Goal: Task Accomplishment & Management: Complete application form

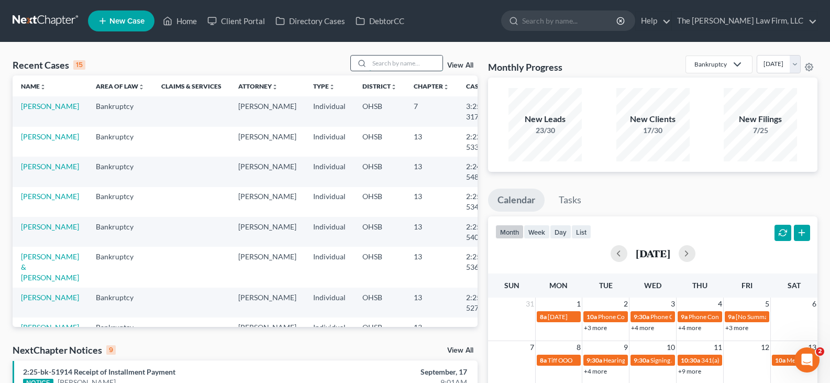
click at [388, 63] on input "search" at bounding box center [405, 62] width 73 height 15
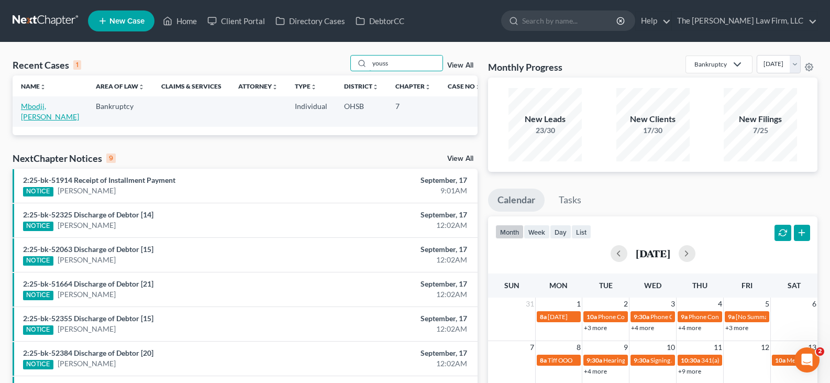
type input "youss"
click at [33, 115] on link "Mbodji, [PERSON_NAME]" at bounding box center [50, 111] width 58 height 19
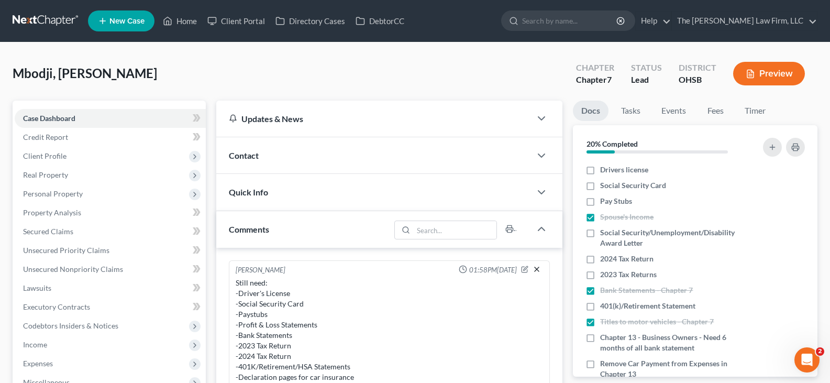
click at [532, 269] on icon "button" at bounding box center [536, 269] width 8 height 8
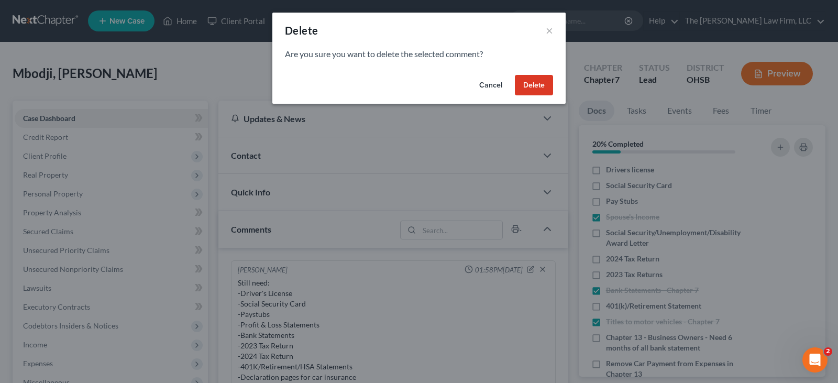
click at [536, 82] on button "Delete" at bounding box center [534, 85] width 38 height 21
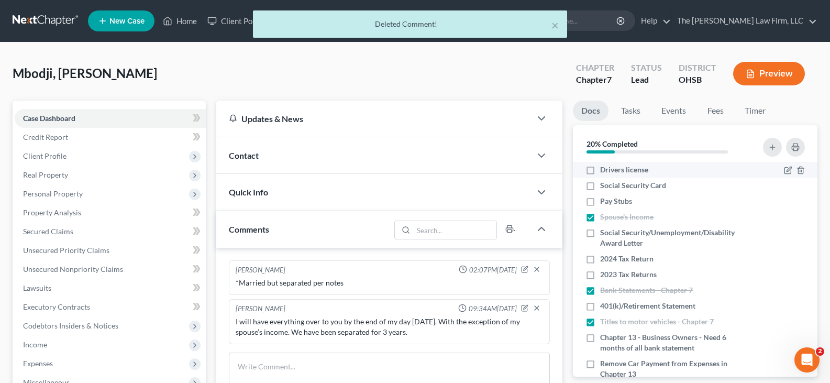
click at [600, 170] on label "Drivers license" at bounding box center [624, 169] width 48 height 10
click at [604, 170] on input "Drivers license" at bounding box center [607, 167] width 7 height 7
checkbox input "true"
click at [600, 185] on label "Social Security Card" at bounding box center [633, 185] width 66 height 10
click at [604, 185] on input "Social Security Card" at bounding box center [607, 183] width 7 height 7
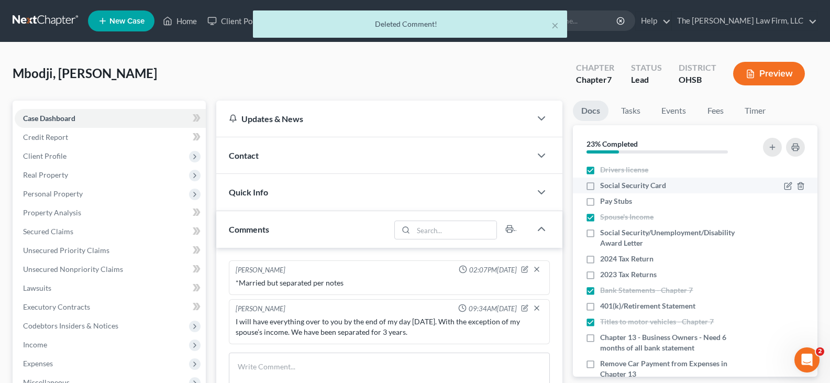
checkbox input "true"
click at [600, 201] on label "Pay Stubs" at bounding box center [616, 201] width 32 height 10
click at [604, 201] on input "Pay Stubs" at bounding box center [607, 199] width 7 height 7
checkbox input "true"
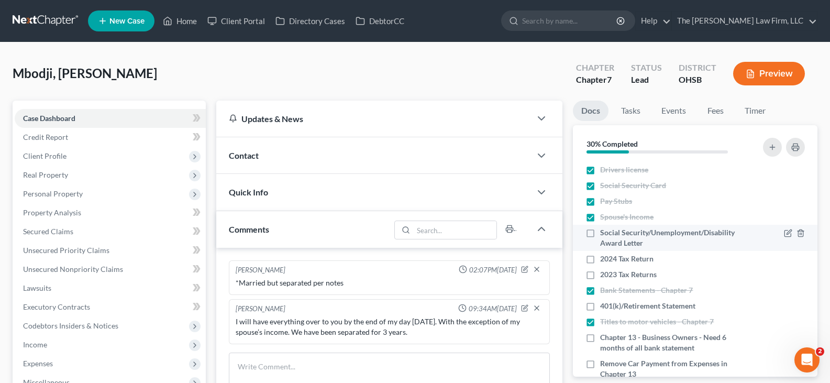
click at [600, 232] on label "Social Security/Unemployment/Disability Award Letter" at bounding box center [673, 237] width 147 height 21
click at [604, 232] on input "Social Security/Unemployment/Disability Award Letter" at bounding box center [607, 230] width 7 height 7
checkbox input "true"
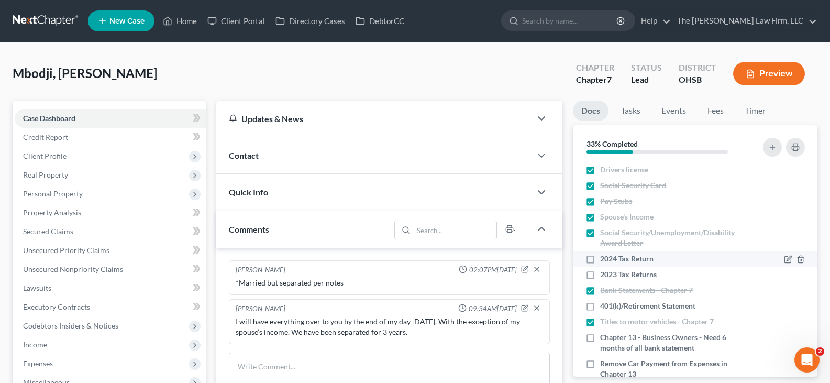
click at [600, 258] on label "2024 Tax Return" at bounding box center [626, 258] width 53 height 10
click at [604, 258] on input "2024 Tax Return" at bounding box center [607, 256] width 7 height 7
checkbox input "true"
click at [600, 274] on label "2023 Tax Returns" at bounding box center [628, 274] width 57 height 10
click at [604, 274] on input "2023 Tax Returns" at bounding box center [607, 272] width 7 height 7
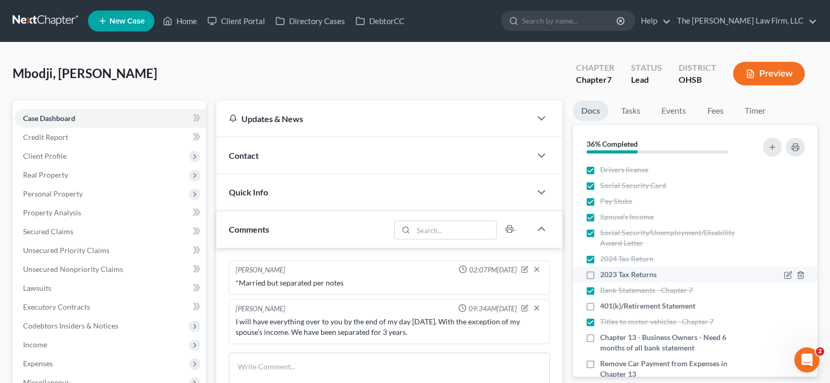
checkbox input "true"
click at [600, 305] on label "401(k)/Retirement Statement" at bounding box center [647, 305] width 95 height 10
click at [604, 305] on input "401(k)/Retirement Statement" at bounding box center [607, 303] width 7 height 7
checkbox input "true"
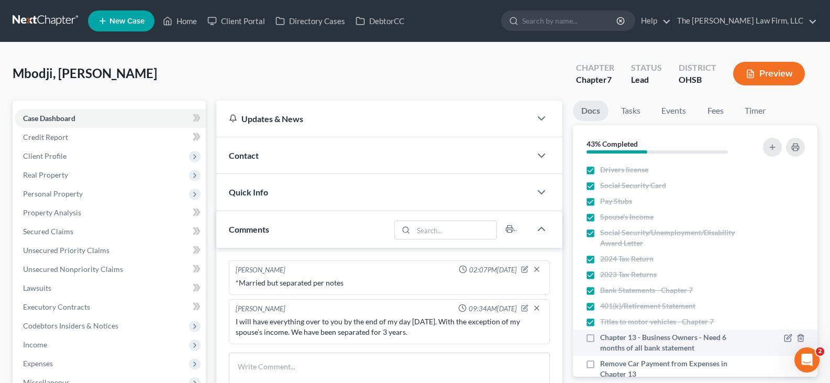
click at [600, 336] on label "Chapter 13 - Business Owners - Need 6 months of all bank statement" at bounding box center [673, 342] width 147 height 21
click at [604, 336] on input "Chapter 13 - Business Owners - Need 6 months of all bank statement" at bounding box center [607, 335] width 7 height 7
checkbox input "true"
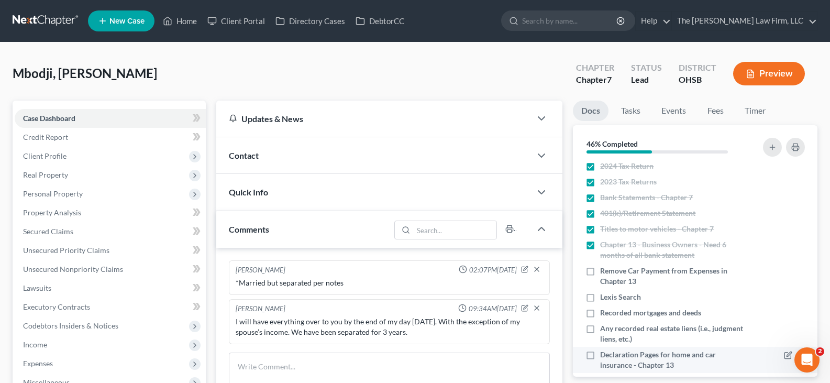
scroll to position [105, 0]
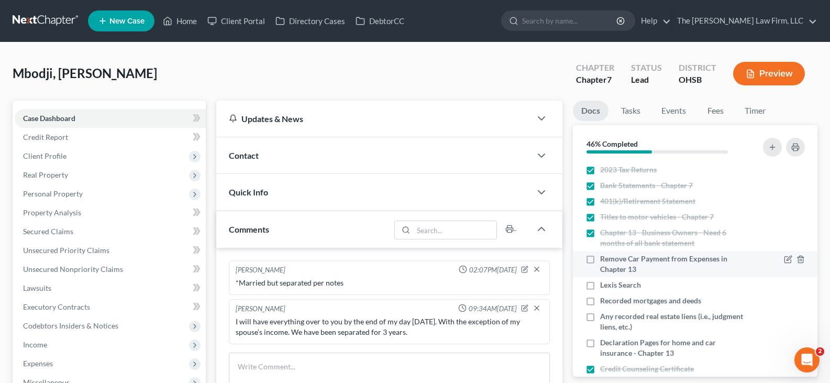
click at [600, 258] on label "Remove Car Payment from Expenses in Chapter 13" at bounding box center [673, 263] width 147 height 21
click at [604, 258] on input "Remove Car Payment from Expenses in Chapter 13" at bounding box center [607, 256] width 7 height 7
checkbox input "true"
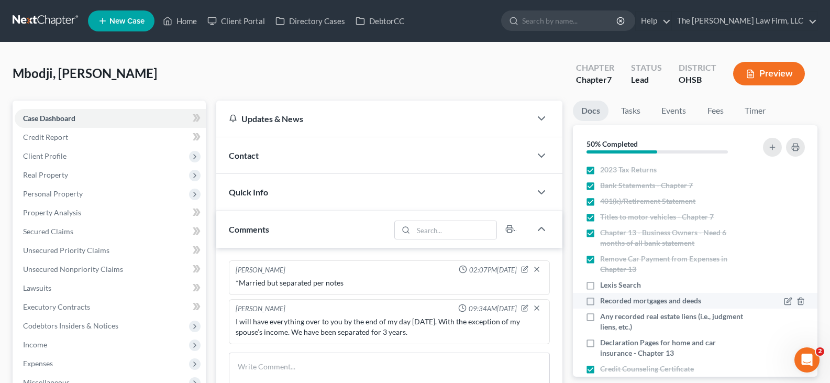
click at [600, 299] on label "Recorded mortgages and deeds" at bounding box center [650, 300] width 101 height 10
click at [604, 299] on input "Recorded mortgages and deeds" at bounding box center [607, 298] width 7 height 7
checkbox input "true"
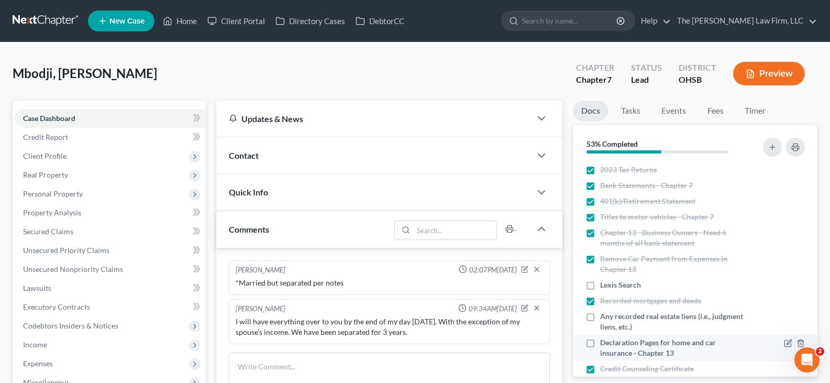
click at [600, 342] on label "Declaration Pages for home and car insurance - Chapter 13" at bounding box center [673, 347] width 147 height 21
click at [604, 342] on input "Declaration Pages for home and car insurance - Chapter 13" at bounding box center [607, 340] width 7 height 7
checkbox input "true"
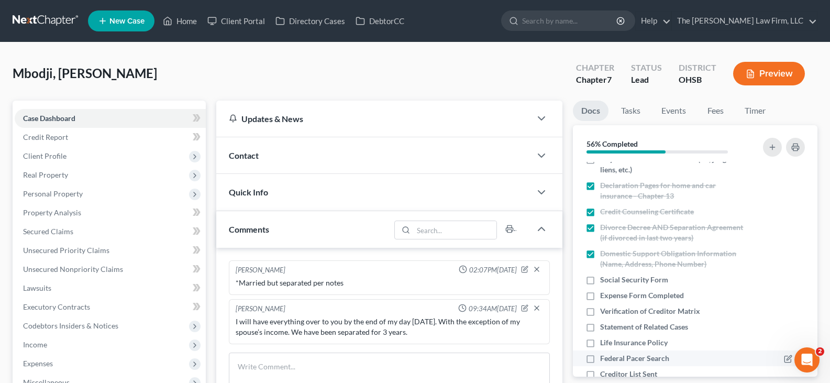
scroll to position [314, 0]
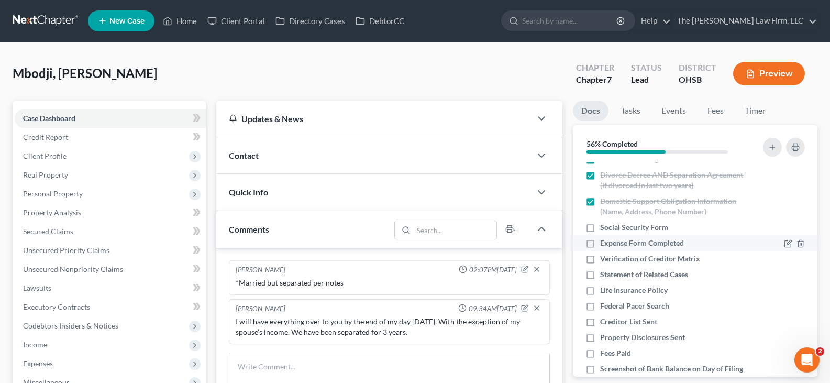
click at [600, 244] on label "Expense Form Completed" at bounding box center [642, 243] width 84 height 10
click at [604, 244] on input "Expense Form Completed" at bounding box center [607, 241] width 7 height 7
checkbox input "true"
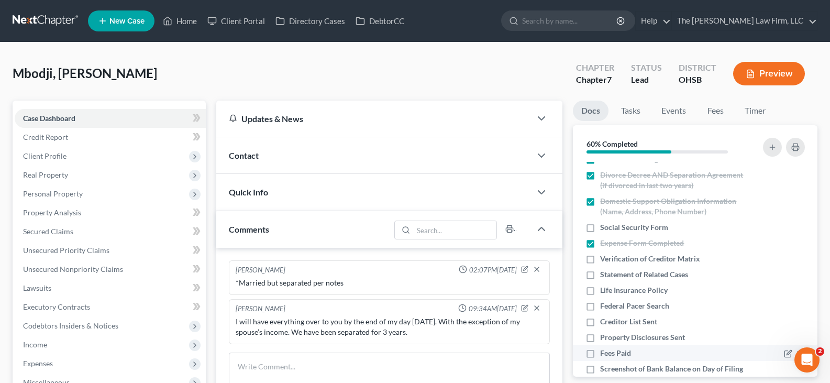
click at [600, 354] on label "Fees Paid" at bounding box center [615, 353] width 31 height 10
click at [604, 354] on input "Fees Paid" at bounding box center [607, 351] width 7 height 7
checkbox input "true"
click at [600, 288] on label "Life Insurance Policy" at bounding box center [634, 290] width 68 height 10
click at [604, 288] on input "Life Insurance Policy" at bounding box center [607, 288] width 7 height 7
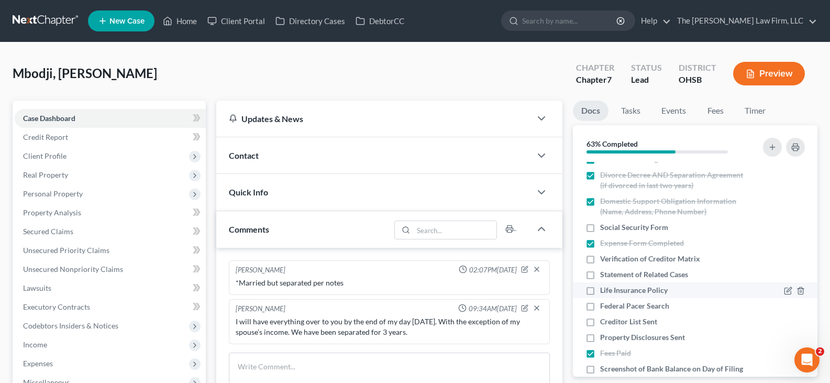
checkbox input "true"
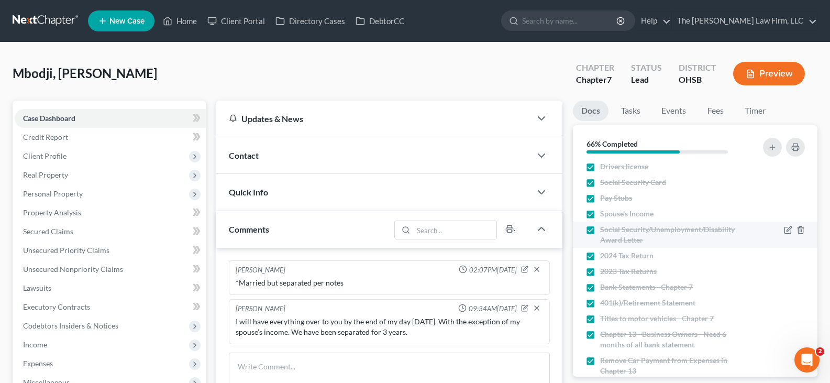
scroll to position [0, 0]
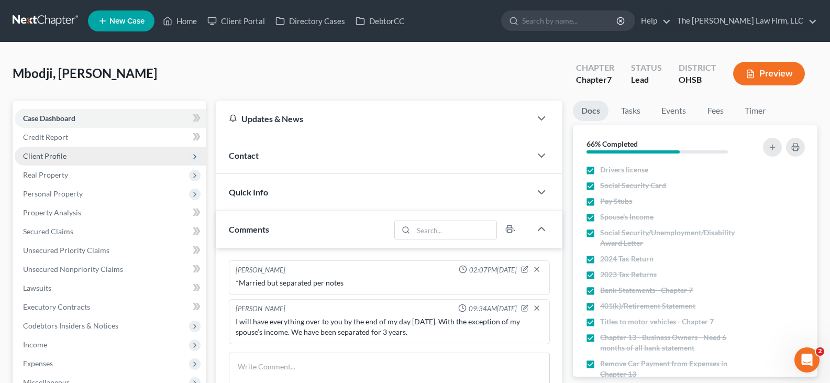
click at [53, 157] on span "Client Profile" at bounding box center [44, 155] width 43 height 9
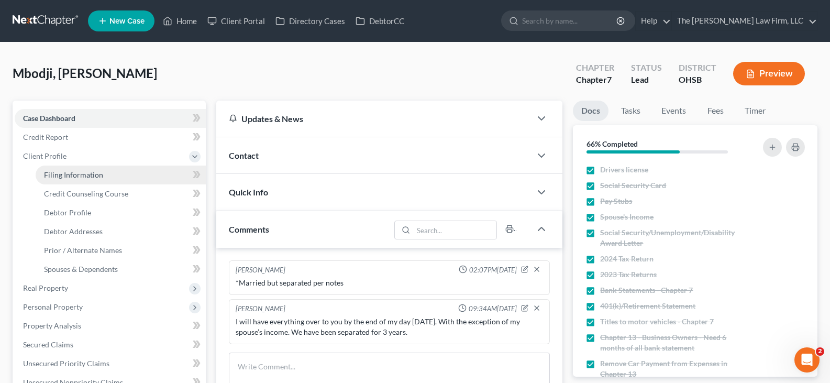
click at [65, 176] on span "Filing Information" at bounding box center [73, 174] width 59 height 9
select select "1"
select select "0"
select select "36"
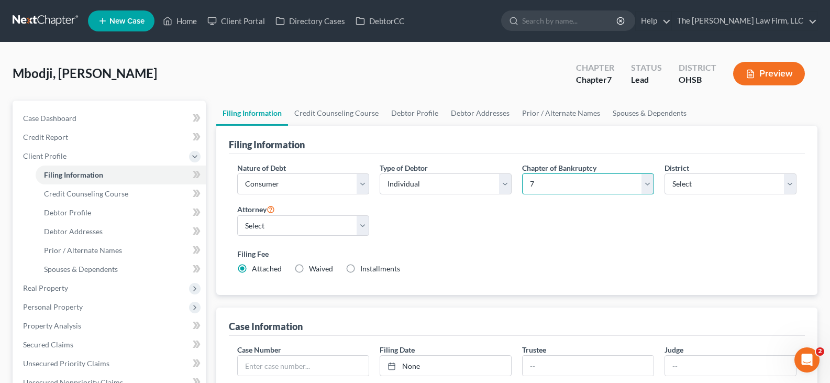
click at [649, 183] on select "Select 7 11 12 13" at bounding box center [588, 183] width 132 height 21
select select "3"
click at [522, 173] on select "Select 7 11 12 13" at bounding box center [588, 183] width 132 height 21
click at [362, 227] on select "Select [PERSON_NAME] - OHSB [PERSON_NAME] - OHNB [PERSON_NAME] - OHSB" at bounding box center [303, 225] width 132 height 21
select select "2"
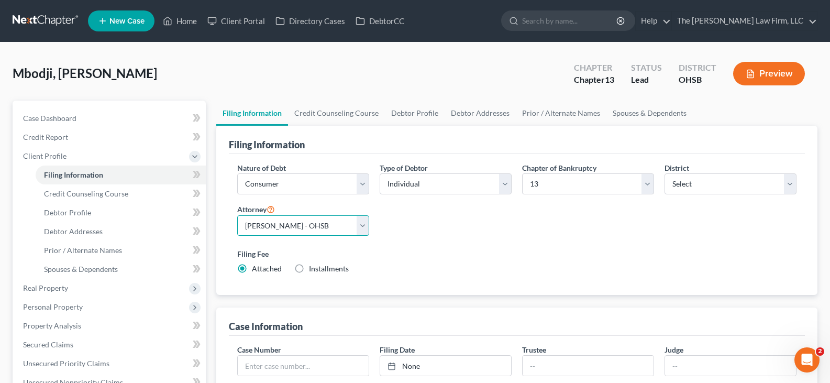
click at [237, 215] on select "Select [PERSON_NAME] - OHSB [PERSON_NAME] - OHNB [PERSON_NAME] - OHSB" at bounding box center [303, 225] width 132 height 21
click at [343, 114] on link "Credit Counseling Course" at bounding box center [336, 113] width 97 height 25
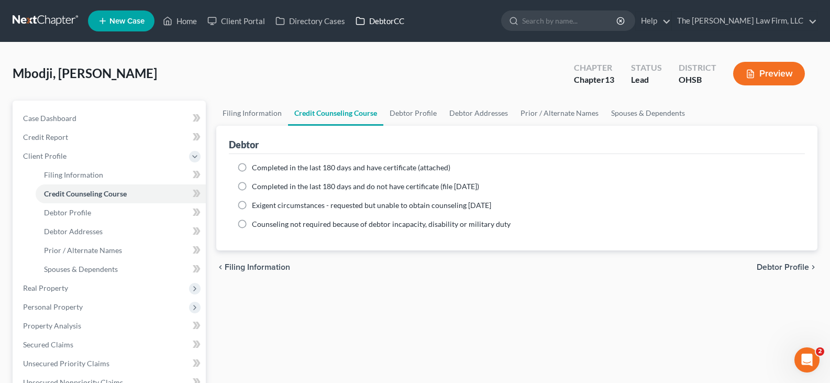
click at [388, 22] on link "DebtorCC" at bounding box center [379, 21] width 59 height 19
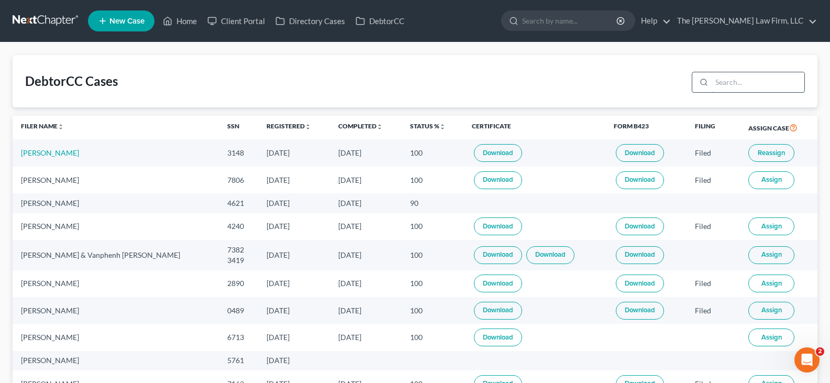
click at [739, 83] on input "search" at bounding box center [757, 82] width 93 height 20
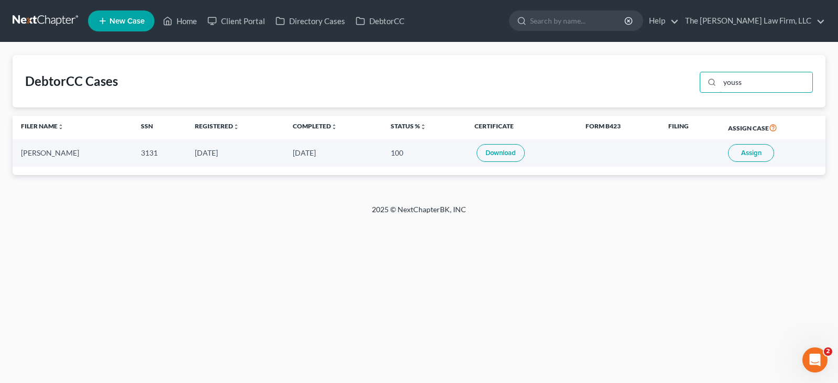
type input "youss"
click at [506, 153] on link "Download" at bounding box center [500, 153] width 48 height 18
click at [191, 18] on link "Home" at bounding box center [180, 21] width 44 height 19
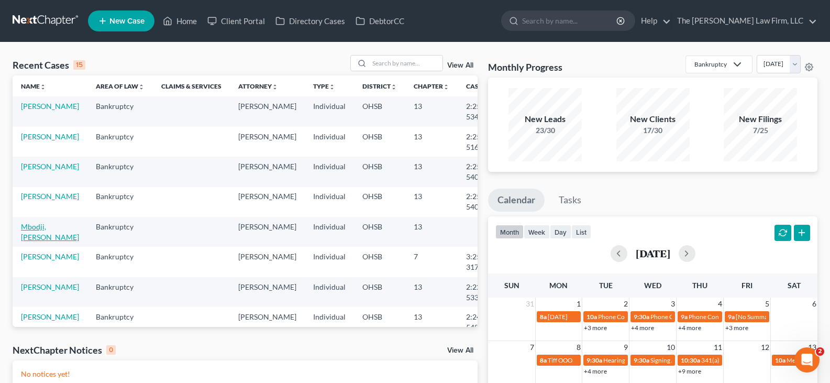
click at [42, 236] on link "Mbodji, [PERSON_NAME]" at bounding box center [50, 231] width 58 height 19
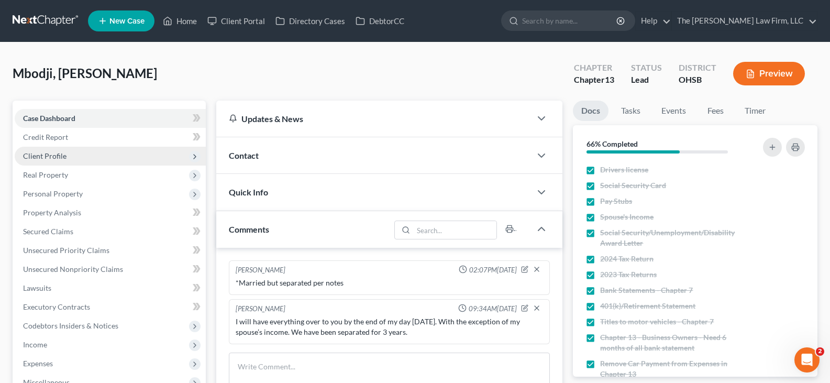
click at [44, 155] on span "Client Profile" at bounding box center [44, 155] width 43 height 9
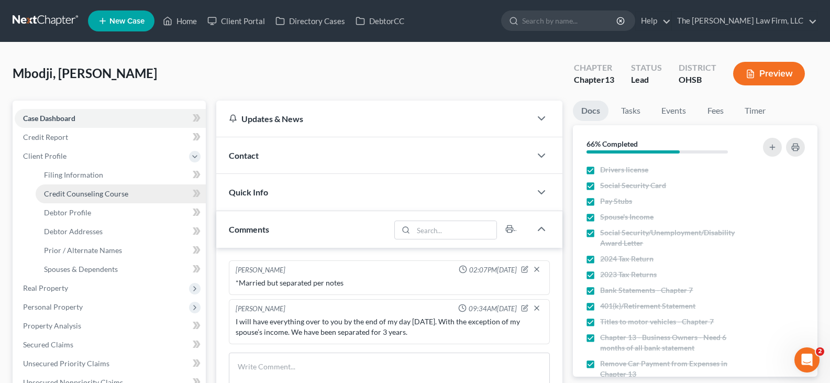
click at [63, 192] on span "Credit Counseling Course" at bounding box center [86, 193] width 84 height 9
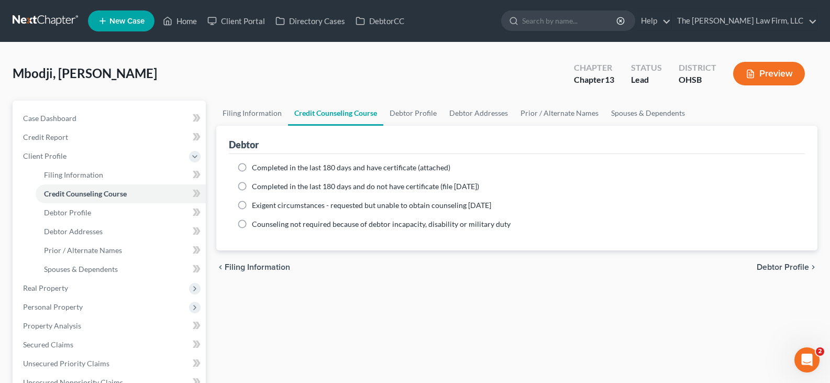
click at [252, 168] on label "Completed in the last 180 days and have certificate (attached)" at bounding box center [351, 167] width 198 height 10
click at [256, 168] on input "Completed in the last 180 days and have certificate (attached)" at bounding box center [259, 165] width 7 height 7
radio input "true"
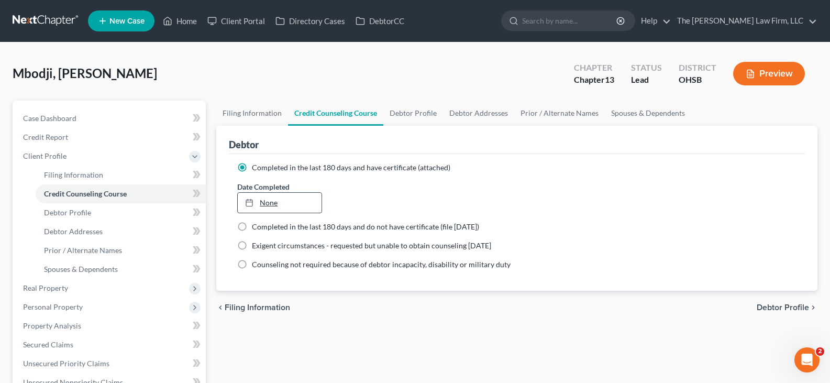
click at [264, 200] on link "None" at bounding box center [279, 203] width 83 height 20
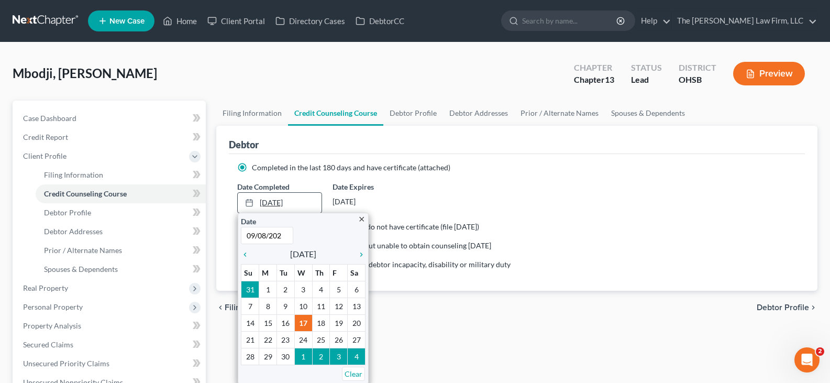
type input "[DATE]"
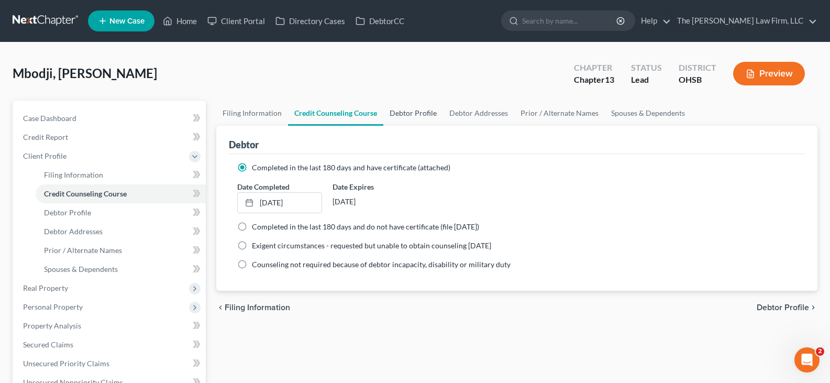
click at [398, 114] on link "Debtor Profile" at bounding box center [413, 113] width 60 height 25
select select "0"
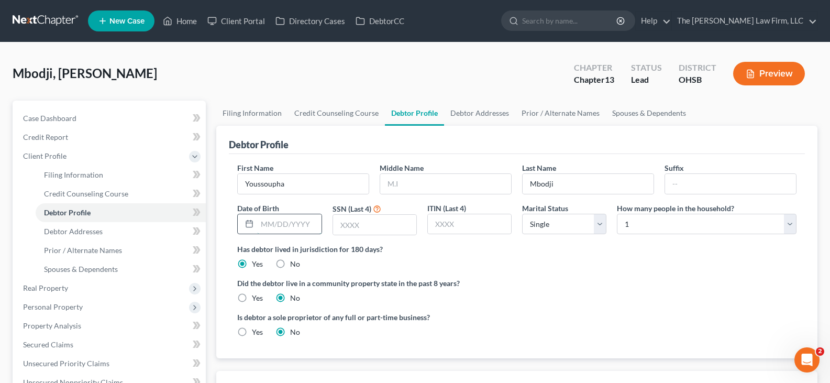
click at [262, 227] on input "text" at bounding box center [289, 224] width 64 height 20
type input "[DATE]"
drag, startPoint x: 359, startPoint y: 228, endPoint x: 388, endPoint y: 221, distance: 30.0
click at [359, 228] on input "text" at bounding box center [374, 225] width 83 height 20
click at [340, 226] on input "text" at bounding box center [374, 225] width 83 height 20
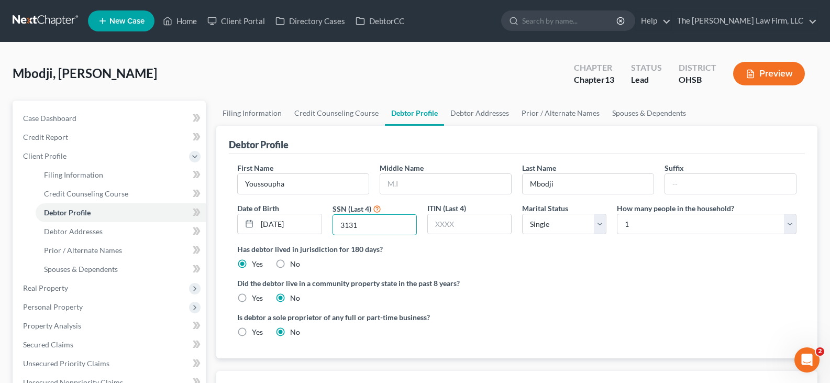
type input "3131"
click at [598, 223] on select "Select Single Married Separated Divorced Widowed" at bounding box center [564, 224] width 84 height 21
select select "2"
click at [522, 214] on select "Select Single Married Separated Divorced Widowed" at bounding box center [564, 224] width 84 height 21
click at [469, 115] on link "Debtor Addresses" at bounding box center [479, 113] width 71 height 25
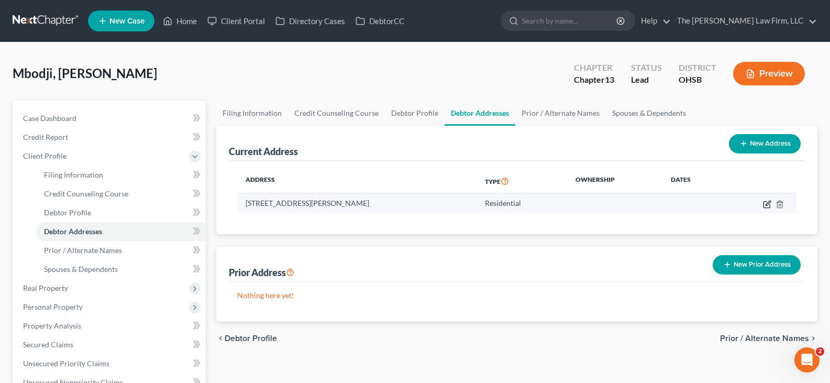
click at [767, 205] on icon "button" at bounding box center [767, 203] width 5 height 5
select select "36"
select select "0"
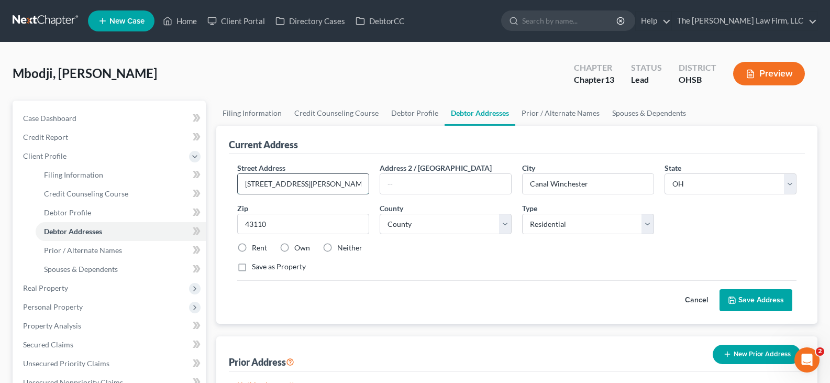
click at [287, 184] on input "[STREET_ADDRESS][PERSON_NAME]" at bounding box center [303, 184] width 131 height 20
click at [316, 183] on input "[STREET_ADDRESS][PERSON_NAME]" at bounding box center [303, 184] width 131 height 20
type input "[STREET_ADDRESS][PERSON_NAME]"
click at [506, 225] on select "County [GEOGRAPHIC_DATA] [GEOGRAPHIC_DATA] [GEOGRAPHIC_DATA] [GEOGRAPHIC_DATA] …" at bounding box center [446, 224] width 132 height 21
select select "24"
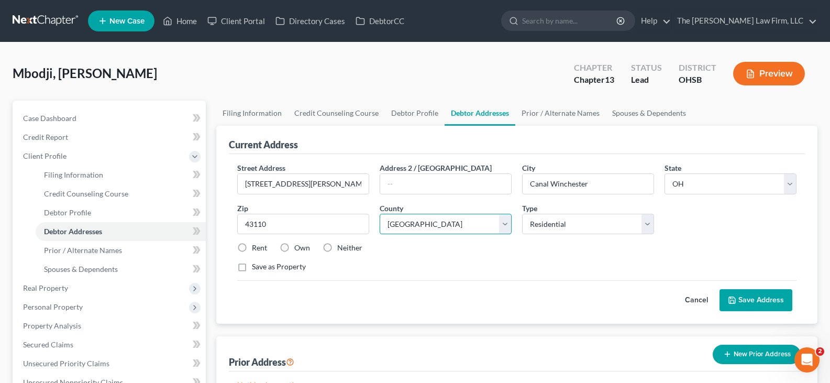
click at [380, 214] on select "County [GEOGRAPHIC_DATA] [GEOGRAPHIC_DATA] [GEOGRAPHIC_DATA] [GEOGRAPHIC_DATA] …" at bounding box center [446, 224] width 132 height 21
click at [252, 247] on label "Rent" at bounding box center [259, 247] width 15 height 10
click at [256, 247] on input "Rent" at bounding box center [259, 245] width 7 height 7
radio input "true"
click at [755, 299] on button "Save Address" at bounding box center [755, 300] width 73 height 22
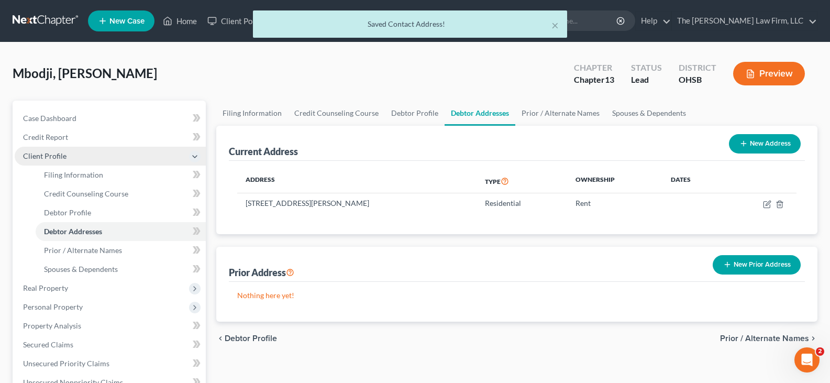
click at [92, 157] on span "Client Profile" at bounding box center [110, 156] width 191 height 19
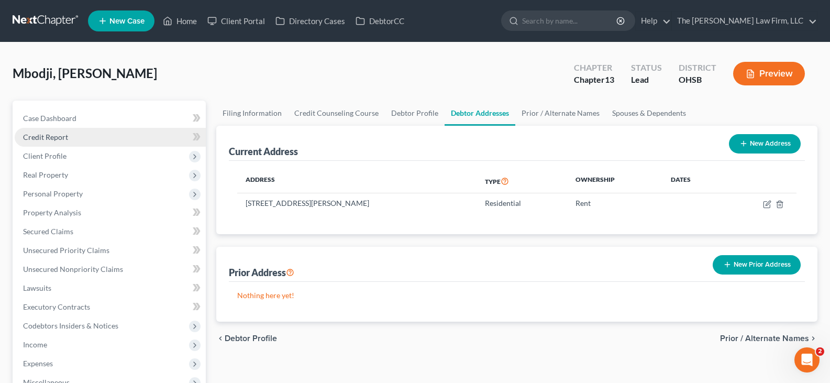
click at [69, 136] on link "Credit Report" at bounding box center [110, 137] width 191 height 19
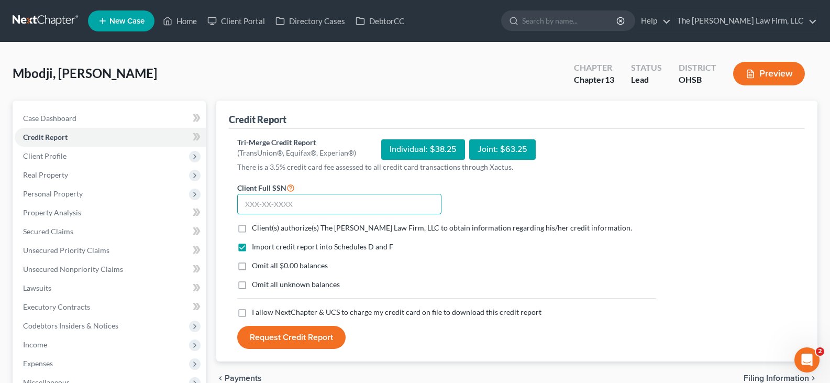
click at [243, 204] on input "text" at bounding box center [339, 204] width 204 height 21
type input "749-23-3131"
click at [252, 229] on label "Client(s) authorize(s) The [PERSON_NAME] Law Firm, LLC to obtain information re…" at bounding box center [442, 227] width 380 height 10
click at [256, 229] on input "Client(s) authorize(s) The [PERSON_NAME] Law Firm, LLC to obtain information re…" at bounding box center [259, 225] width 7 height 7
checkbox input "true"
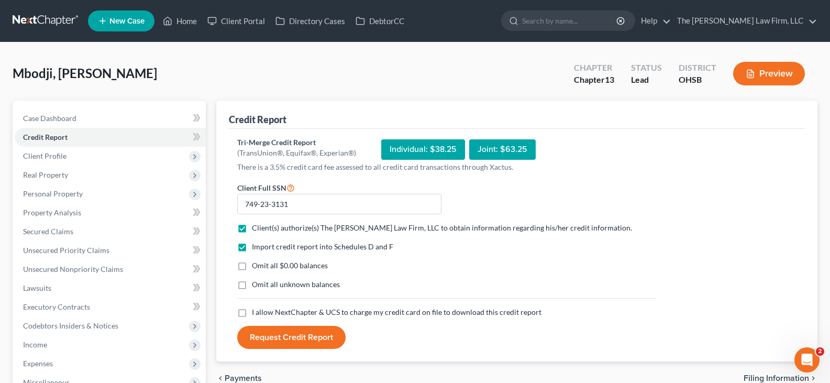
click at [252, 265] on label "Omit all $0.00 balances" at bounding box center [290, 265] width 76 height 10
click at [256, 265] on input "Omit all $0.00 balances" at bounding box center [259, 263] width 7 height 7
checkbox input "true"
click at [252, 311] on label "I allow NextChapter & UCS to charge my credit card on file to download this cre…" at bounding box center [397, 312] width 290 height 10
click at [256, 311] on input "I allow NextChapter & UCS to charge my credit card on file to download this cre…" at bounding box center [259, 310] width 7 height 7
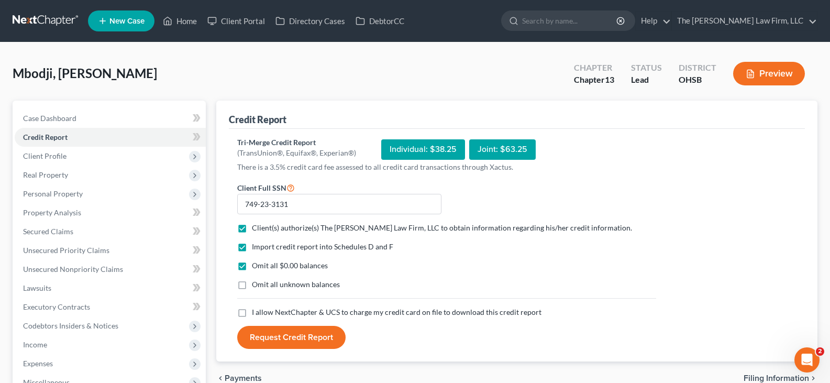
checkbox input "true"
click at [291, 335] on button "Request Credit Report" at bounding box center [291, 337] width 108 height 23
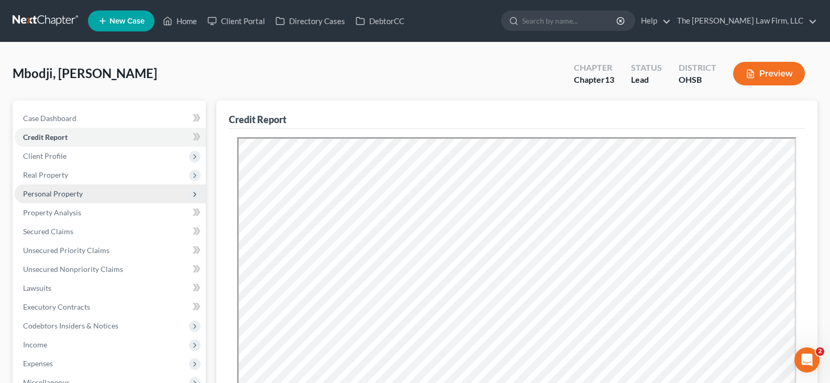
click at [63, 194] on span "Personal Property" at bounding box center [53, 193] width 60 height 9
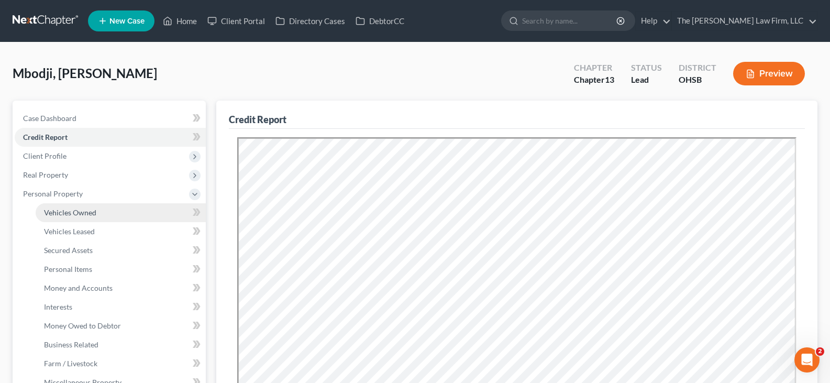
click at [74, 214] on span "Vehicles Owned" at bounding box center [70, 212] width 52 height 9
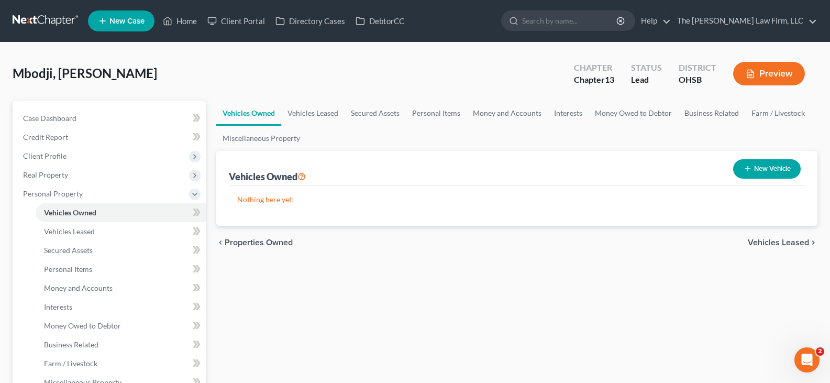
click at [747, 168] on icon "button" at bounding box center [747, 168] width 8 height 8
select select "0"
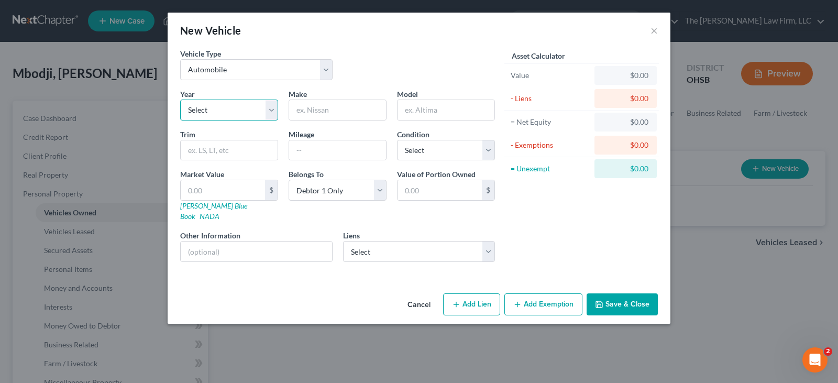
click at [271, 112] on select "Select 2026 2025 2024 2023 2022 2021 2020 2019 2018 2017 2016 2015 2014 2013 20…" at bounding box center [229, 109] width 98 height 21
select select "8"
click at [180, 99] on select "Select 2026 2025 2024 2023 2022 2021 2020 2019 2018 2017 2016 2015 2014 2013 20…" at bounding box center [229, 109] width 98 height 21
click at [309, 109] on input "text" at bounding box center [337, 110] width 97 height 20
type input "Honda"
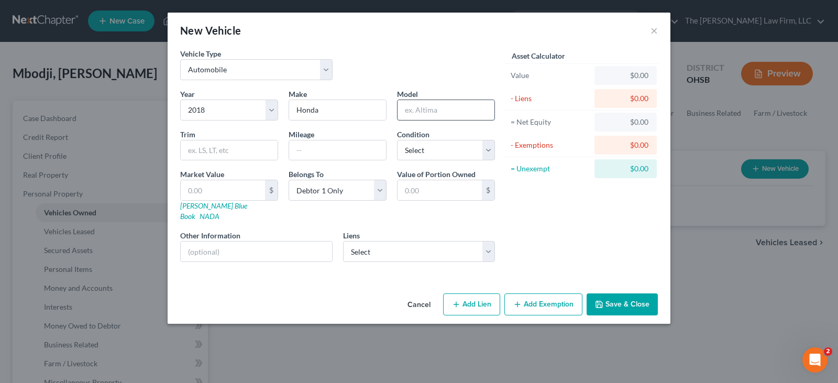
click at [420, 112] on input "text" at bounding box center [445, 110] width 97 height 20
type input "Accord"
click at [239, 148] on input "text" at bounding box center [229, 150] width 97 height 20
type input "Sport"
click at [298, 149] on input "text" at bounding box center [337, 150] width 97 height 20
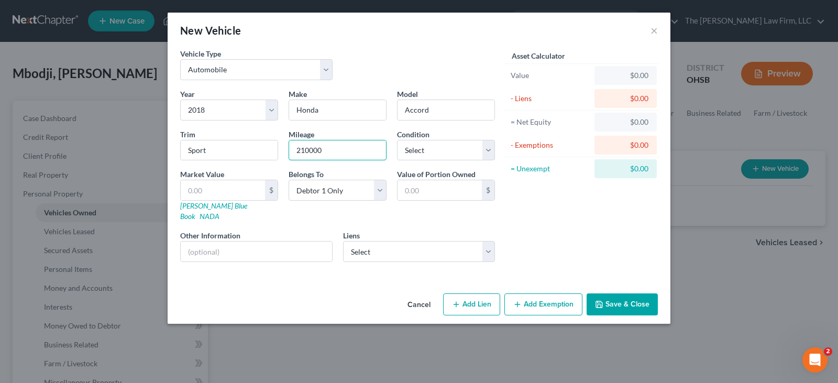
type input "210000"
drag, startPoint x: 489, startPoint y: 152, endPoint x: 484, endPoint y: 157, distance: 6.7
click at [489, 152] on select "Select Excellent Very Good Good Fair Poor" at bounding box center [446, 150] width 98 height 21
select select "3"
click at [397, 140] on select "Select Excellent Very Good Good Fair Poor" at bounding box center [446, 150] width 98 height 21
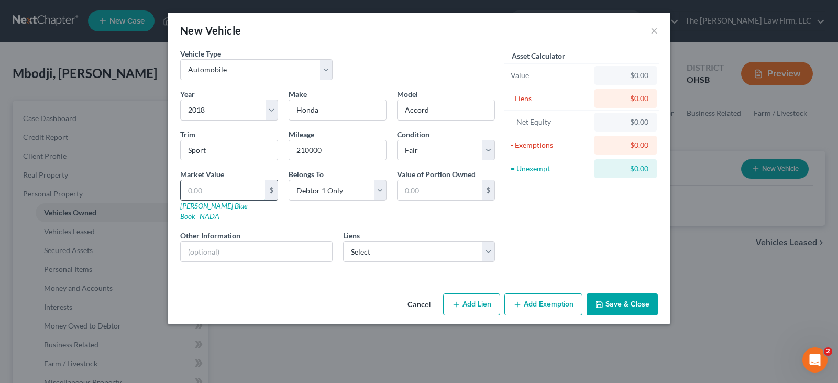
click at [240, 193] on input "text" at bounding box center [223, 190] width 84 height 20
click at [204, 190] on input "text" at bounding box center [223, 190] width 84 height 20
type input "1"
type input "1.00"
type input "14"
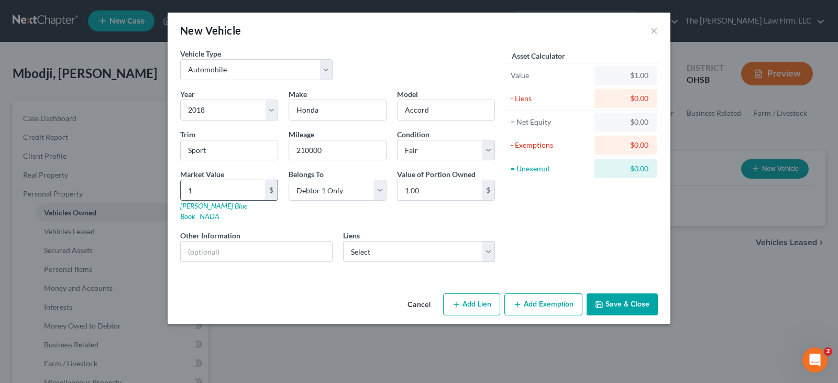
type input "14.00"
type input "141"
type input "141.00"
type input "1414"
type input "1,414.00"
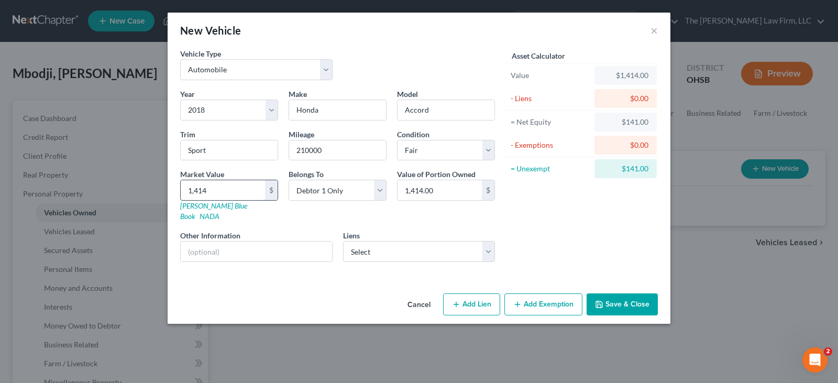
type input "1,4141"
type input "14,141.00"
type input "14,141"
click at [616, 294] on button "Save & Close" at bounding box center [621, 304] width 71 height 22
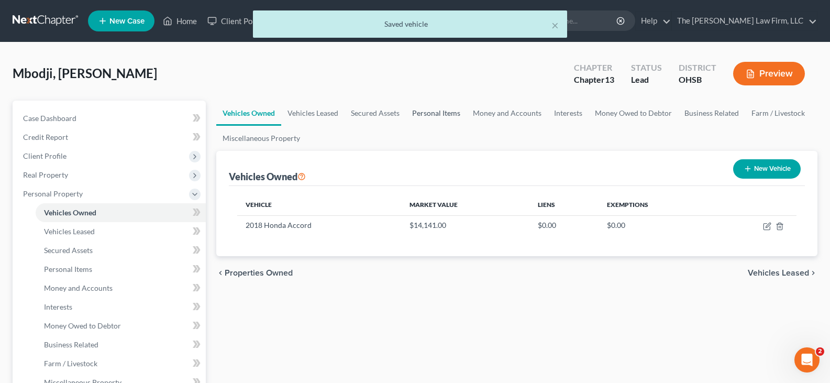
click at [431, 113] on link "Personal Items" at bounding box center [436, 113] width 61 height 25
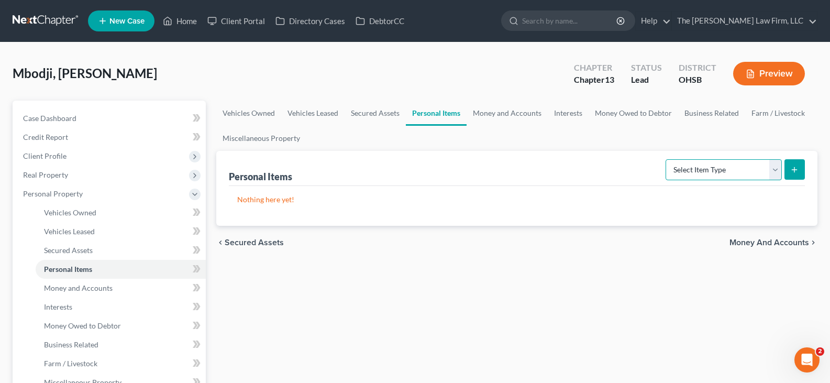
click at [776, 170] on select "Select Item Type Clothing Collectibles Of Value Electronics Firearms Household …" at bounding box center [723, 169] width 116 height 21
select select "clothing"
click at [666, 159] on select "Select Item Type Clothing Collectibles Of Value Electronics Firearms Household …" at bounding box center [723, 169] width 116 height 21
click at [795, 169] on icon "submit" at bounding box center [794, 169] width 8 height 8
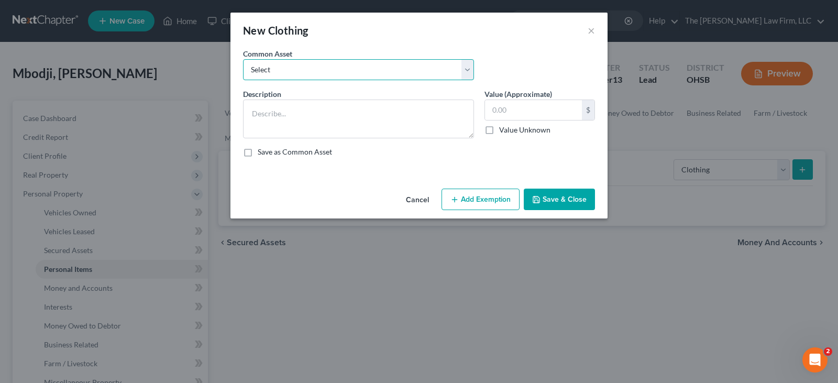
drag, startPoint x: 362, startPoint y: 67, endPoint x: 349, endPoint y: 77, distance: 16.9
click at [362, 67] on select "Select Clothes, shoes and wearing apparel" at bounding box center [358, 69] width 231 height 21
select select "0"
click at [243, 59] on select "Select Clothes, shoes and wearing apparel" at bounding box center [358, 69] width 231 height 21
type textarea "Clothes, shoes and wearing apparel"
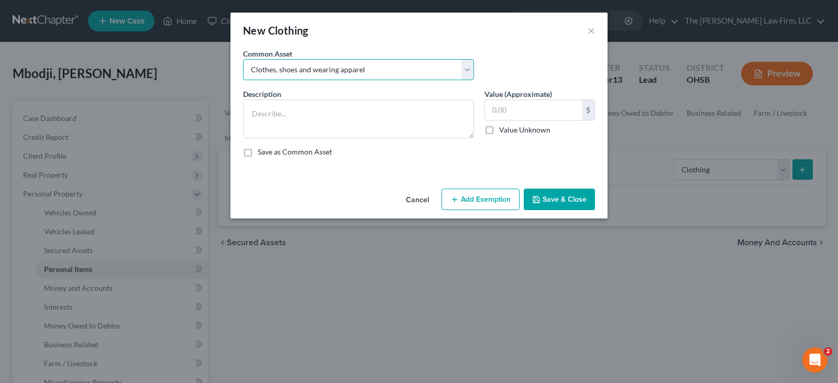
type input "200.00"
click at [495, 202] on button "Add Exemption" at bounding box center [480, 199] width 78 height 22
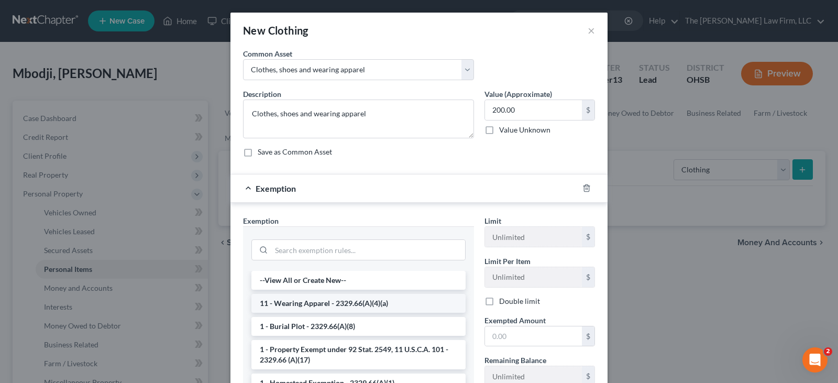
click at [421, 306] on li "11 - Wearing Apparel - 2329.66(A)(4)(a)" at bounding box center [358, 303] width 214 height 19
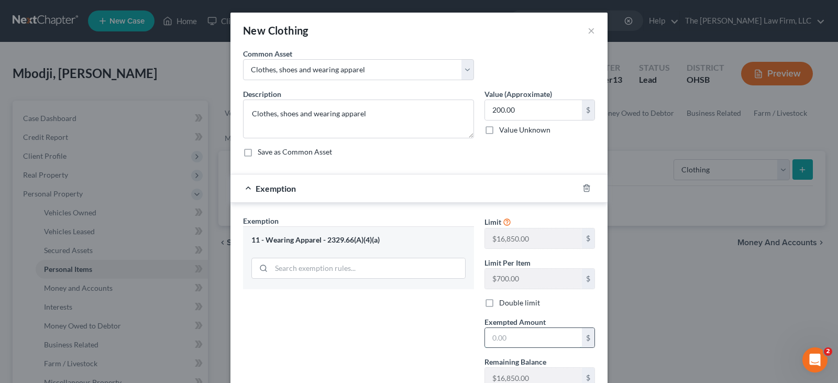
click at [511, 345] on input "text" at bounding box center [533, 338] width 97 height 20
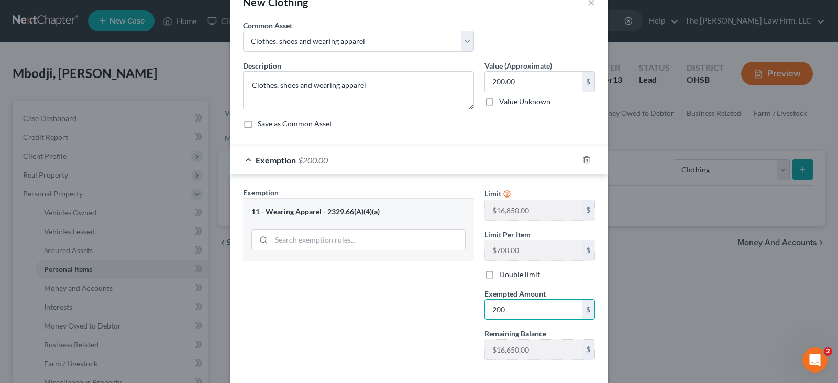
scroll to position [80, 0]
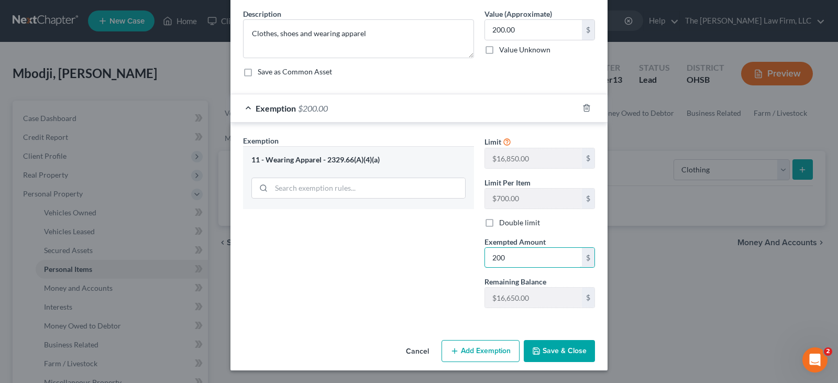
type input "200"
click at [545, 352] on button "Save & Close" at bounding box center [559, 351] width 71 height 22
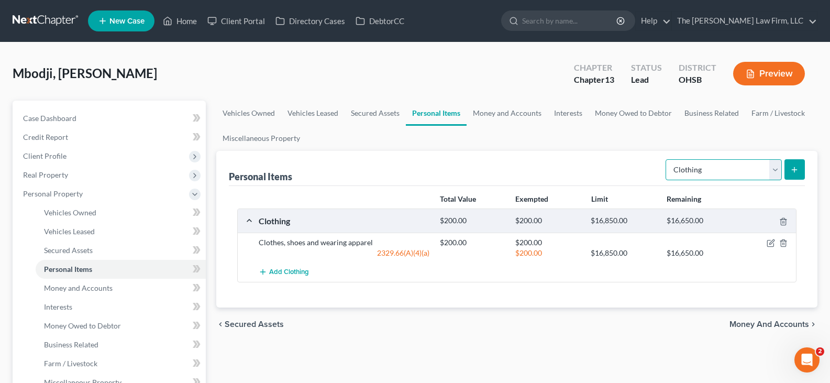
click at [775, 172] on select "Select Item Type Clothing Collectibles Of Value Electronics Firearms Household …" at bounding box center [723, 169] width 116 height 21
select select "electronics"
click at [666, 159] on select "Select Item Type Clothing Collectibles Of Value Electronics Firearms Household …" at bounding box center [723, 169] width 116 height 21
click at [794, 173] on icon "submit" at bounding box center [794, 169] width 8 height 8
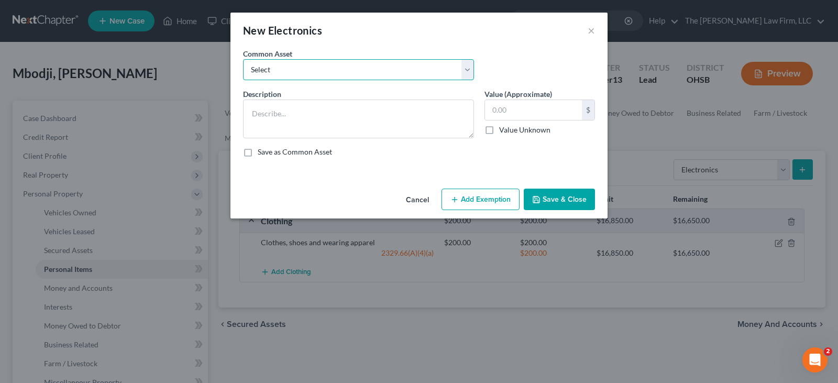
click at [397, 64] on select "Select Computers, Cell Phones, TV's" at bounding box center [358, 69] width 231 height 21
select select "0"
click at [243, 59] on select "Select Computers, Cell Phones, TV's" at bounding box center [358, 69] width 231 height 21
type textarea "Computers, Cell Phones, TV's"
type input "100.00"
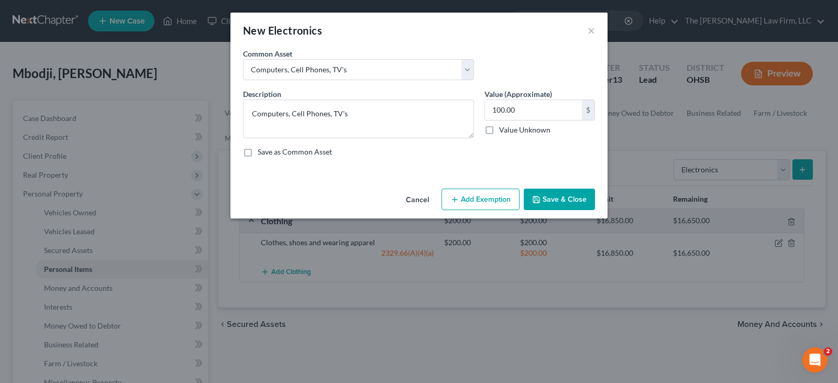
click at [465, 197] on button "Add Exemption" at bounding box center [480, 199] width 78 height 22
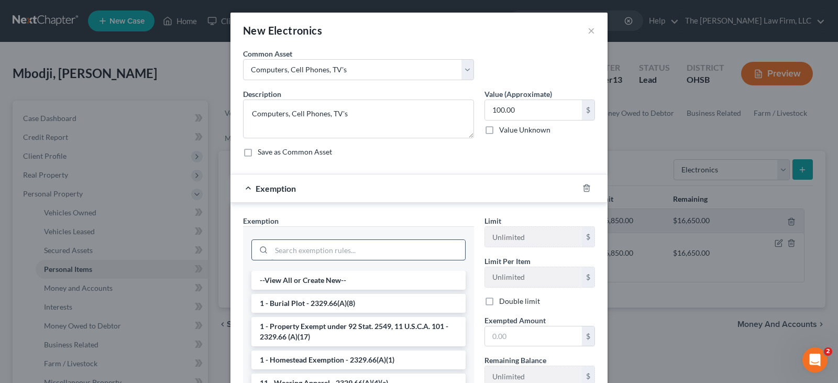
click at [419, 248] on input "search" at bounding box center [368, 250] width 194 height 20
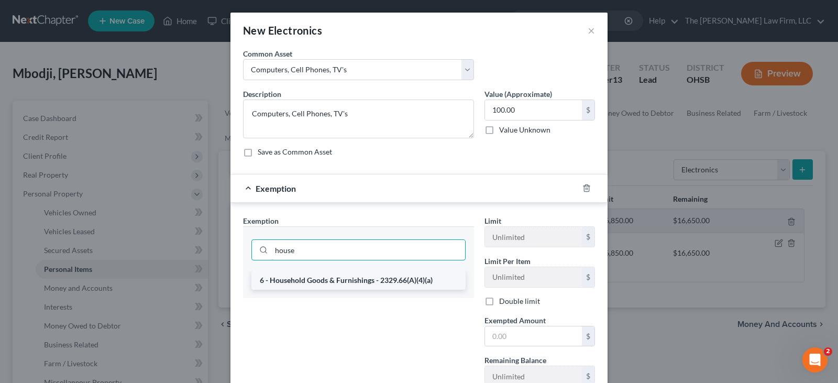
type input "house"
click at [416, 282] on li "6 - Household Goods & Furnishings - 2329.66(A)(4)(a)" at bounding box center [358, 280] width 214 height 19
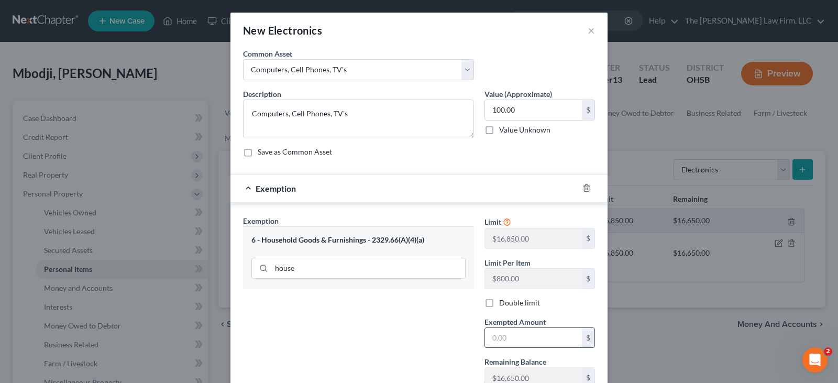
click at [489, 337] on input "text" at bounding box center [533, 338] width 97 height 20
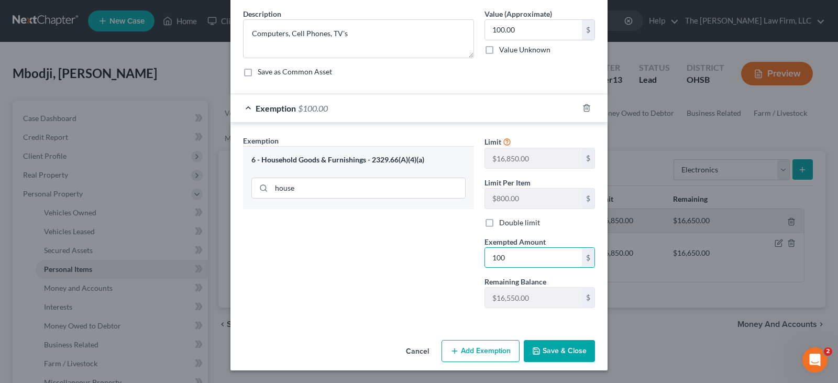
type input "100"
click at [551, 351] on button "Save & Close" at bounding box center [559, 351] width 71 height 22
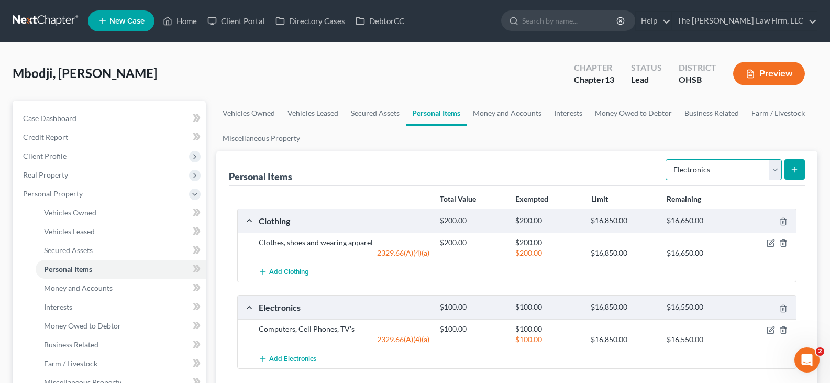
click at [775, 172] on select "Select Item Type Clothing Collectibles Of Value Electronics Firearms Household …" at bounding box center [723, 169] width 116 height 21
select select "household_goods"
click at [666, 159] on select "Select Item Type Clothing Collectibles Of Value Electronics Firearms Household …" at bounding box center [723, 169] width 116 height 21
click at [792, 166] on icon "submit" at bounding box center [794, 169] width 8 height 8
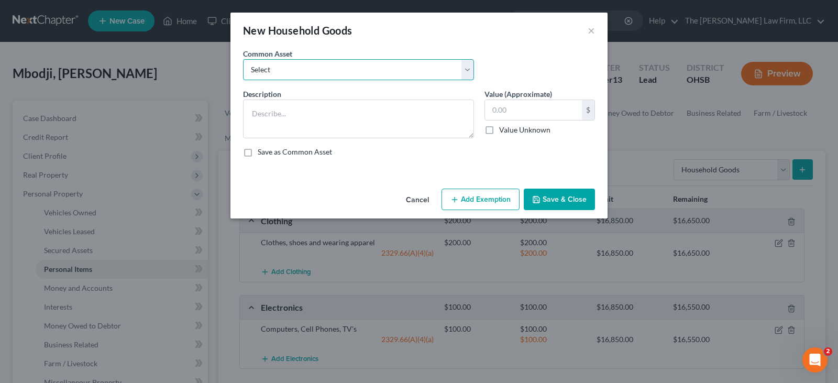
drag, startPoint x: 362, startPoint y: 70, endPoint x: 354, endPoint y: 74, distance: 8.9
click at [362, 70] on select "Select Household Furniture - Living Room, Bedroom, Dining Room. General housewa…" at bounding box center [358, 69] width 231 height 21
select select "1"
click at [243, 59] on select "Select Household Furniture - Living Room, Bedroom, Dining Room. General housewa…" at bounding box center [358, 69] width 231 height 21
type textarea "Furniture and Housewares"
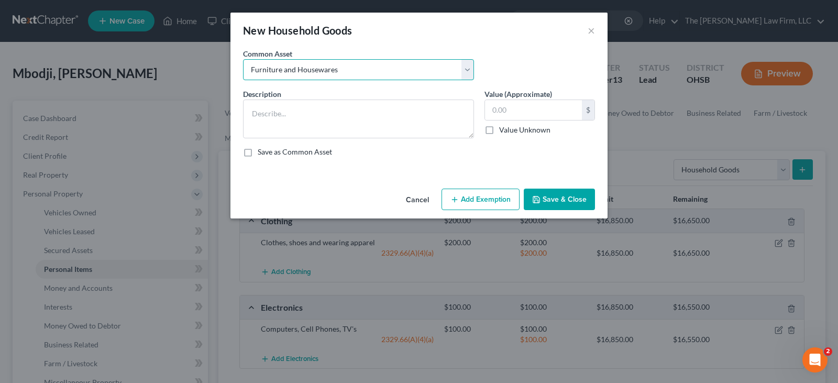
type input "500.00"
click at [479, 199] on button "Add Exemption" at bounding box center [480, 199] width 78 height 22
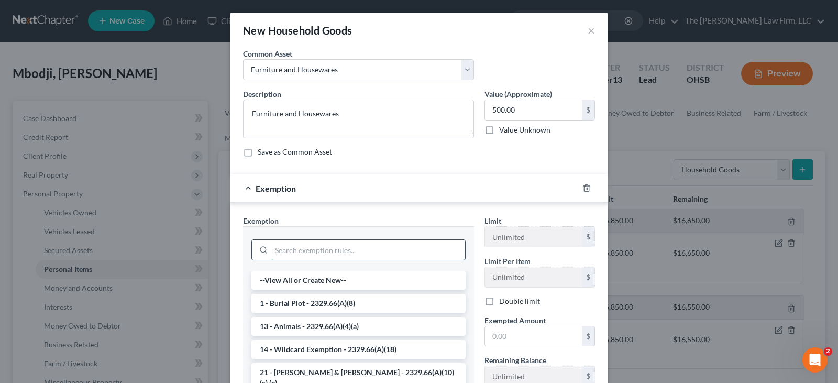
drag, startPoint x: 430, startPoint y: 241, endPoint x: 430, endPoint y: 247, distance: 5.8
click at [430, 247] on input "search" at bounding box center [368, 250] width 194 height 20
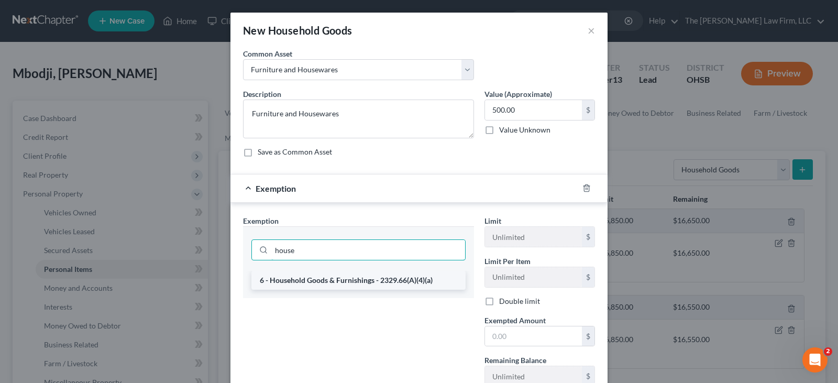
type input "house"
click at [368, 279] on li "6 - Household Goods & Furnishings - 2329.66(A)(4)(a)" at bounding box center [358, 280] width 214 height 19
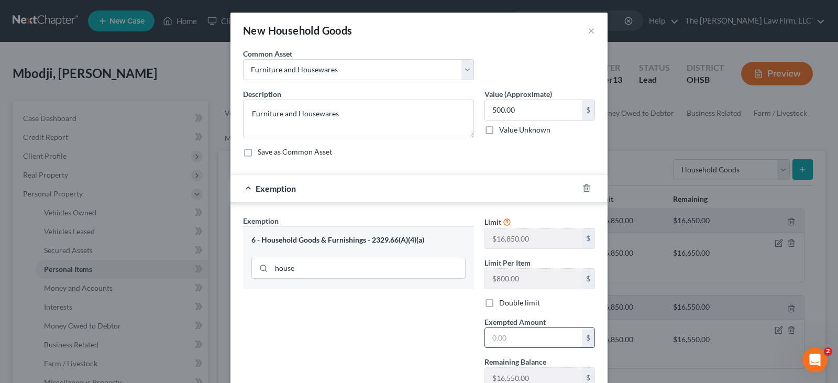
click at [519, 336] on input "text" at bounding box center [533, 338] width 97 height 20
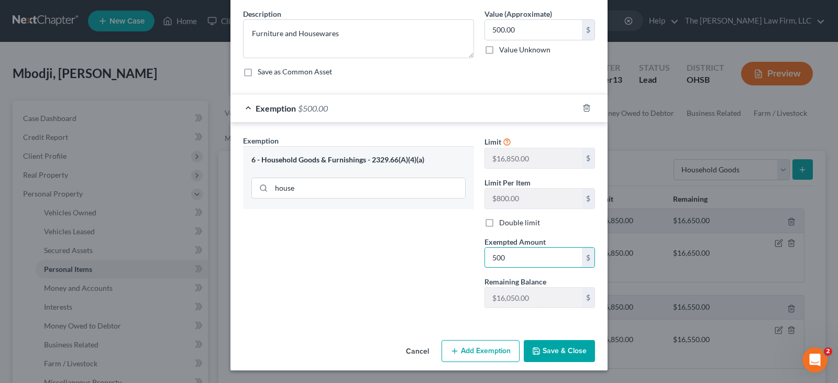
type input "500"
click at [555, 346] on button "Save & Close" at bounding box center [559, 351] width 71 height 22
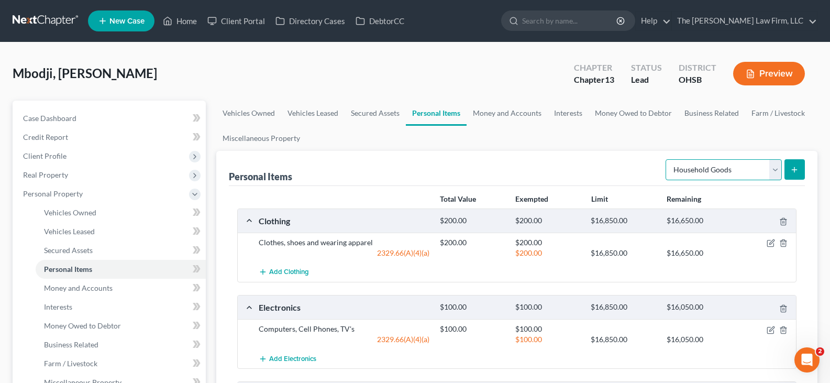
click at [774, 168] on select "Select Item Type Clothing Collectibles Of Value Electronics Firearms Household …" at bounding box center [723, 169] width 116 height 21
select select "pets"
click at [666, 159] on select "Select Item Type Clothing Collectibles Of Value Electronics Firearms Household …" at bounding box center [723, 169] width 116 height 21
click at [794, 168] on line "submit" at bounding box center [794, 169] width 0 height 5
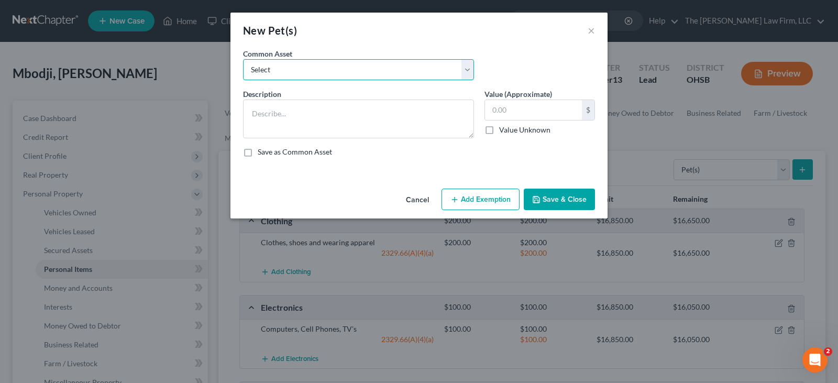
drag, startPoint x: 370, startPoint y: 70, endPoint x: 358, endPoint y: 79, distance: 14.6
click at [370, 70] on select "Select Pets" at bounding box center [358, 69] width 231 height 21
select select "0"
click at [243, 59] on select "Select Pets" at bounding box center [358, 69] width 231 height 21
type textarea "Pets"
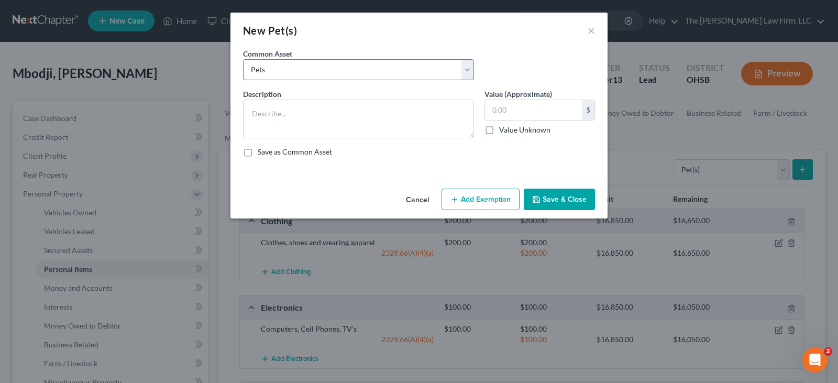
type input "1.00"
click at [453, 199] on line "button" at bounding box center [454, 199] width 5 height 0
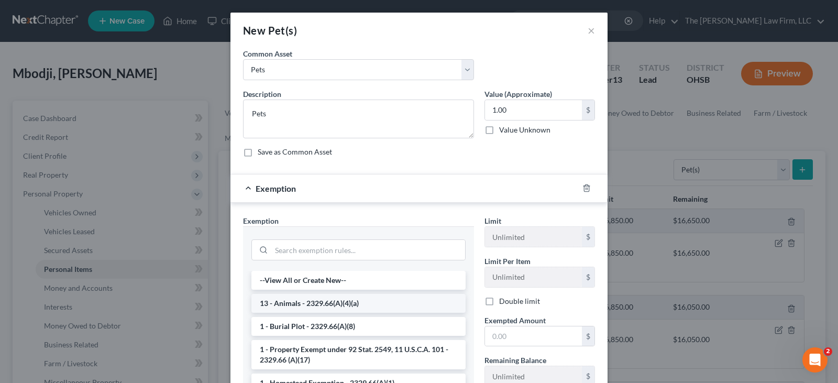
click at [400, 300] on li "13 - Animals - 2329.66(A)(4)(a)" at bounding box center [358, 303] width 214 height 19
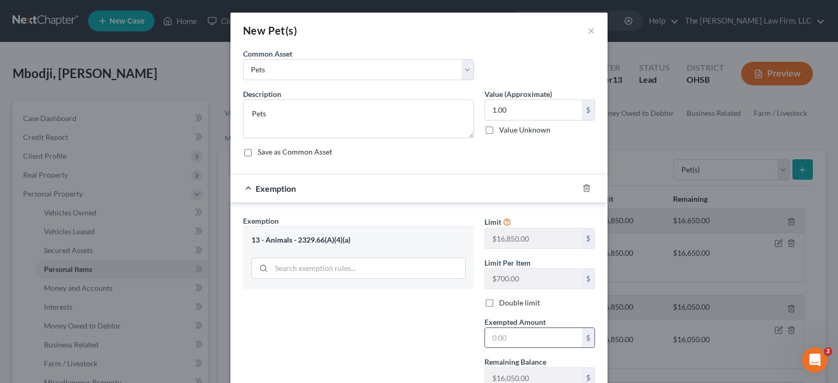
click at [493, 343] on input "text" at bounding box center [533, 338] width 97 height 20
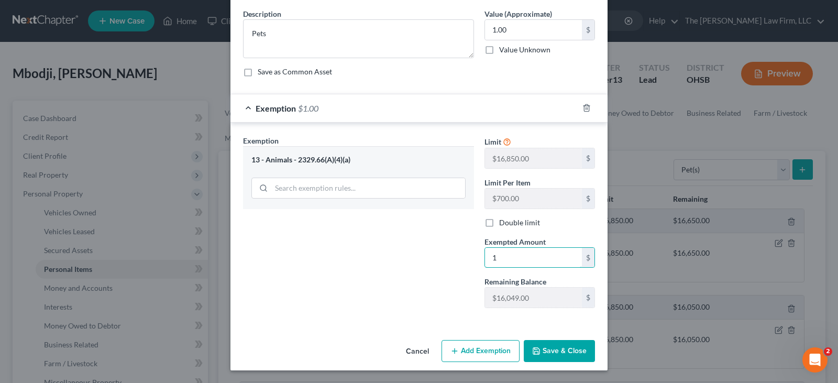
type input "1"
click at [541, 350] on button "Save & Close" at bounding box center [559, 351] width 71 height 22
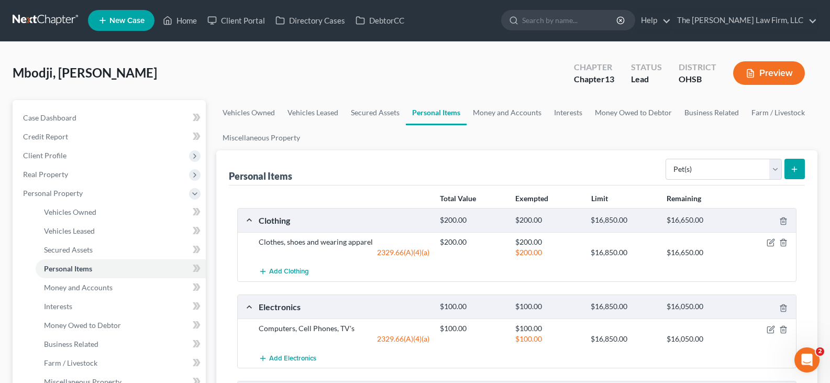
scroll to position [0, 0]
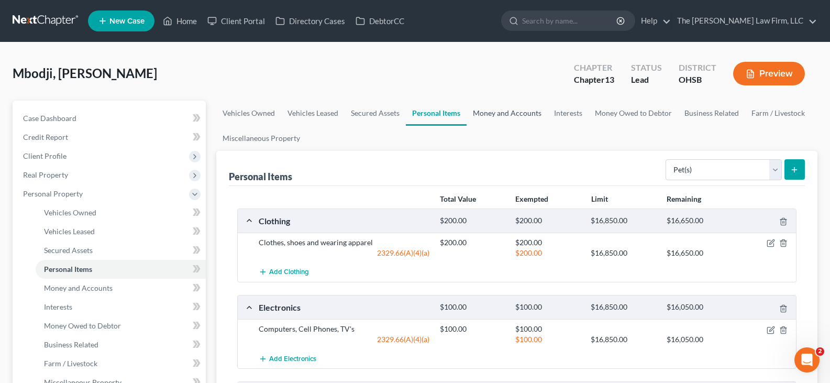
click at [523, 114] on link "Money and Accounts" at bounding box center [506, 113] width 81 height 25
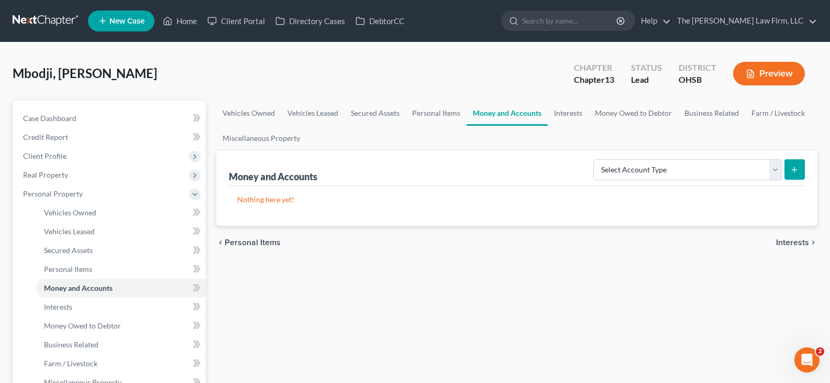
click at [798, 168] on icon "submit" at bounding box center [794, 169] width 8 height 8
click at [775, 168] on select "Select Account Type Brokerage Cash on Hand Certificates of Deposit Checking Acc…" at bounding box center [687, 169] width 188 height 21
click at [773, 170] on select "Select Account Type Brokerage Cash on Hand Certificates of Deposit Checking Acc…" at bounding box center [687, 169] width 188 height 21
select select "checking"
click at [595, 159] on select "Select Account Type Brokerage Cash on Hand Certificates of Deposit Checking Acc…" at bounding box center [687, 169] width 188 height 21
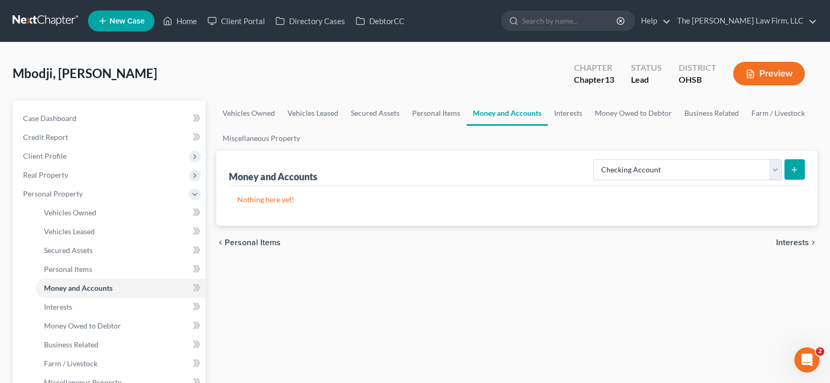
click at [798, 169] on icon "submit" at bounding box center [794, 169] width 8 height 8
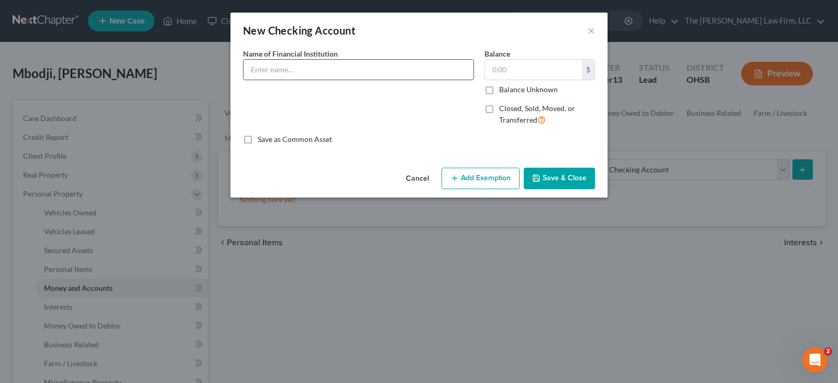
click at [325, 73] on input "text" at bounding box center [358, 70] width 230 height 20
type input "Chase 2235"
click at [545, 176] on button "Save & Close" at bounding box center [559, 179] width 71 height 22
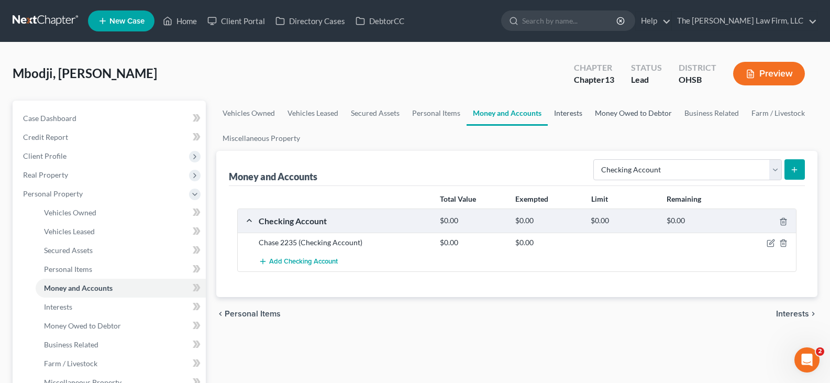
drag, startPoint x: 563, startPoint y: 113, endPoint x: 616, endPoint y: 121, distance: 53.0
click at [563, 113] on link "Interests" at bounding box center [568, 113] width 41 height 25
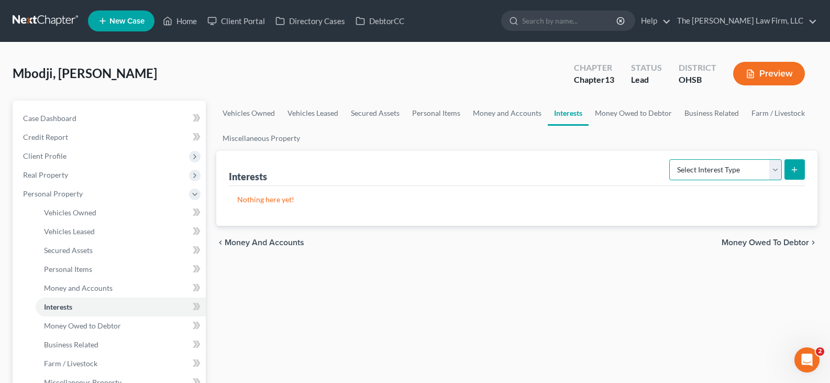
click at [776, 170] on select "Select Interest Type 401K Annuity Bond Education IRA Government Bond Government…" at bounding box center [725, 169] width 113 height 21
select select "other_retirement_plan"
click at [670, 159] on select "Select Interest Type 401K Annuity Bond Education IRA Government Bond Government…" at bounding box center [725, 169] width 113 height 21
click at [793, 168] on icon "submit" at bounding box center [794, 169] width 8 height 8
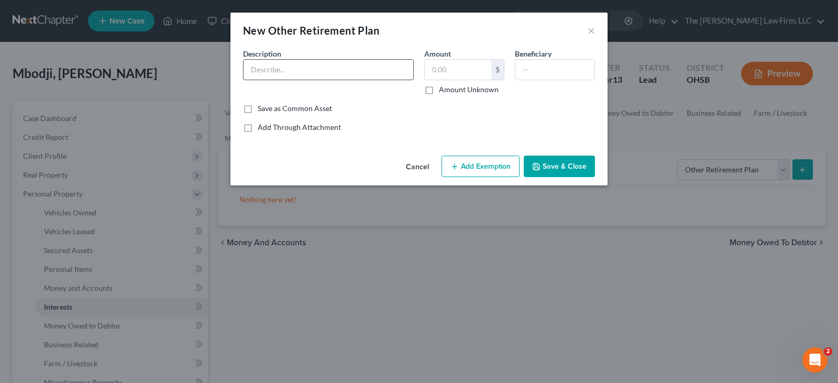
click at [384, 72] on input "text" at bounding box center [328, 70] width 170 height 20
type input "[PERSON_NAME] Toledo Retirement Savings Plan"
click at [443, 69] on input "text" at bounding box center [458, 70] width 66 height 20
type input "7,491.68"
click at [545, 167] on button "Save & Close" at bounding box center [559, 166] width 71 height 22
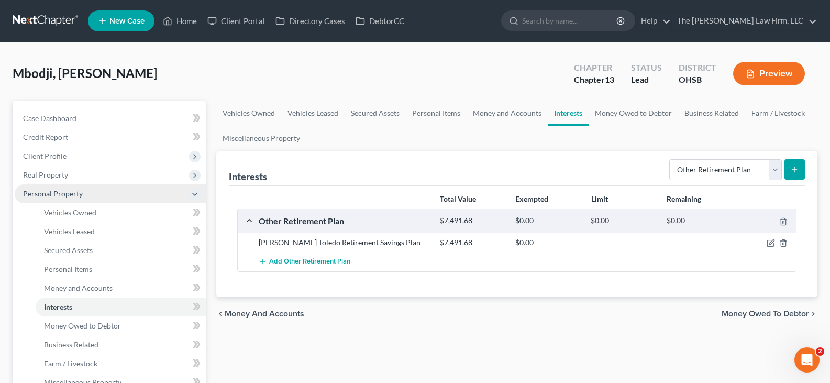
click at [135, 198] on span "Personal Property" at bounding box center [110, 193] width 191 height 19
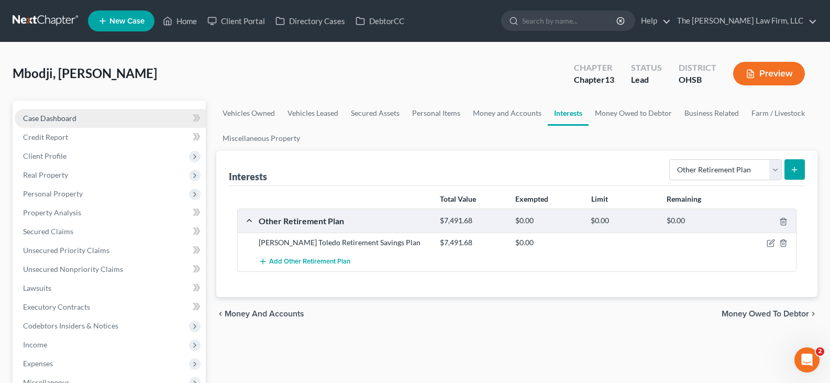
click at [60, 120] on span "Case Dashboard" at bounding box center [49, 118] width 53 height 9
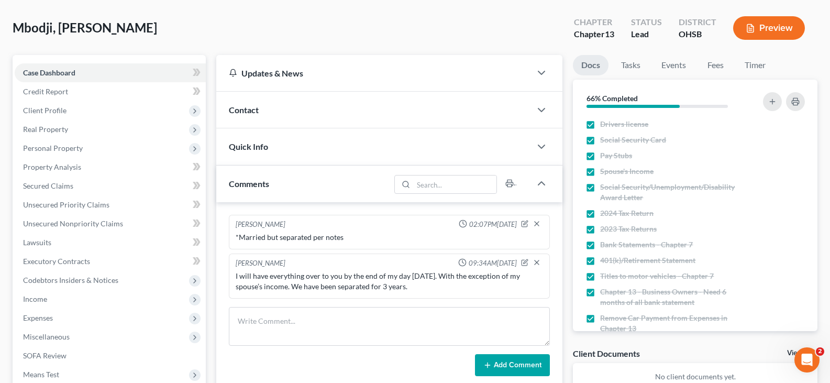
scroll to position [105, 0]
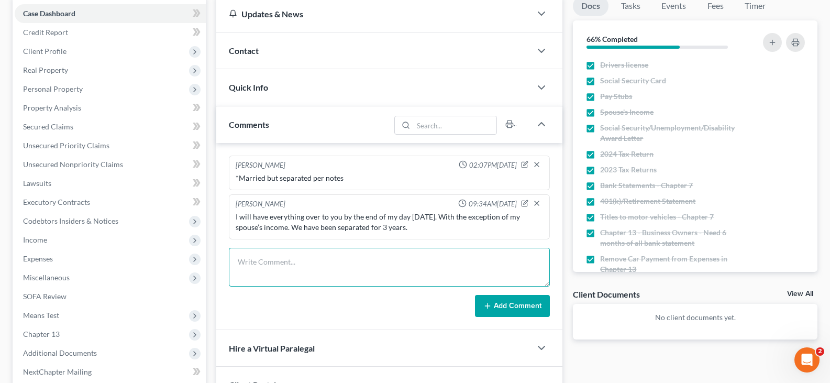
click at [337, 261] on textarea at bounding box center [389, 267] width 321 height 39
type textarea "No active judgement/liens"
click at [498, 306] on button "Add Comment" at bounding box center [512, 306] width 75 height 22
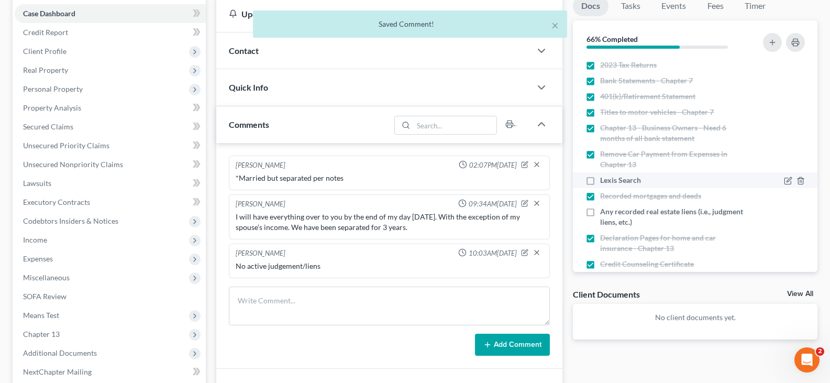
click at [600, 181] on label "Lexis Search" at bounding box center [620, 180] width 41 height 10
click at [604, 181] on input "Lexis Search" at bounding box center [607, 178] width 7 height 7
checkbox input "true"
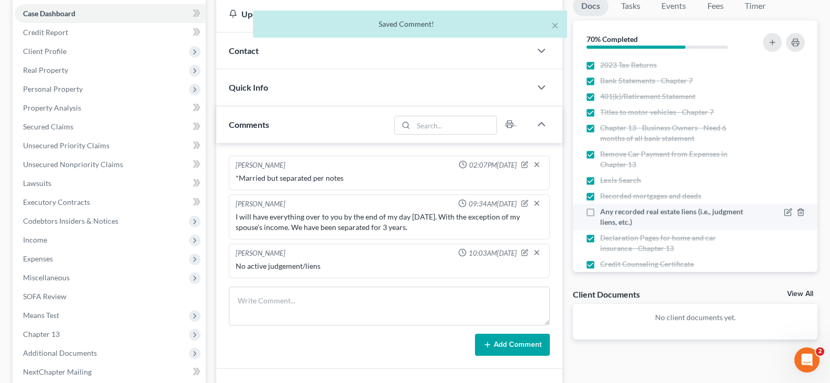
click at [600, 212] on label "Any recorded real estate liens (i.e., judgment liens, etc.)" at bounding box center [673, 216] width 147 height 21
click at [604, 212] on input "Any recorded real estate liens (i.e., judgment liens, etc.)" at bounding box center [607, 209] width 7 height 7
checkbox input "true"
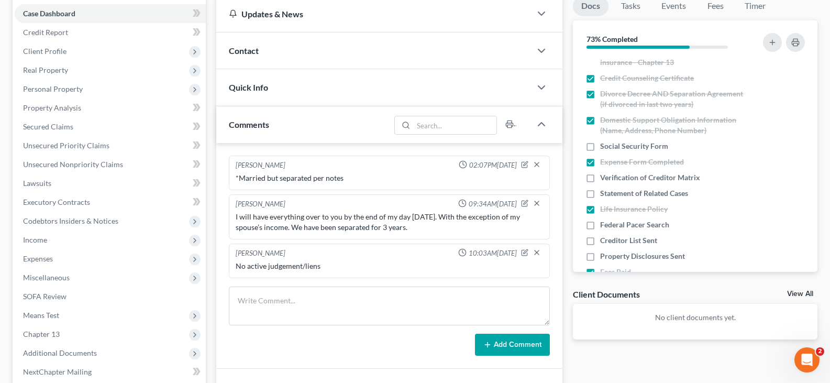
scroll to position [314, 0]
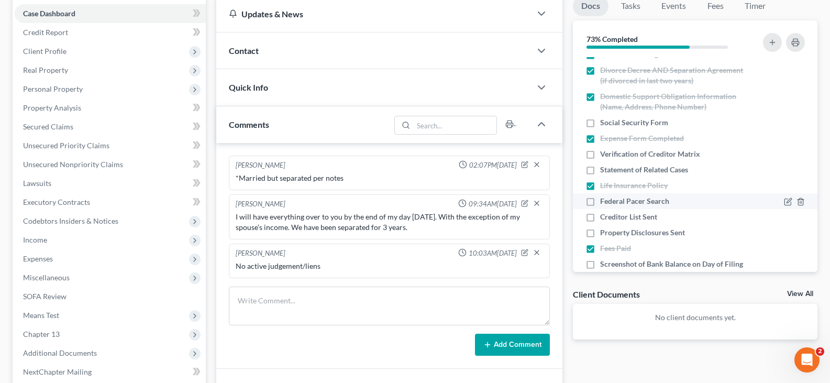
click at [600, 202] on label "Federal Pacer Search" at bounding box center [634, 201] width 69 height 10
click at [604, 202] on input "Federal Pacer Search" at bounding box center [607, 199] width 7 height 7
checkbox input "true"
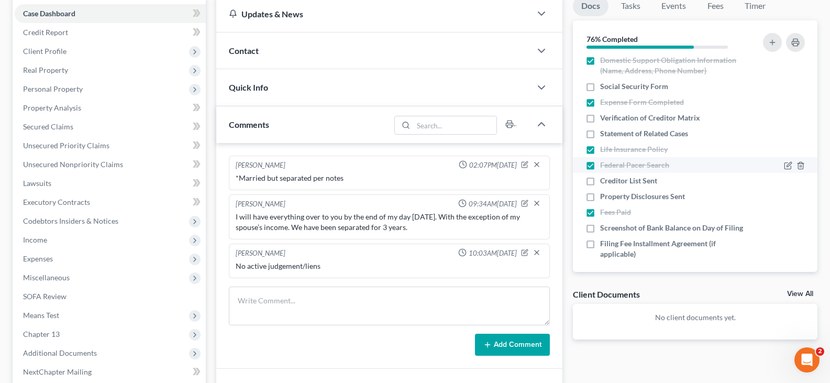
scroll to position [366, 0]
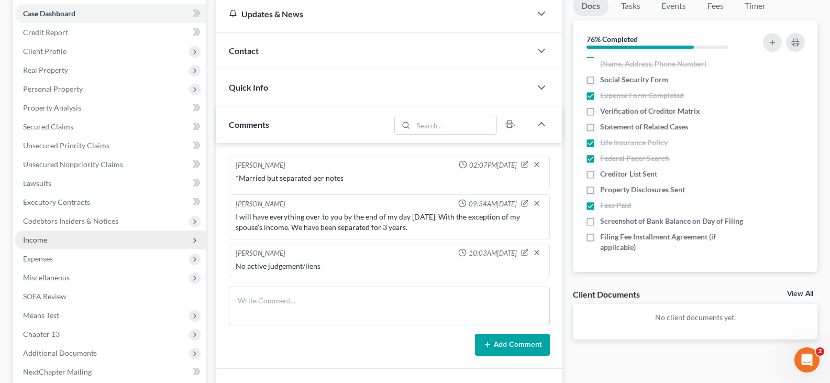
click at [42, 237] on span "Income" at bounding box center [35, 239] width 24 height 9
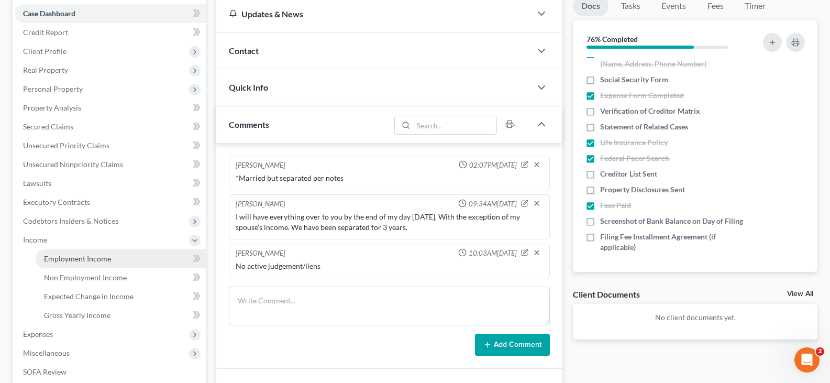
click at [64, 259] on span "Employment Income" at bounding box center [77, 258] width 67 height 9
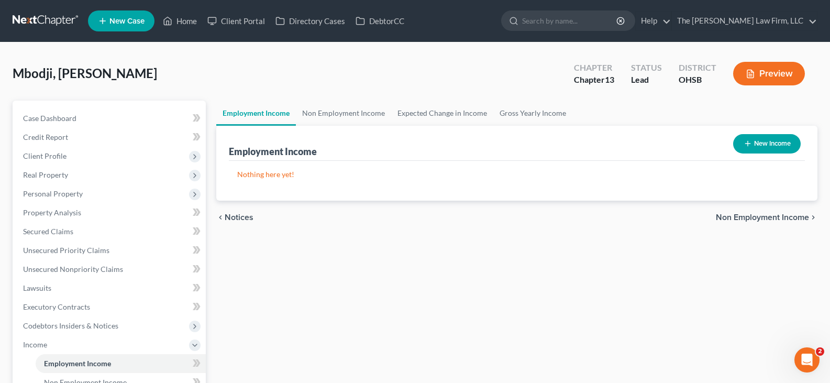
click at [748, 142] on line "button" at bounding box center [748, 143] width 0 height 5
select select "0"
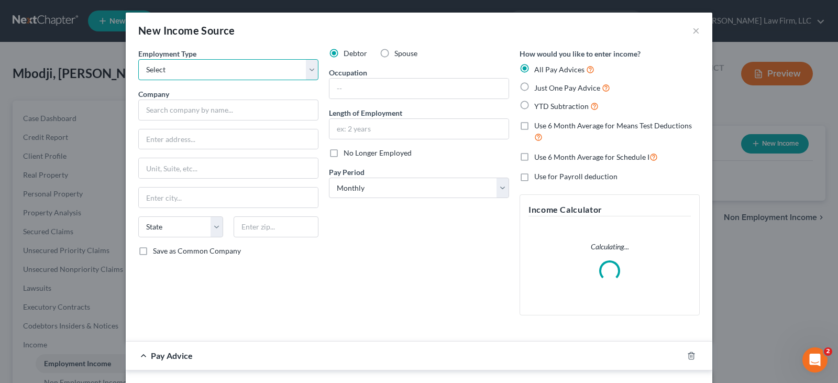
click at [308, 69] on select "Select Full or [DEMOGRAPHIC_DATA] Employment Self Employment" at bounding box center [228, 69] width 180 height 21
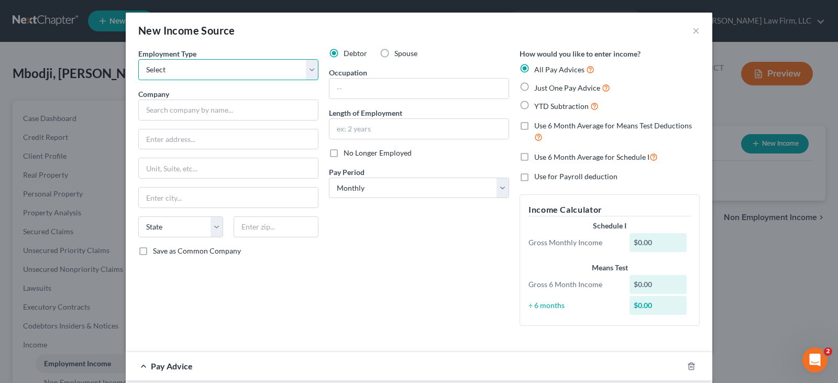
select select "0"
click at [138, 59] on select "Select Full or [DEMOGRAPHIC_DATA] Employment Self Employment" at bounding box center [228, 69] width 180 height 21
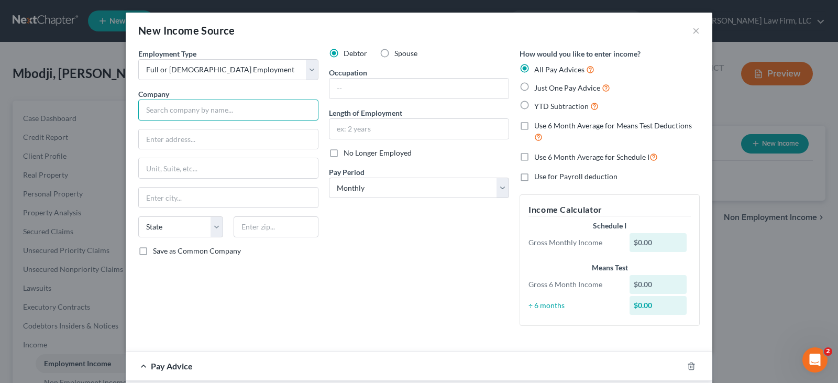
click at [224, 110] on input "text" at bounding box center [228, 109] width 180 height 21
type input "[PERSON_NAME] LLC"
click at [220, 139] on input "text" at bounding box center [228, 139] width 179 height 20
type input "[STREET_ADDRESS]"
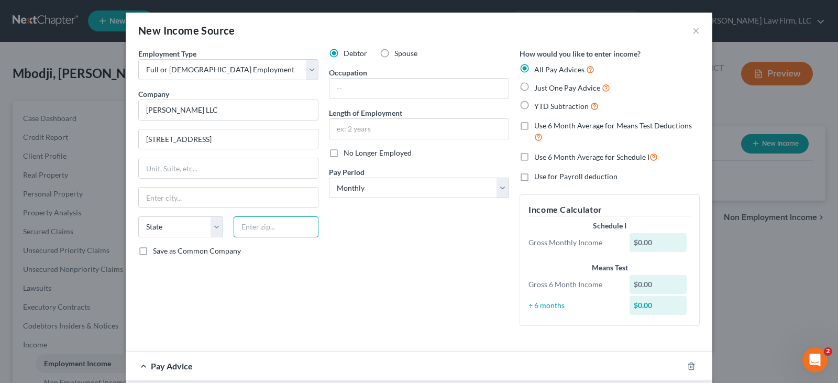
click at [256, 228] on input "text" at bounding box center [275, 226] width 85 height 21
type input "43240"
click at [339, 86] on input "text" at bounding box center [418, 89] width 179 height 20
type input "Columbus"
select select "36"
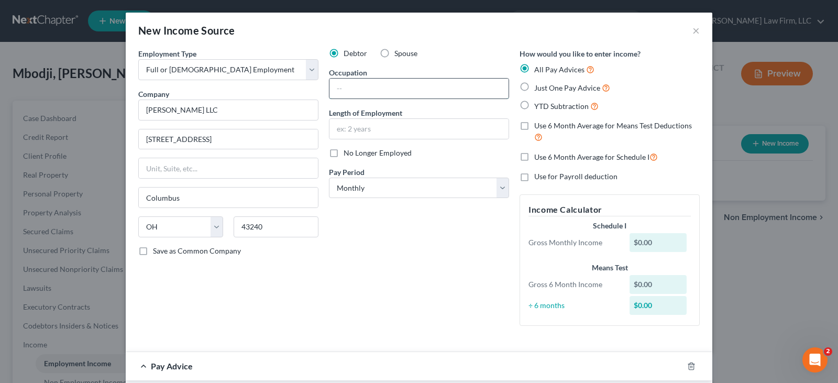
click at [403, 84] on input "text" at bounding box center [418, 89] width 179 height 20
paste input "Scheduling Analyst"
type input "Scheduling Analyst"
click at [380, 131] on input "text" at bounding box center [418, 129] width 179 height 20
type input "3 years"
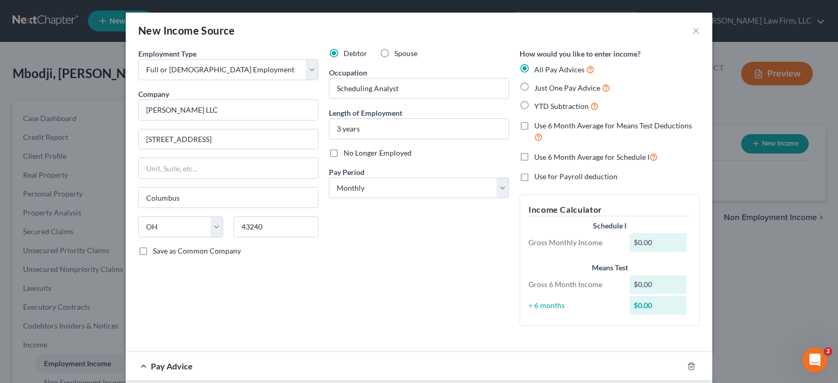
click at [534, 102] on label "YTD Subtraction" at bounding box center [566, 106] width 64 height 12
click at [538, 102] on input "YTD Subtraction" at bounding box center [541, 103] width 7 height 7
radio input "true"
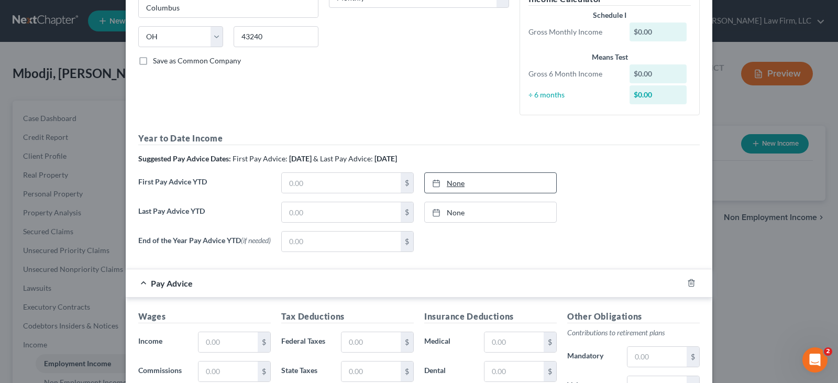
scroll to position [209, 0]
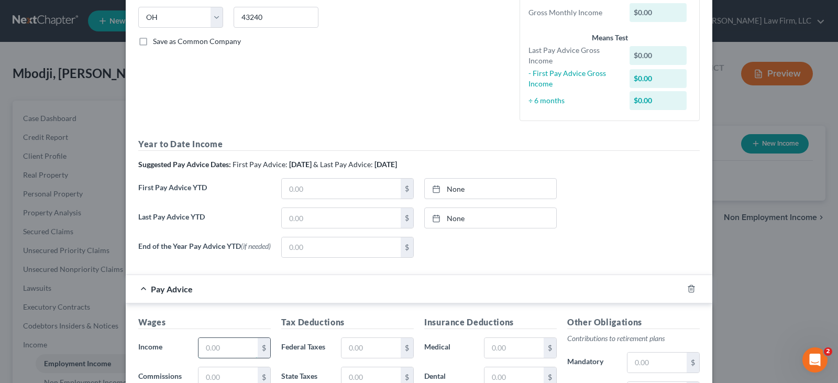
click at [239, 351] on input "text" at bounding box center [227, 348] width 59 height 20
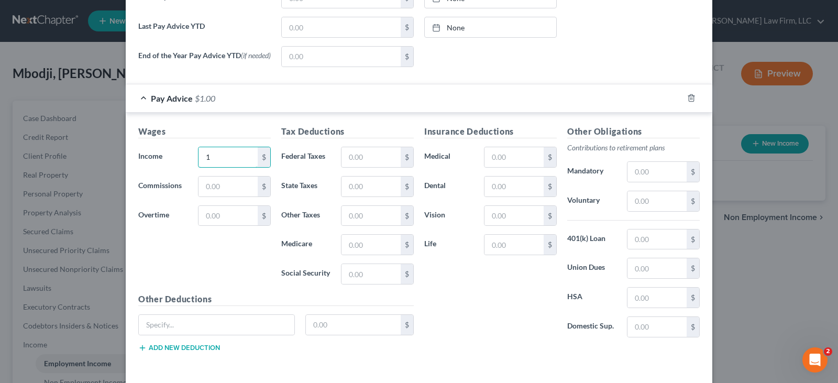
scroll to position [446, 0]
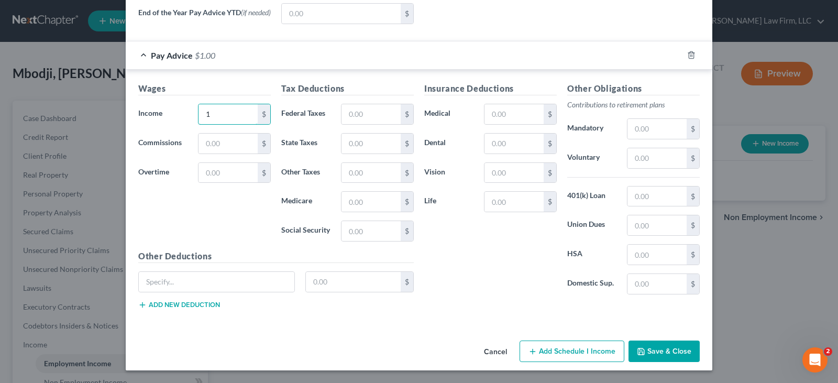
type input "1"
click at [649, 352] on button "Save & Close" at bounding box center [663, 351] width 71 height 22
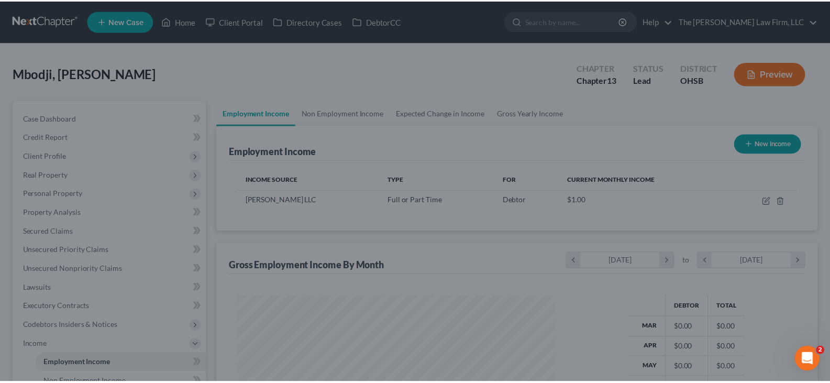
scroll to position [188, 338]
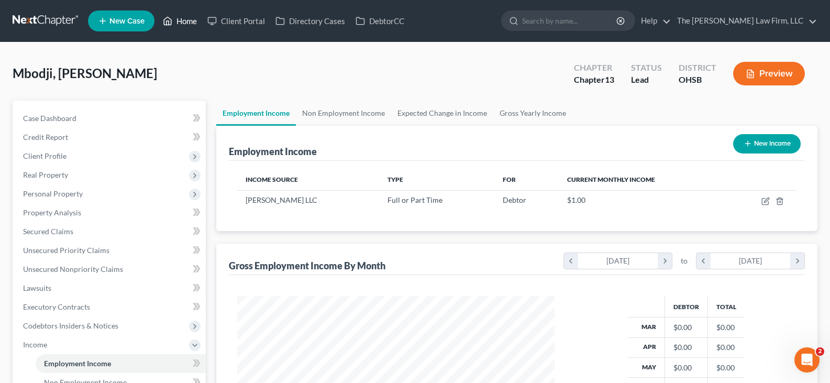
click at [189, 21] on link "Home" at bounding box center [180, 21] width 44 height 19
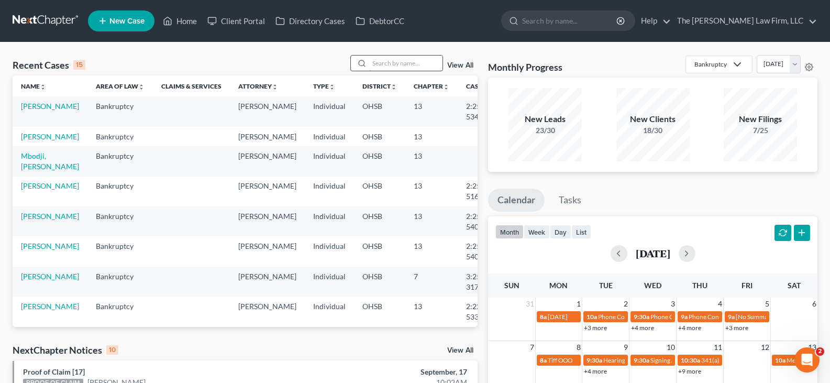
click at [396, 61] on input "search" at bounding box center [405, 62] width 73 height 15
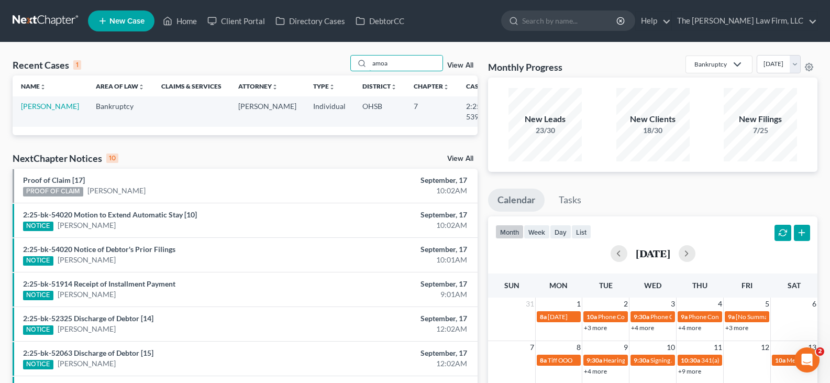
type input "amoa"
click at [34, 111] on td "[PERSON_NAME]" at bounding box center [50, 111] width 75 height 30
click at [36, 106] on link "[PERSON_NAME]" at bounding box center [50, 106] width 58 height 9
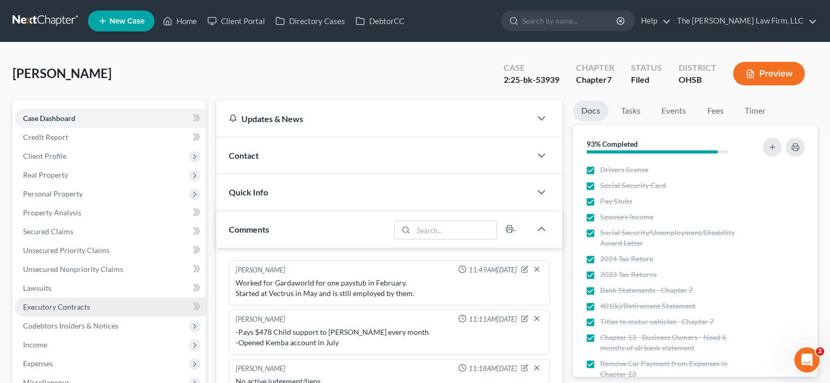
drag, startPoint x: 33, startPoint y: 341, endPoint x: 135, endPoint y: 309, distance: 106.6
click at [33, 341] on span "Income" at bounding box center [35, 344] width 24 height 9
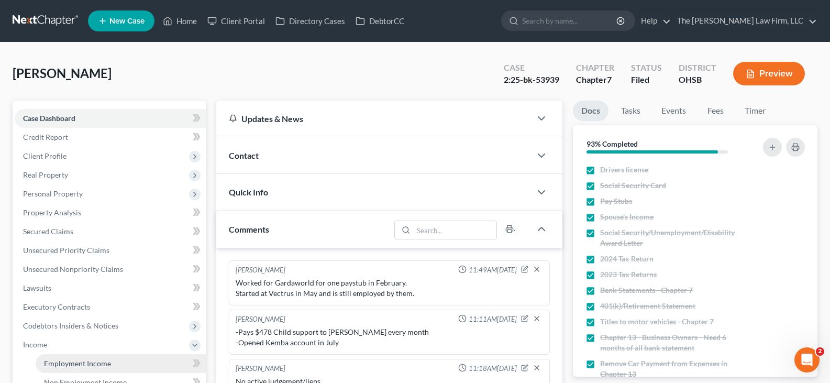
click at [99, 365] on span "Employment Income" at bounding box center [77, 363] width 67 height 9
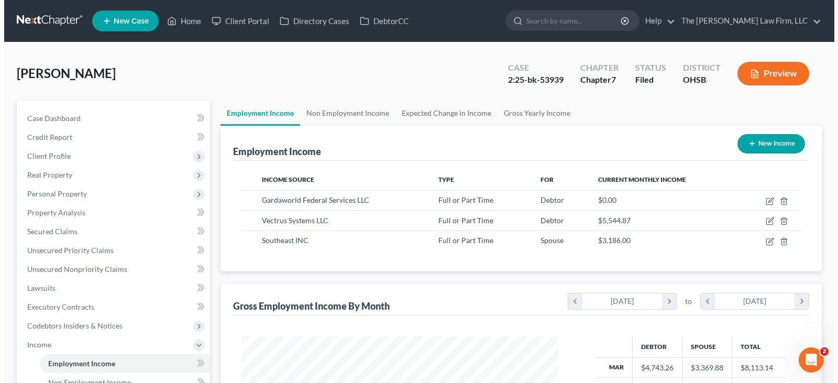
scroll to position [188, 338]
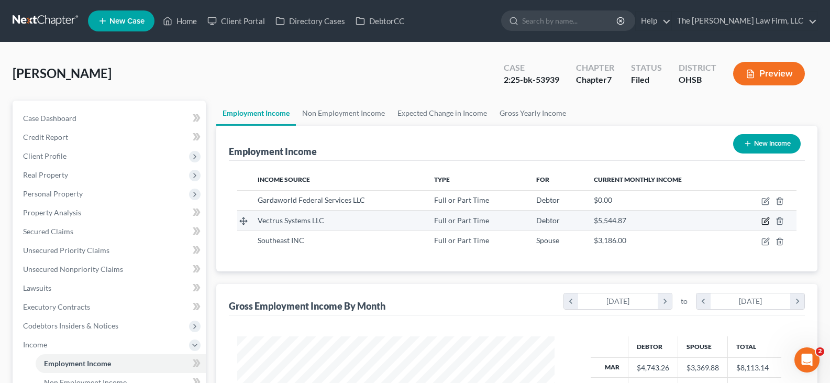
click at [765, 222] on icon "button" at bounding box center [766, 220] width 5 height 5
select select "0"
select select "48"
select select "2"
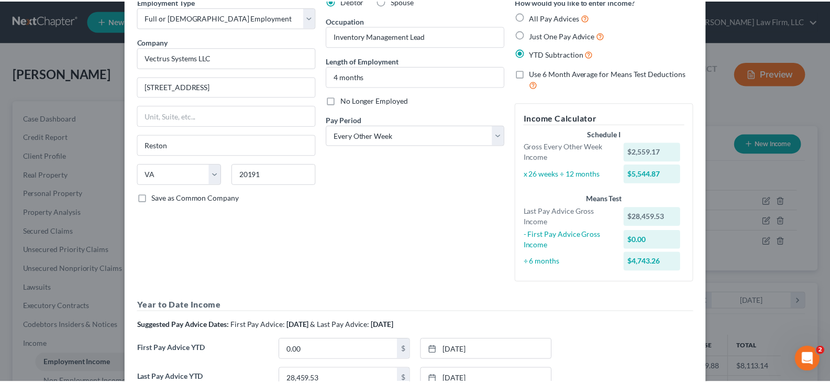
scroll to position [0, 0]
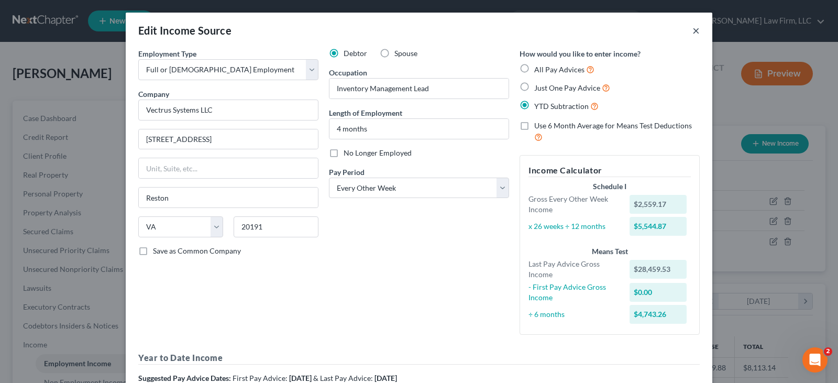
click at [692, 30] on button "×" at bounding box center [695, 30] width 7 height 13
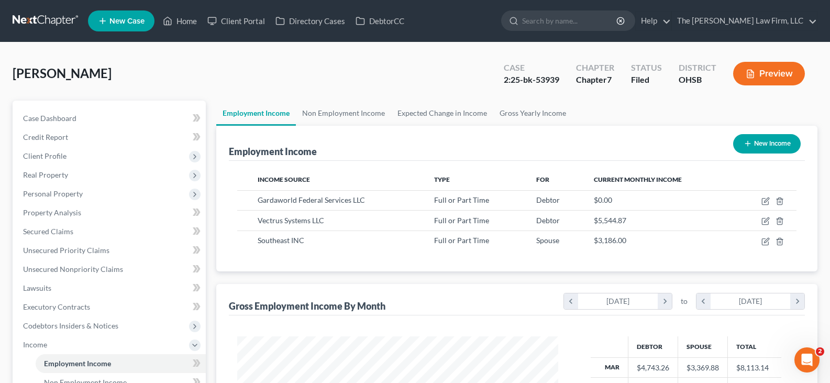
scroll to position [523322, 523171]
click at [187, 20] on link "Home" at bounding box center [180, 21] width 44 height 19
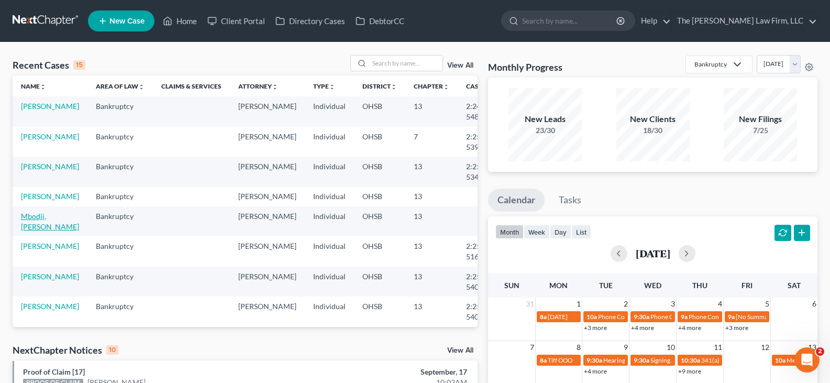
click at [39, 231] on link "Mbodji, [PERSON_NAME]" at bounding box center [50, 220] width 58 height 19
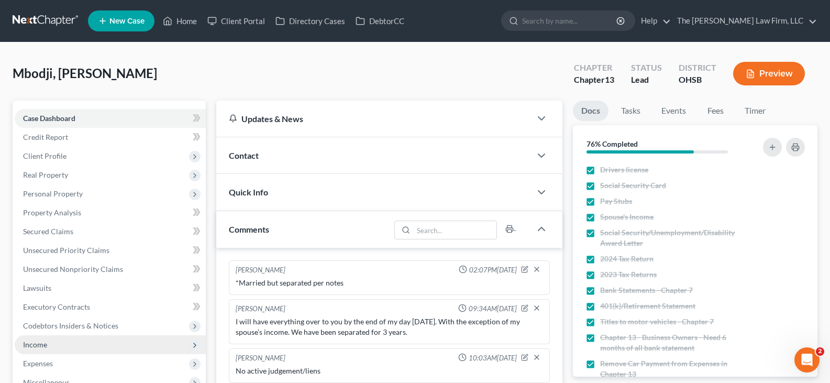
click at [42, 348] on span "Income" at bounding box center [35, 344] width 24 height 9
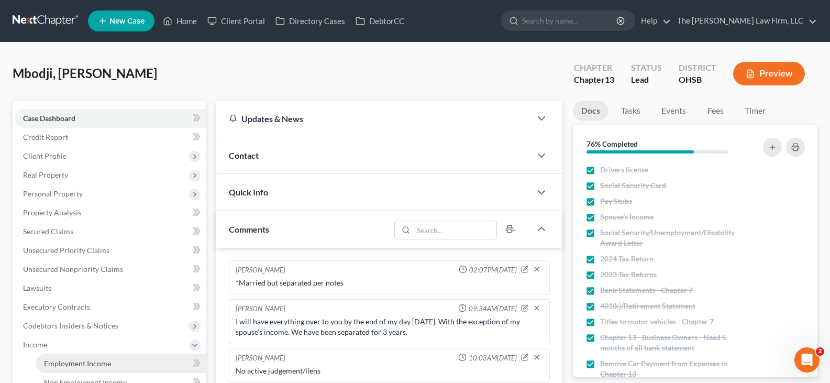
click at [99, 366] on span "Employment Income" at bounding box center [77, 363] width 67 height 9
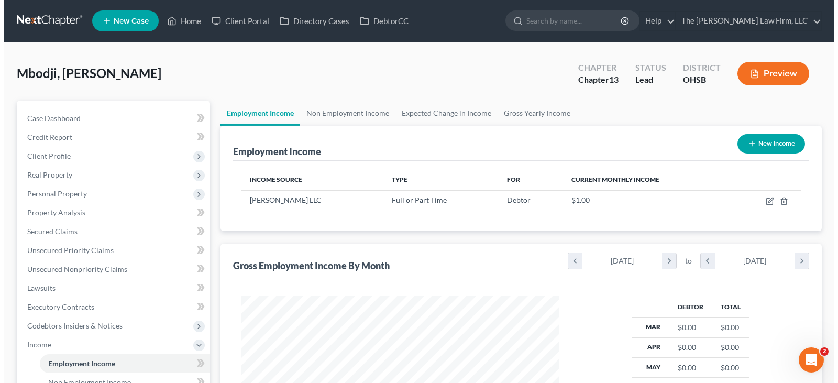
scroll to position [188, 338]
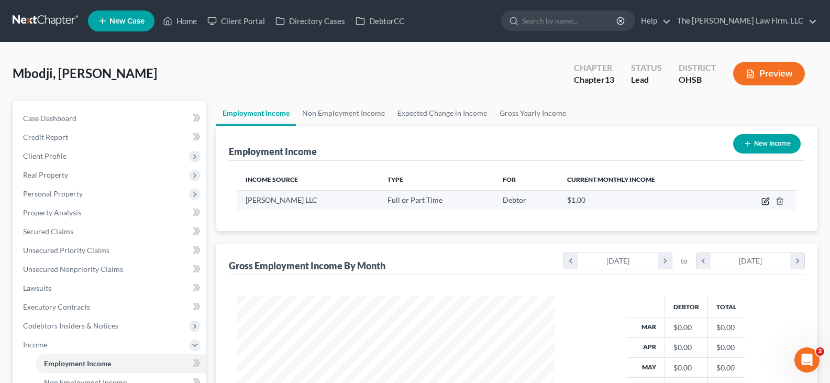
click at [765, 202] on icon "button" at bounding box center [766, 199] width 5 height 5
select select "0"
select select "36"
select select "0"
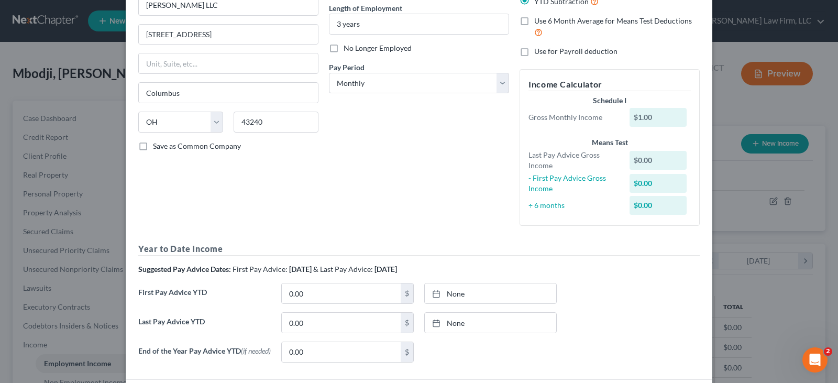
scroll to position [157, 0]
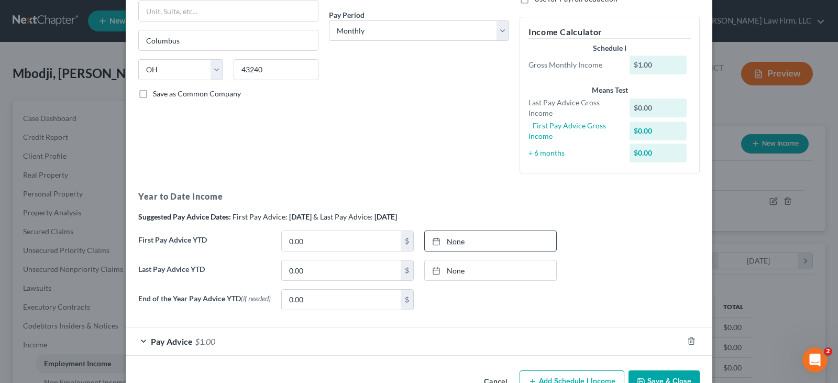
click at [432, 243] on icon at bounding box center [436, 241] width 8 height 8
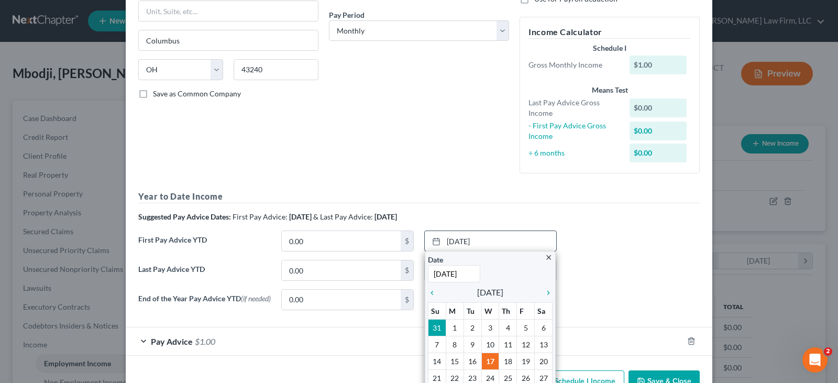
click at [469, 275] on input "[DATE]" at bounding box center [454, 273] width 52 height 17
drag, startPoint x: 469, startPoint y: 274, endPoint x: 428, endPoint y: 277, distance: 40.9
click at [428, 277] on input "[DATE]" at bounding box center [454, 273] width 52 height 17
type input "[DATE]"
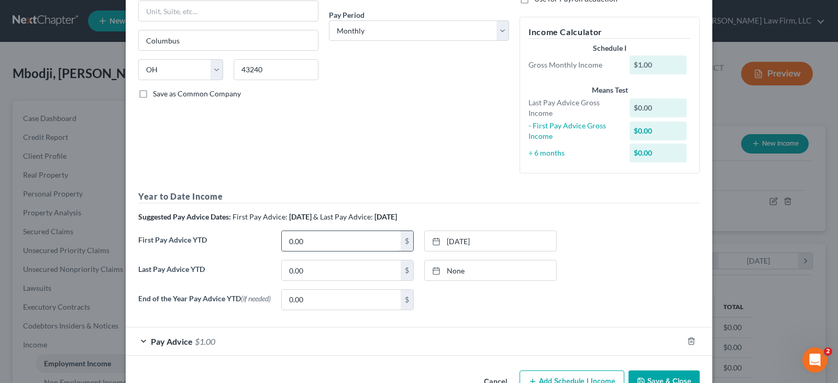
drag, startPoint x: 354, startPoint y: 244, endPoint x: 354, endPoint y: 236, distance: 8.9
click at [354, 244] on input "0.00" at bounding box center [341, 241] width 119 height 20
type input "12,098.38"
click at [433, 272] on rect at bounding box center [436, 271] width 6 height 6
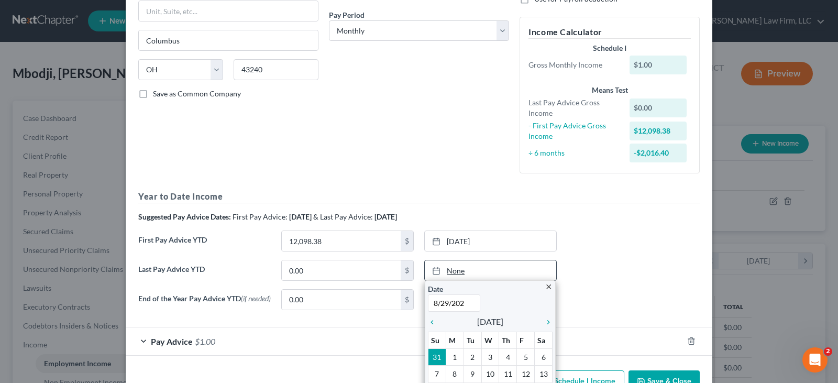
type input "[DATE]"
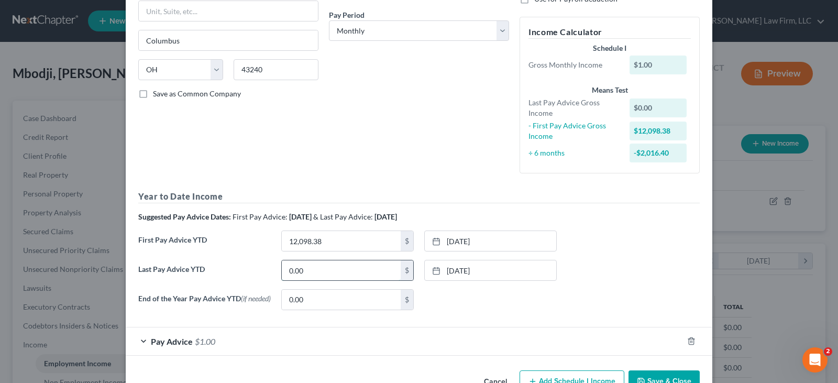
click at [373, 269] on input "0.00" at bounding box center [341, 270] width 119 height 20
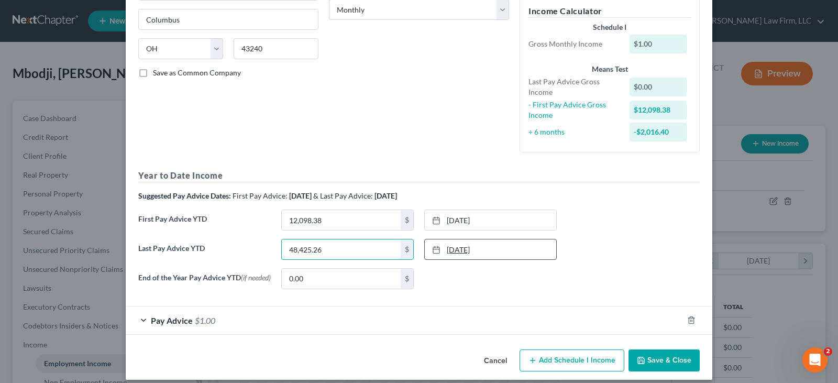
scroll to position [190, 0]
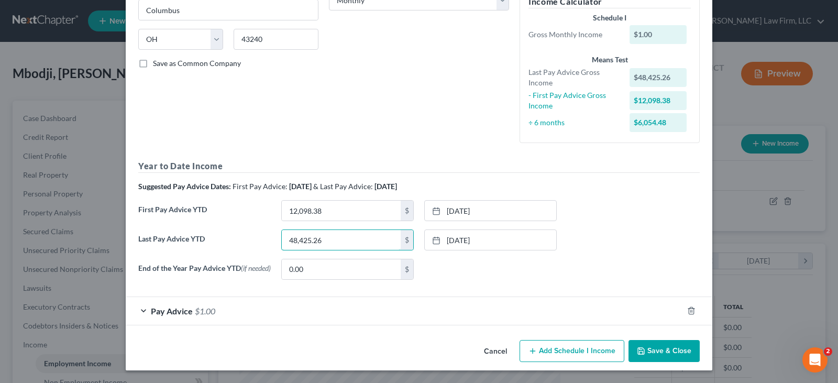
type input "48,425.26"
click at [140, 311] on div "Pay Advice $1.00" at bounding box center [404, 311] width 557 height 28
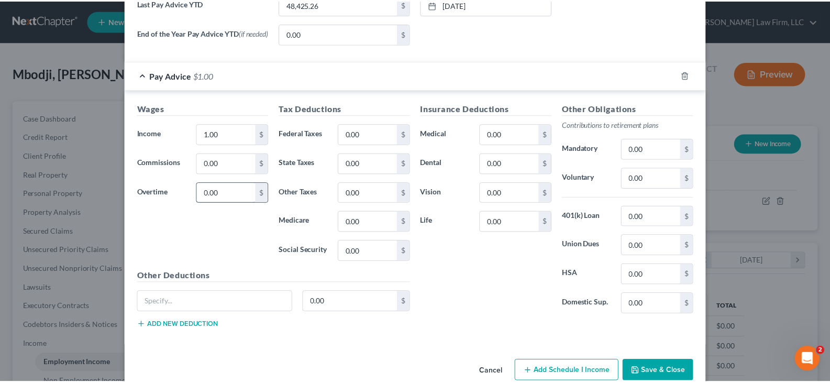
scroll to position [446, 0]
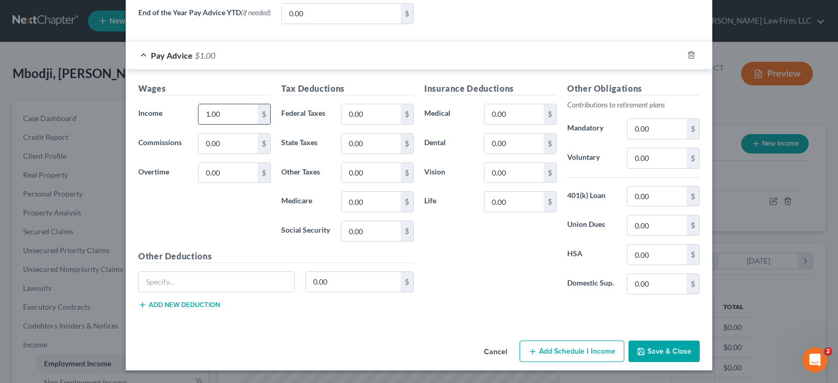
click at [236, 116] on input "1.00" at bounding box center [227, 114] width 59 height 20
type input "2,506.65"
click at [348, 115] on input "0.00" at bounding box center [370, 114] width 59 height 20
type input "202.18"
click at [351, 233] on input "0.00" at bounding box center [370, 231] width 59 height 20
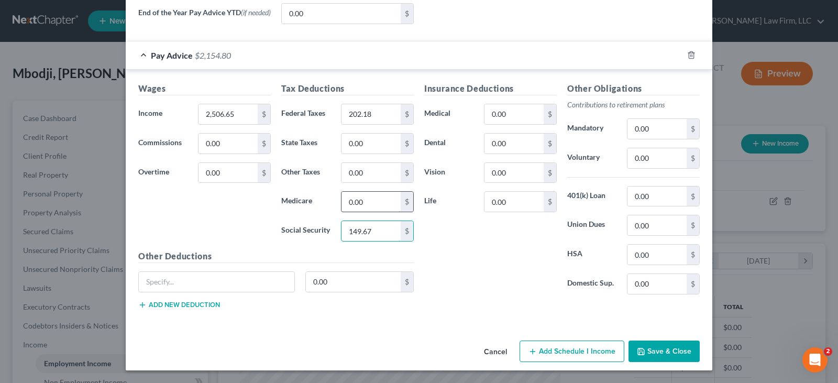
type input "149.67"
click at [356, 196] on input "0.00" at bounding box center [370, 202] width 59 height 20
type input "35.01"
click at [355, 143] on input "0.00" at bounding box center [370, 143] width 59 height 20
type input "58.47"
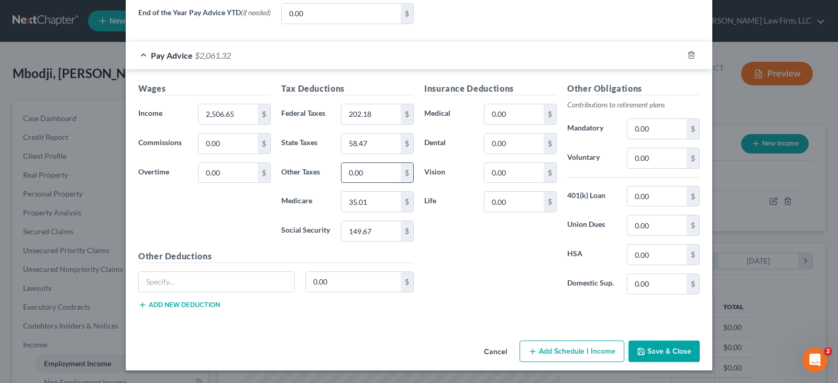
click at [361, 173] on input "0.00" at bounding box center [370, 173] width 59 height 20
type input "60.35"
click at [492, 148] on input "0.00" at bounding box center [513, 143] width 59 height 20
type input "8.31"
click at [499, 115] on input "0.00" at bounding box center [513, 114] width 59 height 20
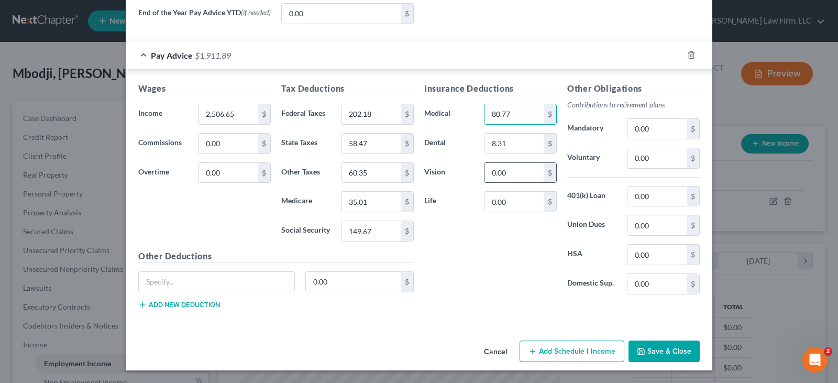
type input "80.77"
click at [498, 177] on input "0.00" at bounding box center [513, 173] width 59 height 20
type input "4.15"
click at [637, 159] on input "0.00" at bounding box center [656, 158] width 59 height 20
type input "75.20"
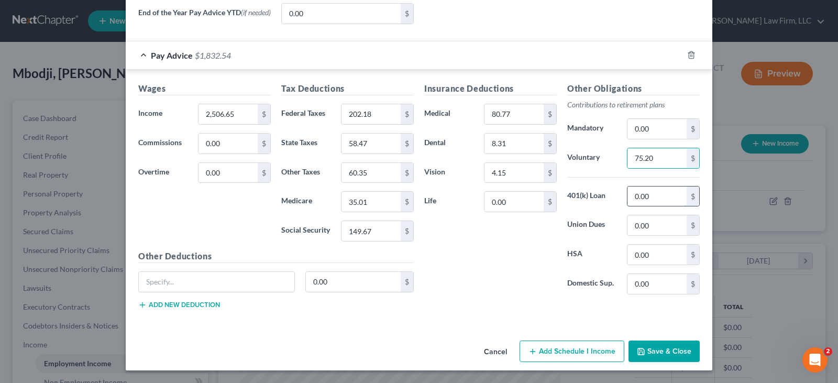
click at [657, 197] on input "0.00" at bounding box center [656, 196] width 59 height 20
type input "31.37"
click at [660, 351] on button "Save & Close" at bounding box center [663, 351] width 71 height 22
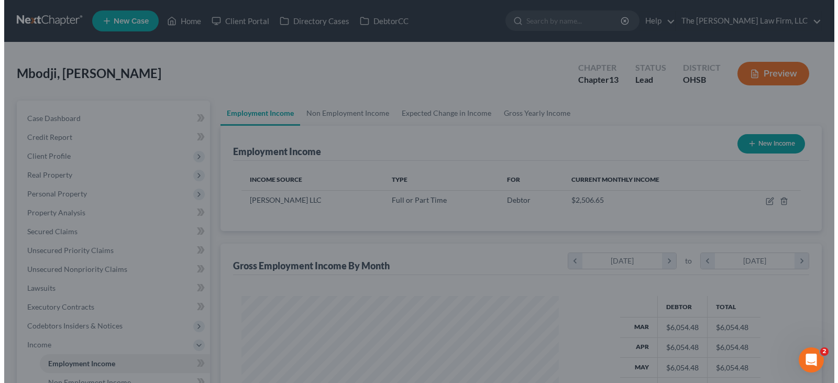
scroll to position [523322, 523171]
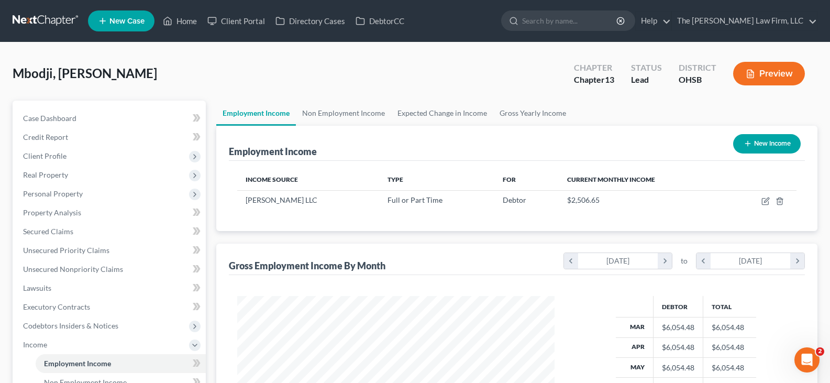
click at [745, 142] on icon "button" at bounding box center [747, 143] width 8 height 8
select select "0"
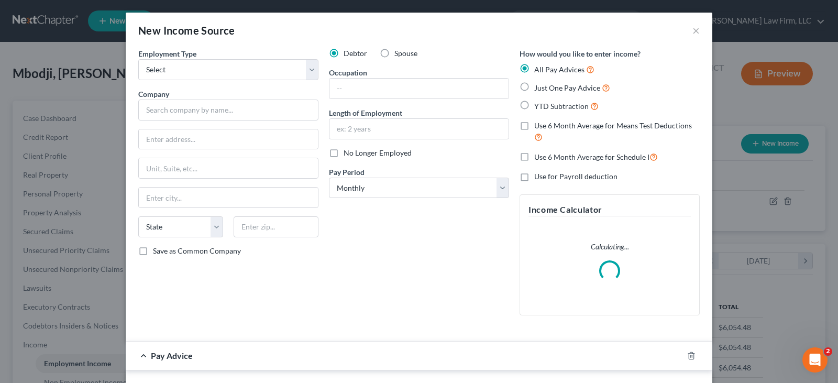
scroll to position [188, 342]
click at [308, 71] on select "Select Full or [DEMOGRAPHIC_DATA] Employment Self Employment" at bounding box center [228, 69] width 180 height 21
select select "1"
click at [138, 59] on select "Select Full or [DEMOGRAPHIC_DATA] Employment Self Employment" at bounding box center [228, 69] width 180 height 21
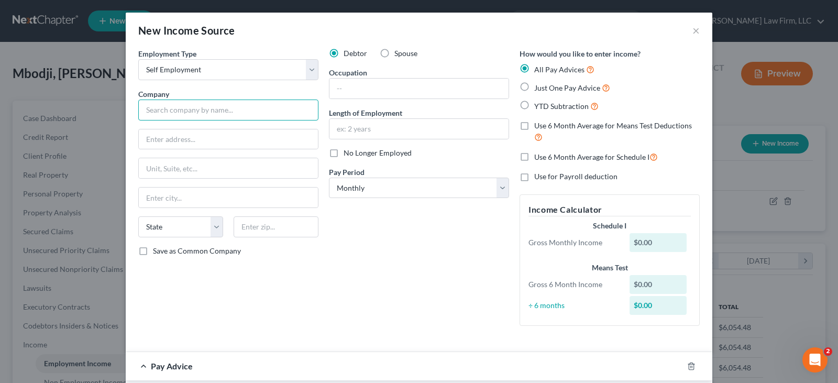
click at [186, 111] on input "text" at bounding box center [228, 109] width 180 height 21
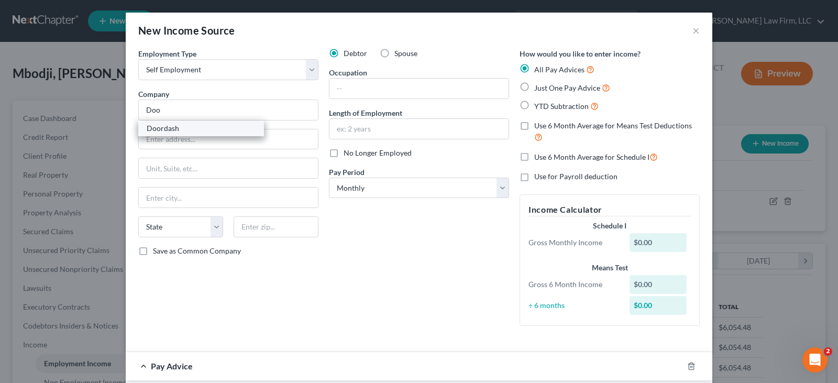
click at [173, 128] on div "Doordash" at bounding box center [201, 128] width 109 height 10
type input "Doordash"
type input "[STREET_ADDRESS]"
type input "[GEOGRAPHIC_DATA]"
select select "4"
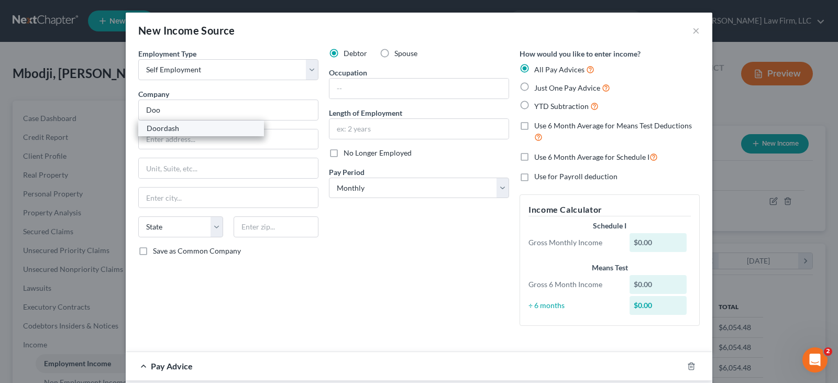
type input "94107"
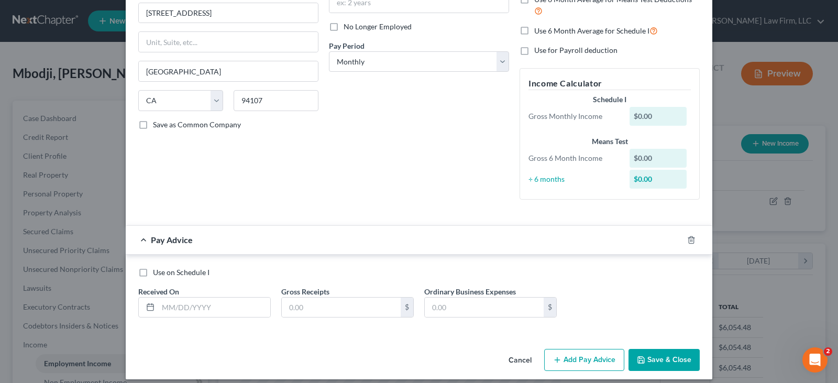
scroll to position [135, 0]
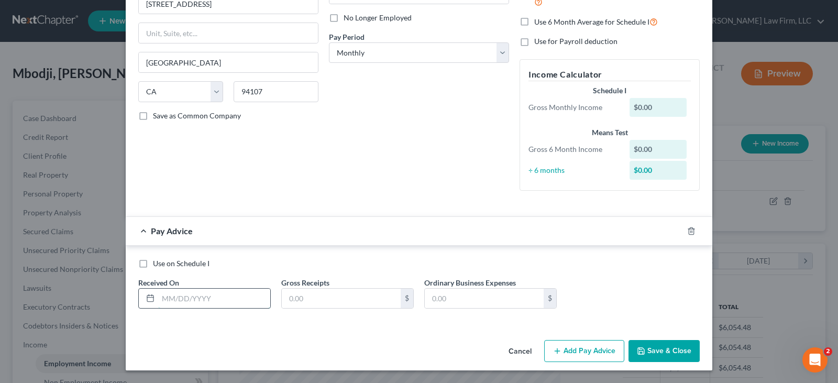
click at [218, 302] on input "text" at bounding box center [214, 298] width 112 height 20
type input "[DATE]"
click at [302, 298] on input "text" at bounding box center [341, 298] width 119 height 20
type input "1,174"
click at [436, 298] on input "text" at bounding box center [484, 298] width 119 height 20
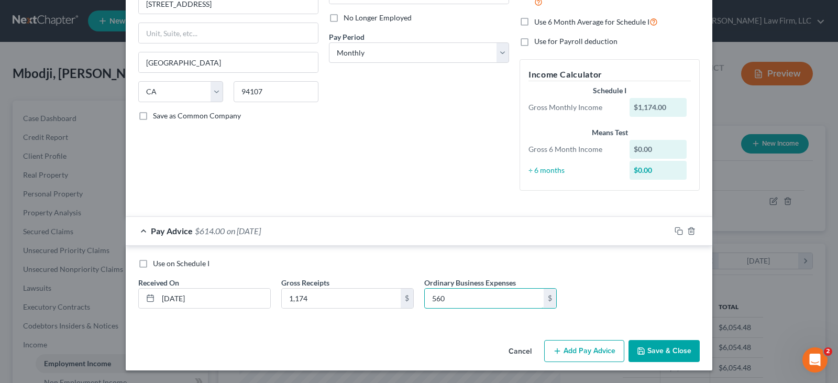
type input "560"
click at [562, 348] on button "Add Pay Advice" at bounding box center [584, 351] width 80 height 22
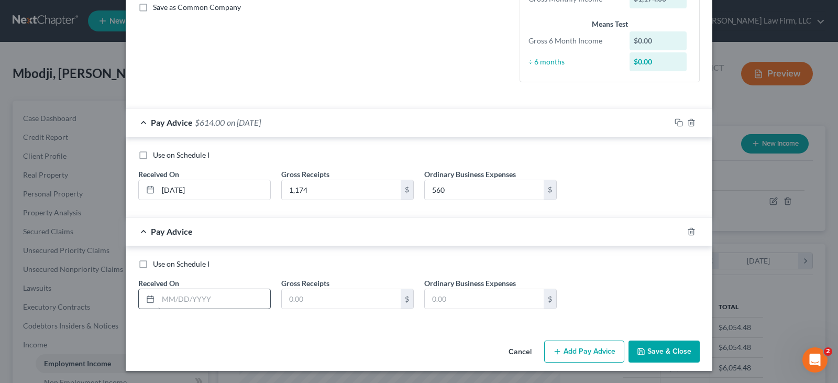
scroll to position [244, 0]
click at [160, 299] on input "text" at bounding box center [214, 298] width 112 height 20
type input "[DATE]"
click at [186, 194] on input "[DATE]" at bounding box center [214, 190] width 112 height 20
type input "[DATE]"
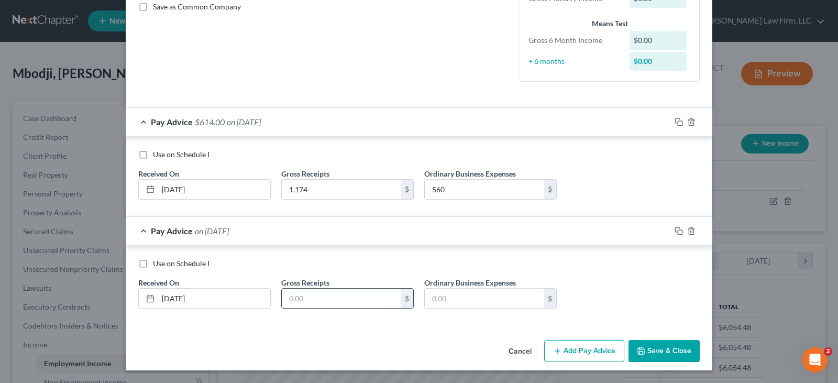
click at [309, 296] on input "text" at bounding box center [341, 298] width 119 height 20
type input "1,245"
click at [441, 297] on input "text" at bounding box center [484, 298] width 119 height 20
type input "560"
click at [563, 350] on button "Add Pay Advice" at bounding box center [584, 351] width 80 height 22
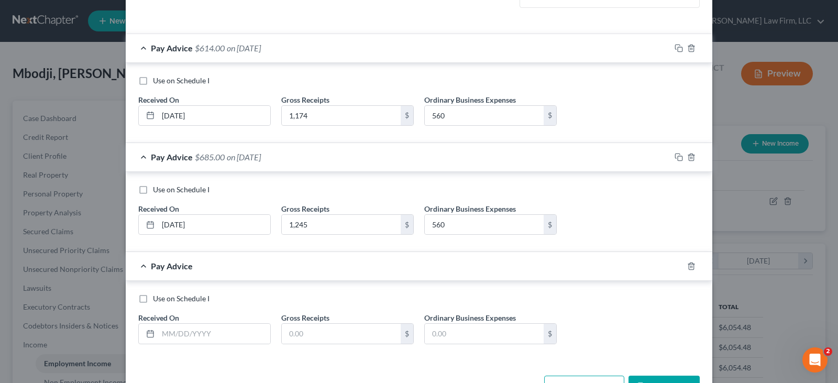
scroll to position [353, 0]
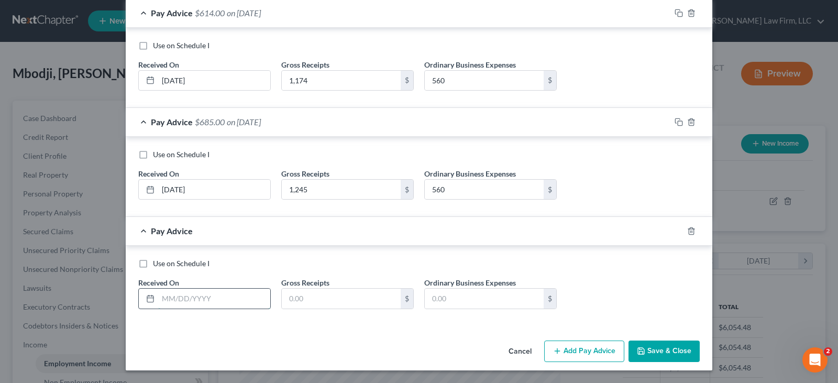
click at [165, 302] on input "text" at bounding box center [214, 298] width 112 height 20
type input "[DATE]"
click at [296, 299] on input "text" at bounding box center [341, 298] width 119 height 20
type input "1,375"
click at [432, 301] on input "text" at bounding box center [484, 298] width 119 height 20
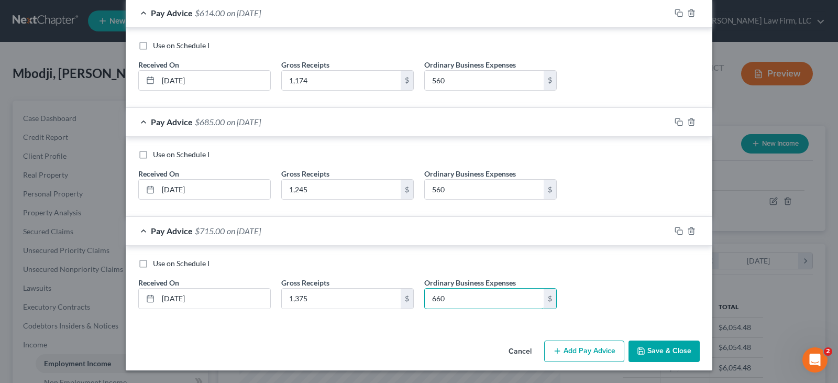
type input "660"
click at [573, 349] on button "Add Pay Advice" at bounding box center [584, 351] width 80 height 22
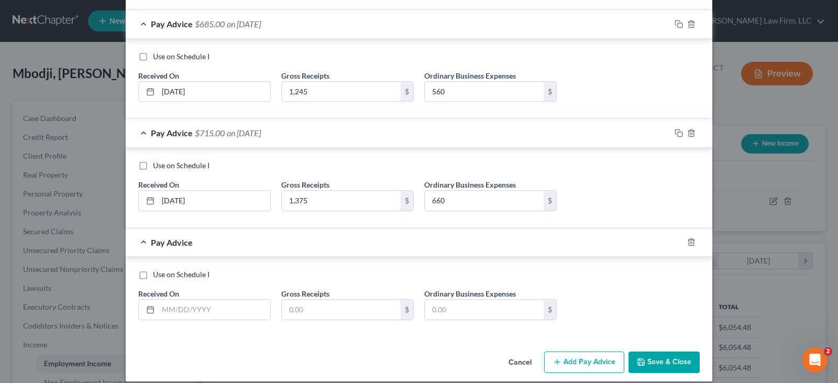
scroll to position [462, 0]
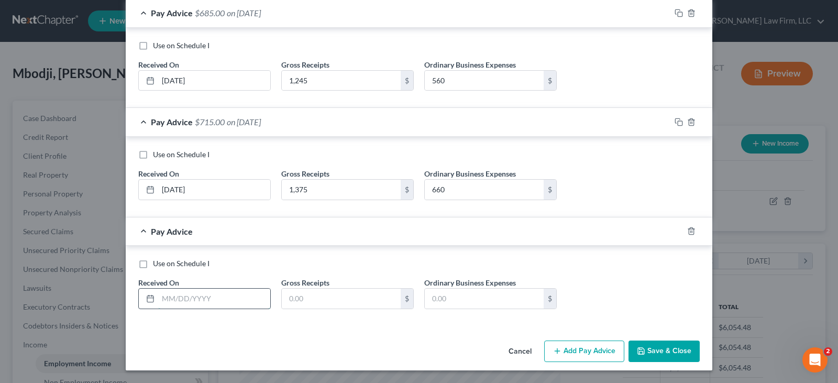
click at [160, 302] on input "text" at bounding box center [214, 298] width 112 height 20
type input "[DATE]"
click at [309, 297] on input "text" at bounding box center [341, 298] width 119 height 20
type input "66"
click at [447, 297] on input "text" at bounding box center [484, 298] width 119 height 20
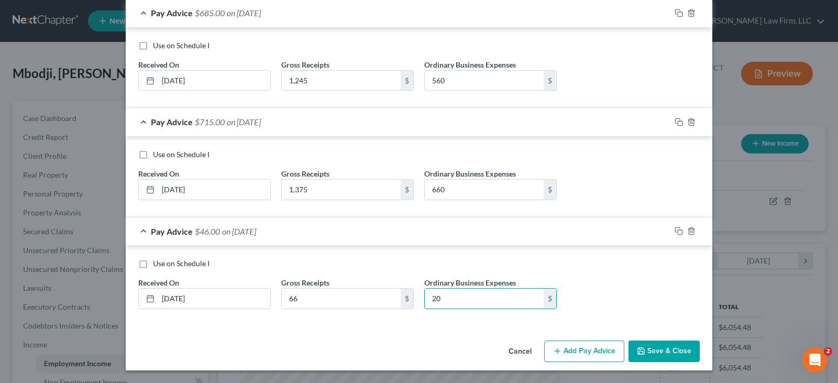
type input "20"
click at [562, 349] on button "Add Pay Advice" at bounding box center [584, 351] width 80 height 22
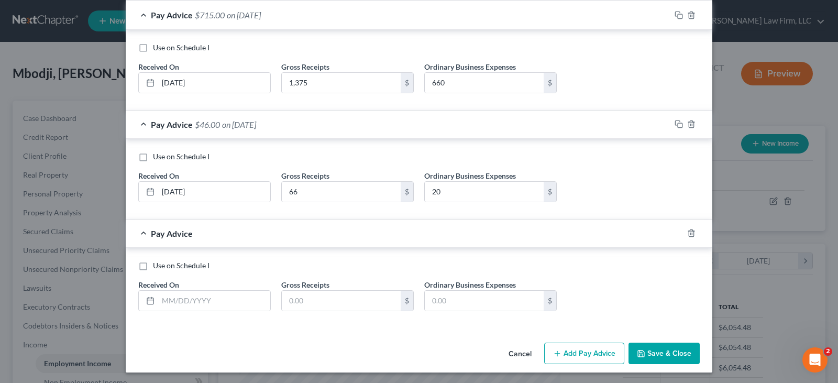
scroll to position [571, 0]
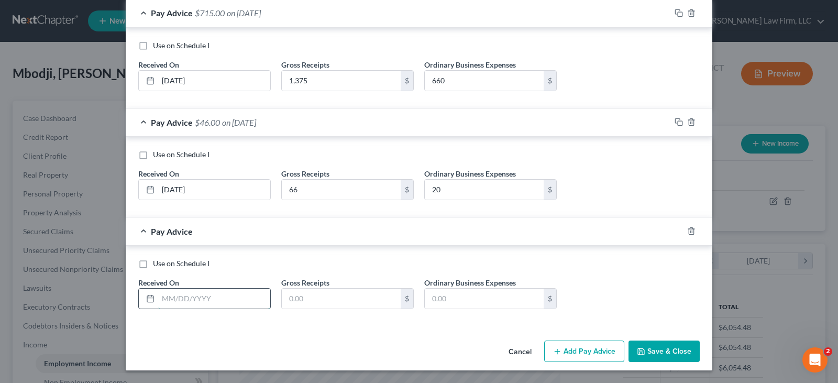
click at [162, 297] on input "text" at bounding box center [214, 298] width 112 height 20
type input "[DATE]"
click at [292, 302] on input "text" at bounding box center [341, 298] width 119 height 20
type input "1,965"
click at [440, 302] on input "text" at bounding box center [484, 298] width 119 height 20
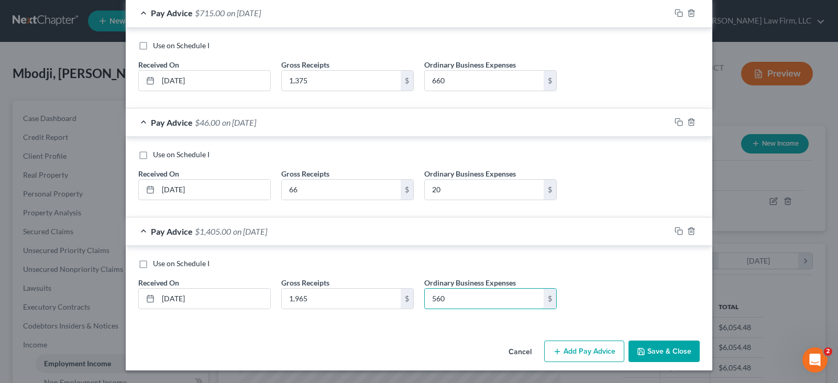
type input "560"
click at [580, 350] on button "Add Pay Advice" at bounding box center [584, 351] width 80 height 22
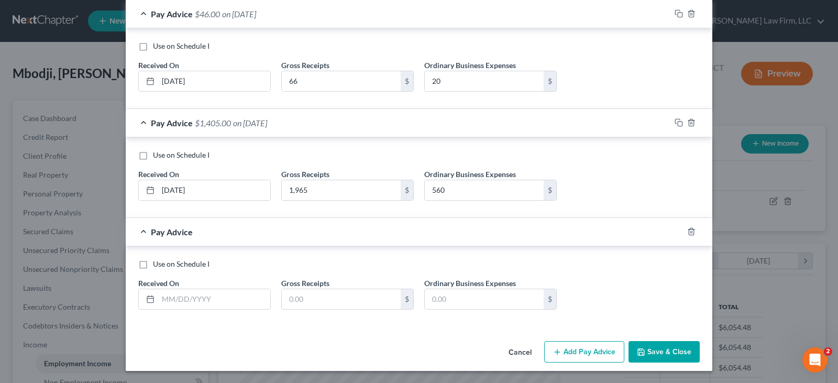
scroll to position [680, 0]
click at [236, 299] on input "text" at bounding box center [214, 298] width 112 height 20
type input "[DATE]"
click at [292, 300] on input "text" at bounding box center [341, 298] width 119 height 20
type input "983"
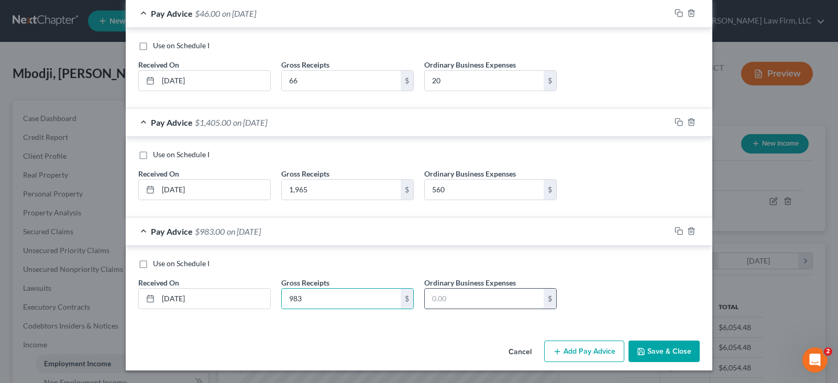
click at [462, 297] on input "text" at bounding box center [484, 298] width 119 height 20
type input "560"
click at [560, 347] on button "Add Pay Advice" at bounding box center [584, 351] width 80 height 22
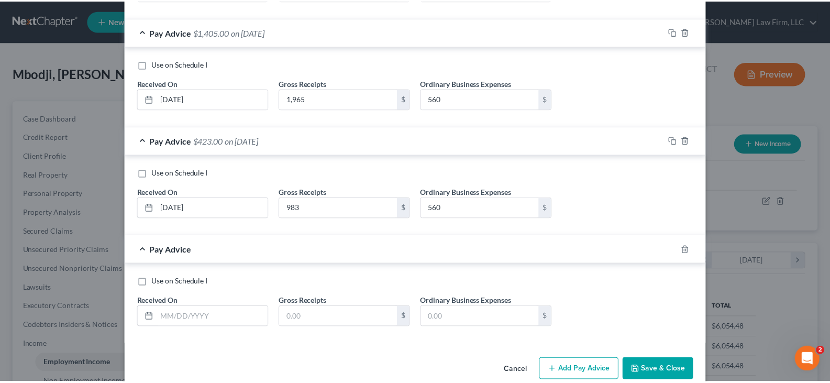
scroll to position [789, 0]
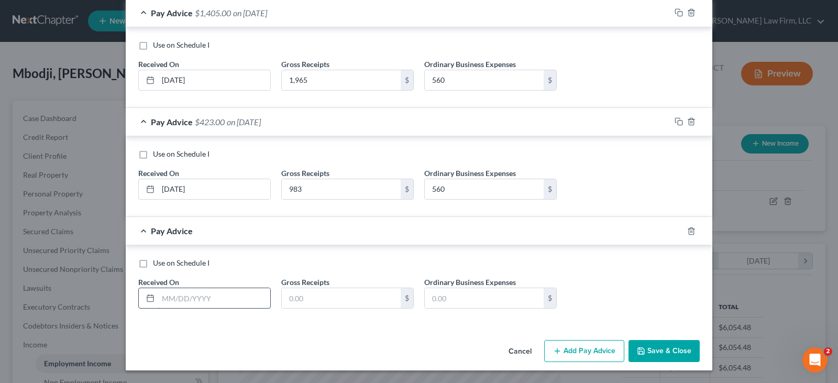
click at [166, 300] on input "text" at bounding box center [214, 298] width 112 height 20
type input "[DATE]"
click at [294, 299] on input "text" at bounding box center [341, 298] width 119 height 20
type input "1,445"
click at [443, 298] on input "text" at bounding box center [484, 298] width 119 height 20
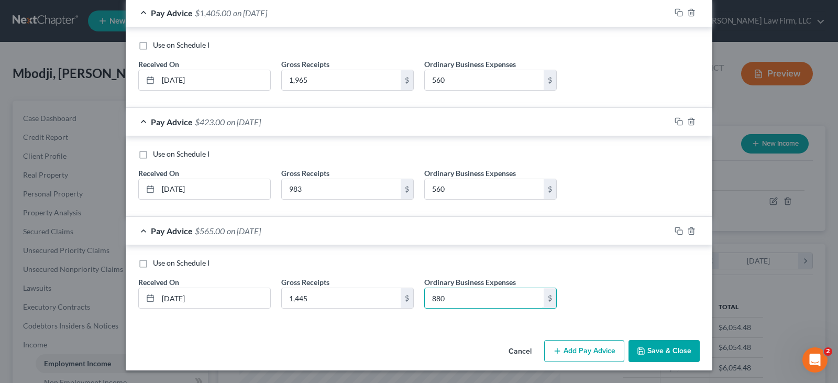
type input "880"
click at [647, 348] on button "Save & Close" at bounding box center [663, 351] width 71 height 22
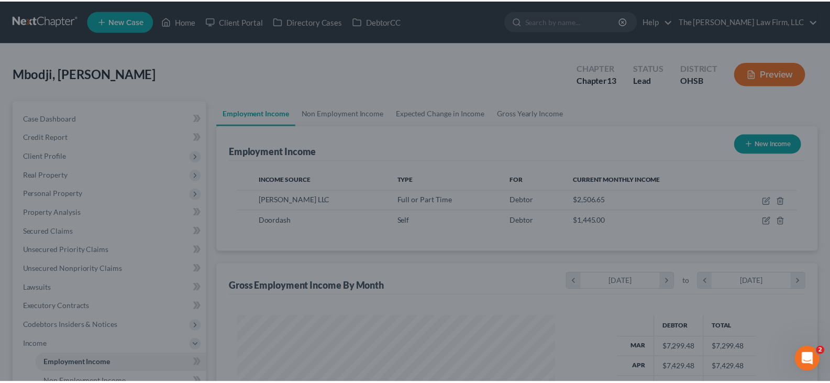
scroll to position [523322, 523171]
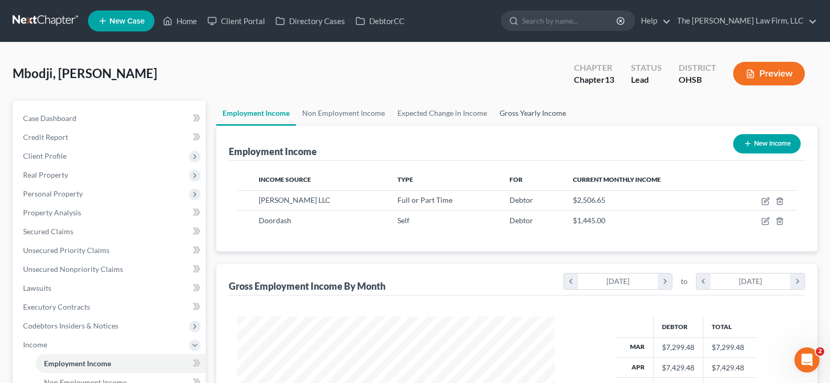
click at [511, 113] on link "Gross Yearly Income" at bounding box center [532, 113] width 79 height 25
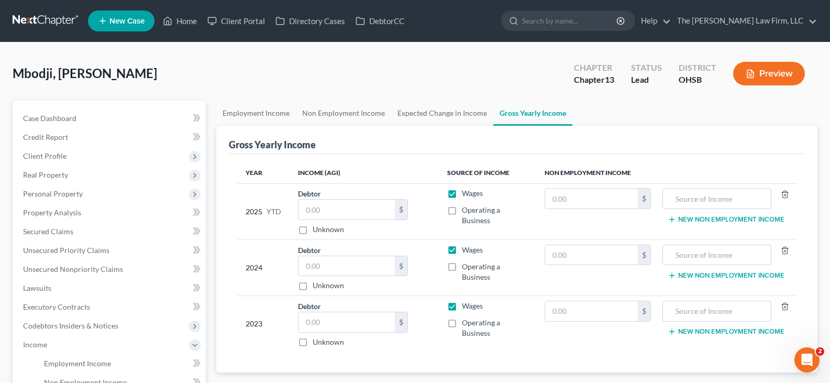
click at [462, 211] on label "Operating a Business" at bounding box center [495, 215] width 66 height 21
click at [466, 211] on input "Operating a Business" at bounding box center [469, 208] width 7 height 7
checkbox input "true"
click at [329, 208] on input "text" at bounding box center [346, 209] width 96 height 20
type input "55,384.91"
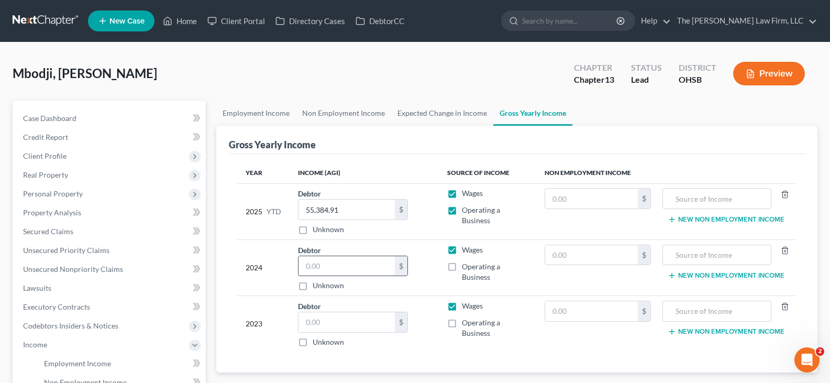
click at [377, 268] on input "text" at bounding box center [346, 266] width 96 height 20
type input "52,122"
click at [360, 321] on input "text" at bounding box center [346, 322] width 96 height 20
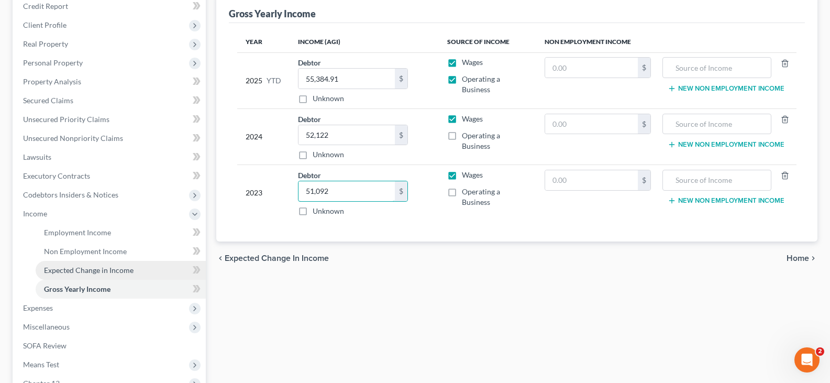
scroll to position [157, 0]
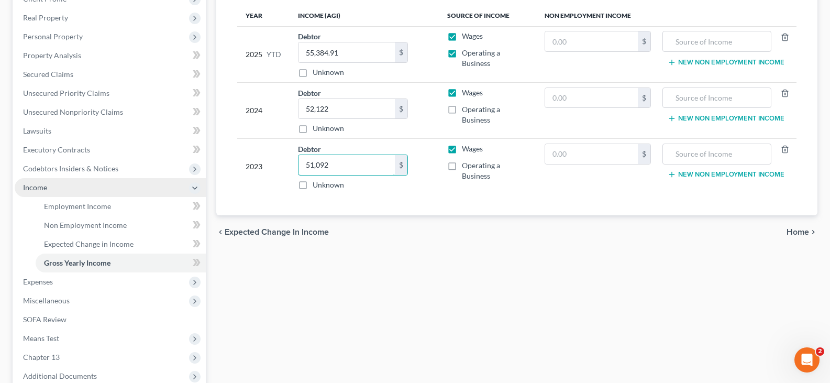
type input "51,092"
click at [91, 187] on span "Income" at bounding box center [110, 187] width 191 height 19
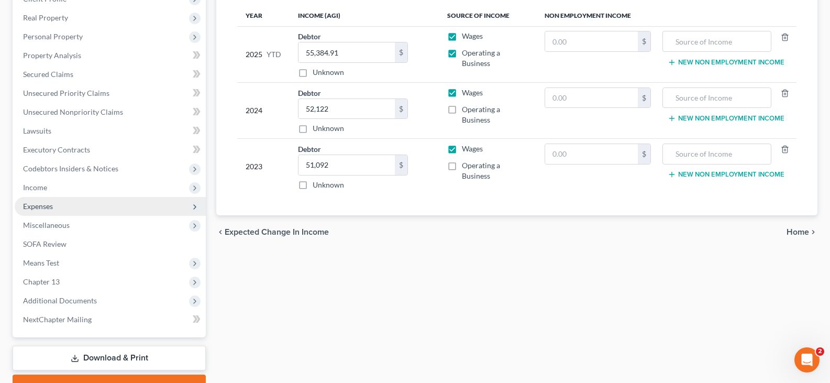
click at [68, 205] on span "Expenses" at bounding box center [110, 206] width 191 height 19
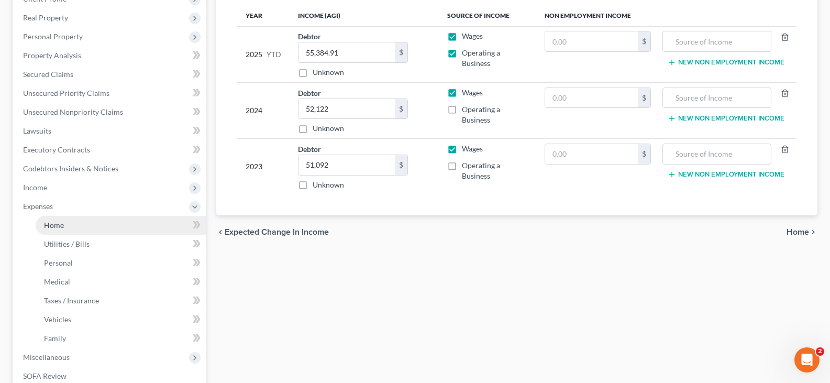
click at [68, 226] on link "Home" at bounding box center [121, 225] width 170 height 19
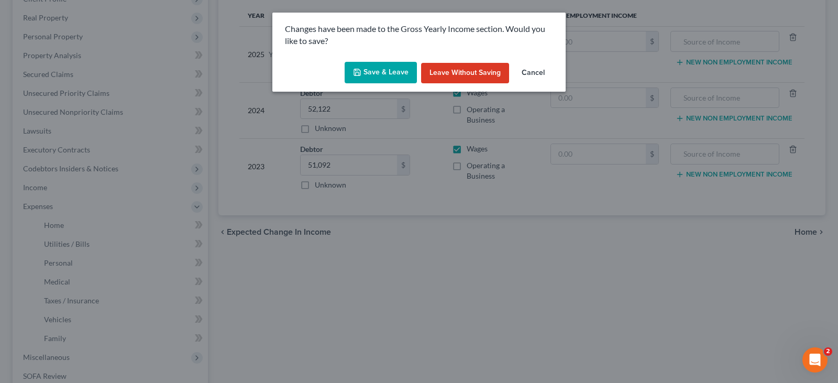
click at [360, 70] on icon "button" at bounding box center [357, 72] width 6 height 6
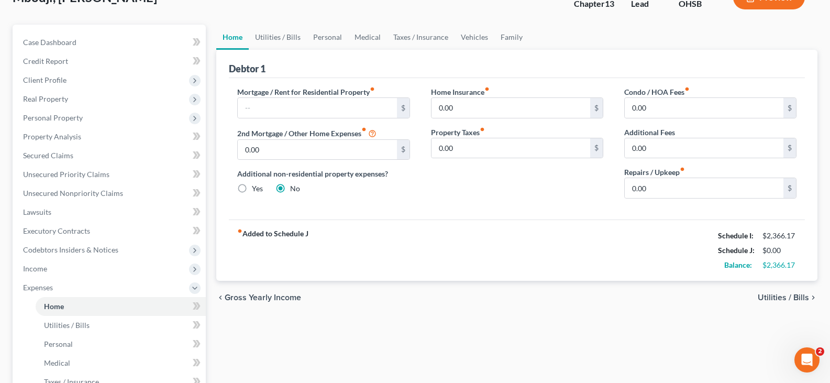
scroll to position [52, 0]
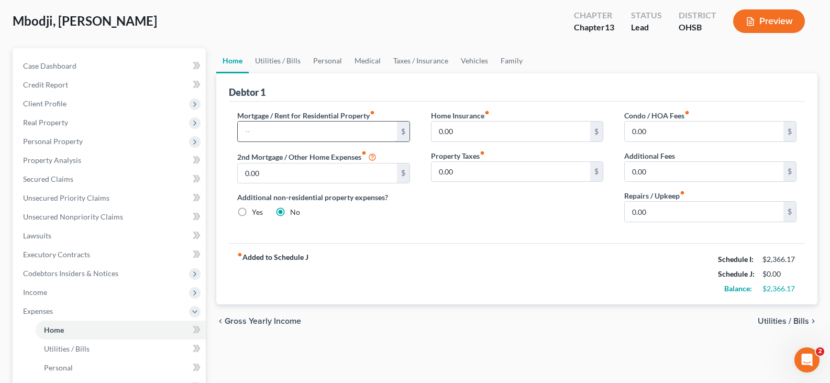
click at [287, 132] on input "text" at bounding box center [317, 131] width 159 height 20
type input "1,170"
click at [445, 132] on input "0.00" at bounding box center [510, 131] width 159 height 20
type input "8.00"
click at [279, 60] on link "Utilities / Bills" at bounding box center [278, 60] width 58 height 25
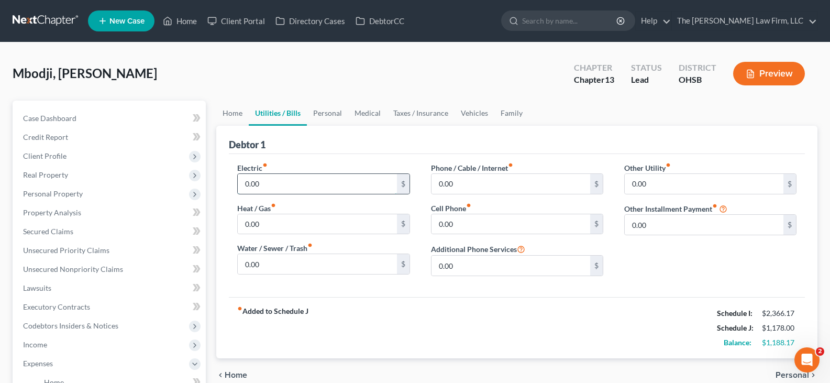
click at [276, 182] on input "0.00" at bounding box center [317, 184] width 159 height 20
type input "175"
type input "120"
type input "100"
type input "160"
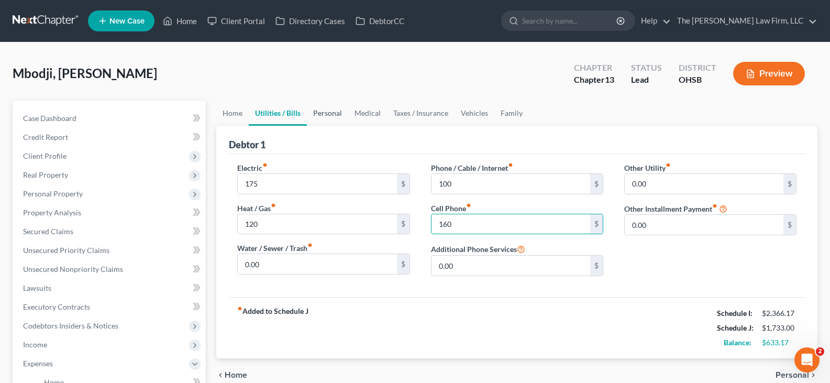
drag, startPoint x: 325, startPoint y: 112, endPoint x: 291, endPoint y: 124, distance: 36.6
click at [325, 112] on link "Personal" at bounding box center [327, 113] width 41 height 25
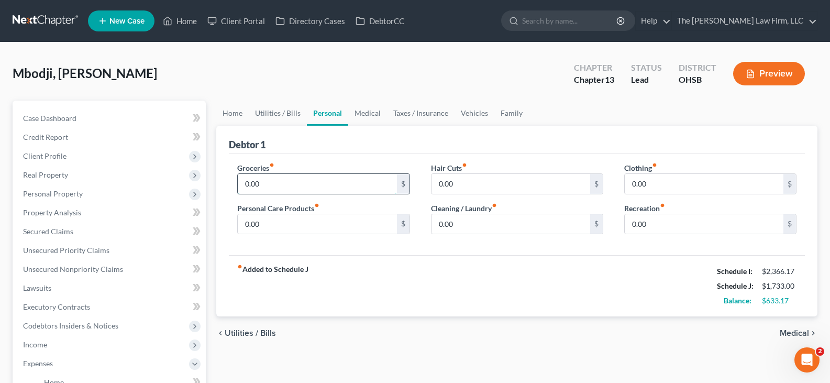
click at [279, 184] on input "0.00" at bounding box center [317, 184] width 159 height 20
type input "1,000"
type input "200"
type input "50"
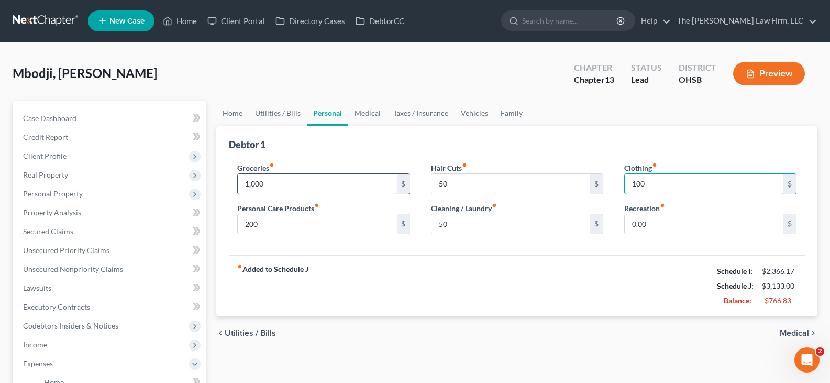
type input "100"
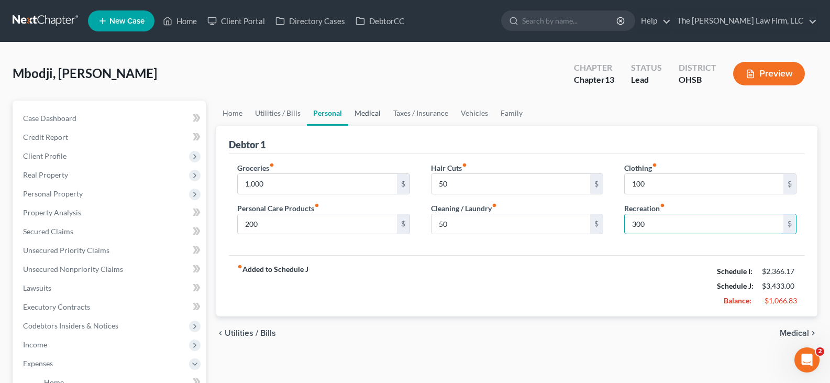
type input "300"
click at [368, 112] on link "Medical" at bounding box center [367, 113] width 39 height 25
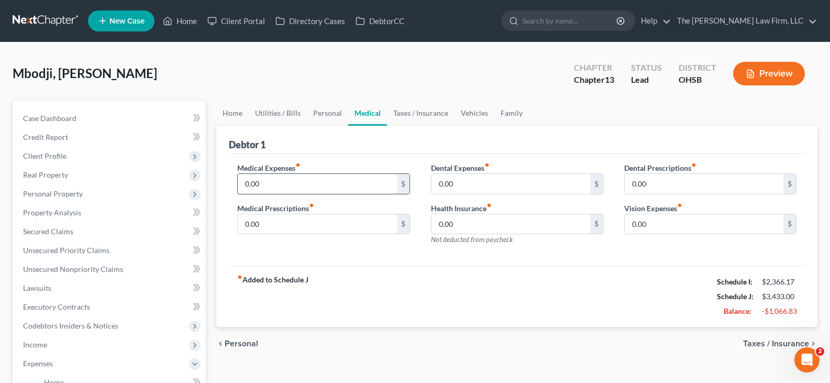
click at [292, 185] on input "0.00" at bounding box center [317, 184] width 159 height 20
type input "50"
type input "20"
click at [659, 226] on input "0.00" at bounding box center [704, 224] width 159 height 20
type input "20"
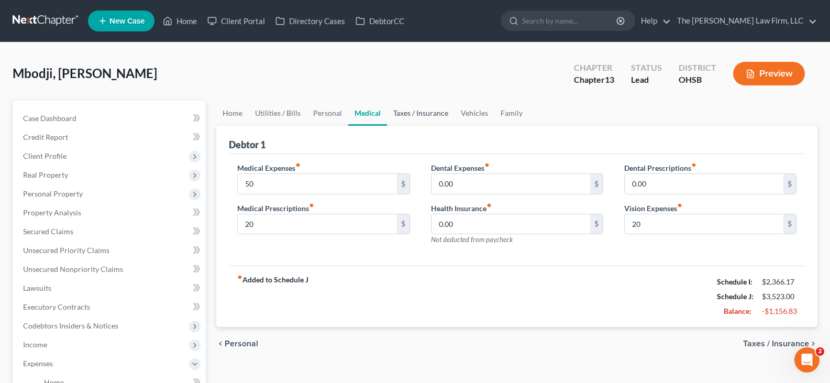
click at [418, 114] on link "Taxes / Insurance" at bounding box center [421, 113] width 68 height 25
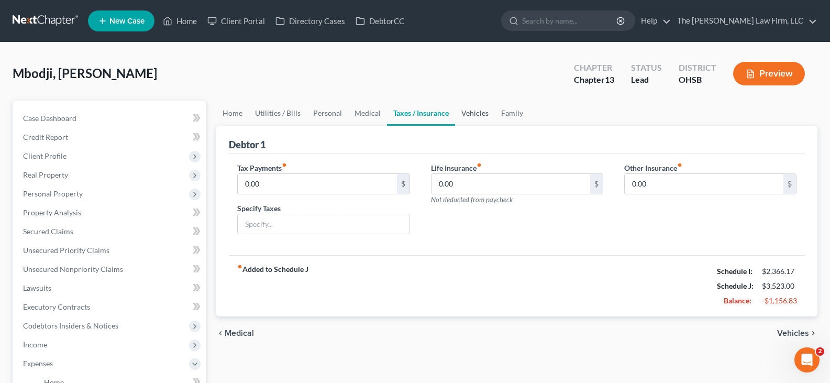
click at [468, 114] on link "Vehicles" at bounding box center [475, 113] width 40 height 25
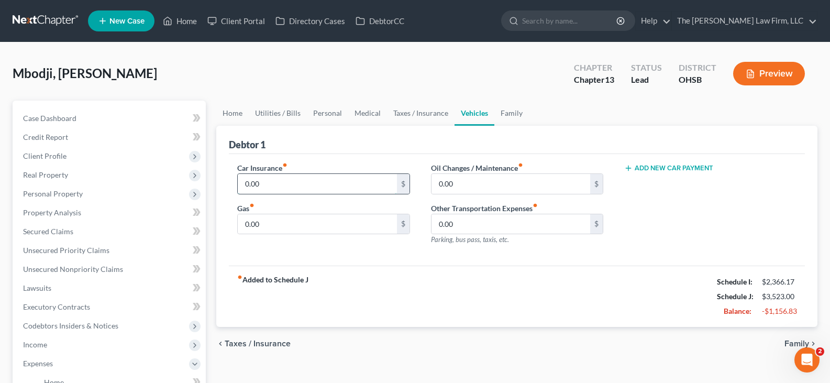
click at [338, 181] on input "0.00" at bounding box center [317, 184] width 159 height 20
type input "75"
type input "500"
type input "200"
click at [516, 112] on link "Family" at bounding box center [511, 113] width 35 height 25
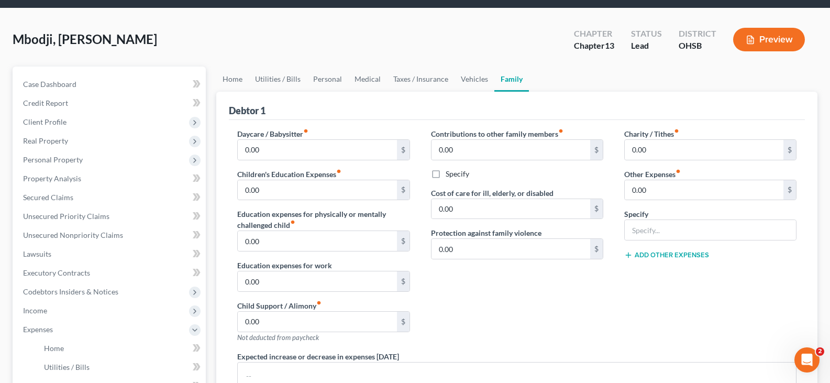
scroll to position [52, 0]
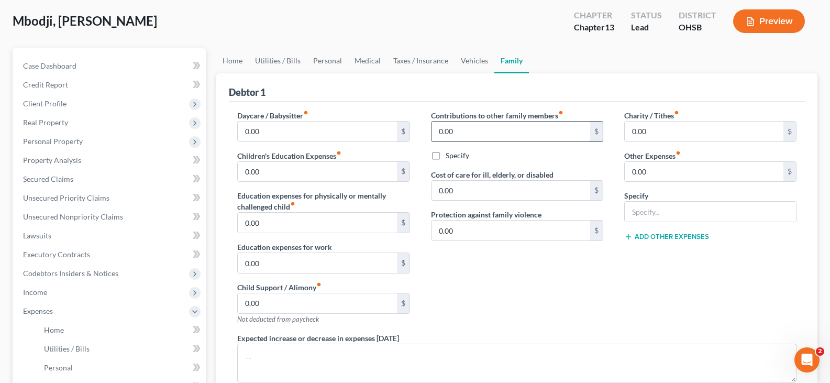
click at [571, 131] on input "0.00" at bounding box center [510, 131] width 159 height 20
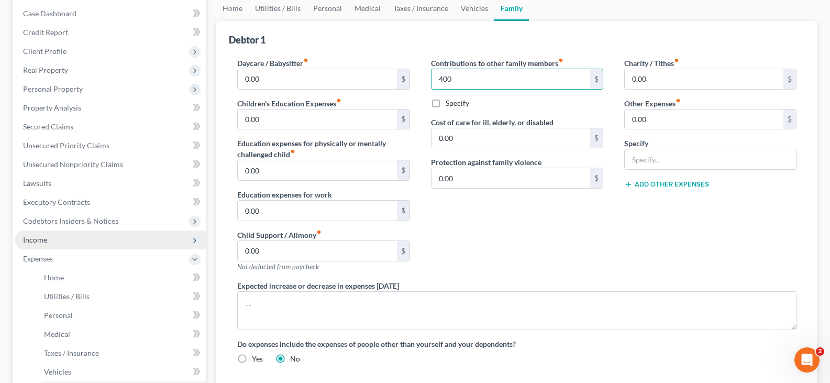
scroll to position [157, 0]
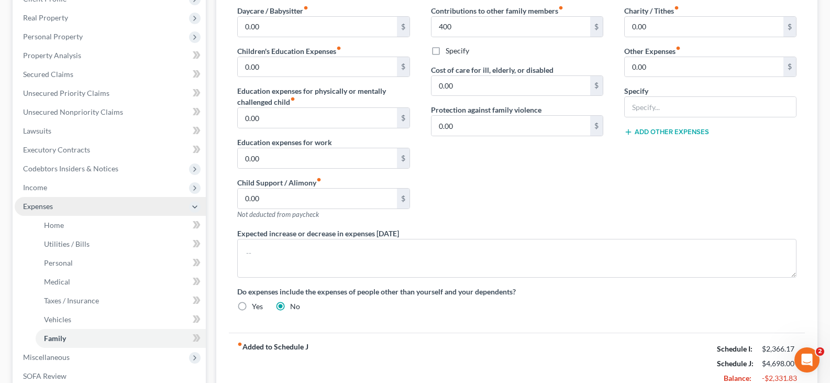
click at [91, 204] on span "Expenses" at bounding box center [110, 206] width 191 height 19
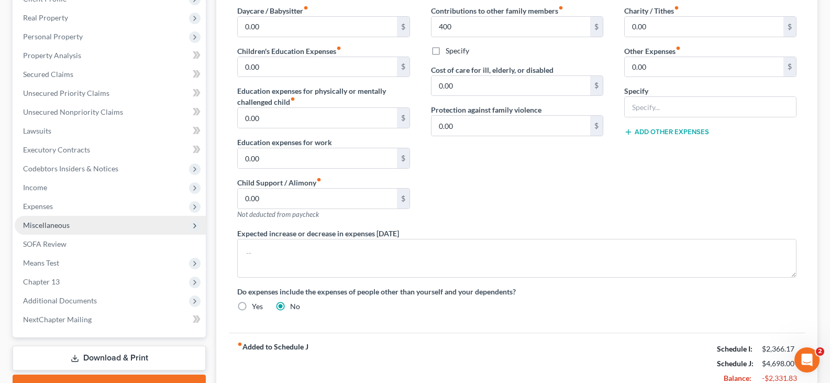
click at [66, 224] on span "Miscellaneous" at bounding box center [46, 224] width 47 height 9
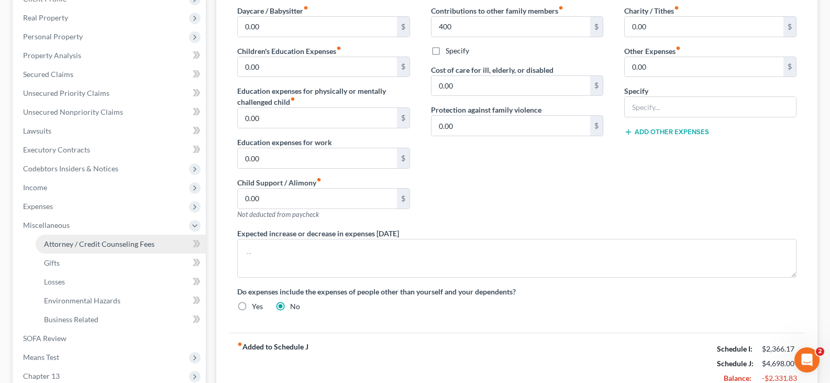
click at [86, 244] on span "Attorney / Credit Counseling Fees" at bounding box center [99, 243] width 110 height 9
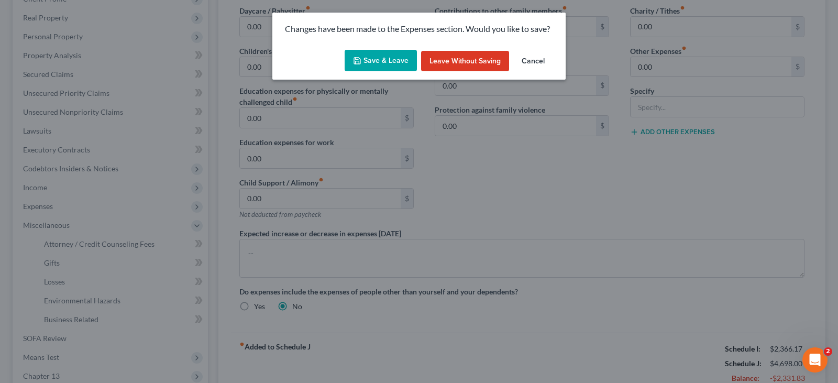
click at [366, 59] on button "Save & Leave" at bounding box center [380, 61] width 72 height 22
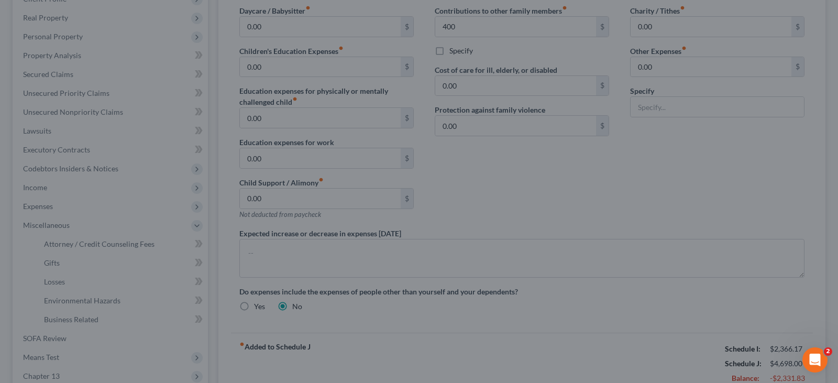
type input "400.00"
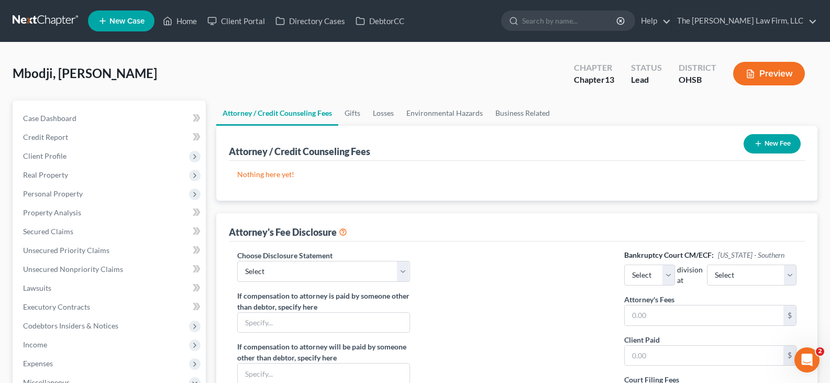
click at [758, 143] on line "button" at bounding box center [757, 143] width 5 height 0
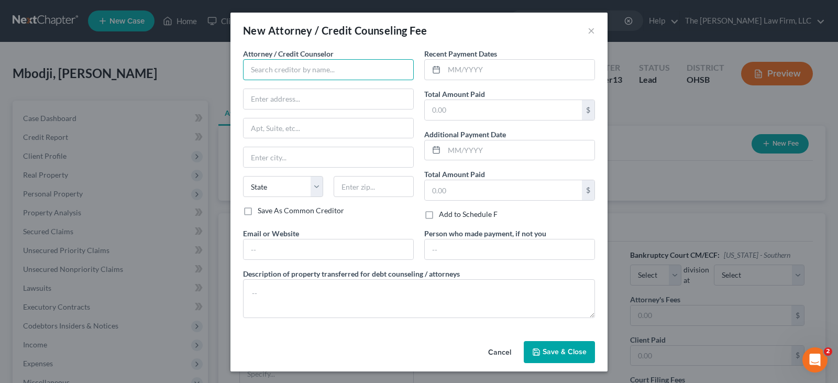
click at [351, 68] on input "text" at bounding box center [328, 69] width 171 height 21
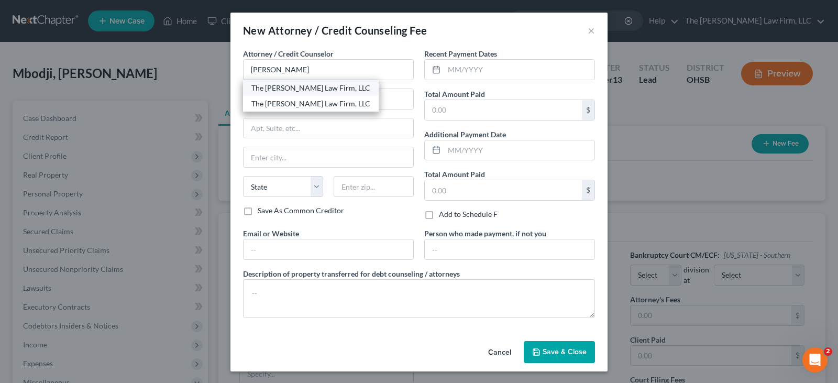
click at [276, 86] on div "The [PERSON_NAME] Law Firm, LLC" at bounding box center [310, 88] width 119 height 10
type input "The [PERSON_NAME] Law Firm, LLC"
type input "[STREET_ADDRESS]"
type input "Suite B1"
type input "Columbus"
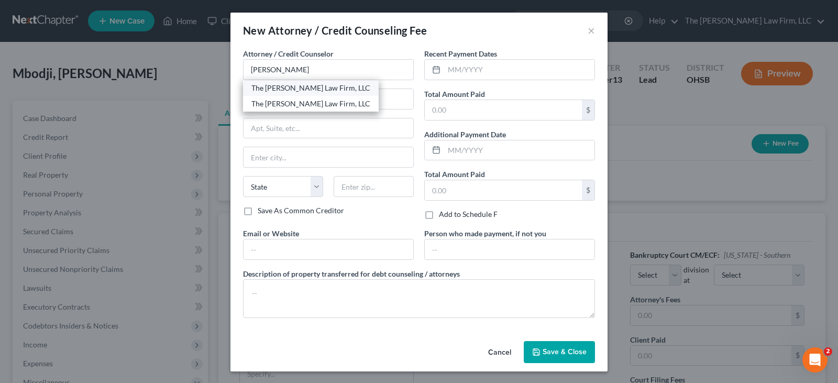
select select "36"
type input "43235"
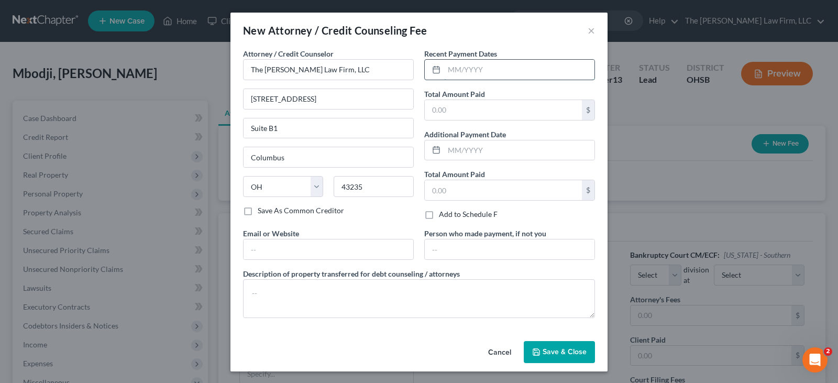
click at [448, 70] on input "text" at bounding box center [519, 70] width 150 height 20
type input "09/2025"
click at [462, 113] on input "text" at bounding box center [503, 110] width 157 height 20
type input "62.00"
click at [368, 250] on input "text" at bounding box center [328, 249] width 170 height 20
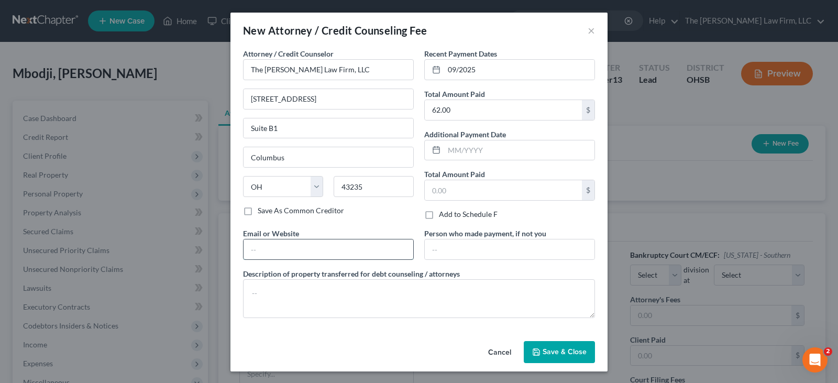
type input "[EMAIL_ADDRESS][DOMAIN_NAME]"
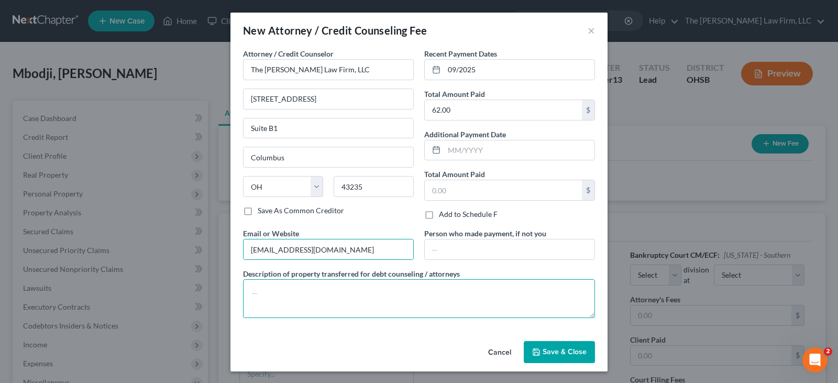
click at [363, 290] on textarea at bounding box center [419, 298] width 352 height 39
type textarea "Attorney Fee"
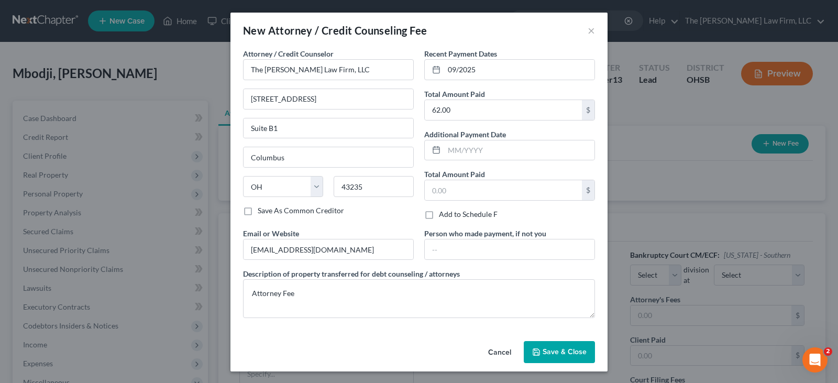
click at [544, 350] on span "Save & Close" at bounding box center [564, 351] width 44 height 9
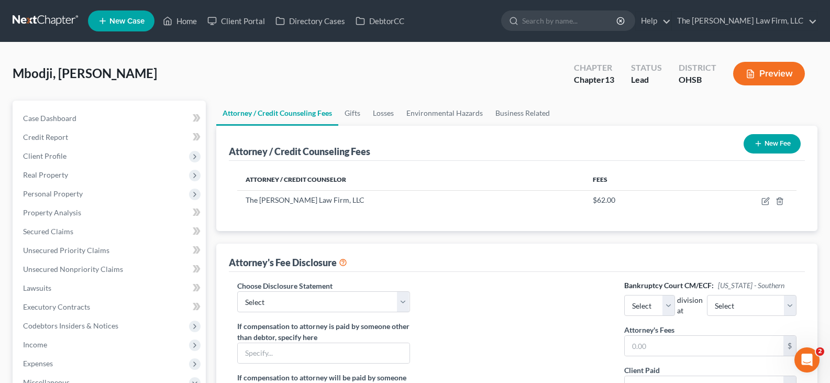
click at [758, 143] on line "button" at bounding box center [758, 143] width 0 height 5
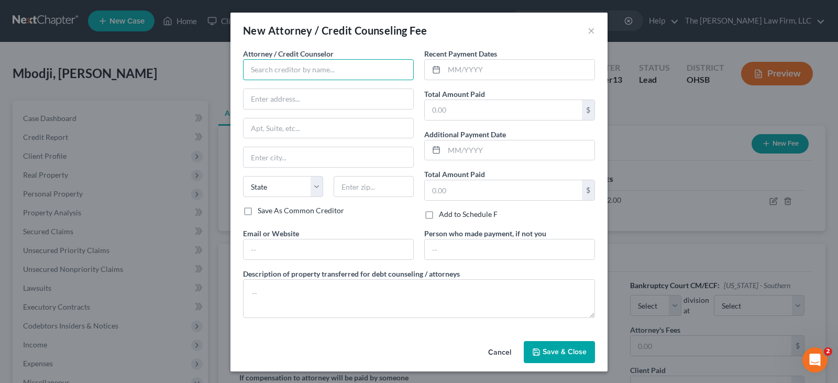
click at [341, 69] on input "text" at bounding box center [328, 69] width 171 height 21
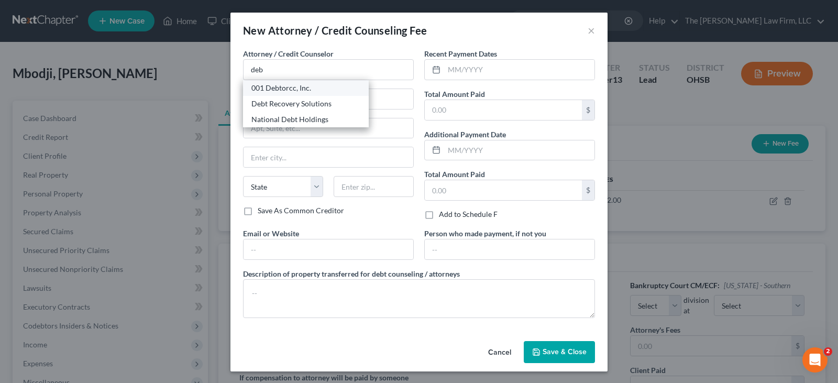
click at [290, 89] on div "001 Debtorcc, Inc." at bounding box center [305, 88] width 109 height 10
type input "001 Debtorcc, Inc."
type input "[STREET_ADDRESS]"
type input "[GEOGRAPHIC_DATA]"
select select "33"
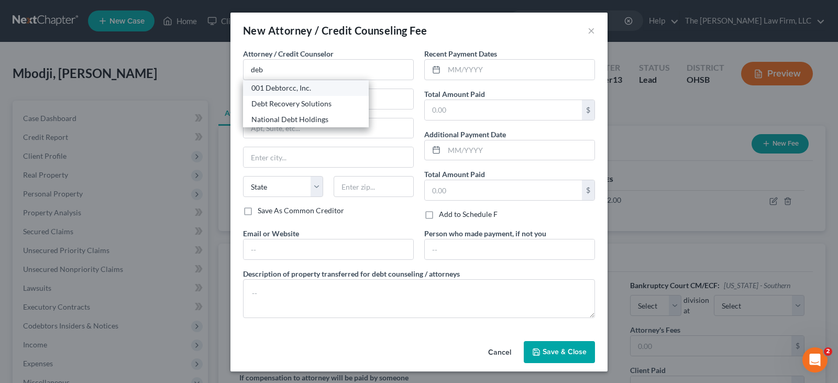
type input "07306"
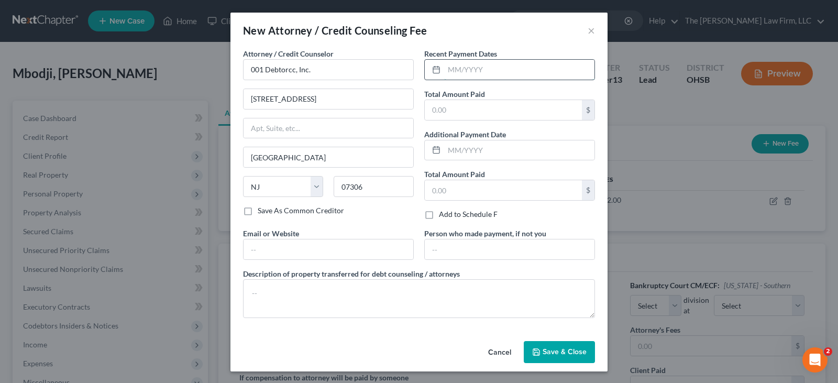
click at [448, 70] on input "text" at bounding box center [519, 70] width 150 height 20
type input "09/2025"
click at [459, 108] on input "text" at bounding box center [503, 110] width 157 height 20
type input "19.95"
click at [378, 250] on input "text" at bounding box center [328, 249] width 170 height 20
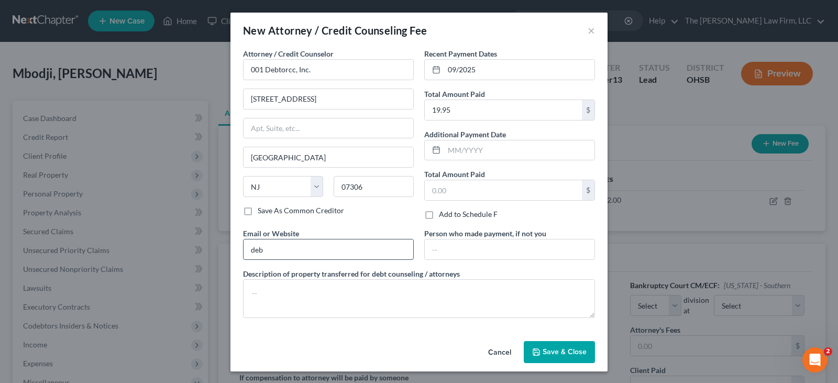
type input "[DOMAIN_NAME]"
click at [335, 293] on textarea at bounding box center [419, 298] width 352 height 39
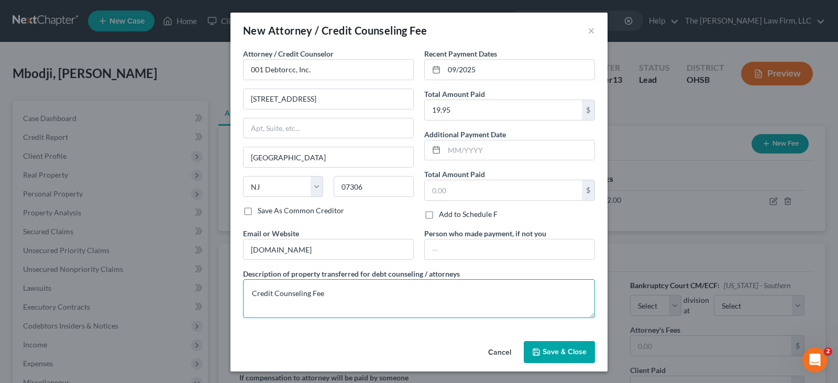
type textarea "Credit Counseling Fee"
click at [539, 350] on button "Save & Close" at bounding box center [559, 352] width 71 height 22
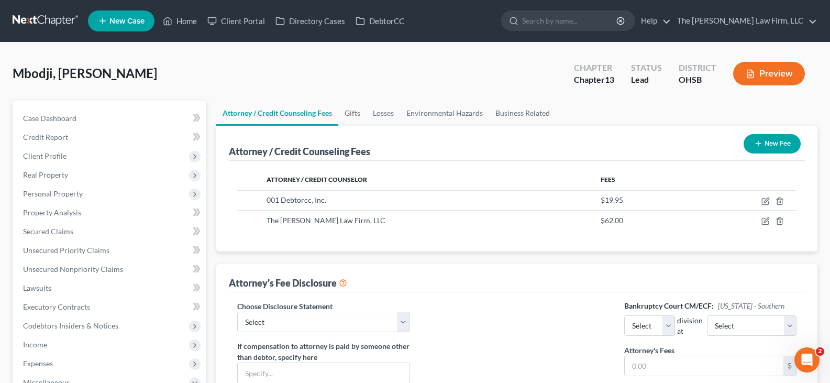
click at [758, 143] on icon "button" at bounding box center [758, 143] width 8 height 8
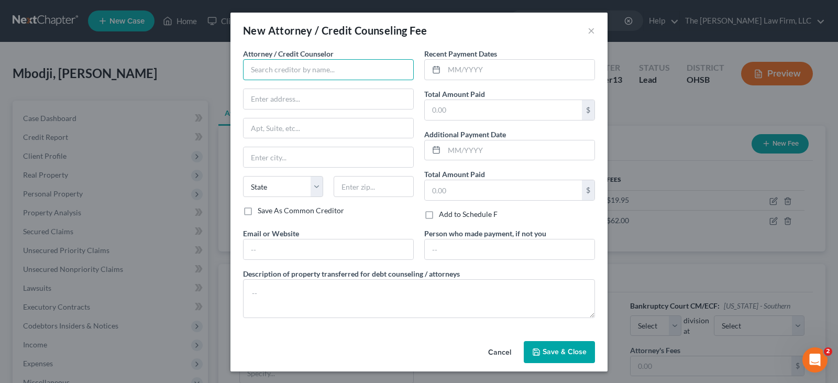
click at [254, 69] on input "text" at bounding box center [328, 69] width 171 height 21
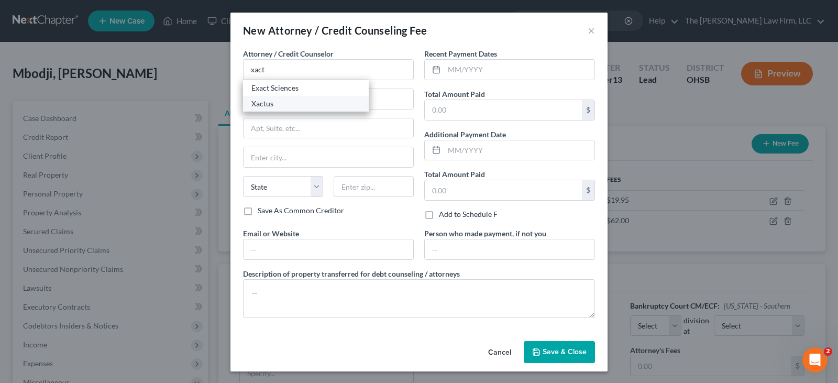
click at [263, 104] on div "Xactus" at bounding box center [305, 103] width 109 height 10
type input "Xactus"
type input "[STREET_ADDRESS][PERSON_NAME]"
type input "#100"
type input "Broomall"
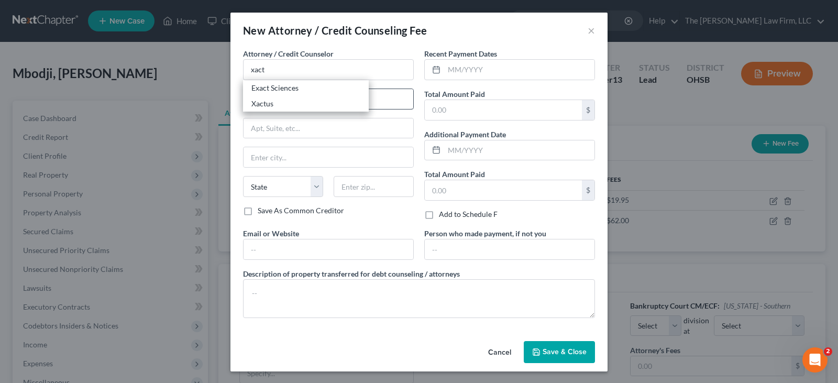
select select "39"
type input "19008"
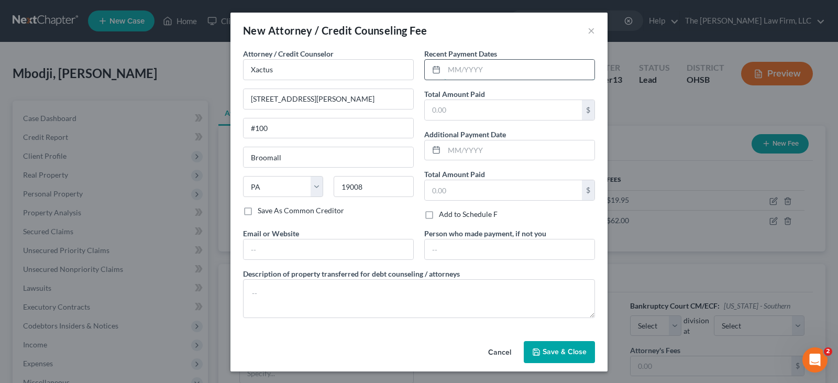
click at [452, 71] on input "text" at bounding box center [519, 70] width 150 height 20
type input "09/2025"
click at [465, 112] on input "text" at bounding box center [503, 110] width 157 height 20
click at [367, 248] on input "text" at bounding box center [328, 249] width 170 height 20
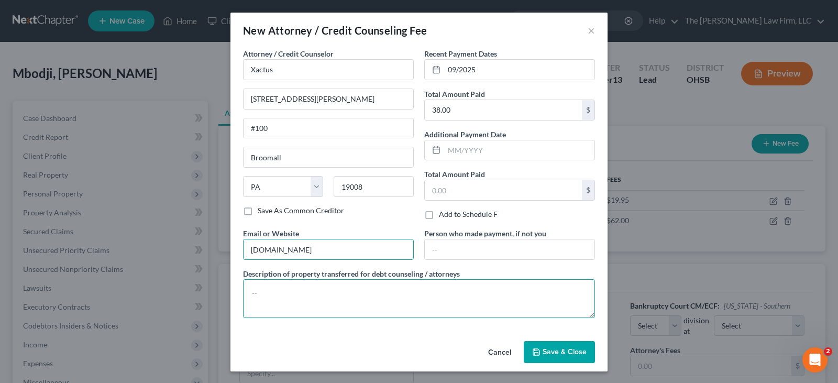
click at [322, 293] on textarea at bounding box center [419, 298] width 352 height 39
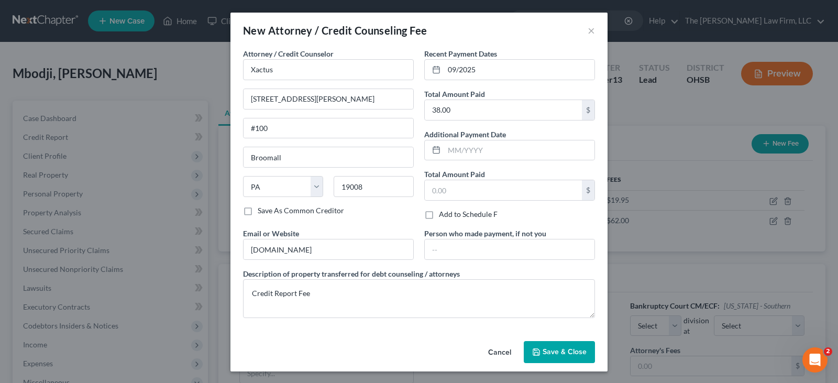
click at [538, 350] on button "Save & Close" at bounding box center [559, 352] width 71 height 22
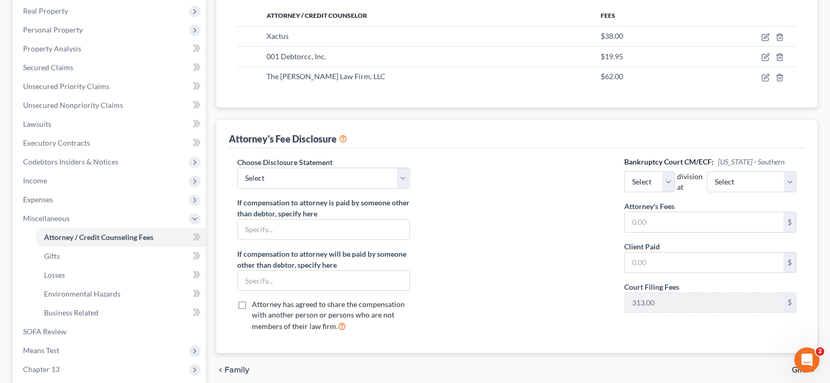
scroll to position [209, 0]
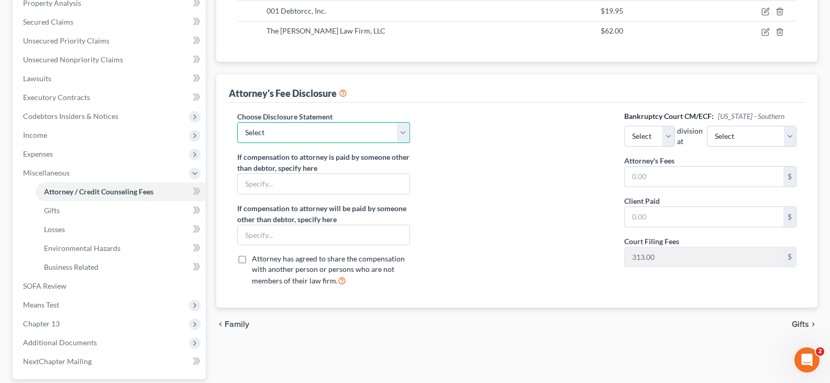
click at [400, 130] on select "Select Disclosure of Compensation" at bounding box center [323, 132] width 172 height 21
click at [237, 122] on select "Select Disclosure of Compensation" at bounding box center [323, 132] width 172 height 21
click at [674, 137] on select "Select Eastern Western" at bounding box center [649, 136] width 51 height 21
click at [624, 126] on select "Select Eastern Western" at bounding box center [649, 136] width 51 height 21
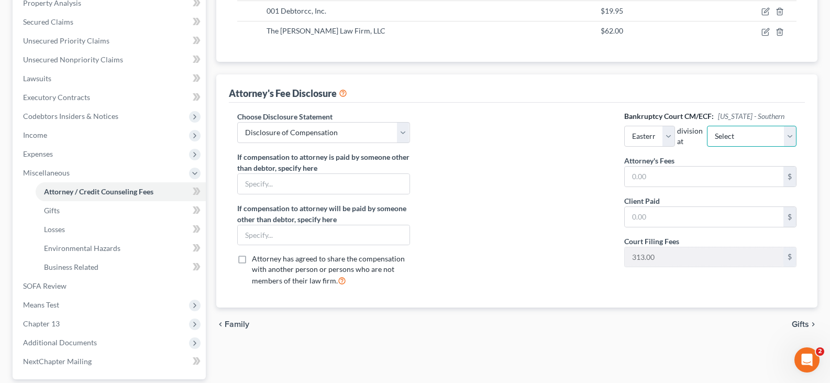
click at [770, 134] on select "Select Cincinnati [GEOGRAPHIC_DATA] [GEOGRAPHIC_DATA]" at bounding box center [752, 136] width 90 height 21
click at [717, 126] on select "Select Cincinnati [GEOGRAPHIC_DATA] [GEOGRAPHIC_DATA]" at bounding box center [752, 136] width 90 height 21
click at [736, 177] on input "text" at bounding box center [704, 176] width 159 height 20
click at [649, 218] on input "text" at bounding box center [704, 217] width 159 height 20
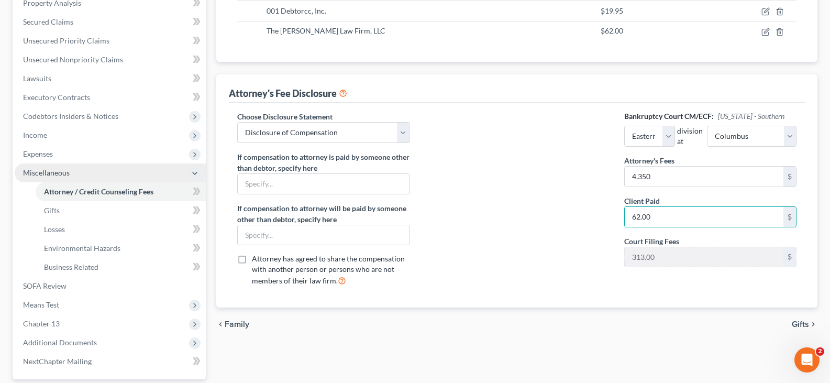
click at [77, 176] on span "Miscellaneous" at bounding box center [110, 172] width 191 height 19
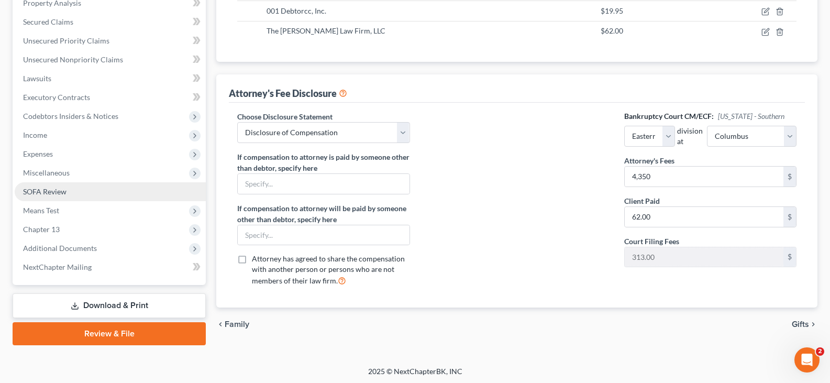
click at [61, 192] on span "SOFA Review" at bounding box center [44, 191] width 43 height 9
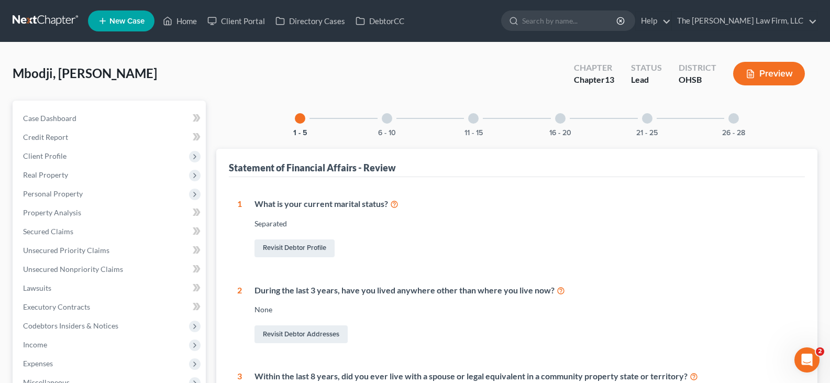
click at [751, 70] on icon "button" at bounding box center [750, 74] width 6 height 8
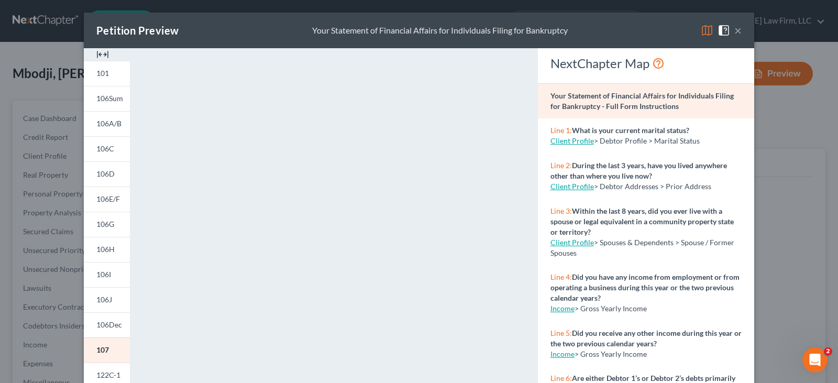
click at [97, 54] on img at bounding box center [102, 54] width 13 height 13
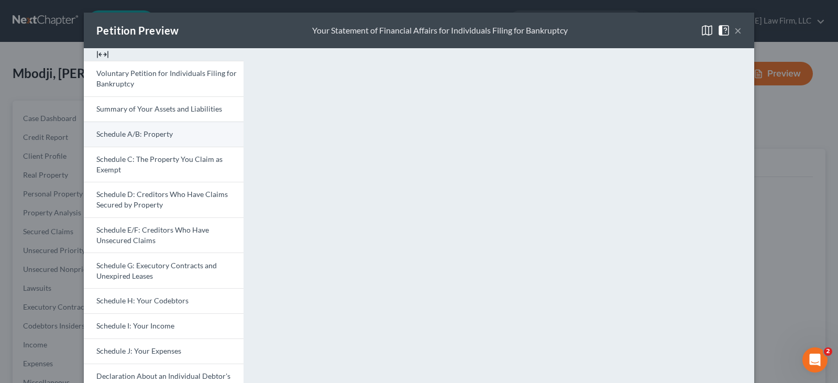
click at [143, 132] on span "Schedule A/B: Property" at bounding box center [134, 133] width 76 height 9
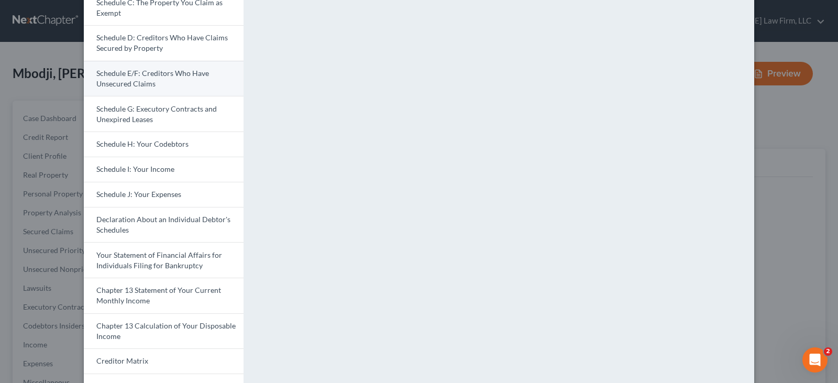
scroll to position [157, 0]
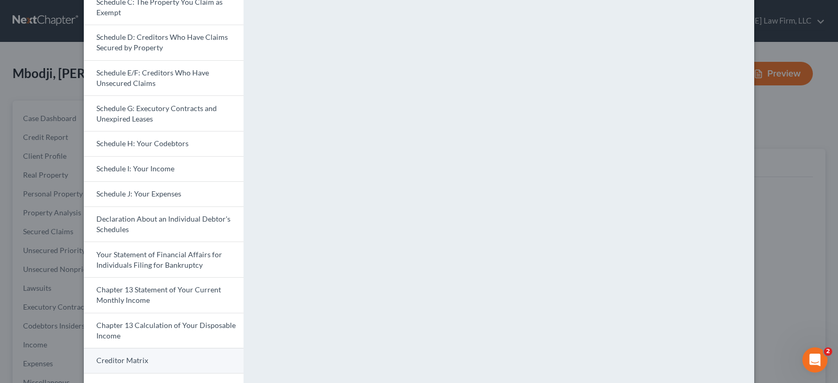
click at [140, 359] on span "Creditor Matrix" at bounding box center [122, 359] width 52 height 9
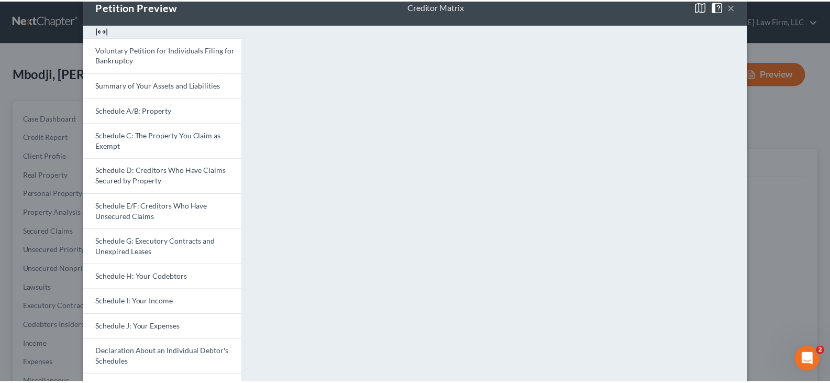
scroll to position [0, 0]
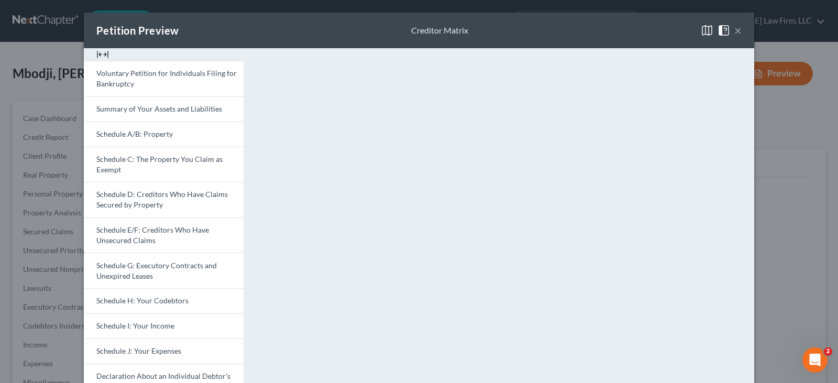
click at [513, 31] on div "Petition Preview Creditor Matrix ×" at bounding box center [419, 31] width 670 height 36
click at [734, 30] on button "×" at bounding box center [737, 30] width 7 height 13
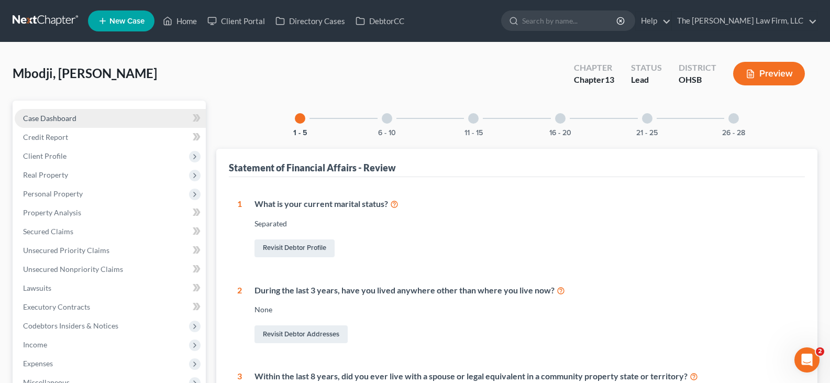
click at [72, 120] on span "Case Dashboard" at bounding box center [49, 118] width 53 height 9
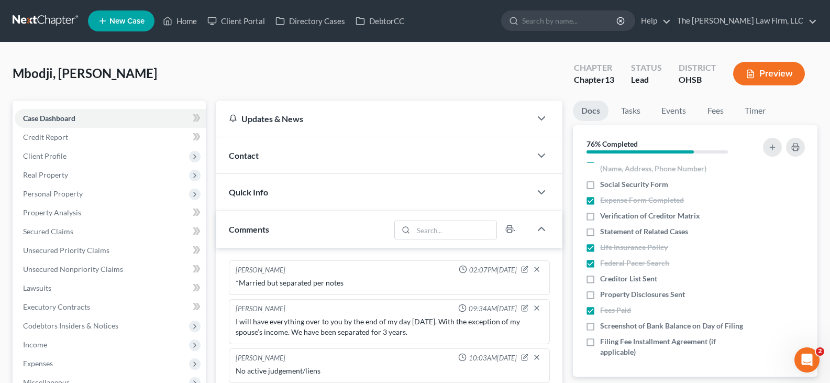
scroll to position [368, 0]
click at [600, 273] on label "Creditor List Sent" at bounding box center [628, 278] width 57 height 10
click at [604, 273] on input "Creditor List Sent" at bounding box center [607, 276] width 7 height 7
click at [600, 289] on label "Property Disclosures Sent" at bounding box center [642, 294] width 85 height 10
click at [604, 289] on input "Property Disclosures Sent" at bounding box center [607, 292] width 7 height 7
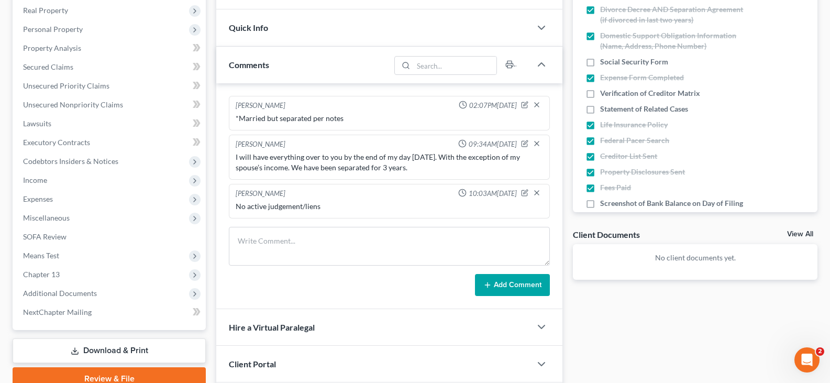
scroll to position [209, 0]
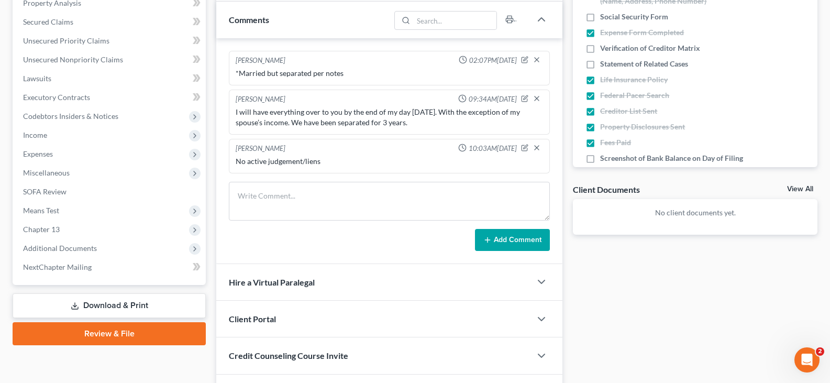
click at [121, 305] on link "Download & Print" at bounding box center [109, 305] width 193 height 25
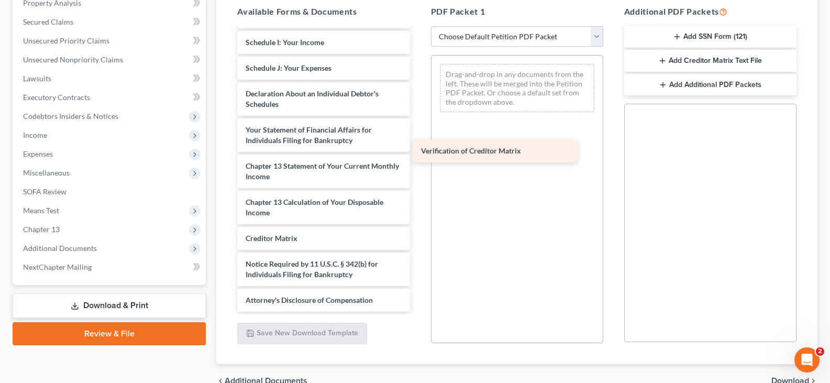
scroll to position [255, 0]
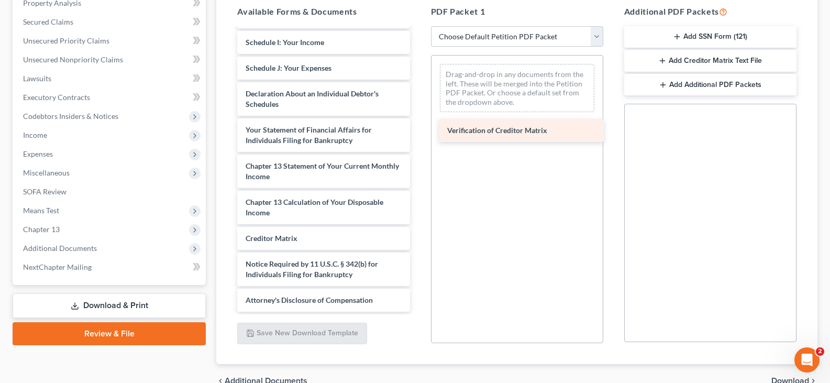
drag, startPoint x: 306, startPoint y: 237, endPoint x: 507, endPoint y: 129, distance: 228.6
click at [418, 129] on div "Verification of Creditor Matrix Voluntary Petition for Individuals Filing for B…" at bounding box center [323, 48] width 189 height 528
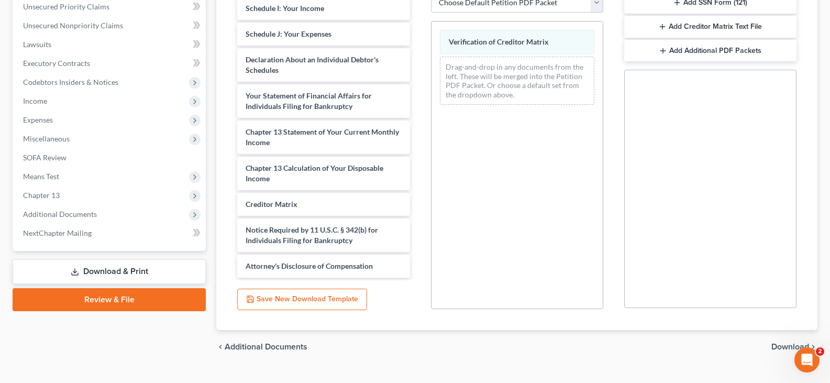
scroll to position [262, 0]
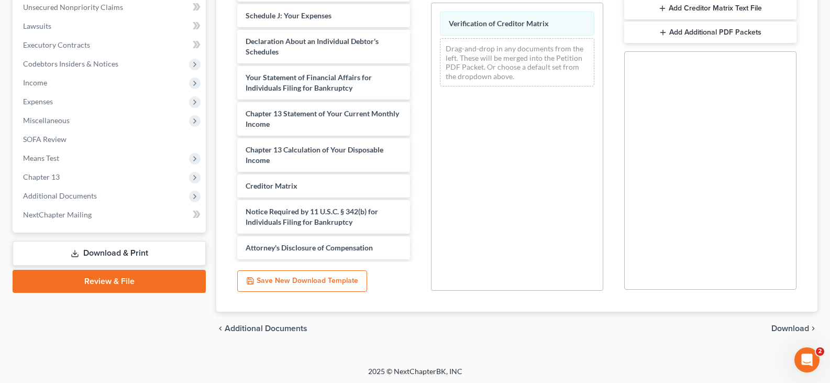
click at [782, 328] on span "Download" at bounding box center [790, 328] width 38 height 8
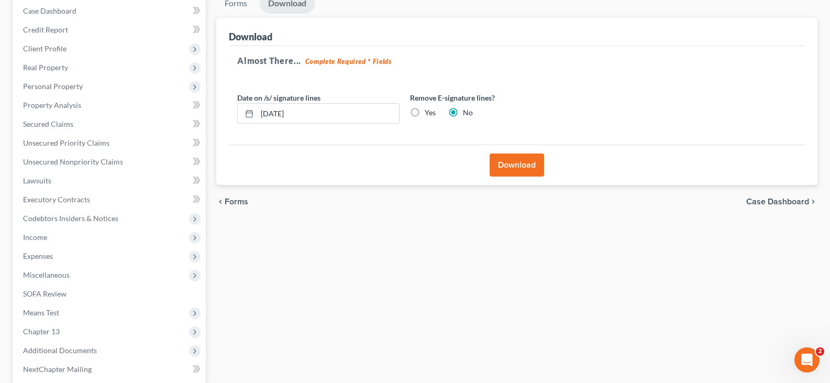
scroll to position [107, 0]
click at [301, 115] on input "[DATE]" at bounding box center [328, 114] width 142 height 20
click at [500, 163] on button "Download" at bounding box center [516, 165] width 54 height 23
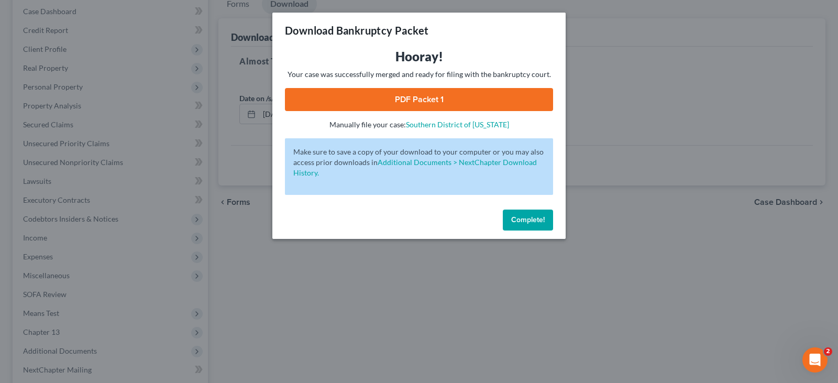
click at [408, 96] on link "PDF Packet 1" at bounding box center [419, 99] width 268 height 23
click at [515, 220] on span "Complete!" at bounding box center [528, 219] width 34 height 9
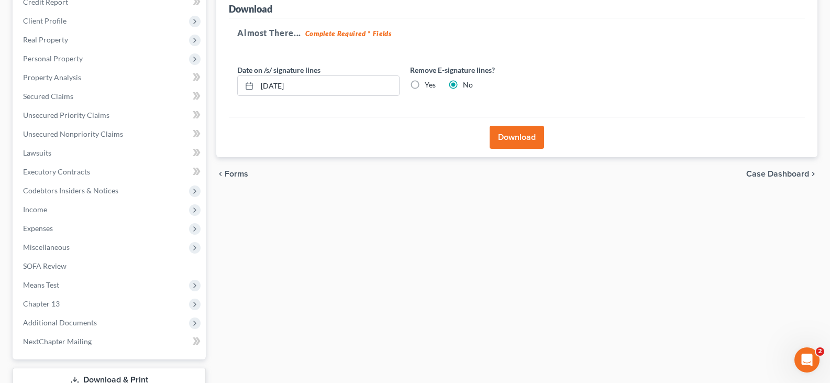
scroll to position [159, 0]
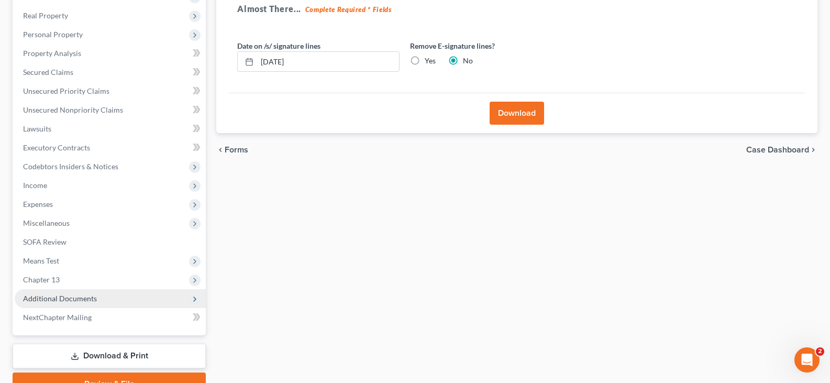
click at [83, 300] on span "Additional Documents" at bounding box center [60, 298] width 74 height 9
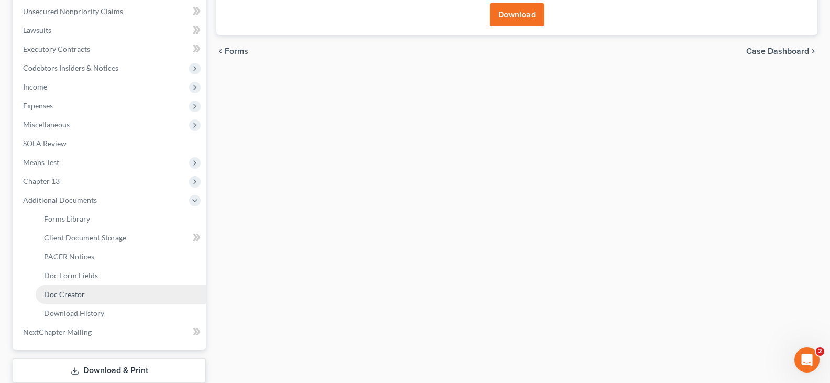
scroll to position [264, 0]
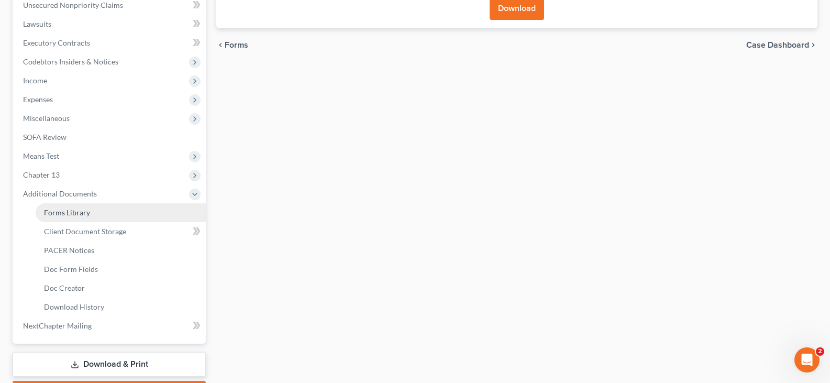
click at [82, 207] on link "Forms Library" at bounding box center [121, 212] width 170 height 19
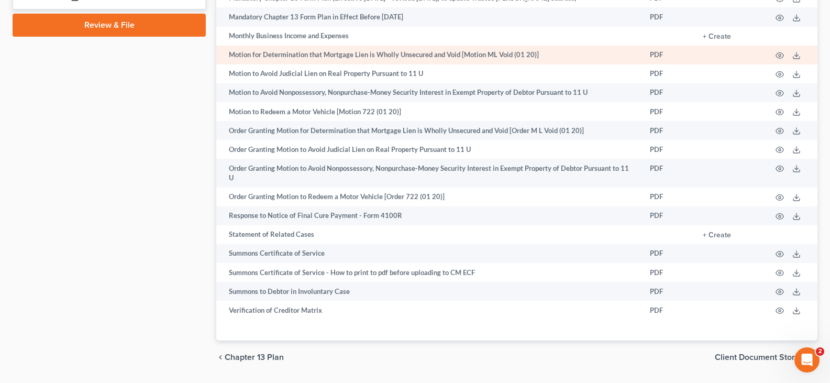
scroll to position [671, 0]
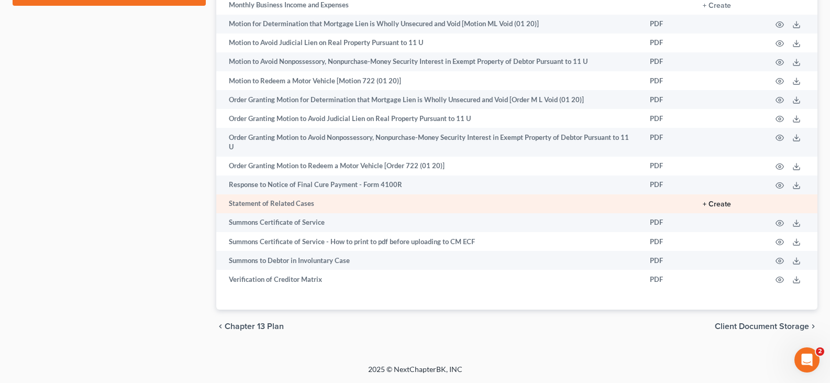
click at [722, 204] on button "+ Create" at bounding box center [717, 204] width 28 height 7
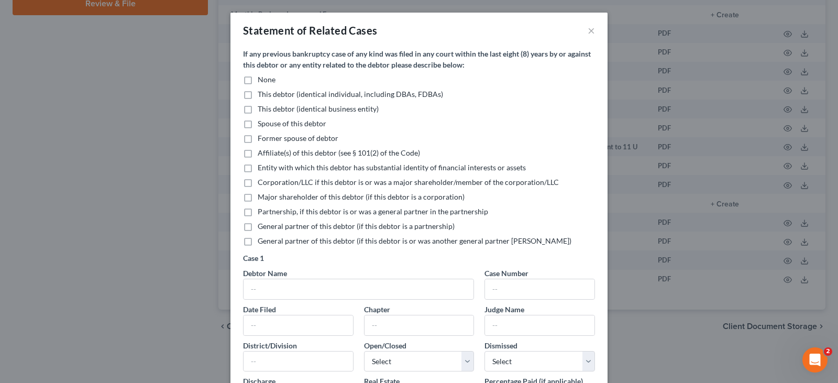
click at [258, 80] on label "None" at bounding box center [267, 79] width 18 height 10
click at [262, 80] on input "None" at bounding box center [265, 77] width 7 height 7
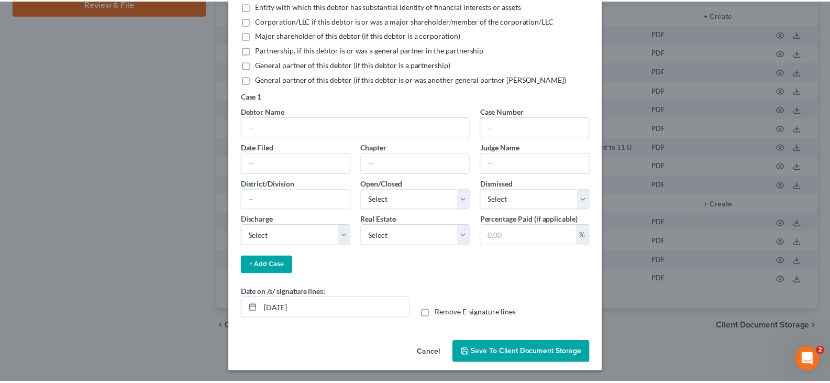
scroll to position [163, 0]
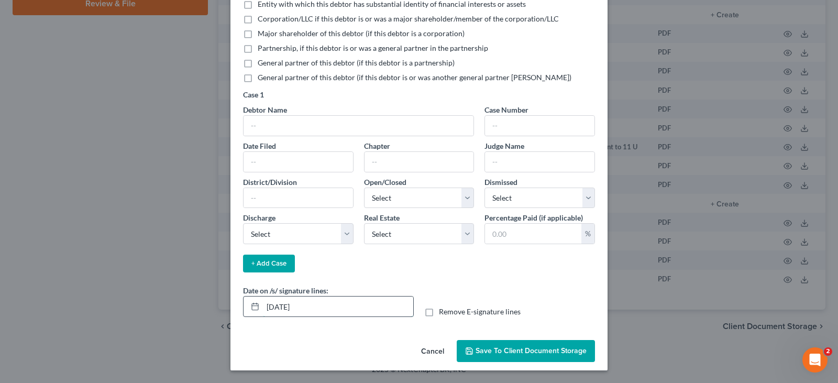
click at [304, 307] on input "[DATE]" at bounding box center [338, 306] width 150 height 20
click at [489, 352] on span "Save to Client Document Storage" at bounding box center [530, 350] width 111 height 9
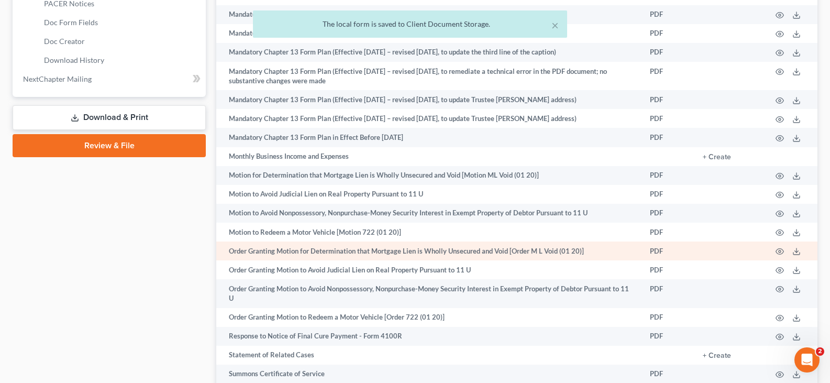
scroll to position [495, 0]
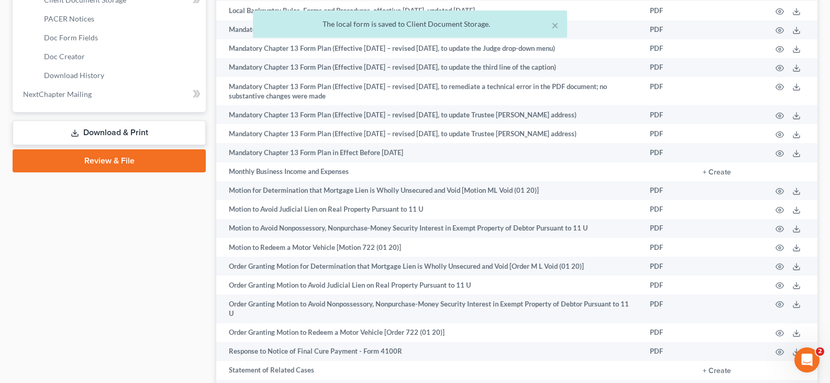
click at [92, 131] on link "Download & Print" at bounding box center [109, 132] width 193 height 25
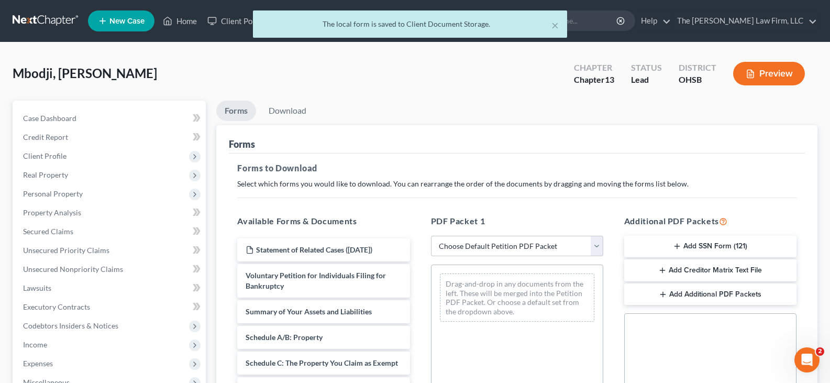
click at [677, 244] on icon "button" at bounding box center [677, 246] width 8 height 8
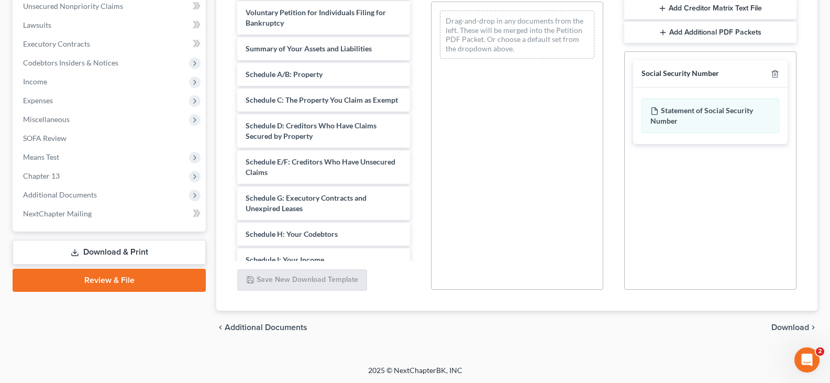
scroll to position [264, 0]
click at [786, 328] on span "Download" at bounding box center [790, 326] width 38 height 8
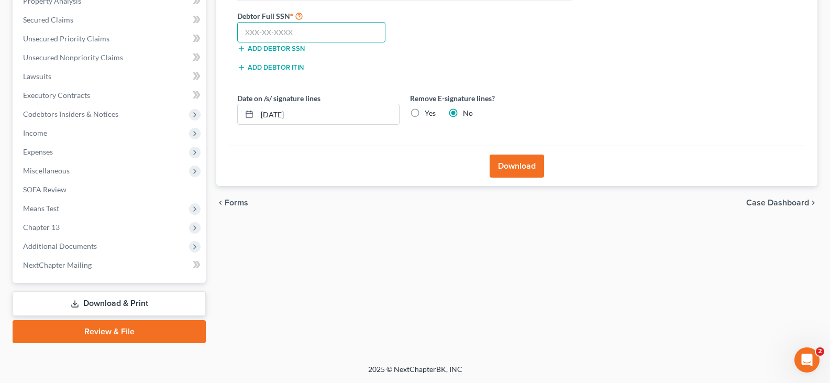
click at [261, 31] on input "text" at bounding box center [311, 32] width 148 height 21
click at [300, 110] on input "[DATE]" at bounding box center [328, 114] width 142 height 20
click at [520, 166] on button "Download" at bounding box center [516, 165] width 54 height 23
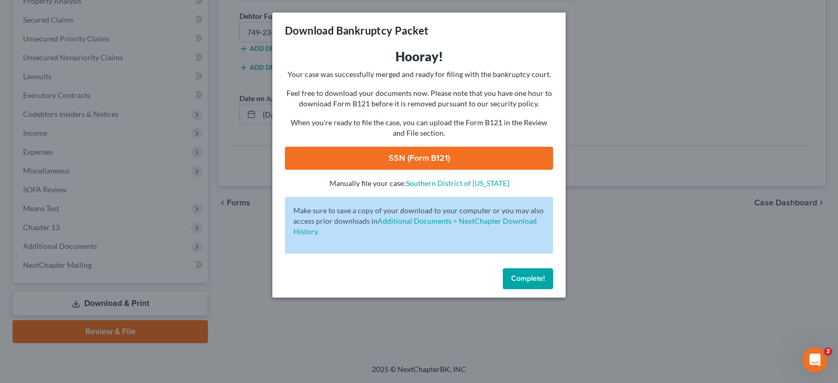
click at [433, 154] on link "SSN (Form B121)" at bounding box center [419, 158] width 268 height 23
click at [530, 276] on span "Complete!" at bounding box center [528, 278] width 34 height 9
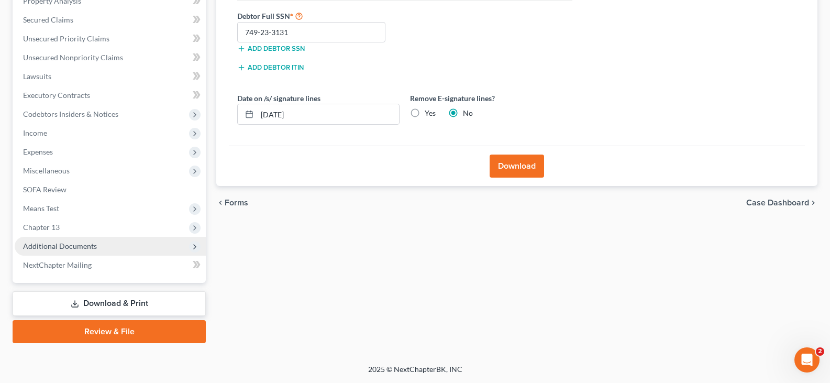
click at [74, 246] on span "Additional Documents" at bounding box center [60, 245] width 74 height 9
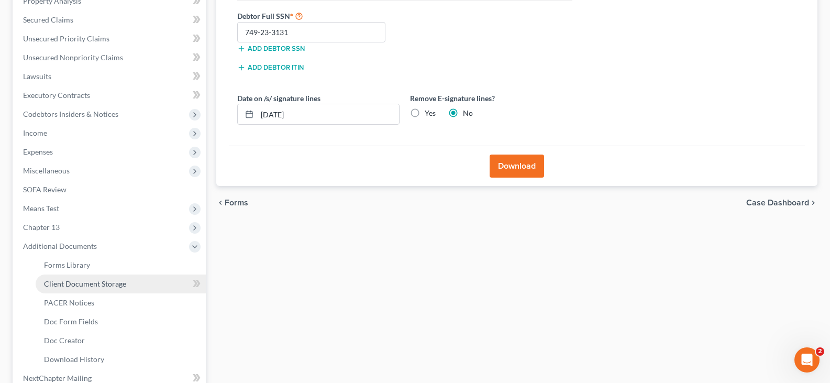
click at [84, 283] on span "Client Document Storage" at bounding box center [85, 283] width 82 height 9
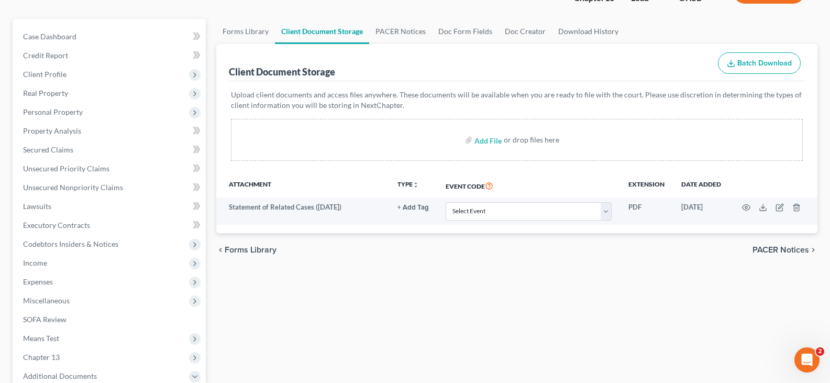
scroll to position [105, 0]
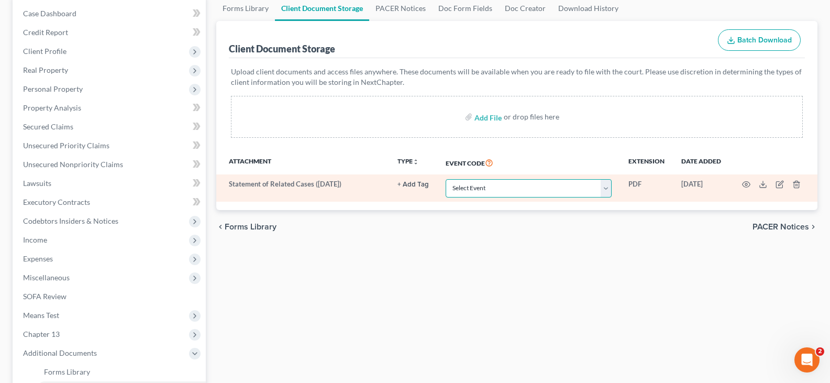
click at [606, 186] on select "Select Event 20 Largest Unsecured Creditors Amended Document Amended List of Cr…" at bounding box center [529, 188] width 166 height 18
click at [446, 179] on select "Select Event 20 Largest Unsecured Creditors Amended Document Amended List of Cr…" at bounding box center [529, 188] width 166 height 18
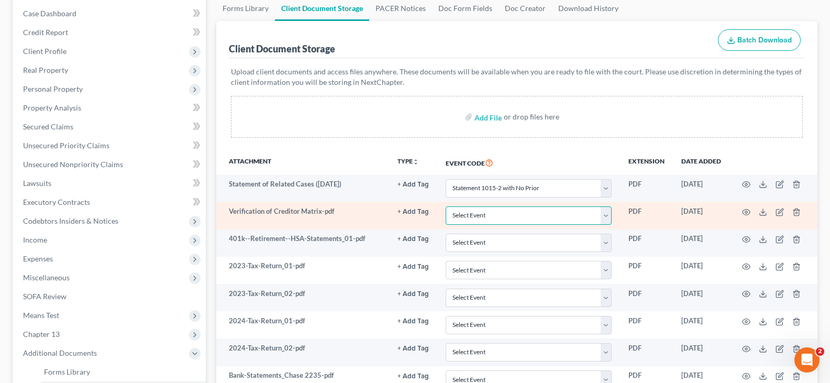
drag, startPoint x: 605, startPoint y: 215, endPoint x: 610, endPoint y: 213, distance: 6.1
click at [605, 215] on select "Select Event 20 Largest Unsecured Creditors Amended Document Amended List of Cr…" at bounding box center [529, 215] width 166 height 18
click at [446, 206] on select "Select Event 20 Largest Unsecured Creditors Amended Document Amended List of Cr…" at bounding box center [529, 215] width 166 height 18
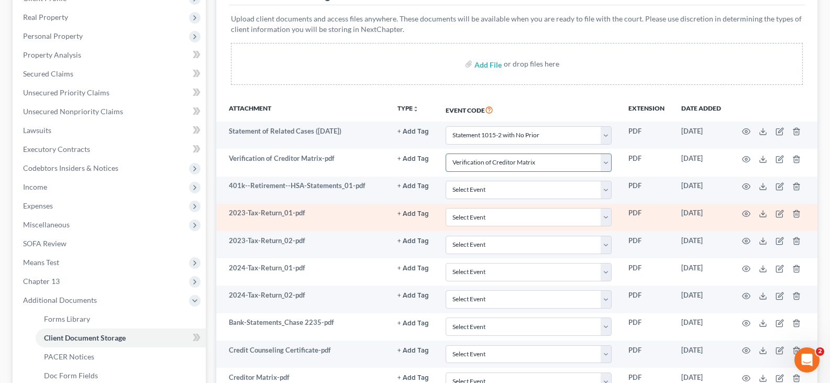
scroll to position [209, 0]
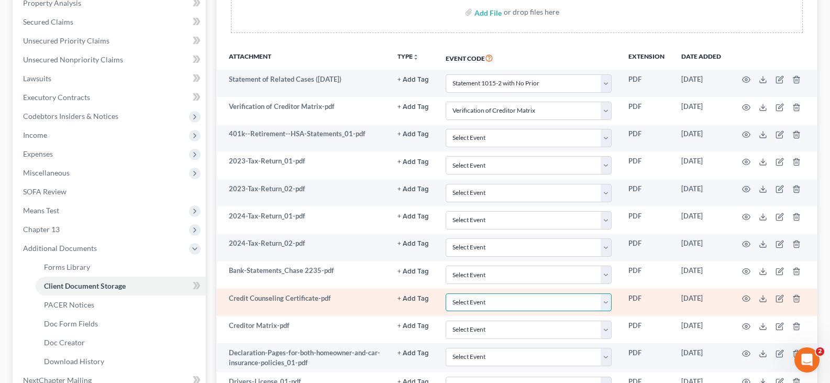
click at [607, 302] on select "Select Event 20 Largest Unsecured Creditors Amended Document Amended List of Cr…" at bounding box center [529, 302] width 166 height 18
click at [446, 293] on select "Select Event 20 Largest Unsecured Creditors Amended Document Amended List of Cr…" at bounding box center [529, 302] width 166 height 18
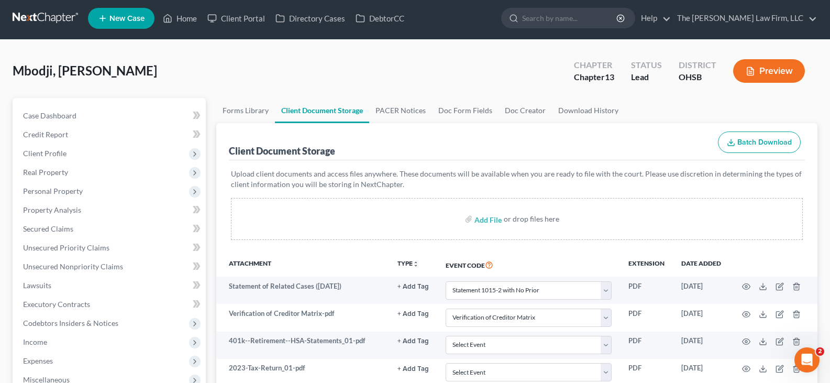
scroll to position [0, 0]
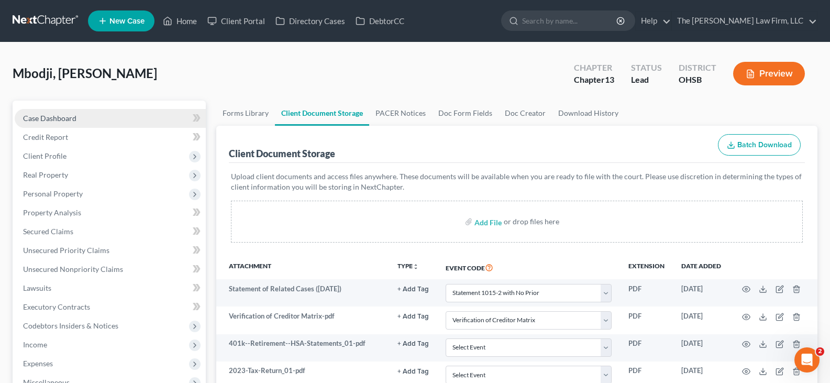
click at [36, 120] on span "Case Dashboard" at bounding box center [49, 118] width 53 height 9
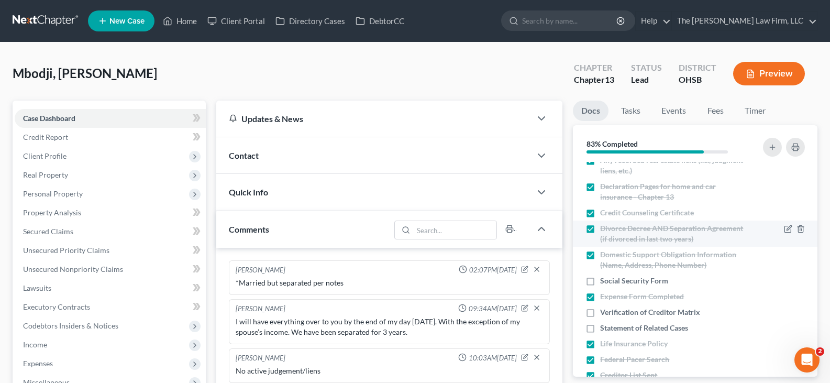
scroll to position [314, 0]
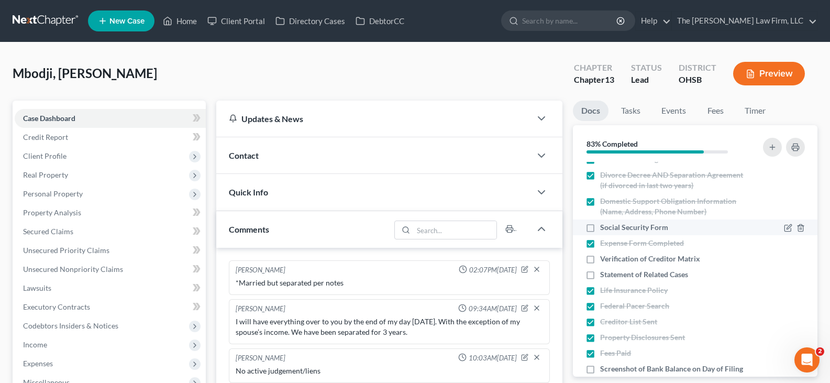
click at [600, 227] on label "Social Security Form" at bounding box center [634, 227] width 68 height 10
click at [604, 227] on input "Social Security Form" at bounding box center [607, 225] width 7 height 7
click at [600, 260] on label "Verification of Creditor Matrix" at bounding box center [650, 258] width 100 height 10
click at [604, 260] on input "Verification of Creditor Matrix" at bounding box center [607, 256] width 7 height 7
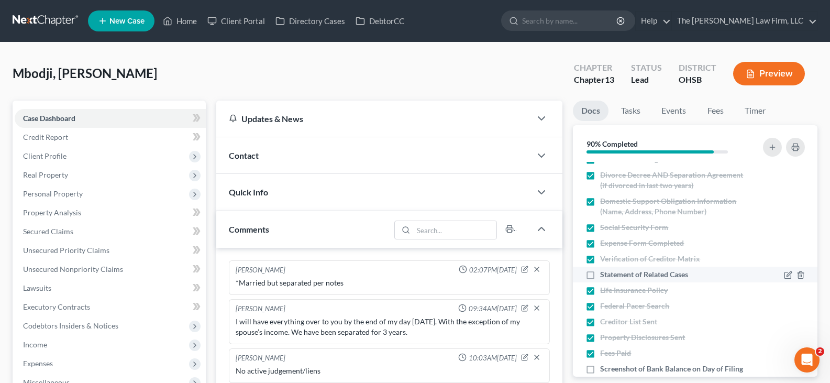
click at [600, 275] on label "Statement of Related Cases" at bounding box center [644, 274] width 88 height 10
click at [604, 275] on input "Statement of Related Cases" at bounding box center [607, 272] width 7 height 7
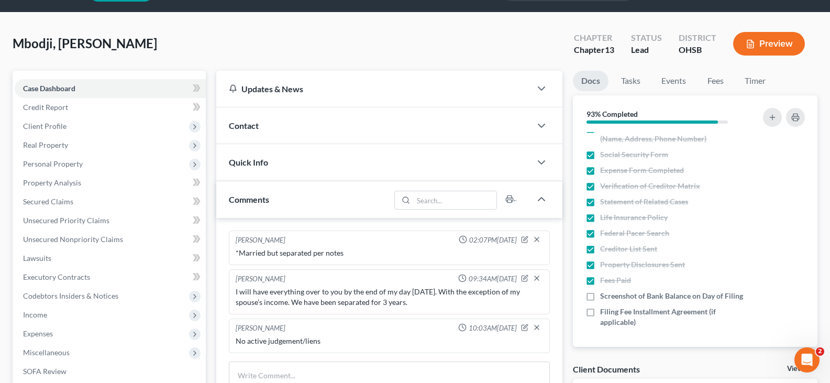
scroll to position [0, 0]
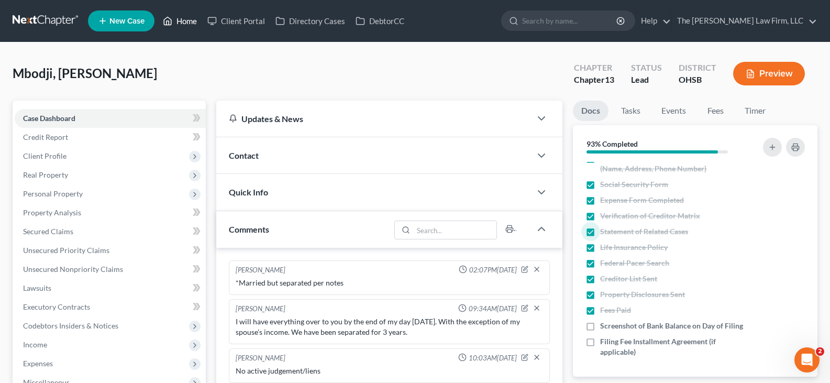
click at [187, 21] on link "Home" at bounding box center [180, 21] width 44 height 19
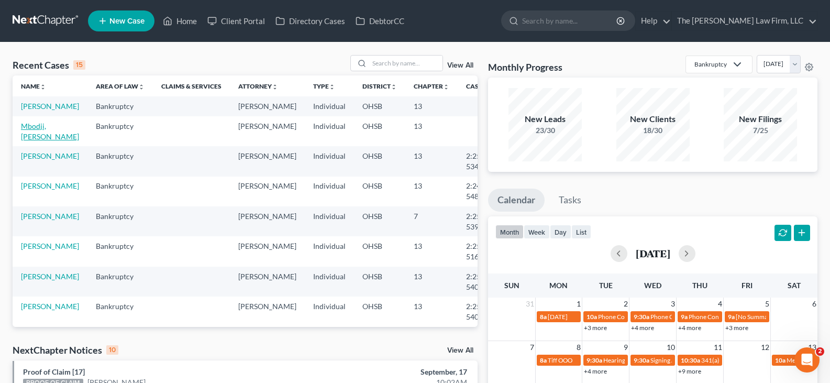
click at [44, 141] on link "Mbodji, [PERSON_NAME]" at bounding box center [50, 130] width 58 height 19
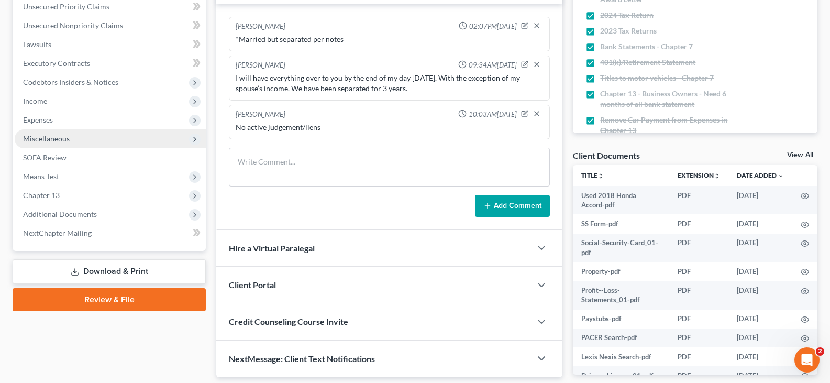
scroll to position [262, 0]
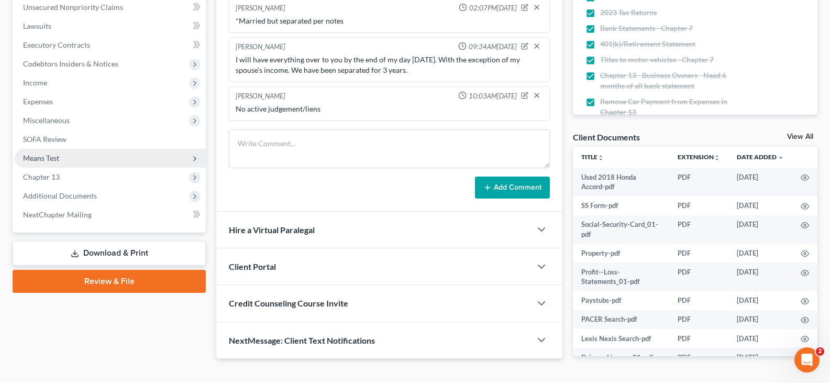
click at [39, 157] on span "Means Test" at bounding box center [41, 157] width 36 height 9
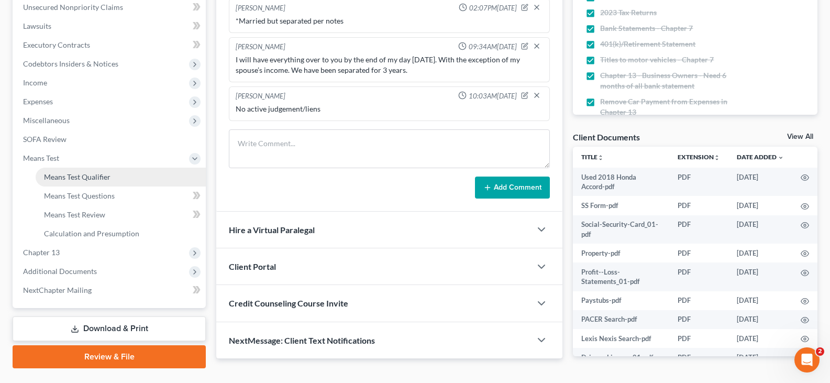
click at [69, 175] on span "Means Test Qualifier" at bounding box center [77, 176] width 66 height 9
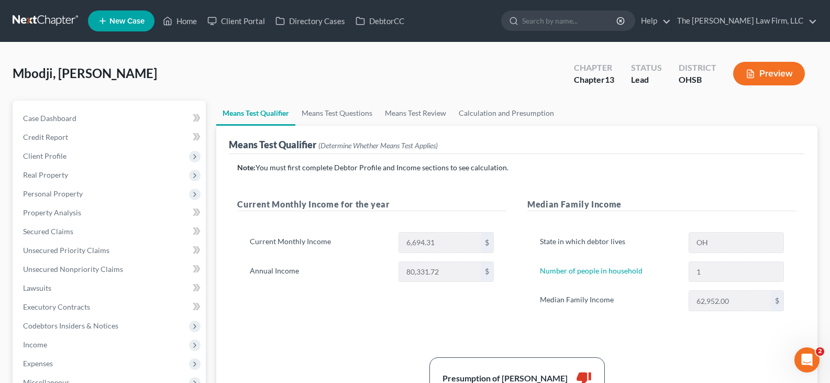
click at [216, 79] on div "Mbodji, Youssoupha Upgraded Chapter Chapter 13 Status [GEOGRAPHIC_DATA] OHSB Pr…" at bounding box center [415, 78] width 805 height 46
click at [107, 124] on link "Case Dashboard" at bounding box center [110, 118] width 191 height 19
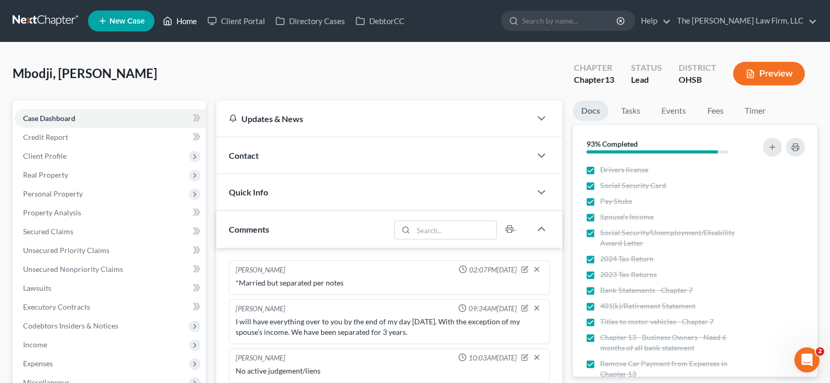
drag, startPoint x: 192, startPoint y: 21, endPoint x: 296, endPoint y: 42, distance: 106.3
click at [192, 21] on link "Home" at bounding box center [180, 21] width 44 height 19
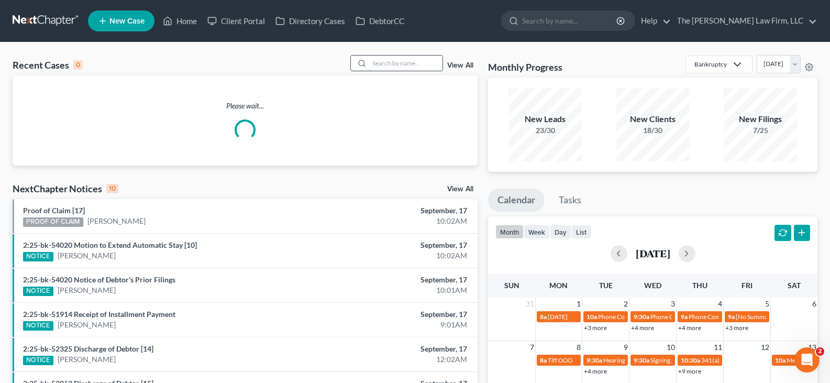
click at [405, 64] on input "search" at bounding box center [405, 62] width 73 height 15
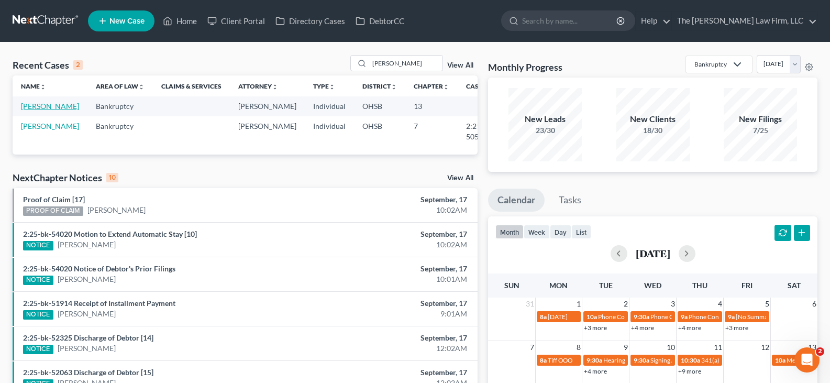
click at [32, 110] on link "[PERSON_NAME]" at bounding box center [50, 106] width 58 height 9
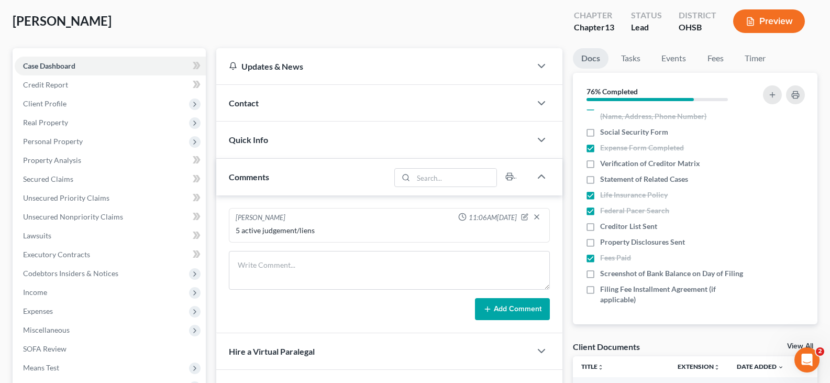
scroll to position [105, 0]
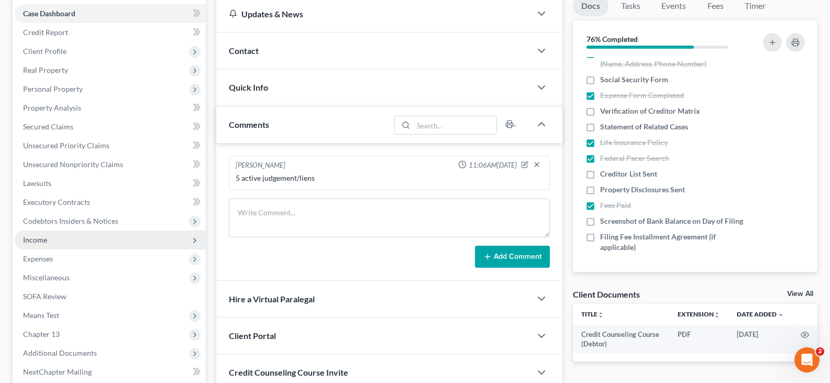
click at [35, 239] on span "Income" at bounding box center [35, 239] width 24 height 9
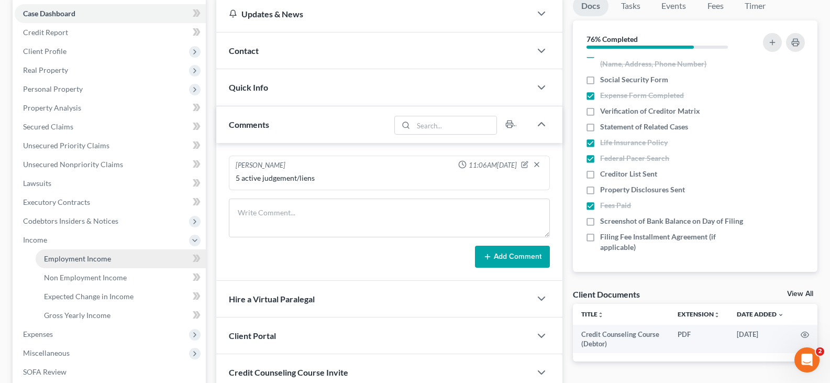
click at [53, 261] on span "Employment Income" at bounding box center [77, 258] width 67 height 9
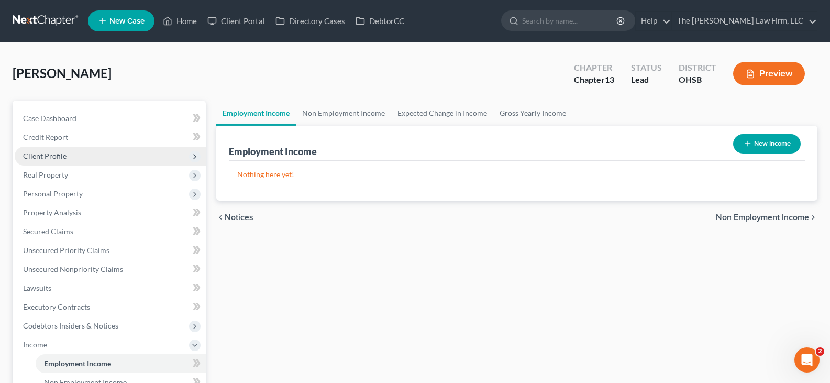
click at [50, 153] on span "Client Profile" at bounding box center [44, 155] width 43 height 9
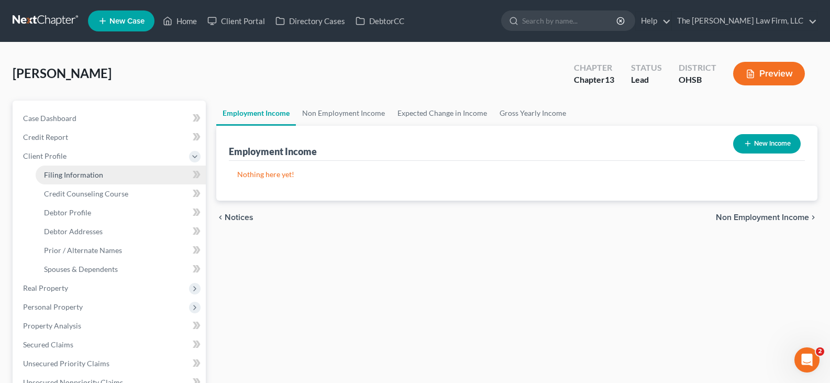
click at [87, 175] on span "Filing Information" at bounding box center [73, 174] width 59 height 9
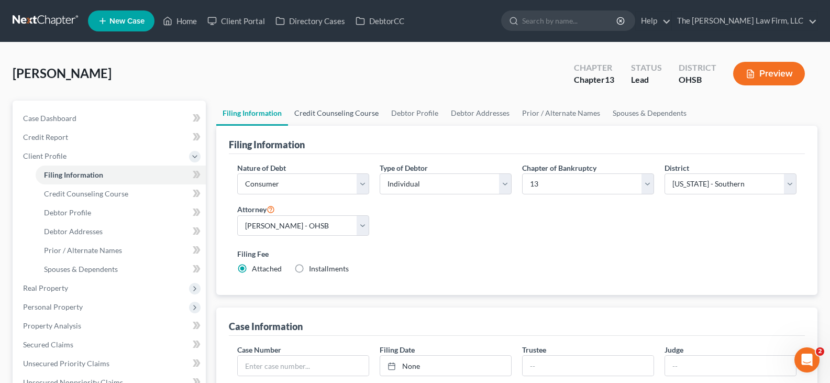
click at [366, 111] on link "Credit Counseling Course" at bounding box center [336, 113] width 97 height 25
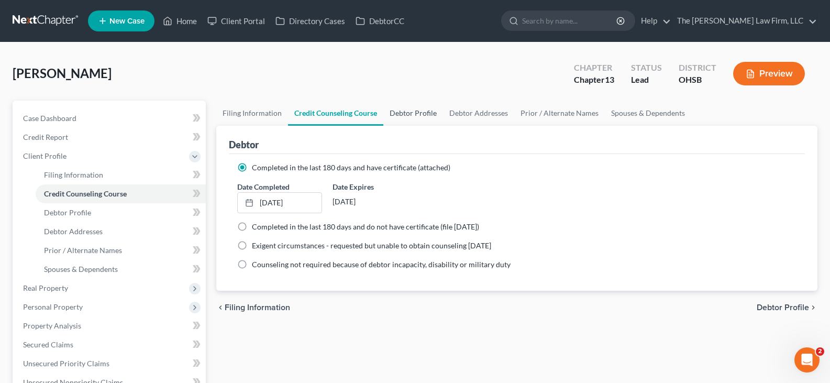
click at [418, 115] on link "Debtor Profile" at bounding box center [413, 113] width 60 height 25
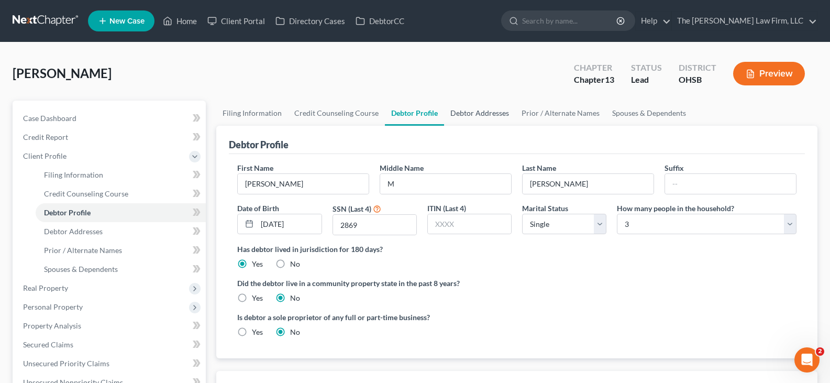
click at [469, 113] on link "Debtor Addresses" at bounding box center [479, 113] width 71 height 25
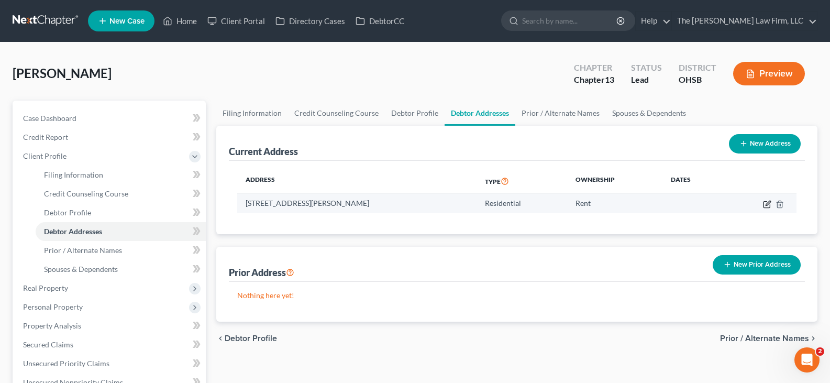
click at [765, 203] on icon "button" at bounding box center [767, 204] width 8 height 8
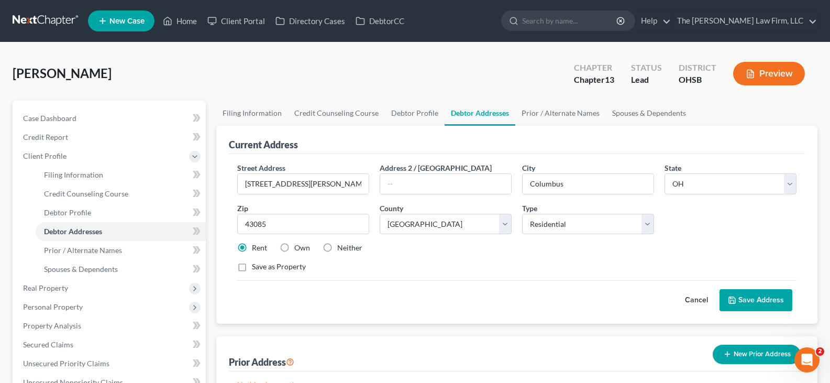
click at [752, 299] on button "Save Address" at bounding box center [755, 300] width 73 height 22
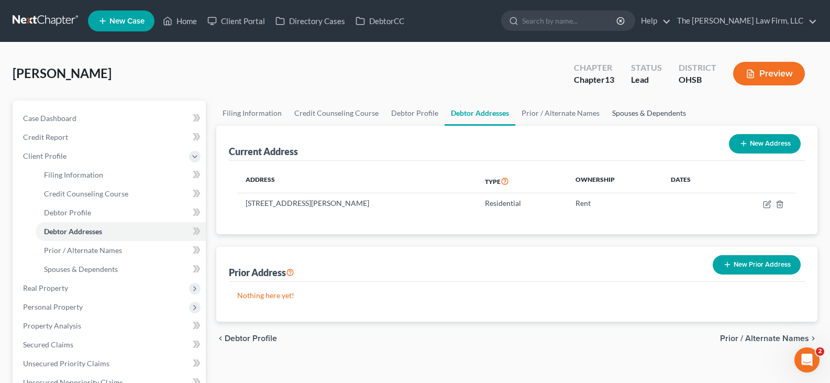
click at [657, 111] on link "Spouses & Dependents" at bounding box center [649, 113] width 86 height 25
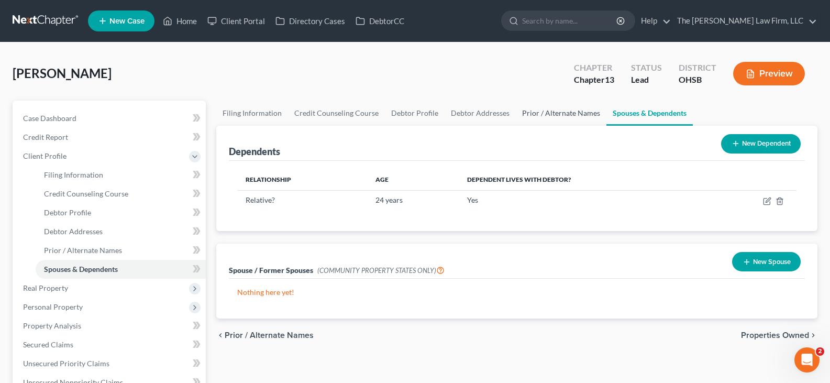
click at [568, 113] on link "Prior / Alternate Names" at bounding box center [561, 113] width 91 height 25
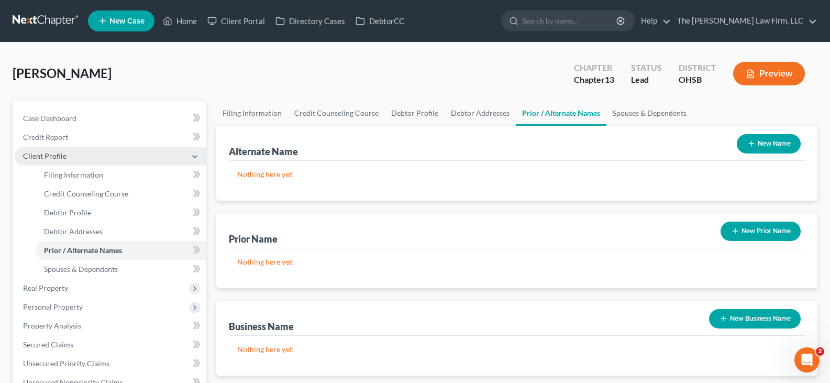
click at [83, 154] on span "Client Profile" at bounding box center [110, 156] width 191 height 19
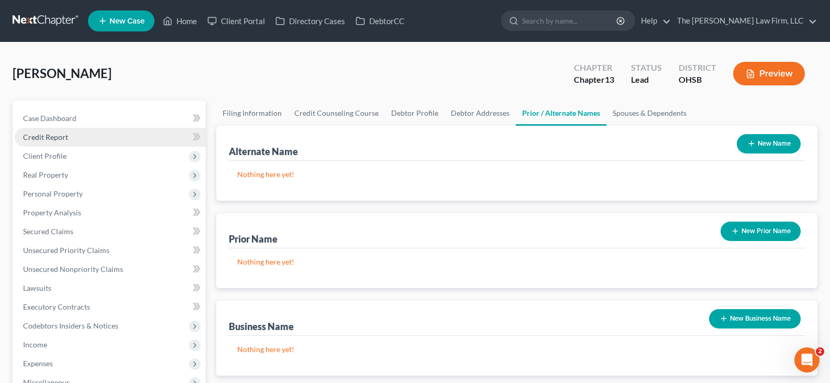
click at [74, 138] on link "Credit Report" at bounding box center [110, 137] width 191 height 19
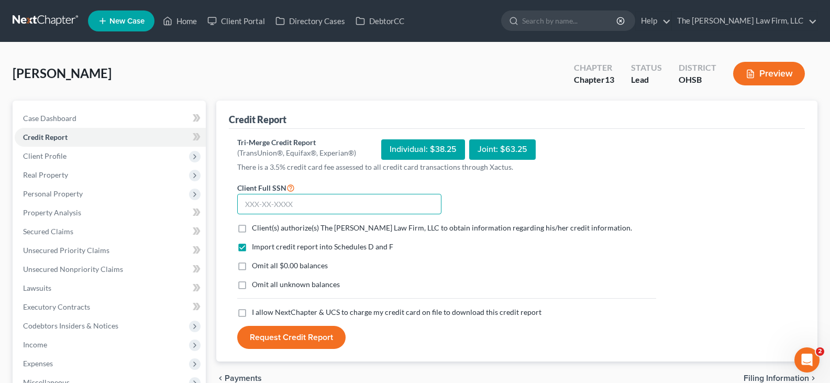
click at [289, 203] on input "text" at bounding box center [339, 204] width 204 height 21
click at [252, 227] on label "Client(s) authorize(s) The [PERSON_NAME] Law Firm, LLC to obtain information re…" at bounding box center [442, 227] width 380 height 10
click at [256, 227] on input "Client(s) authorize(s) The [PERSON_NAME] Law Firm, LLC to obtain information re…" at bounding box center [259, 225] width 7 height 7
click at [252, 267] on label "Omit all $0.00 balances" at bounding box center [290, 265] width 76 height 10
click at [256, 267] on input "Omit all $0.00 balances" at bounding box center [259, 263] width 7 height 7
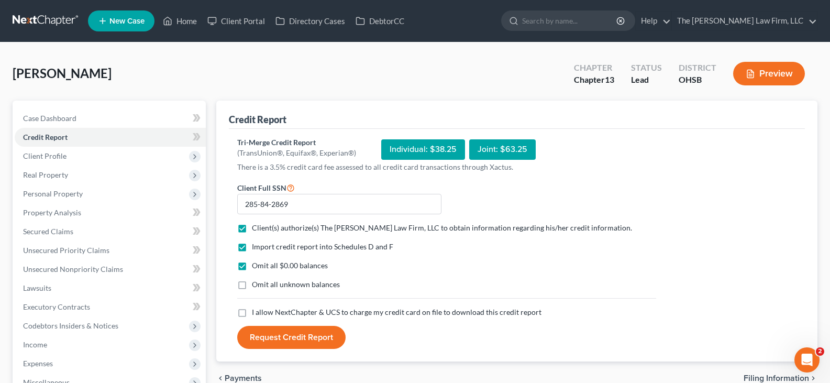
click at [252, 312] on label "I allow NextChapter & UCS to charge my credit card on file to download this cre…" at bounding box center [397, 312] width 290 height 10
click at [256, 312] on input "I allow NextChapter & UCS to charge my credit card on file to download this cre…" at bounding box center [259, 310] width 7 height 7
click at [290, 337] on button "Request Credit Report" at bounding box center [291, 337] width 108 height 23
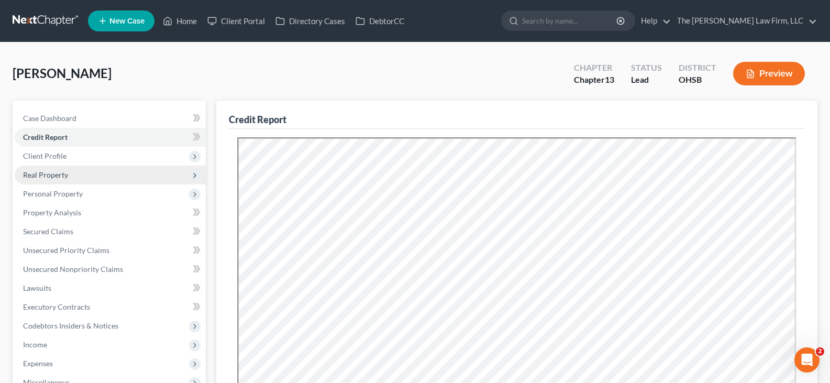
click at [64, 175] on span "Real Property" at bounding box center [45, 174] width 45 height 9
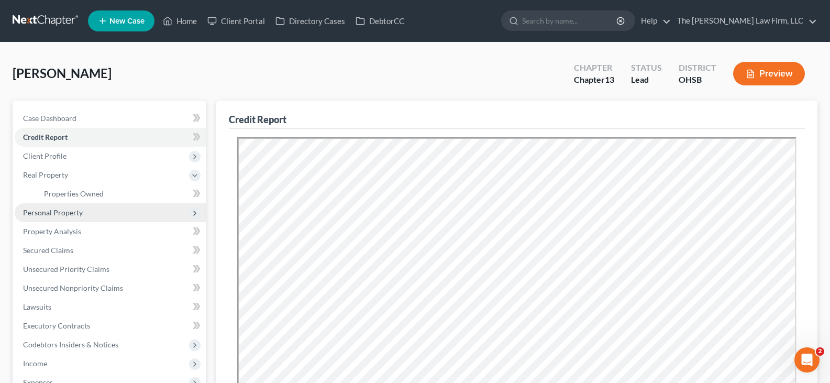
click at [65, 211] on span "Personal Property" at bounding box center [53, 212] width 60 height 9
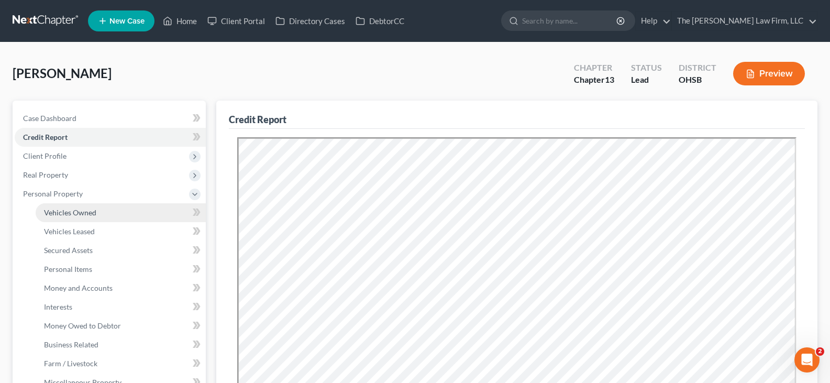
click at [79, 212] on span "Vehicles Owned" at bounding box center [70, 212] width 52 height 9
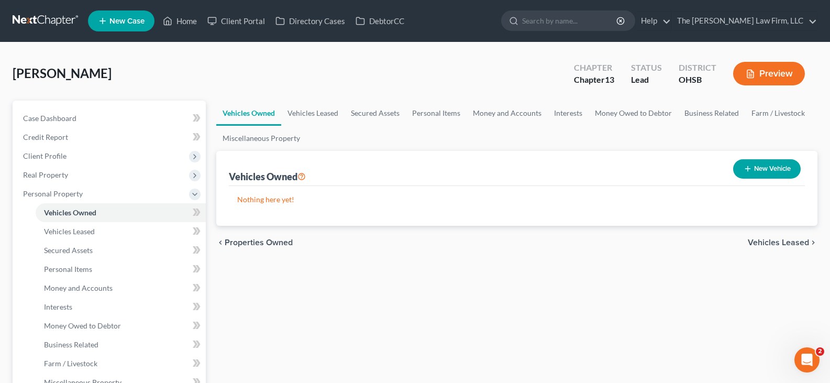
click at [745, 169] on icon "button" at bounding box center [747, 168] width 8 height 8
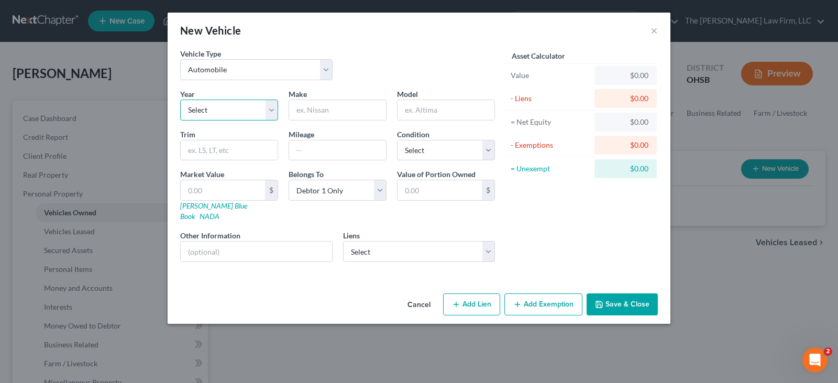
drag, startPoint x: 271, startPoint y: 109, endPoint x: 261, endPoint y: 119, distance: 13.7
click at [271, 109] on select "Select 2026 2025 2024 2023 2022 2021 2020 2019 2018 2017 2016 2015 2014 2013 20…" at bounding box center [229, 109] width 98 height 21
click at [180, 99] on select "Select 2026 2025 2024 2023 2022 2021 2020 2019 2018 2017 2016 2015 2014 2013 20…" at bounding box center [229, 109] width 98 height 21
drag, startPoint x: 312, startPoint y: 108, endPoint x: 319, endPoint y: 116, distance: 10.7
click at [312, 108] on input "text" at bounding box center [337, 110] width 97 height 20
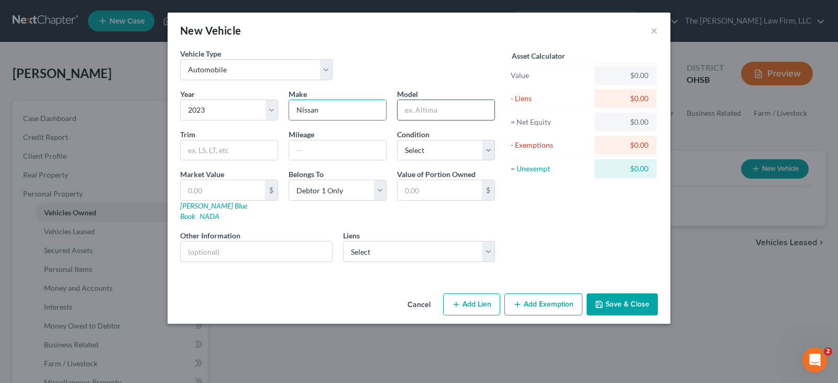
click at [432, 109] on input "text" at bounding box center [445, 110] width 97 height 20
click at [272, 155] on input "text" at bounding box center [229, 150] width 97 height 20
click at [312, 150] on input "text" at bounding box center [337, 150] width 97 height 20
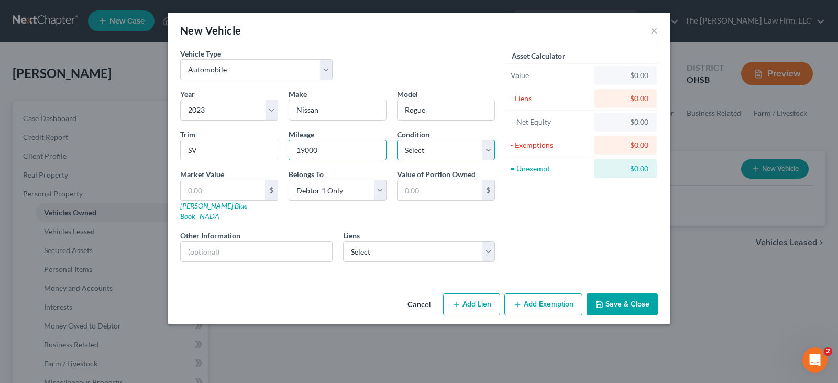
drag, startPoint x: 490, startPoint y: 152, endPoint x: 477, endPoint y: 159, distance: 14.3
click at [490, 152] on select "Select Excellent Very Good Good Fair Poor" at bounding box center [446, 150] width 98 height 21
click at [397, 140] on select "Select Excellent Very Good Good Fair Poor" at bounding box center [446, 150] width 98 height 21
click at [240, 192] on input "text" at bounding box center [223, 190] width 84 height 20
click at [196, 187] on input "text" at bounding box center [223, 190] width 84 height 20
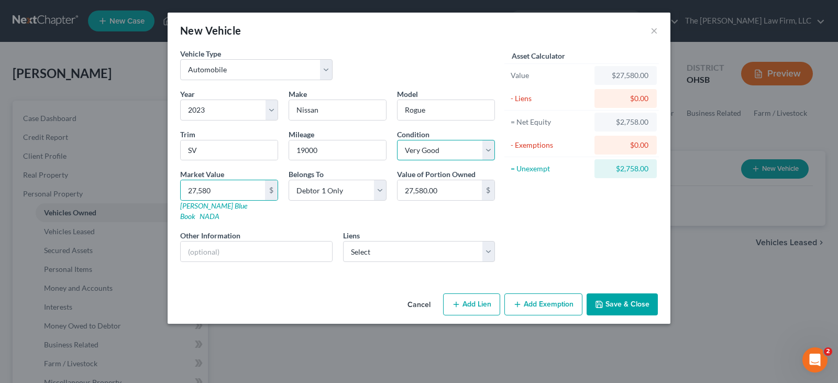
drag, startPoint x: 486, startPoint y: 149, endPoint x: 481, endPoint y: 159, distance: 10.8
click at [486, 149] on select "Select Excellent Very Good Good Fair Poor" at bounding box center [446, 150] width 98 height 21
click at [397, 140] on select "Select Excellent Very Good Good Fair Poor" at bounding box center [446, 150] width 98 height 21
click at [606, 293] on button "Save & Close" at bounding box center [621, 304] width 71 height 22
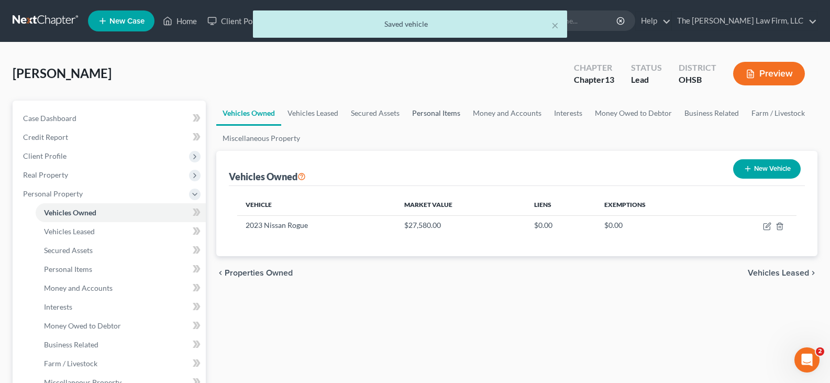
click at [419, 115] on link "Personal Items" at bounding box center [436, 113] width 61 height 25
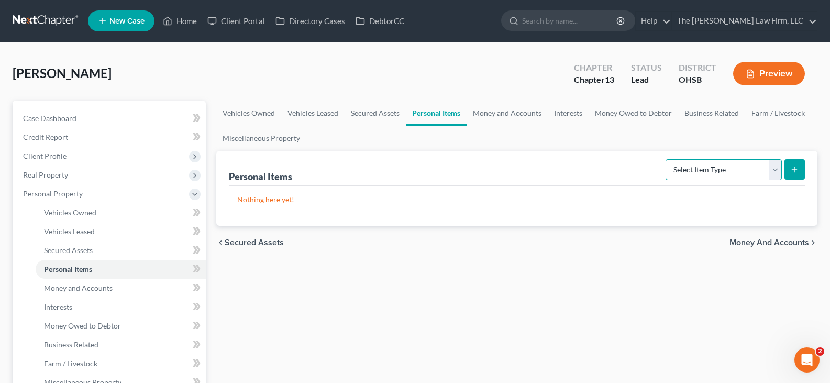
drag, startPoint x: 776, startPoint y: 171, endPoint x: 758, endPoint y: 180, distance: 19.9
click at [776, 171] on select "Select Item Type Clothing Collectibles Of Value Electronics Firearms Household …" at bounding box center [723, 169] width 116 height 21
click at [666, 159] on select "Select Item Type Clothing Collectibles Of Value Electronics Firearms Household …" at bounding box center [723, 169] width 116 height 21
click at [794, 167] on icon "submit" at bounding box center [794, 169] width 8 height 8
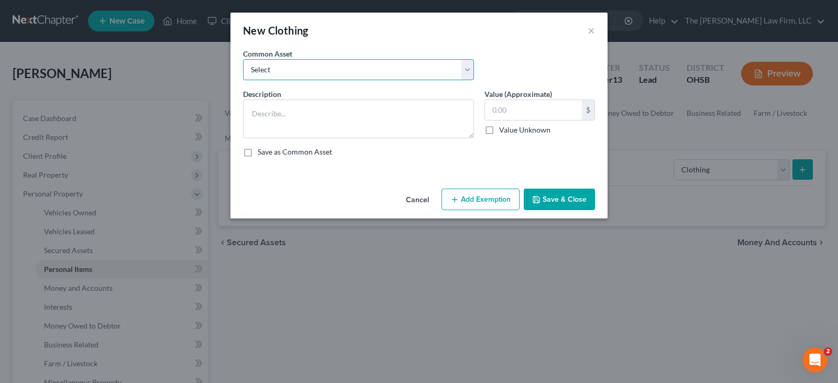
drag, startPoint x: 325, startPoint y: 67, endPoint x: 315, endPoint y: 79, distance: 15.6
click at [325, 67] on select "Select Clothes, shoes and wearing apparel" at bounding box center [358, 69] width 231 height 21
click at [243, 59] on select "Select Clothes, shoes and wearing apparel" at bounding box center [358, 69] width 231 height 21
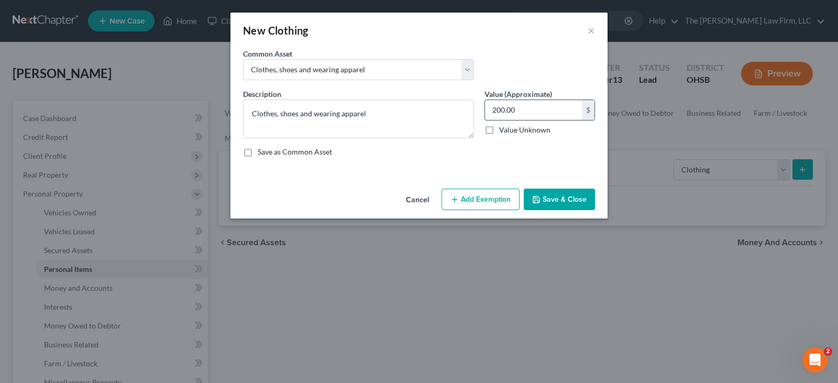
click at [506, 115] on input "200.00" at bounding box center [533, 110] width 97 height 20
click at [495, 197] on button "Add Exemption" at bounding box center [480, 199] width 78 height 22
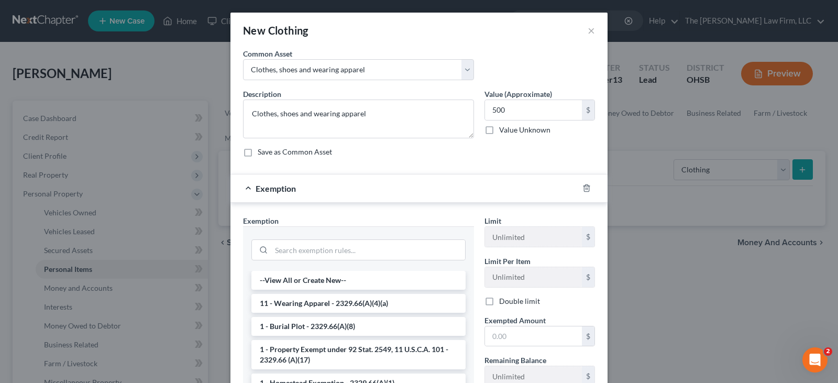
drag, startPoint x: 407, startPoint y: 300, endPoint x: 467, endPoint y: 327, distance: 65.6
click at [408, 300] on li "11 - Wearing Apparel - 2329.66(A)(4)(a)" at bounding box center [358, 303] width 214 height 19
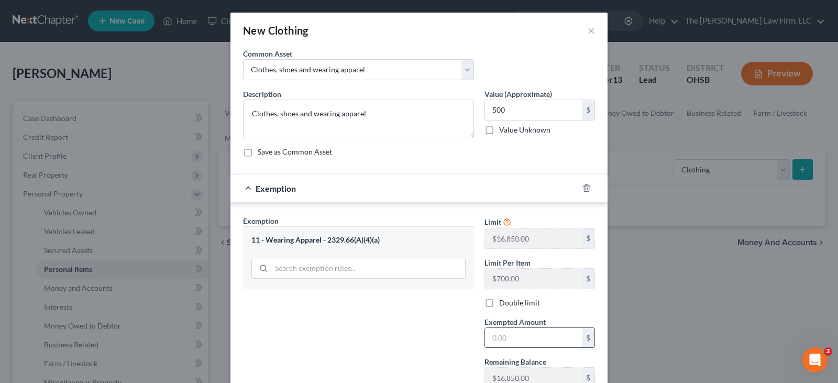
click at [492, 335] on input "text" at bounding box center [533, 338] width 97 height 20
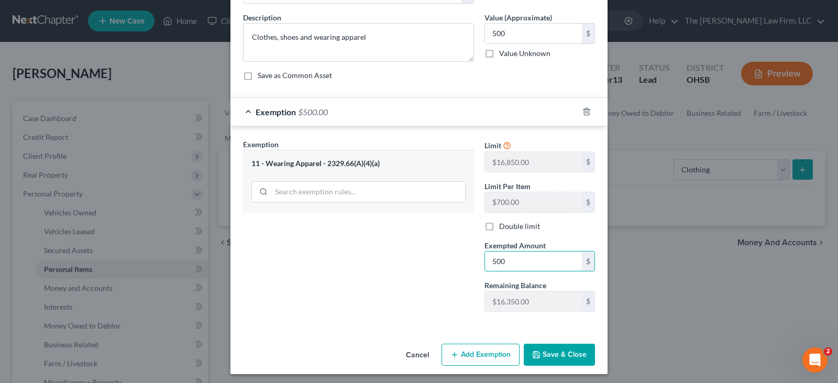
scroll to position [80, 0]
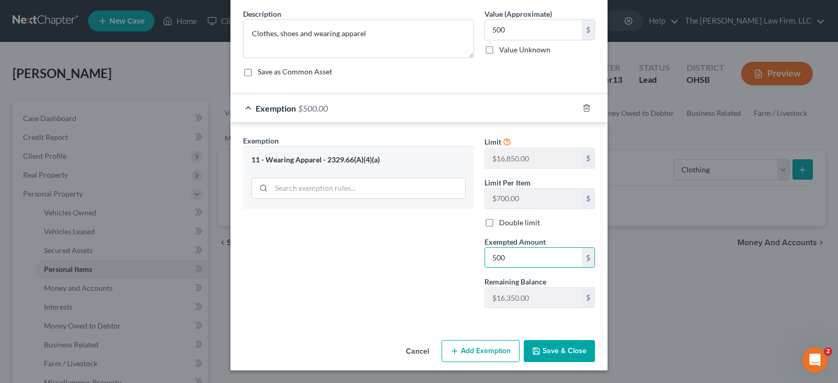
click at [541, 353] on button "Save & Close" at bounding box center [559, 351] width 71 height 22
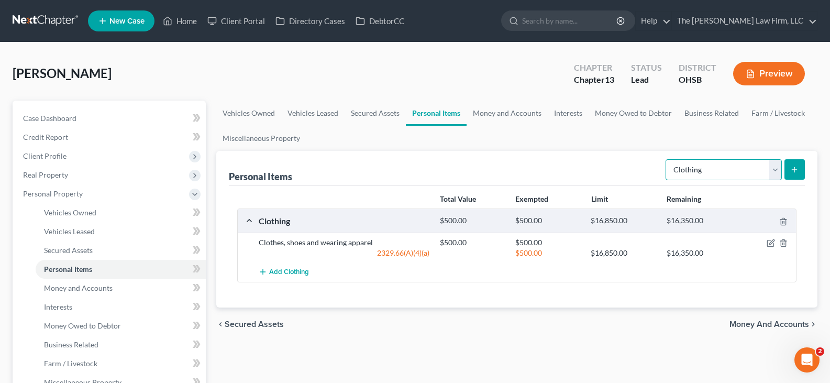
click at [774, 166] on select "Select Item Type Clothing Collectibles Of Value Electronics Firearms Household …" at bounding box center [723, 169] width 116 height 21
click at [666, 159] on select "Select Item Type Clothing Collectibles Of Value Electronics Firearms Household …" at bounding box center [723, 169] width 116 height 21
click at [793, 169] on icon "submit" at bounding box center [794, 169] width 8 height 8
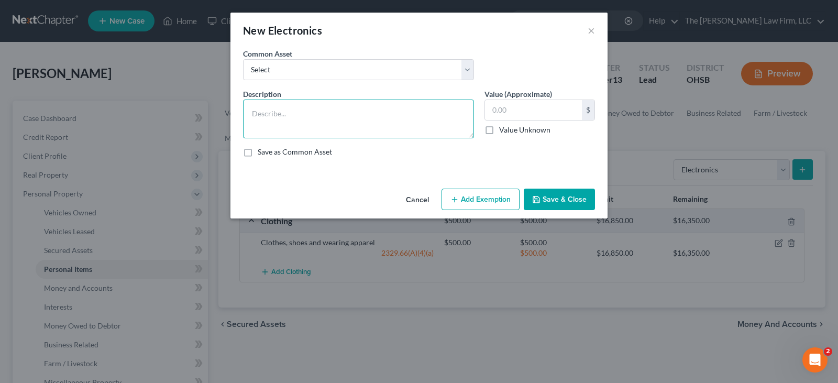
click at [364, 118] on textarea at bounding box center [358, 118] width 231 height 39
paste textarea "2 tvs and a cell phone"
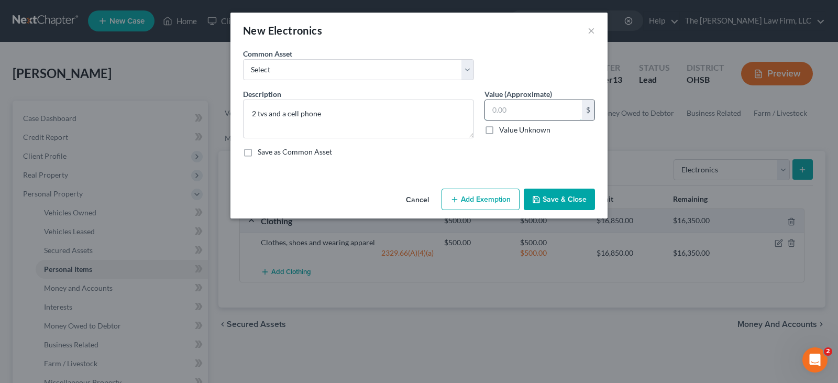
click at [504, 109] on input "text" at bounding box center [533, 110] width 97 height 20
click at [475, 199] on button "Add Exemption" at bounding box center [480, 199] width 78 height 22
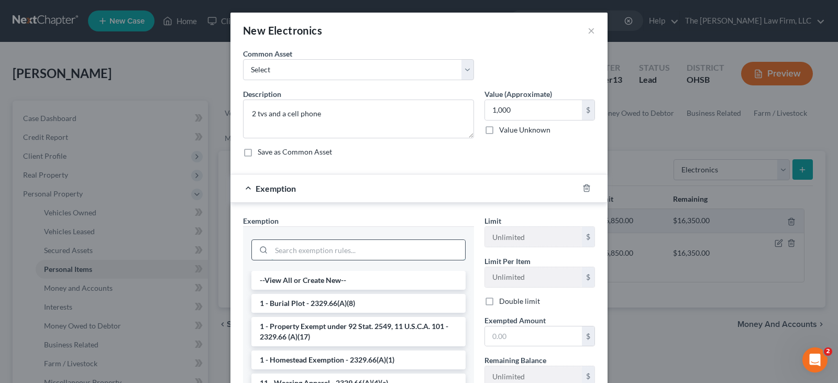
click at [394, 250] on input "search" at bounding box center [368, 250] width 194 height 20
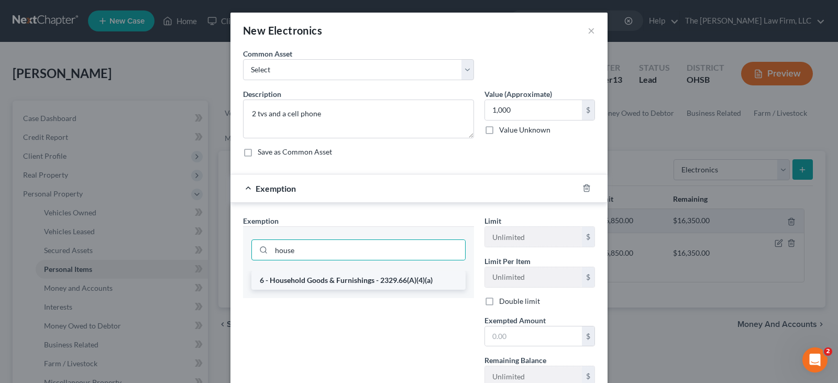
click at [373, 283] on li "6 - Household Goods & Furnishings - 2329.66(A)(4)(a)" at bounding box center [358, 280] width 214 height 19
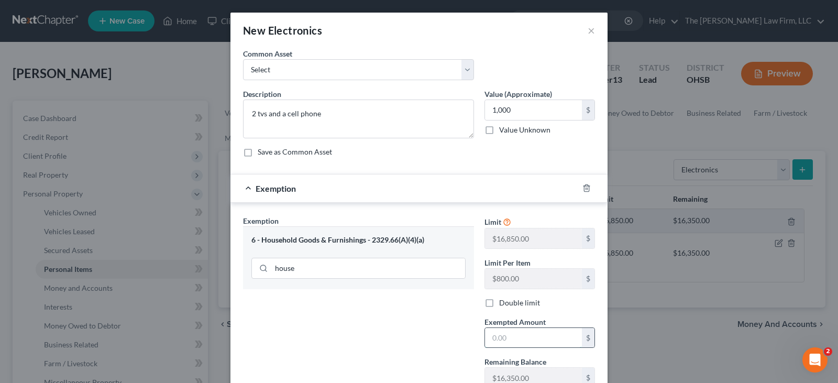
click at [500, 339] on input "text" at bounding box center [533, 338] width 97 height 20
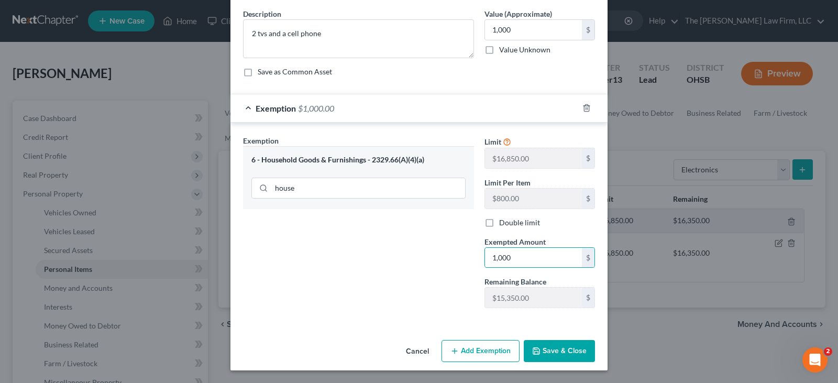
click at [560, 348] on button "Save & Close" at bounding box center [559, 351] width 71 height 22
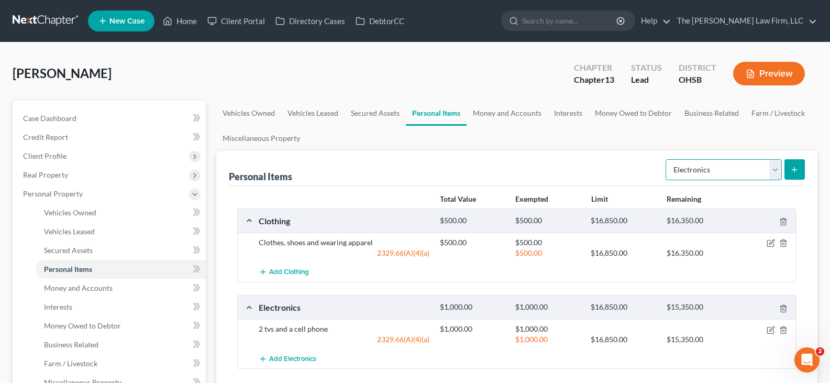
click at [774, 170] on select "Select Item Type Clothing Collectibles Of Value Electronics Firearms Household …" at bounding box center [723, 169] width 116 height 21
click at [666, 159] on select "Select Item Type Clothing Collectibles Of Value Electronics Firearms Household …" at bounding box center [723, 169] width 116 height 21
click at [795, 170] on line "submit" at bounding box center [794, 170] width 5 height 0
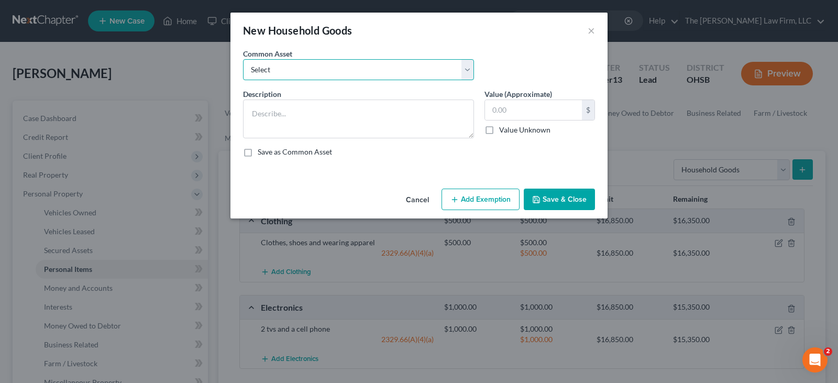
click at [319, 70] on select "Select Household Furniture - Living Room, Bedroom, Dining Room. General housewa…" at bounding box center [358, 69] width 231 height 21
click at [243, 59] on select "Select Household Furniture - Living Room, Bedroom, Dining Room. General housewa…" at bounding box center [358, 69] width 231 height 21
click at [464, 199] on button "Add Exemption" at bounding box center [480, 199] width 78 height 22
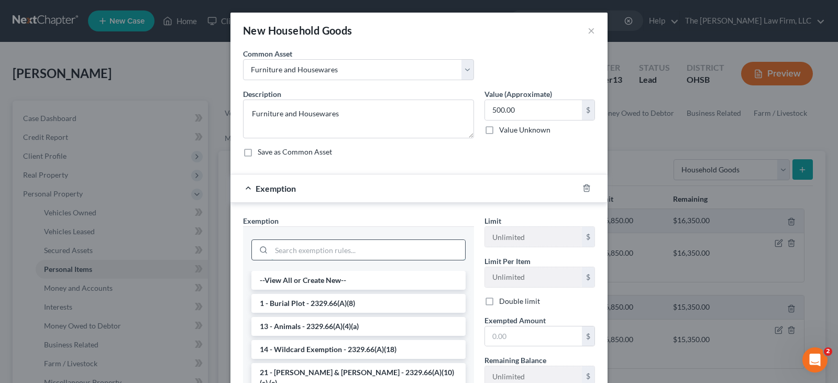
click at [406, 249] on input "search" at bounding box center [368, 250] width 194 height 20
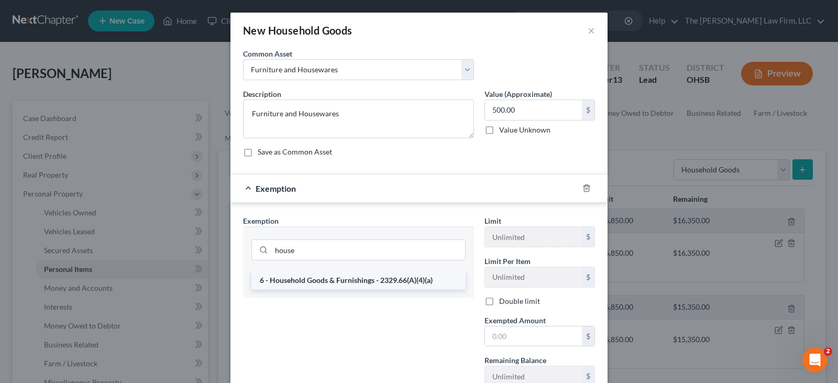
click at [367, 279] on li "6 - Household Goods & Furnishings - 2329.66(A)(4)(a)" at bounding box center [358, 280] width 214 height 19
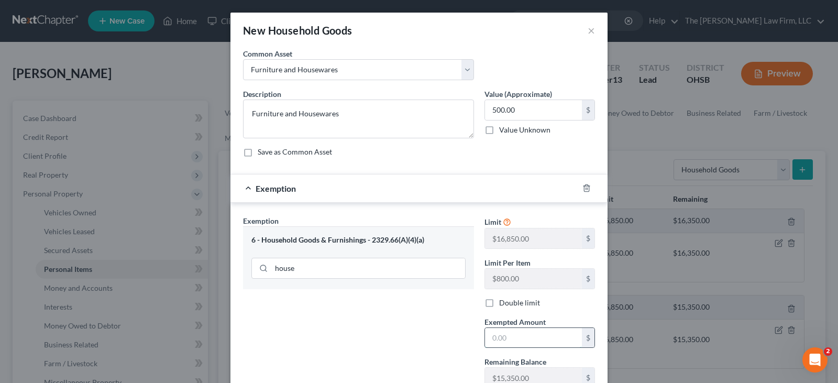
click at [530, 340] on input "text" at bounding box center [533, 338] width 97 height 20
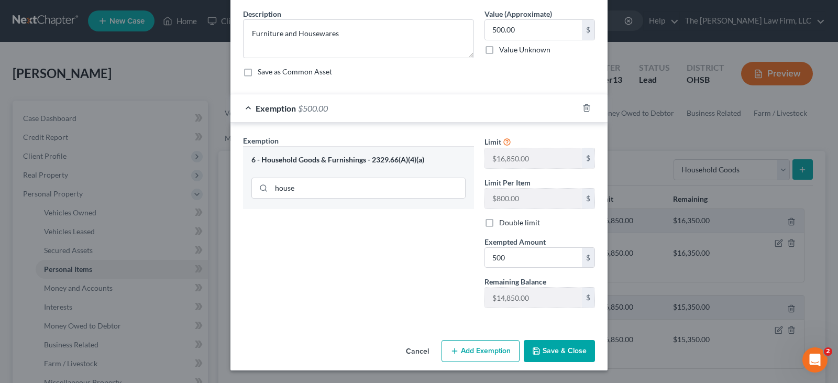
click at [557, 348] on button "Save & Close" at bounding box center [559, 351] width 71 height 22
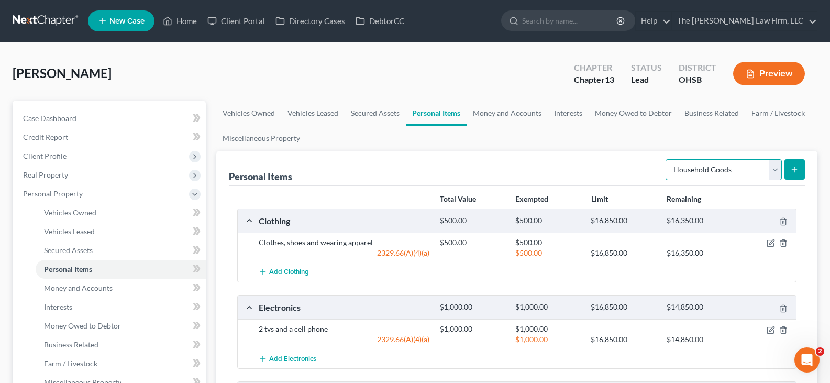
drag, startPoint x: 777, startPoint y: 173, endPoint x: 765, endPoint y: 177, distance: 12.3
click at [777, 173] on select "Select Item Type Clothing Collectibles Of Value Electronics Firearms Household …" at bounding box center [723, 169] width 116 height 21
click at [666, 159] on select "Select Item Type Clothing Collectibles Of Value Electronics Firearms Household …" at bounding box center [723, 169] width 116 height 21
click at [796, 171] on icon "submit" at bounding box center [794, 169] width 8 height 8
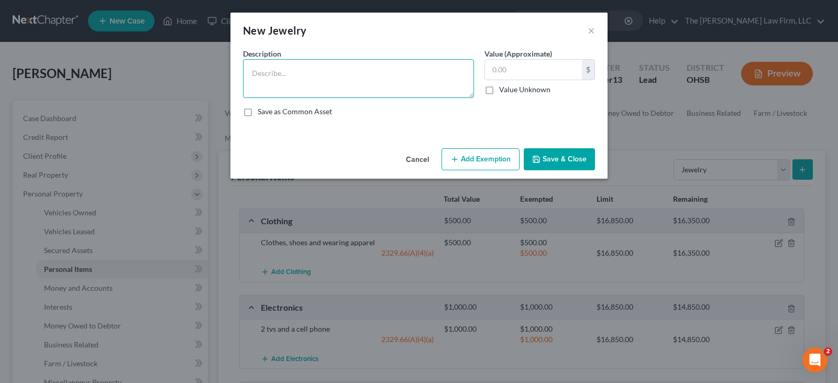
click at [333, 80] on textarea at bounding box center [358, 78] width 231 height 39
paste textarea "Cheap earrings and bracelets"
click at [511, 71] on input "text" at bounding box center [533, 70] width 97 height 20
click at [503, 152] on button "Add Exemption" at bounding box center [480, 159] width 78 height 22
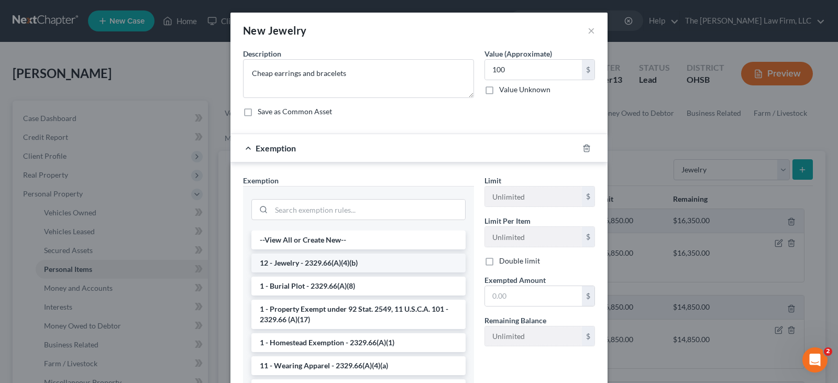
click at [366, 258] on li "12 - Jewelry - 2329.66(A)(4)(b)" at bounding box center [358, 262] width 214 height 19
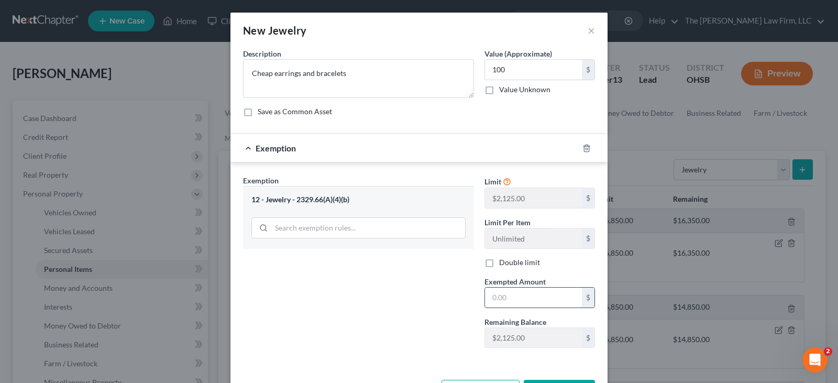
click at [495, 304] on input "text" at bounding box center [533, 297] width 97 height 20
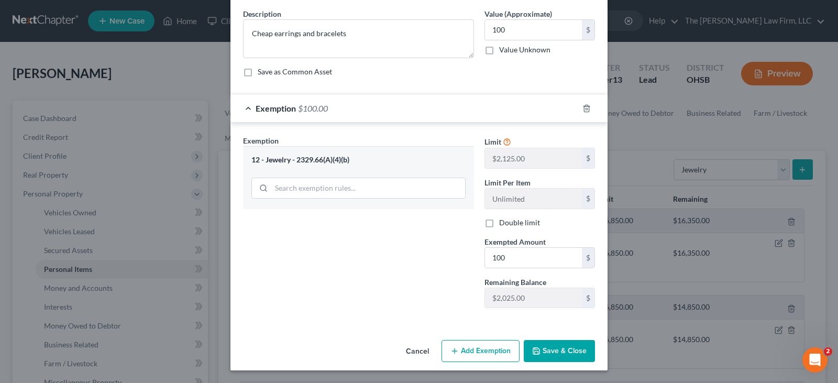
click at [403, 302] on div "Exemption Set must be selected for CA. Exemption * 12 - Jewelry - 2329.66(A)(4)…" at bounding box center [358, 225] width 241 height 181
click at [549, 354] on button "Save & Close" at bounding box center [559, 351] width 71 height 22
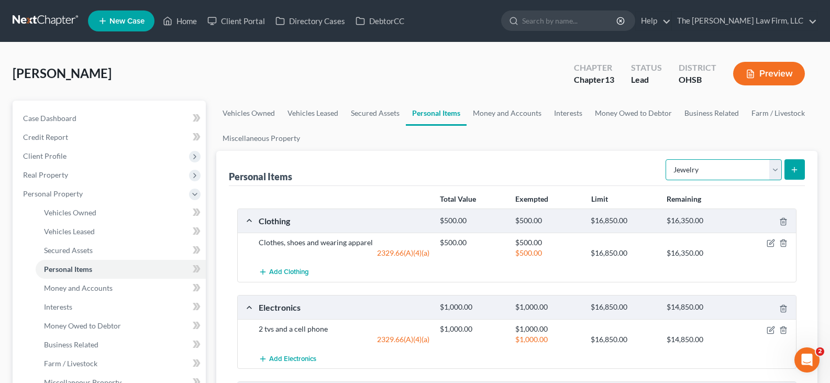
drag, startPoint x: 775, startPoint y: 164, endPoint x: 759, endPoint y: 177, distance: 21.2
click at [775, 164] on select "Select Item Type Clothing Collectibles Of Value Electronics Firearms Household …" at bounding box center [723, 169] width 116 height 21
click at [666, 159] on select "Select Item Type Clothing Collectibles Of Value Electronics Firearms Household …" at bounding box center [723, 169] width 116 height 21
click at [794, 170] on line "submit" at bounding box center [794, 169] width 0 height 5
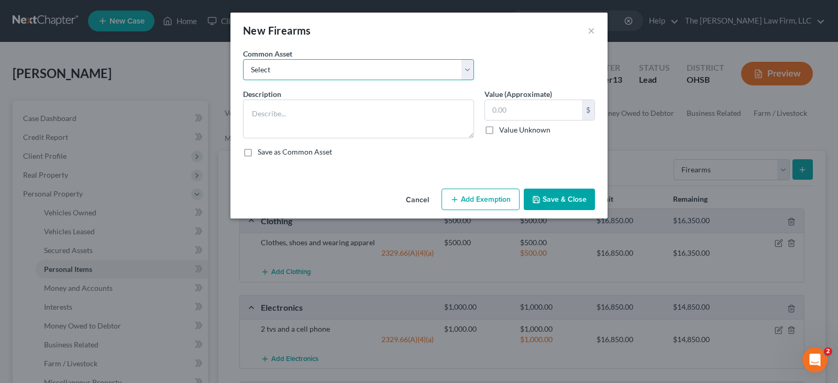
drag, startPoint x: 317, startPoint y: 64, endPoint x: 308, endPoint y: 77, distance: 15.8
click at [317, 64] on select "Select Firearms" at bounding box center [358, 69] width 231 height 21
click at [243, 59] on select "Select Firearms" at bounding box center [358, 69] width 231 height 21
click at [497, 110] on input "text" at bounding box center [533, 110] width 97 height 20
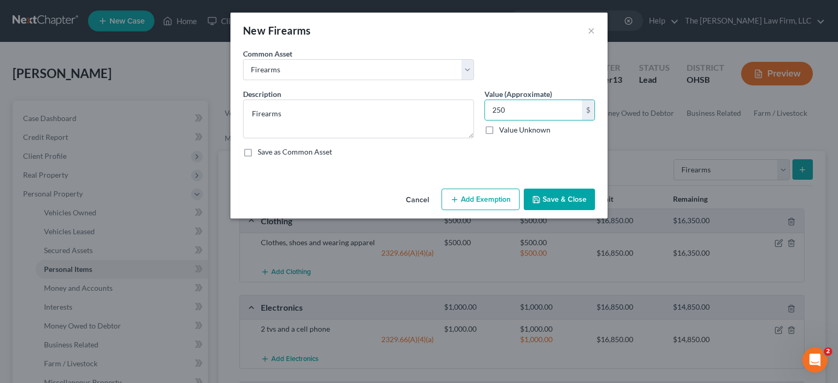
click at [486, 201] on button "Add Exemption" at bounding box center [480, 199] width 78 height 22
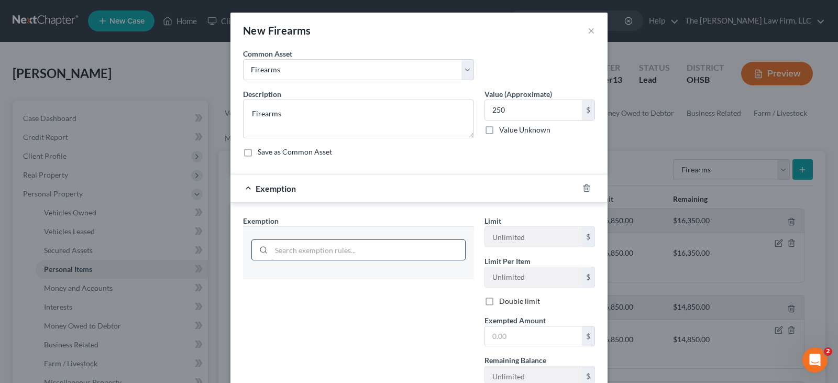
click at [420, 248] on input "search" at bounding box center [368, 250] width 194 height 20
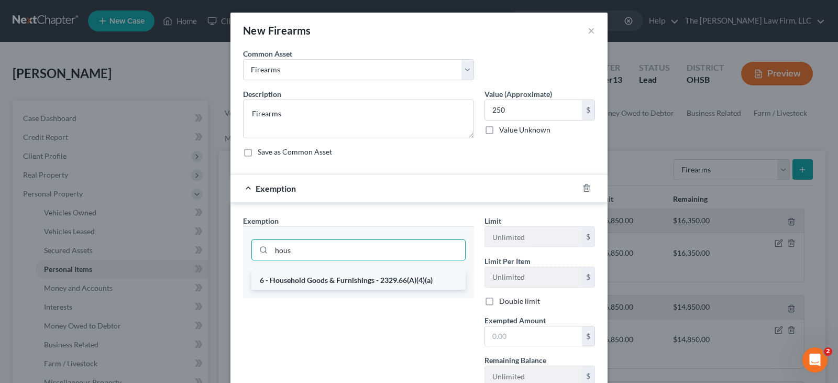
click at [388, 277] on li "6 - Household Goods & Furnishings - 2329.66(A)(4)(a)" at bounding box center [358, 280] width 214 height 19
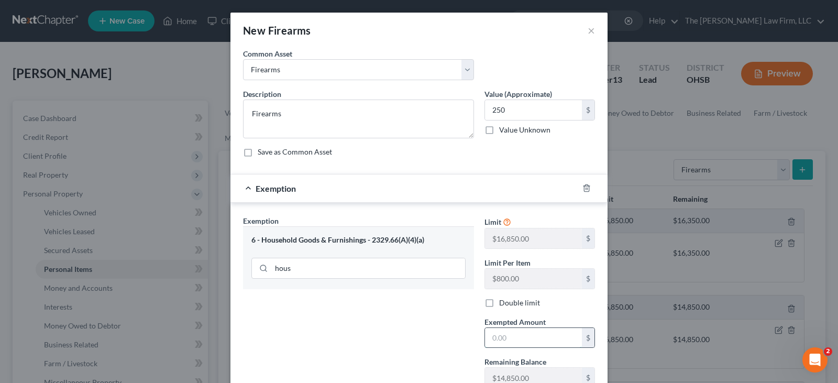
click at [500, 336] on input "text" at bounding box center [533, 338] width 97 height 20
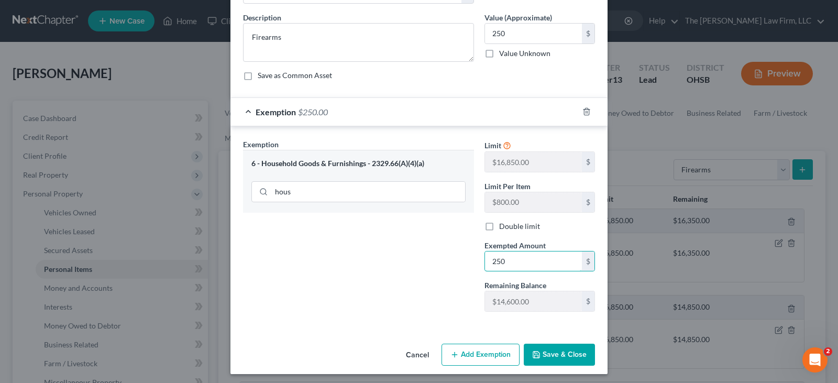
scroll to position [80, 0]
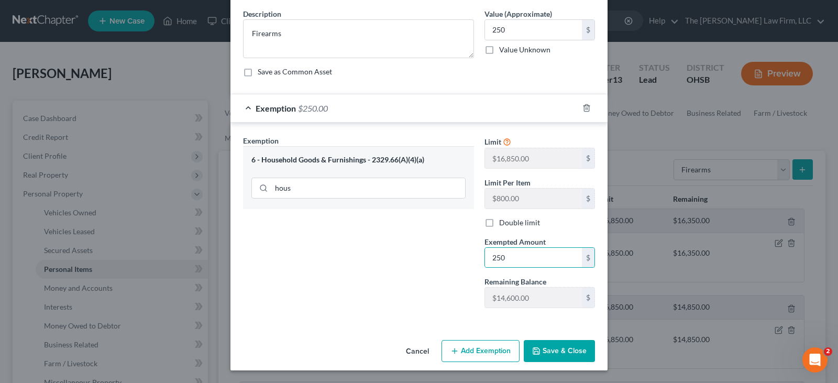
click at [540, 352] on button "Save & Close" at bounding box center [559, 351] width 71 height 22
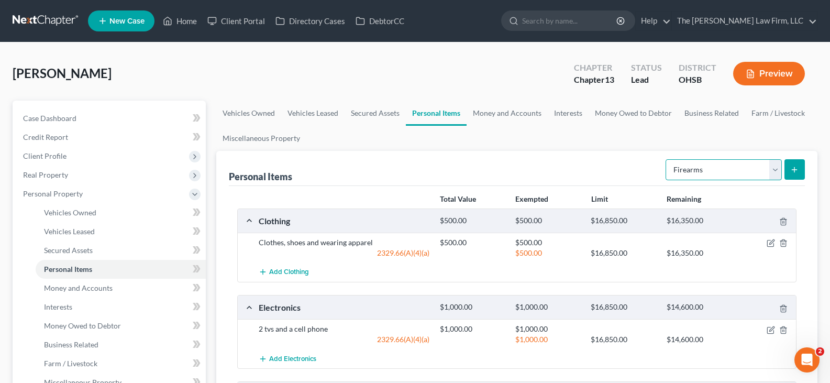
drag, startPoint x: 775, startPoint y: 172, endPoint x: 771, endPoint y: 179, distance: 8.0
click at [775, 172] on select "Select Item Type Clothing Collectibles Of Value Electronics Firearms Household …" at bounding box center [723, 169] width 116 height 21
click at [666, 159] on select "Select Item Type Clothing Collectibles Of Value Electronics Firearms Household …" at bounding box center [723, 169] width 116 height 21
click at [797, 170] on icon "submit" at bounding box center [794, 169] width 8 height 8
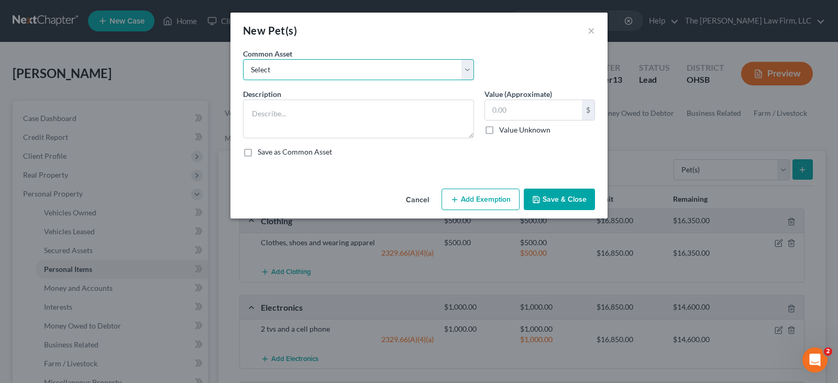
drag, startPoint x: 431, startPoint y: 75, endPoint x: 415, endPoint y: 80, distance: 17.4
click at [431, 75] on select "Select Pets" at bounding box center [358, 69] width 231 height 21
click at [243, 59] on select "Select Pets" at bounding box center [358, 69] width 231 height 21
click at [527, 115] on input "1.00" at bounding box center [533, 110] width 97 height 20
click at [483, 199] on button "Add Exemption" at bounding box center [480, 199] width 78 height 22
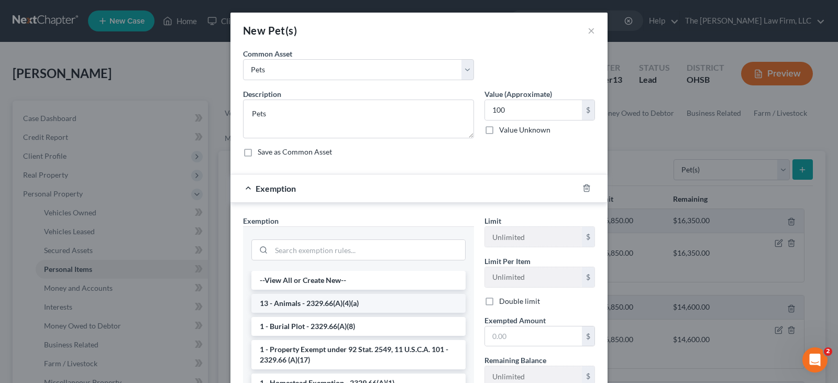
click at [420, 303] on li "13 - Animals - 2329.66(A)(4)(a)" at bounding box center [358, 303] width 214 height 19
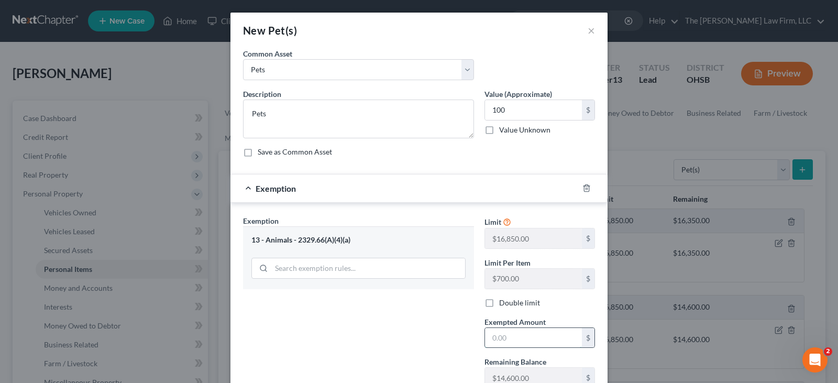
click at [496, 337] on input "text" at bounding box center [533, 338] width 97 height 20
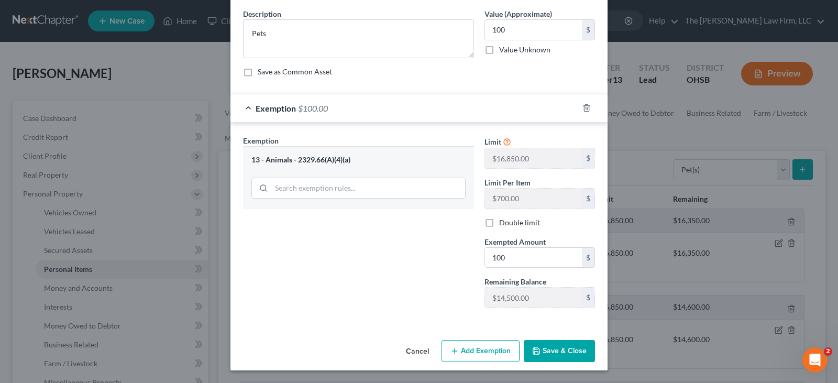
click at [558, 349] on button "Save & Close" at bounding box center [559, 351] width 71 height 22
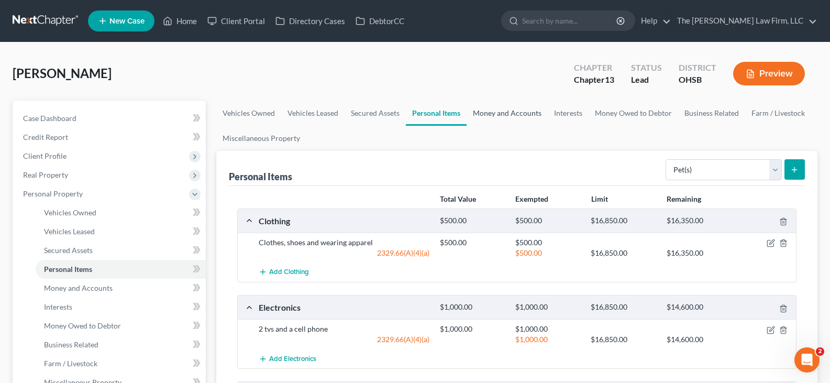
click at [529, 115] on link "Money and Accounts" at bounding box center [506, 113] width 81 height 25
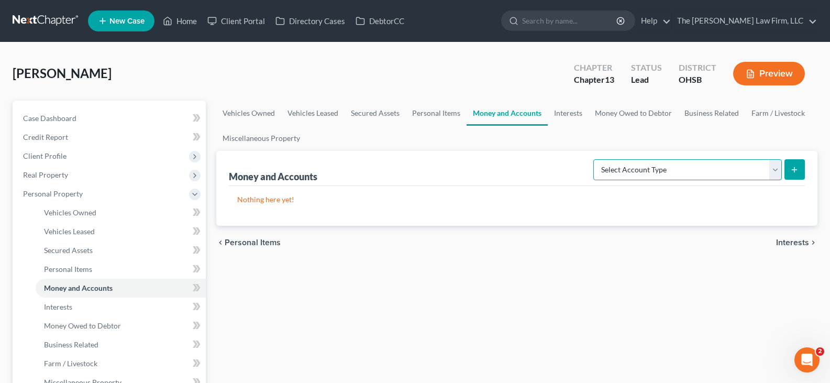
click at [776, 175] on select "Select Account Type Brokerage Cash on Hand Certificates of Deposit Checking Acc…" at bounding box center [687, 169] width 188 height 21
click at [595, 159] on select "Select Account Type Brokerage Cash on Hand Certificates of Deposit Checking Acc…" at bounding box center [687, 169] width 188 height 21
click at [794, 172] on icon "submit" at bounding box center [794, 169] width 8 height 8
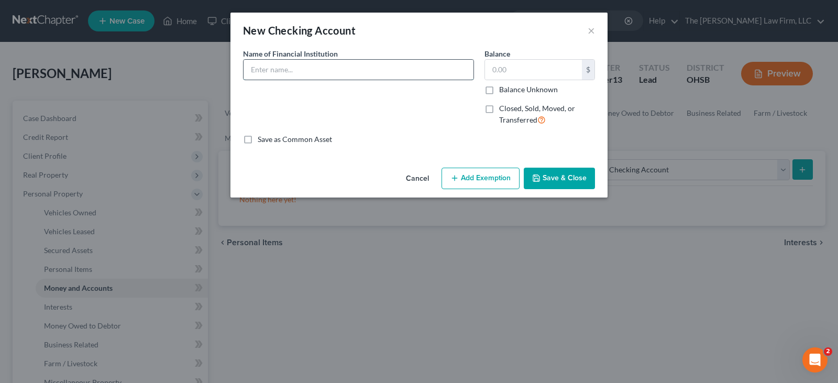
click at [314, 69] on input "text" at bounding box center [358, 70] width 230 height 20
click at [545, 177] on button "Save & Close" at bounding box center [559, 179] width 71 height 22
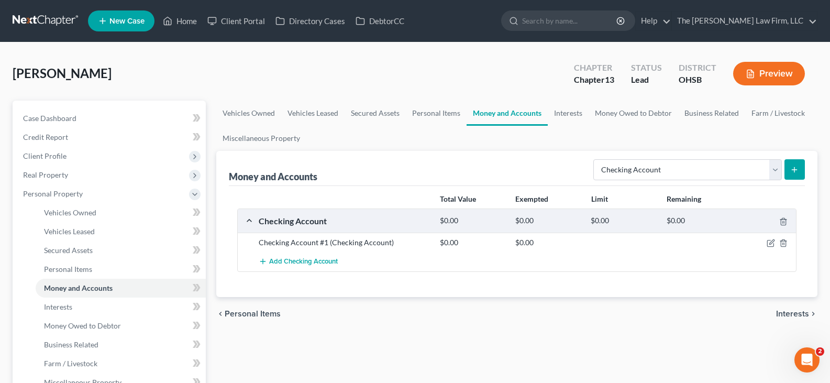
click at [795, 166] on icon "submit" at bounding box center [794, 169] width 8 height 8
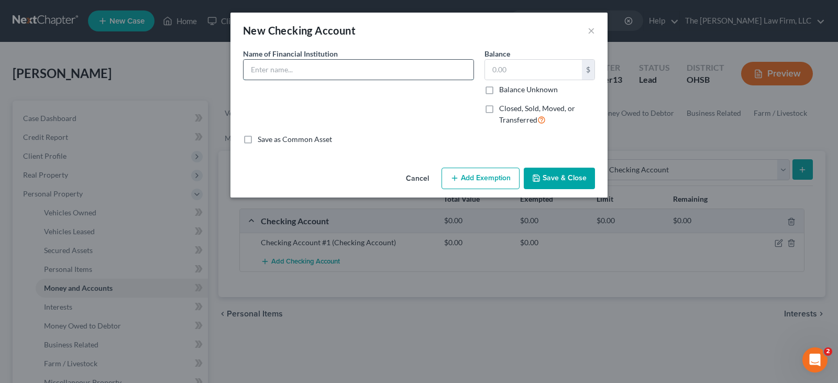
click at [323, 73] on input "text" at bounding box center [358, 70] width 230 height 20
click at [565, 181] on button "Save & Close" at bounding box center [559, 179] width 71 height 22
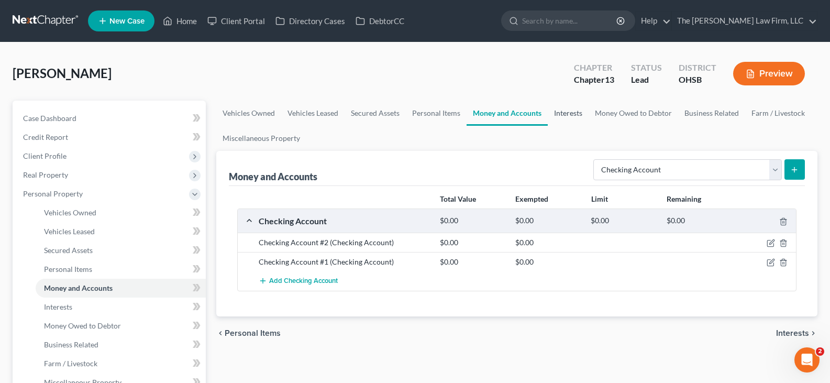
click at [573, 113] on link "Interests" at bounding box center [568, 113] width 41 height 25
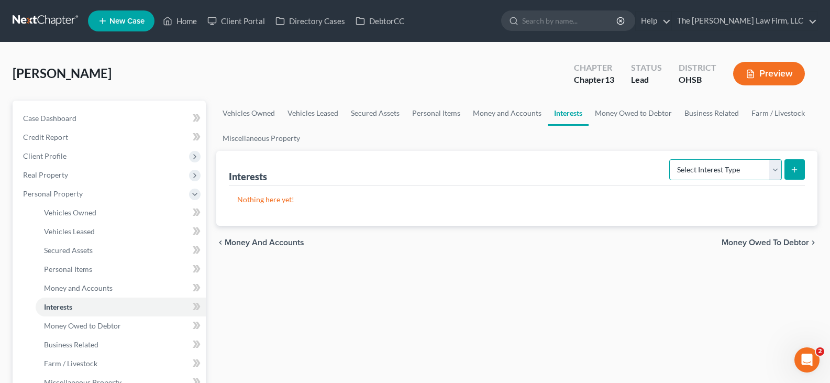
click at [777, 172] on select "Select Interest Type 401K Annuity Bond Education IRA Government Bond Government…" at bounding box center [725, 169] width 113 height 21
click at [670, 159] on select "Select Interest Type 401K Annuity Bond Education IRA Government Bond Government…" at bounding box center [725, 169] width 113 height 21
click at [777, 168] on select "Select Interest Type 401K Annuity Bond Education IRA Government Bond Government…" at bounding box center [725, 169] width 113 height 21
click at [670, 159] on select "Select Interest Type 401K Annuity Bond Education IRA Government Bond Government…" at bounding box center [725, 169] width 113 height 21
click at [792, 166] on icon "submit" at bounding box center [794, 169] width 8 height 8
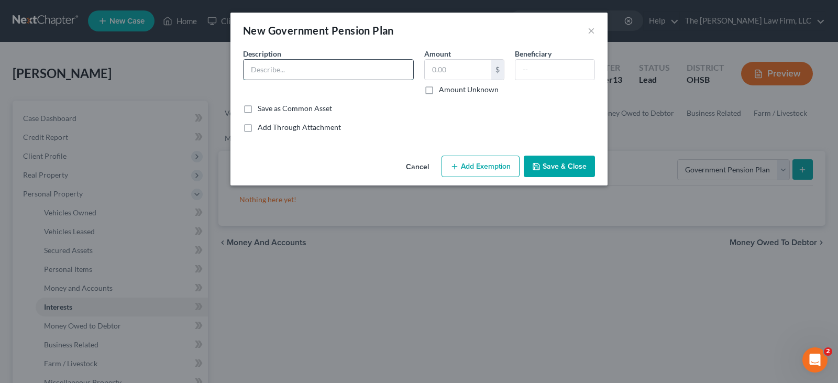
click at [346, 69] on input "text" at bounding box center [328, 70] width 170 height 20
click at [437, 71] on input "text" at bounding box center [458, 70] width 66 height 20
click at [556, 166] on button "Save & Close" at bounding box center [559, 166] width 71 height 22
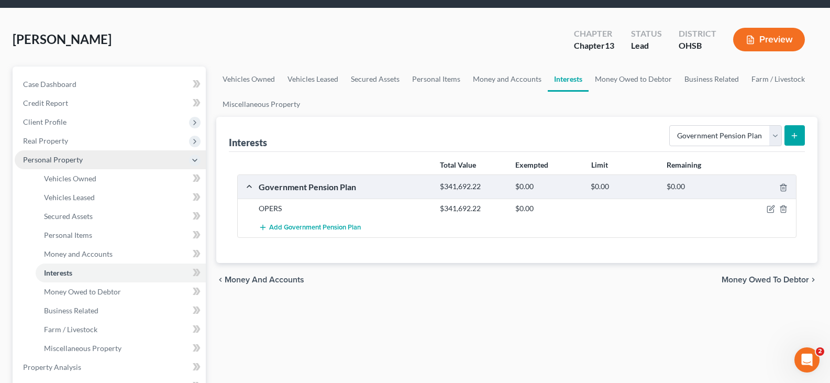
scroll to position [52, 0]
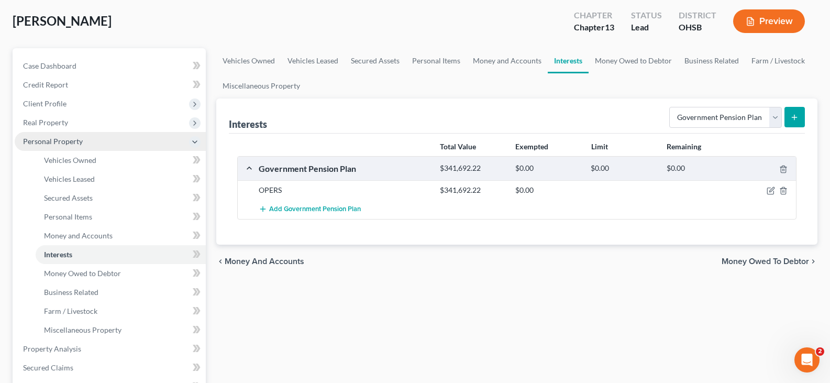
click at [138, 143] on span "Personal Property" at bounding box center [110, 141] width 191 height 19
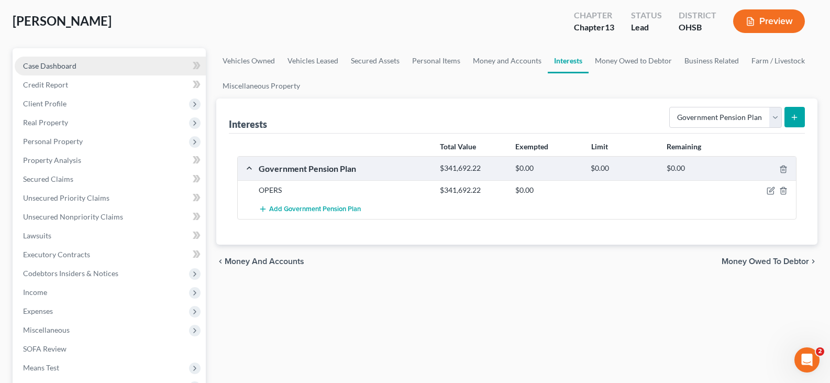
click at [59, 67] on span "Case Dashboard" at bounding box center [49, 65] width 53 height 9
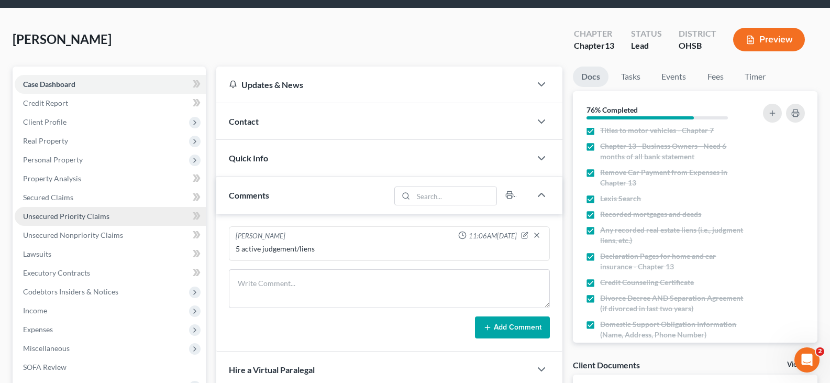
scroll to position [52, 0]
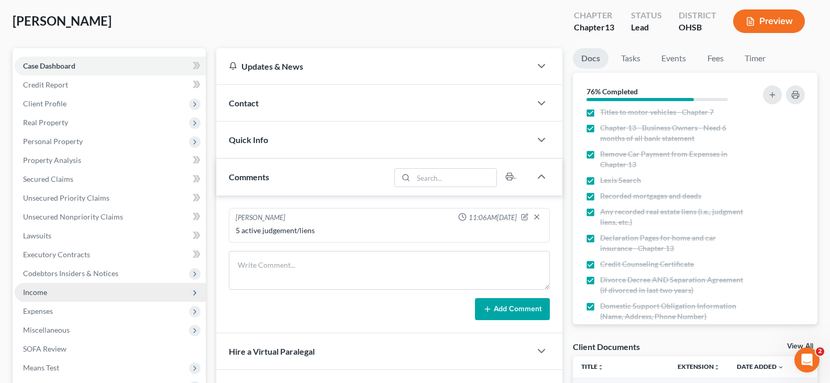
click at [37, 290] on span "Income" at bounding box center [35, 291] width 24 height 9
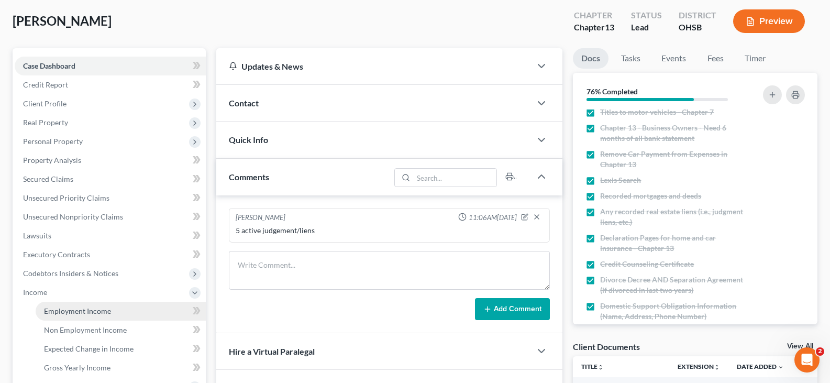
click at [49, 310] on span "Employment Income" at bounding box center [77, 310] width 67 height 9
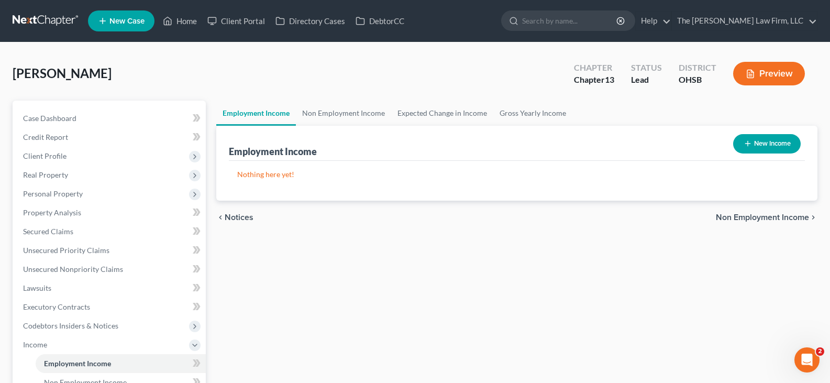
click at [745, 143] on icon "button" at bounding box center [747, 143] width 8 height 8
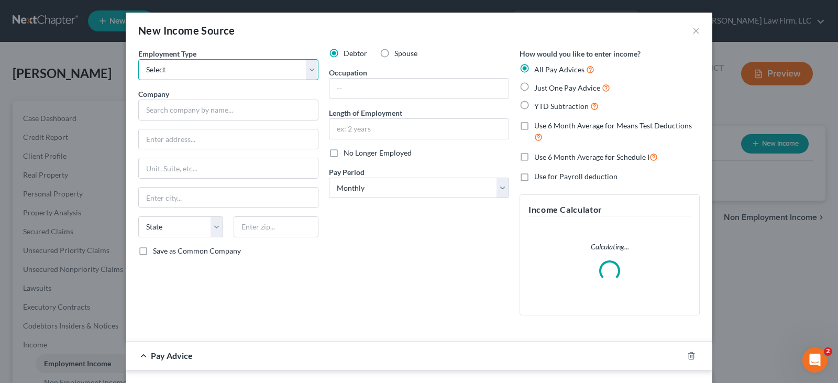
drag, startPoint x: 250, startPoint y: 71, endPoint x: 235, endPoint y: 79, distance: 17.3
click at [250, 71] on select "Select Full or [DEMOGRAPHIC_DATA] Employment Self Employment" at bounding box center [228, 69] width 180 height 21
click at [138, 59] on select "Select Full or [DEMOGRAPHIC_DATA] Employment Self Employment" at bounding box center [228, 69] width 180 height 21
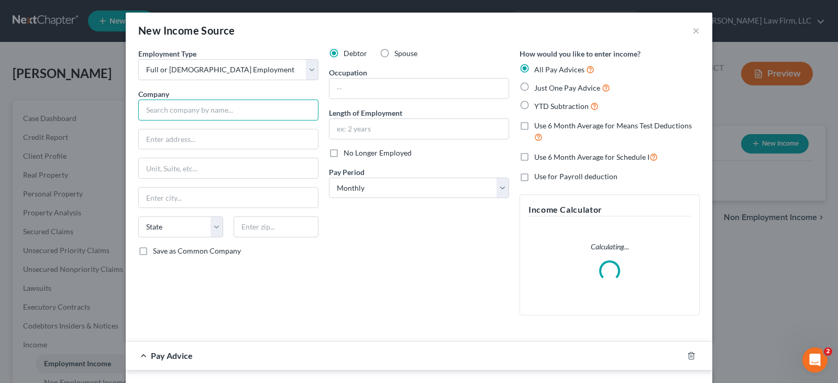
click at [221, 108] on input "text" at bounding box center [228, 109] width 180 height 21
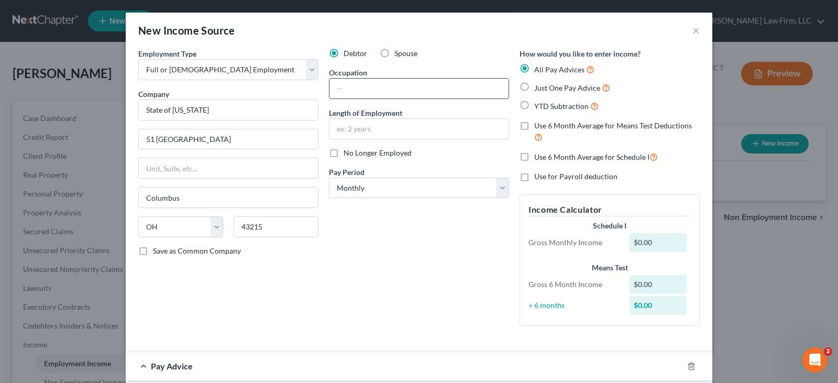
click at [374, 86] on input "text" at bounding box center [418, 89] width 179 height 20
paste input "Program Administrator"
click at [388, 128] on input "text" at bounding box center [418, 129] width 179 height 20
click at [499, 187] on select "Select Monthly Twice Monthly Every Other Week Weekly" at bounding box center [419, 187] width 180 height 21
click at [329, 177] on select "Select Monthly Twice Monthly Every Other Week Weekly" at bounding box center [419, 187] width 180 height 21
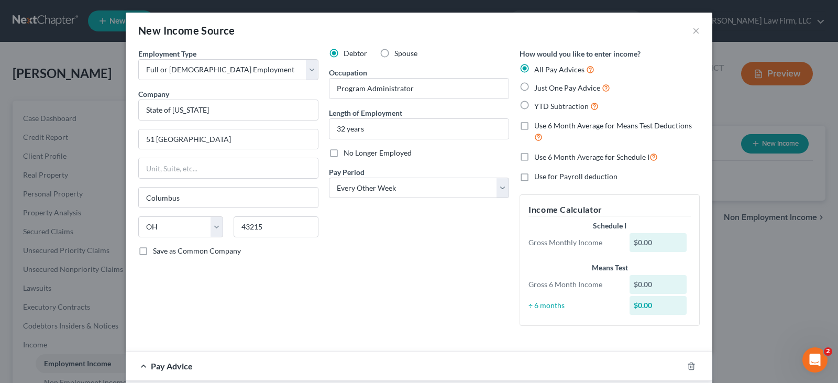
click at [534, 103] on label "YTD Subtraction" at bounding box center [566, 106] width 64 height 12
click at [538, 103] on input "YTD Subtraction" at bounding box center [541, 103] width 7 height 7
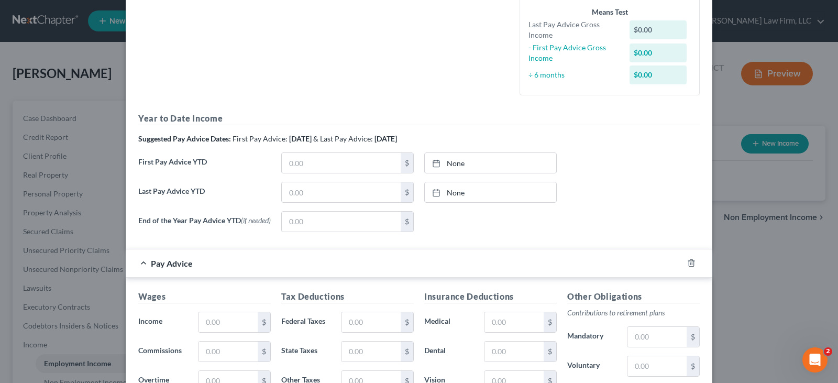
scroll to position [262, 0]
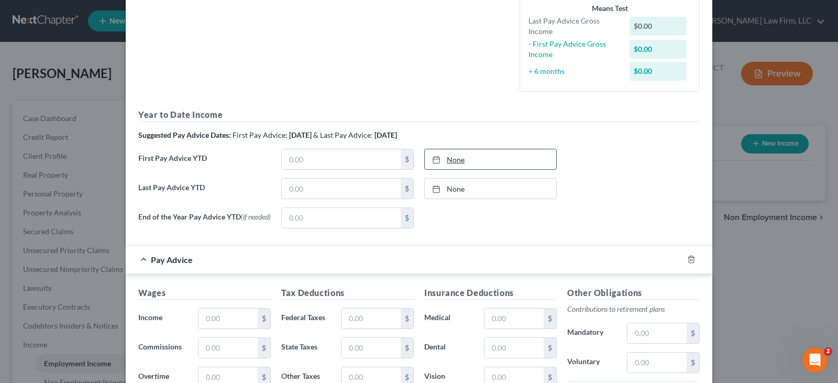
click at [432, 158] on icon at bounding box center [436, 159] width 8 height 8
click at [377, 160] on input "text" at bounding box center [341, 159] width 119 height 20
click at [437, 185] on div at bounding box center [439, 188] width 15 height 9
click at [352, 190] on input "text" at bounding box center [341, 189] width 119 height 20
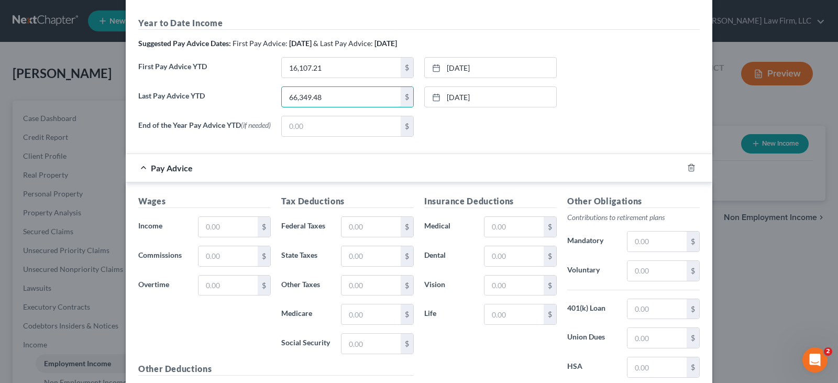
scroll to position [366, 0]
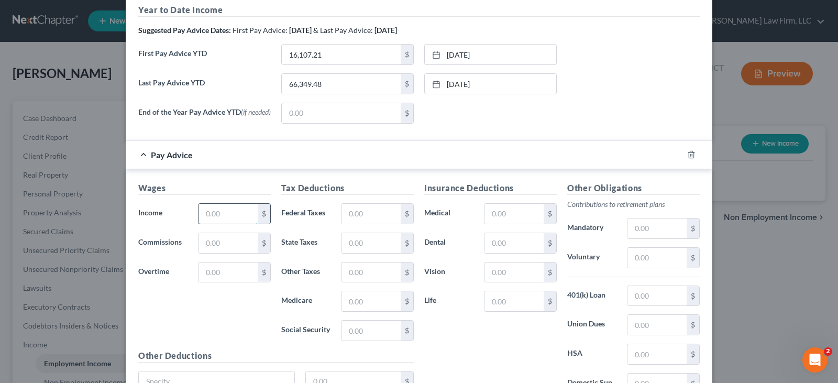
click at [237, 215] on input "text" at bounding box center [227, 214] width 59 height 20
click at [216, 217] on input "text" at bounding box center [227, 214] width 59 height 20
click at [351, 215] on input "text" at bounding box center [370, 214] width 59 height 20
click at [360, 303] on input "text" at bounding box center [370, 301] width 59 height 20
click at [357, 243] on input "text" at bounding box center [370, 243] width 59 height 20
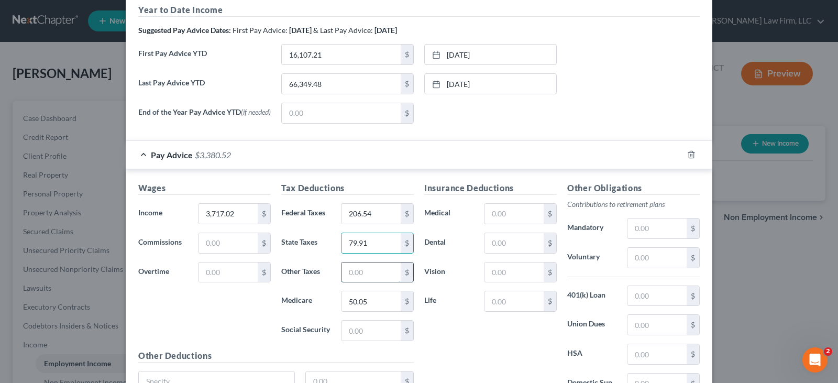
click at [364, 275] on input "text" at bounding box center [370, 272] width 59 height 20
click at [639, 262] on input "text" at bounding box center [656, 258] width 59 height 20
click at [518, 215] on input "text" at bounding box center [513, 214] width 59 height 20
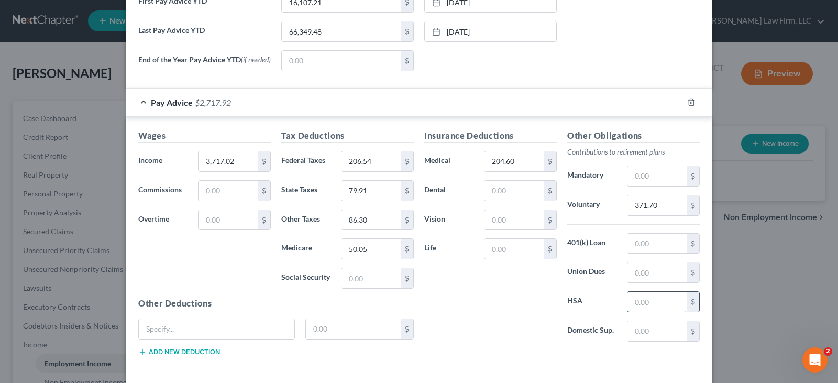
click at [631, 303] on input "text" at bounding box center [656, 302] width 59 height 20
click at [495, 252] on input "text" at bounding box center [513, 249] width 59 height 20
click at [271, 333] on input "text" at bounding box center [216, 329] width 155 height 20
click at [329, 332] on input "text" at bounding box center [353, 329] width 95 height 20
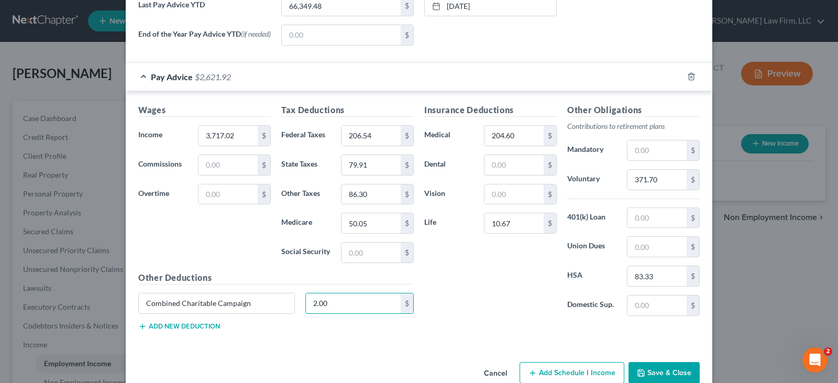
scroll to position [469, 0]
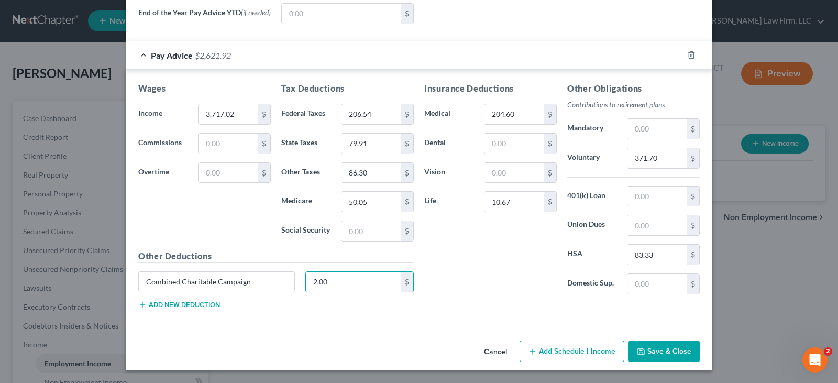
click at [651, 352] on button "Save & Close" at bounding box center [663, 351] width 71 height 22
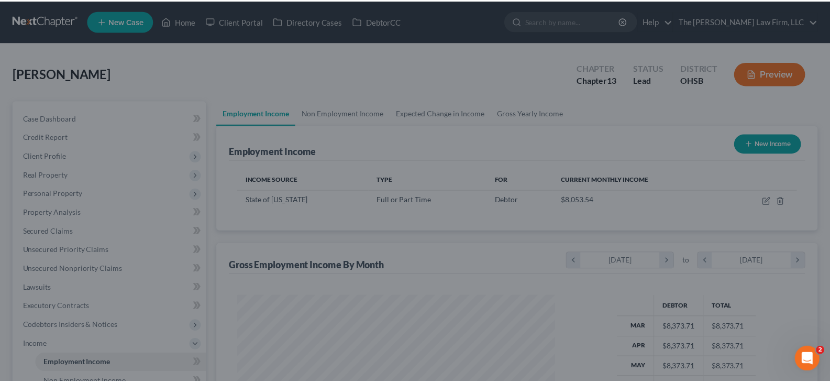
scroll to position [188, 338]
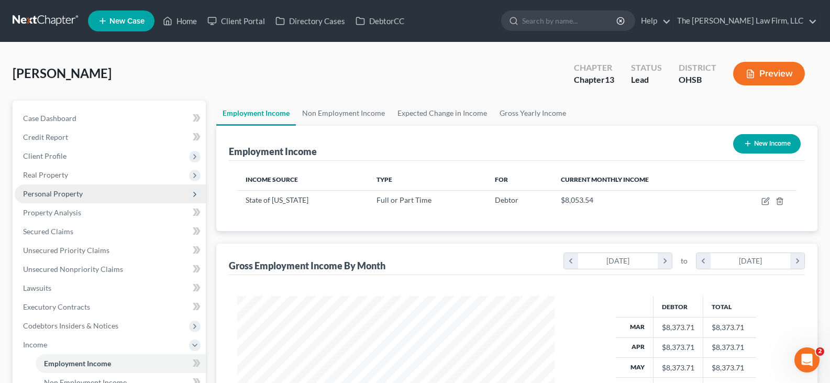
click at [53, 195] on span "Personal Property" at bounding box center [53, 193] width 60 height 9
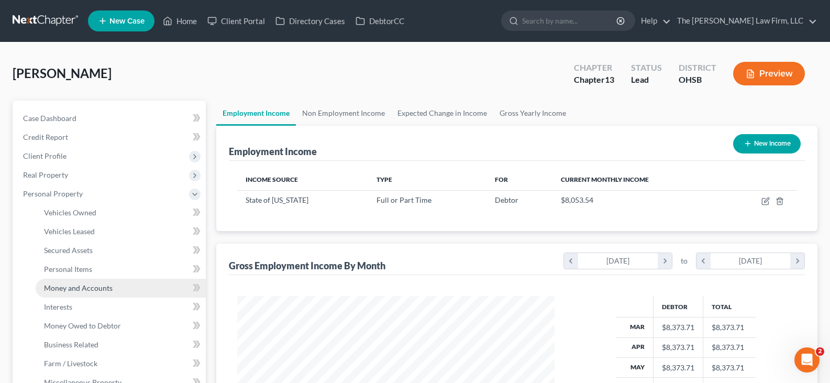
click at [68, 289] on span "Money and Accounts" at bounding box center [78, 287] width 69 height 9
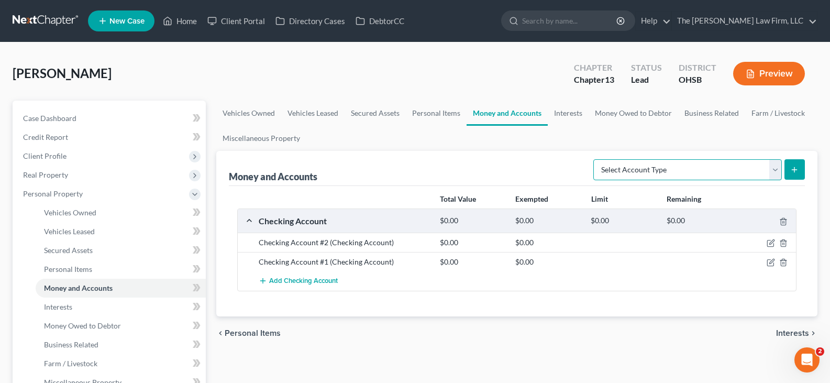
drag, startPoint x: 778, startPoint y: 170, endPoint x: 772, endPoint y: 170, distance: 5.8
click at [778, 170] on select "Select Account Type Brokerage Cash on Hand Certificates of Deposit Checking Acc…" at bounding box center [687, 169] width 188 height 21
click at [595, 159] on select "Select Account Type Brokerage Cash on Hand Certificates of Deposit Checking Acc…" at bounding box center [687, 169] width 188 height 21
click at [794, 170] on line "submit" at bounding box center [794, 170] width 5 height 0
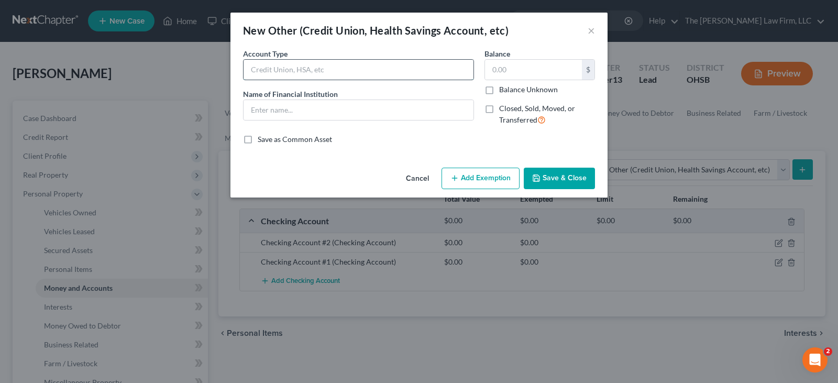
click at [295, 68] on input "text" at bounding box center [358, 70] width 230 height 20
click at [301, 111] on input "text" at bounding box center [358, 110] width 230 height 20
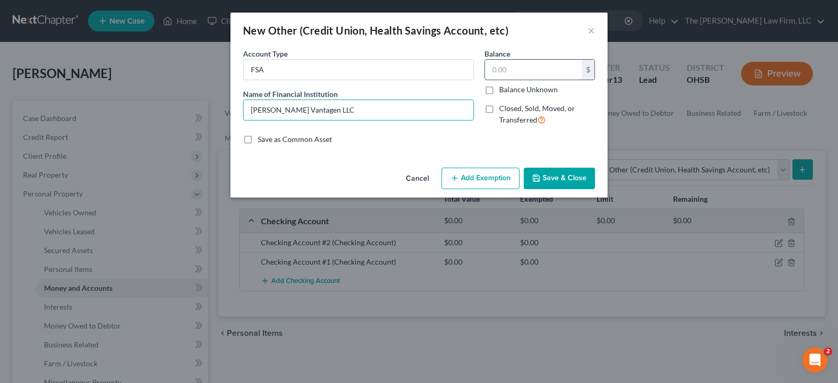
click at [507, 71] on input "text" at bounding box center [533, 70] width 97 height 20
click at [547, 177] on button "Save & Close" at bounding box center [559, 179] width 71 height 22
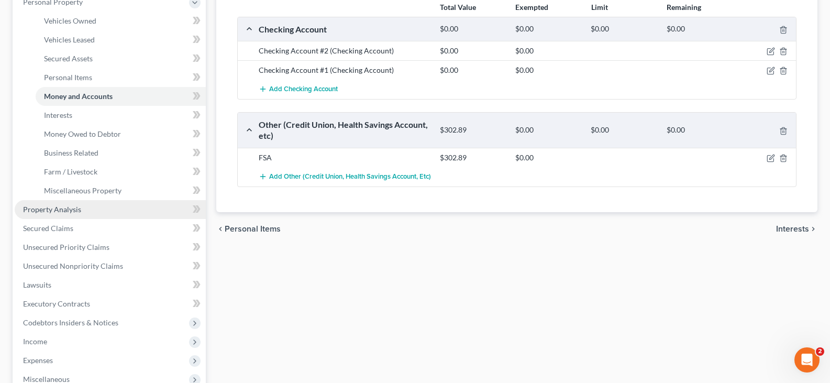
scroll to position [209, 0]
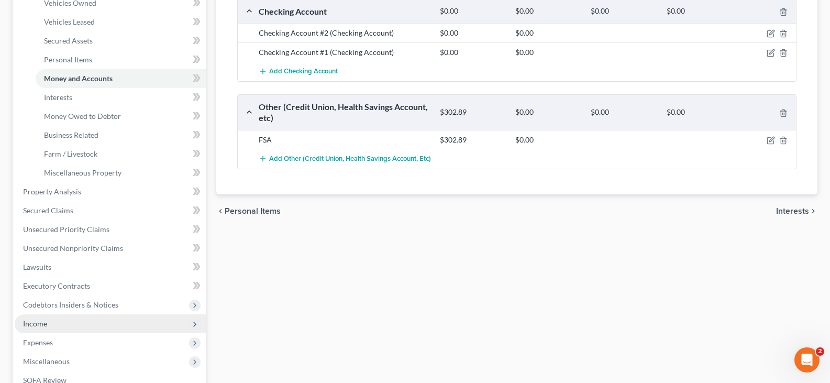
click at [30, 324] on span "Income" at bounding box center [35, 323] width 24 height 9
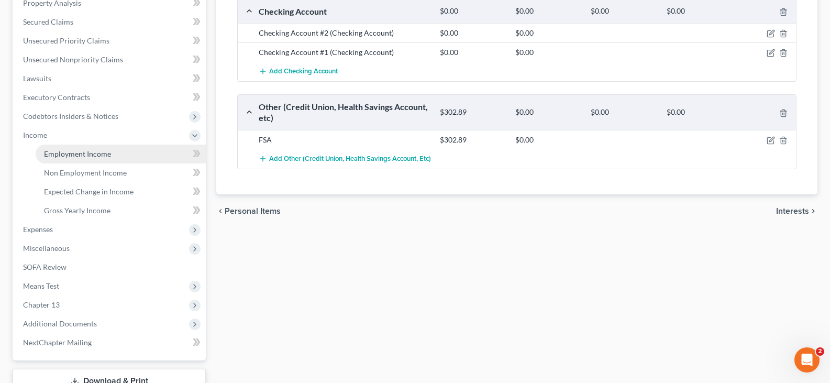
click at [72, 155] on span "Employment Income" at bounding box center [77, 153] width 67 height 9
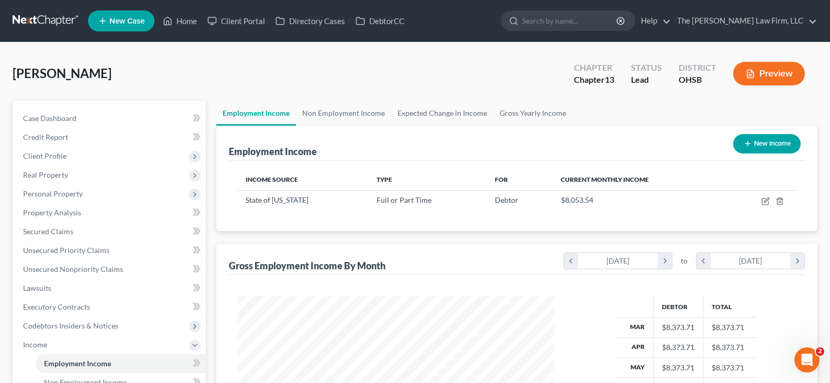
scroll to position [188, 338]
click at [507, 114] on link "Gross Yearly Income" at bounding box center [532, 113] width 79 height 25
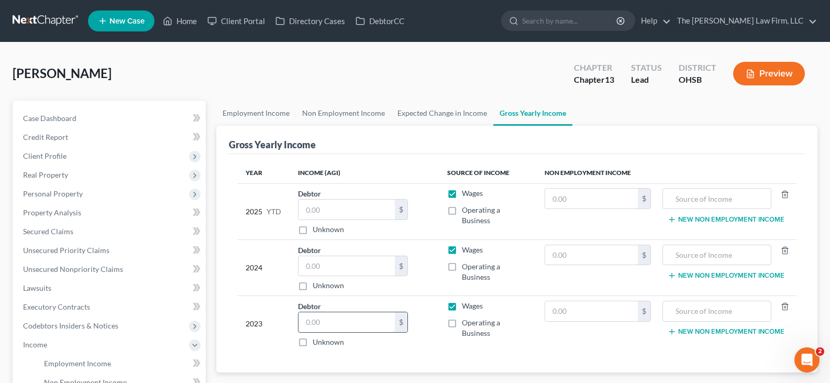
click at [380, 321] on input "text" at bounding box center [346, 322] width 96 height 20
click at [315, 265] on input "text" at bounding box center [346, 266] width 96 height 20
click at [357, 206] on input "text" at bounding box center [346, 209] width 96 height 20
click at [331, 208] on input "text" at bounding box center [346, 209] width 96 height 20
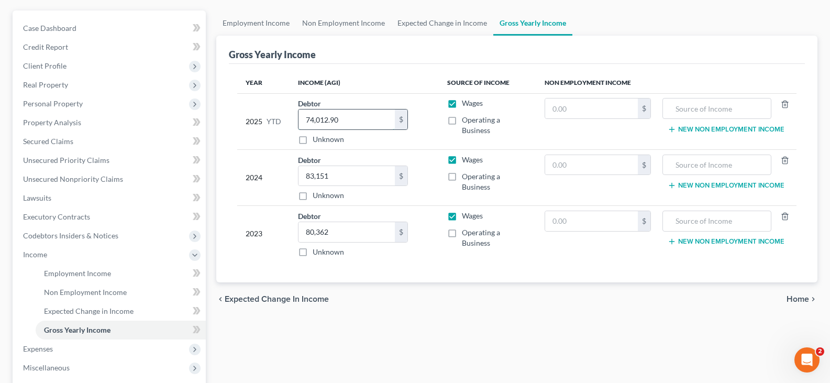
scroll to position [105, 0]
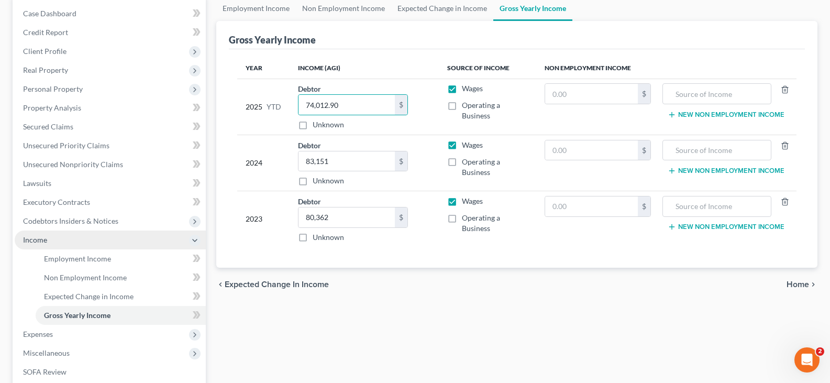
click at [61, 242] on span "Income" at bounding box center [110, 239] width 191 height 19
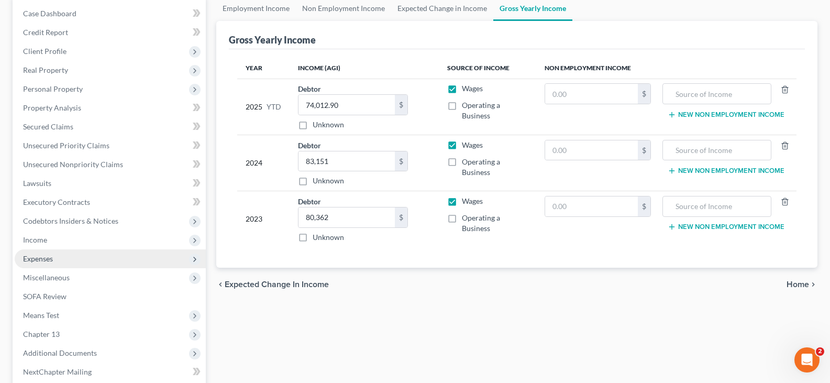
click at [51, 258] on span "Expenses" at bounding box center [38, 258] width 30 height 9
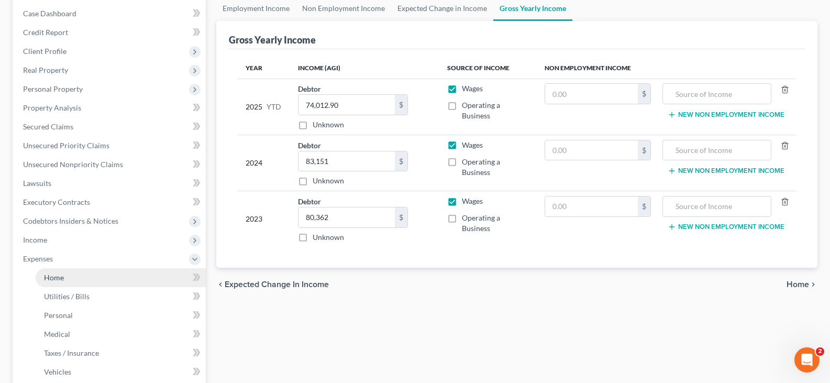
click at [58, 279] on span "Home" at bounding box center [54, 277] width 20 height 9
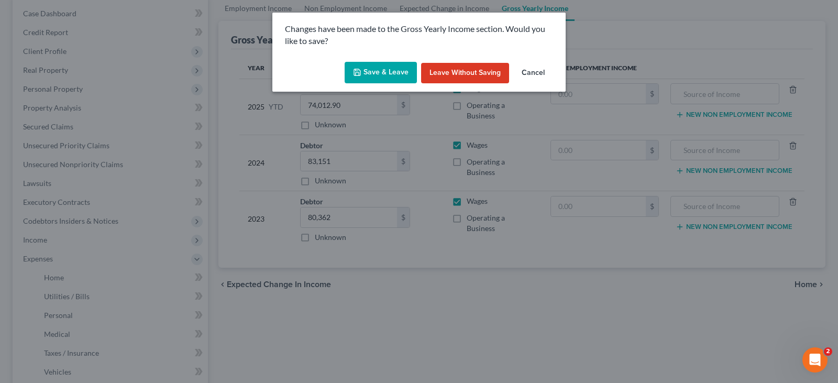
click at [378, 67] on button "Save & Leave" at bounding box center [380, 73] width 72 height 22
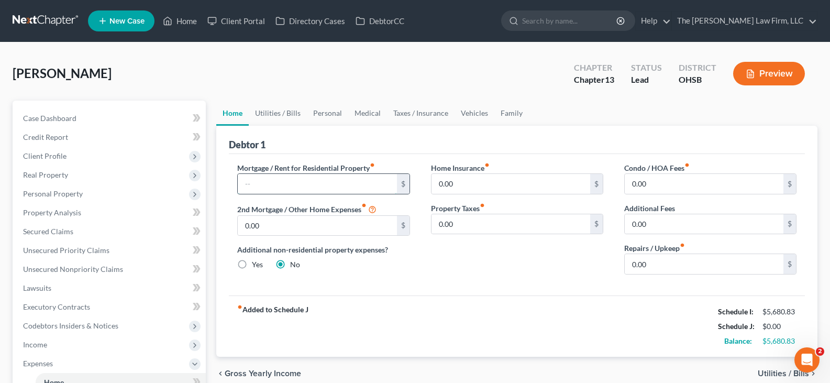
click at [281, 183] on input "text" at bounding box center [317, 184] width 159 height 20
click at [442, 185] on input "0.00" at bounding box center [510, 184] width 159 height 20
click at [277, 113] on link "Utilities / Bills" at bounding box center [278, 113] width 58 height 25
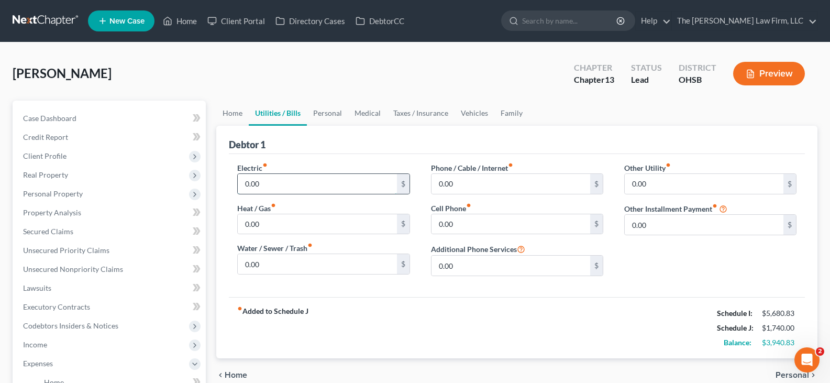
click at [269, 182] on input "0.00" at bounding box center [317, 184] width 159 height 20
drag, startPoint x: 332, startPoint y: 114, endPoint x: 306, endPoint y: 144, distance: 40.1
click at [332, 114] on link "Personal" at bounding box center [327, 113] width 41 height 25
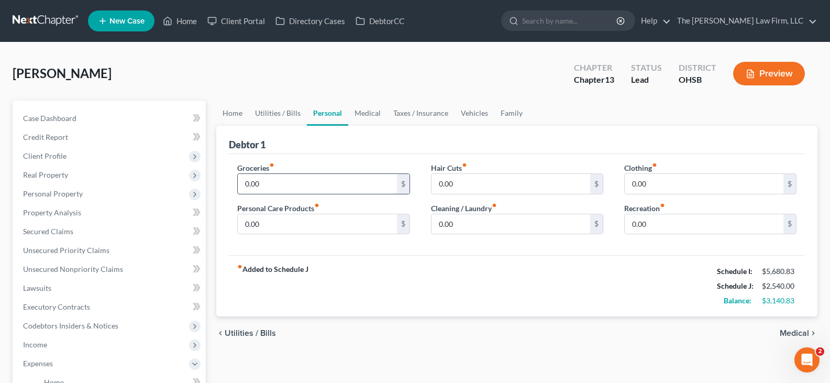
click at [293, 187] on input "0.00" at bounding box center [317, 184] width 159 height 20
click at [368, 110] on link "Medical" at bounding box center [367, 113] width 39 height 25
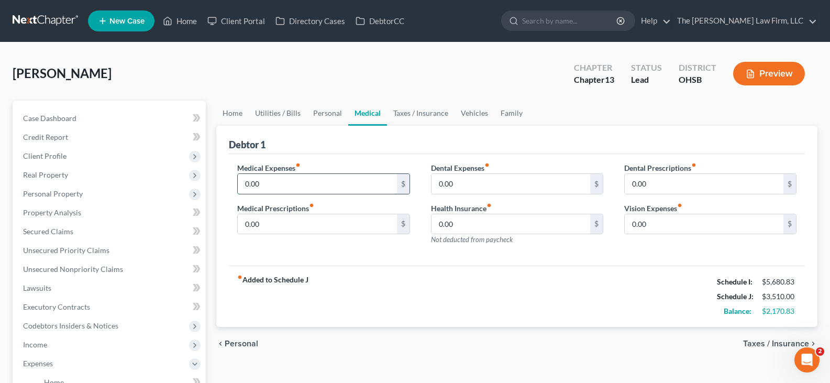
click at [287, 180] on input "0.00" at bounding box center [317, 184] width 159 height 20
drag, startPoint x: 474, startPoint y: 113, endPoint x: 454, endPoint y: 119, distance: 20.2
click at [474, 113] on link "Vehicles" at bounding box center [474, 113] width 40 height 25
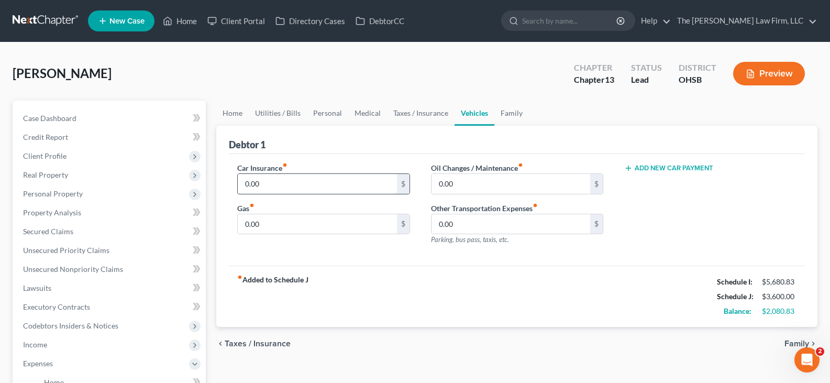
click at [275, 185] on input "0.00" at bounding box center [317, 184] width 159 height 20
click at [510, 113] on link "Family" at bounding box center [511, 113] width 35 height 25
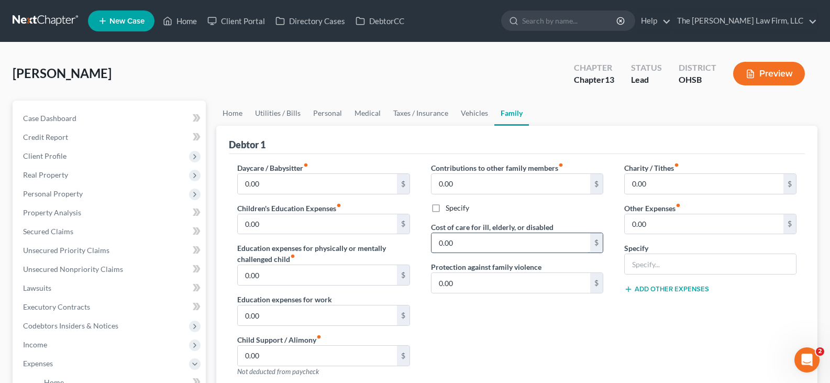
click at [512, 243] on input "0.00" at bounding box center [510, 243] width 159 height 20
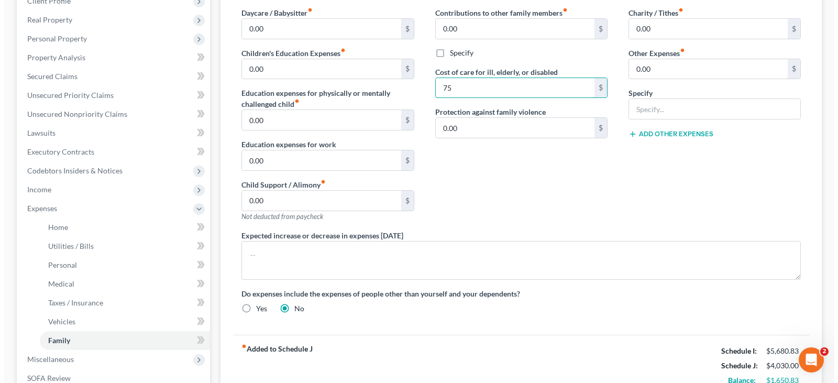
scroll to position [157, 0]
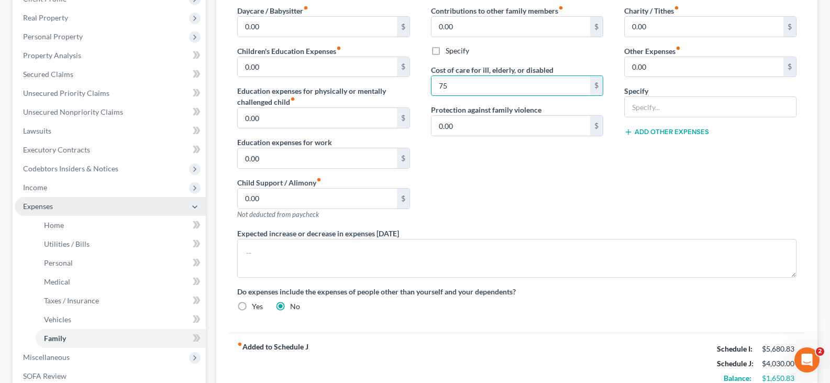
click at [88, 204] on span "Expenses" at bounding box center [110, 206] width 191 height 19
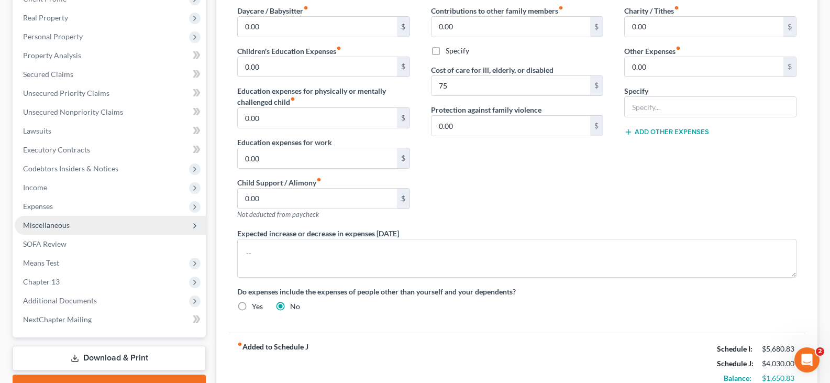
click at [79, 228] on span "Miscellaneous" at bounding box center [110, 225] width 191 height 19
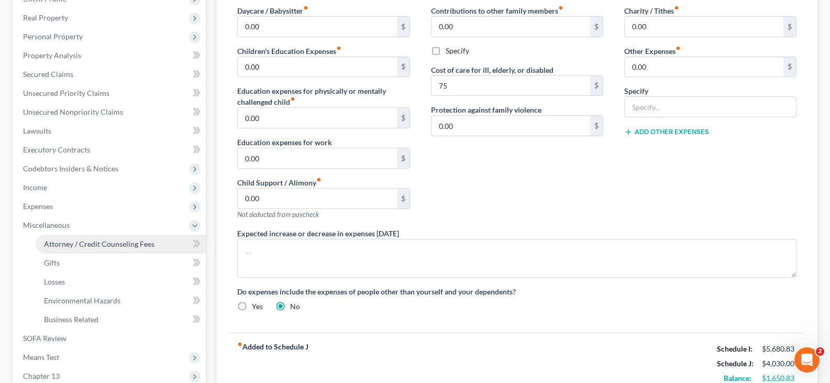
click at [87, 242] on span "Attorney / Credit Counseling Fees" at bounding box center [99, 243] width 110 height 9
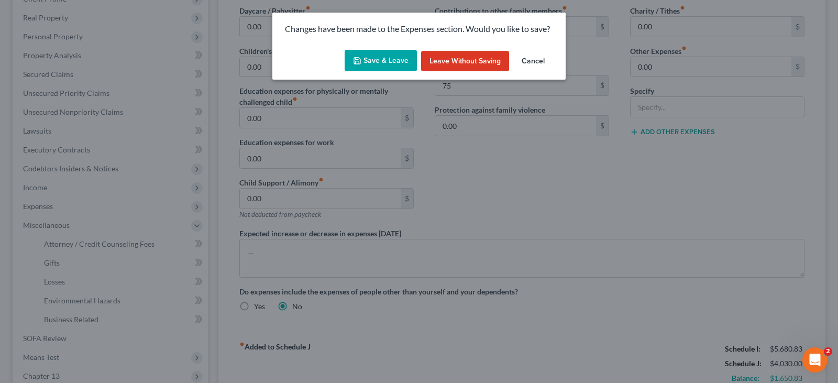
click at [359, 62] on polyline "button" at bounding box center [357, 62] width 4 height 3
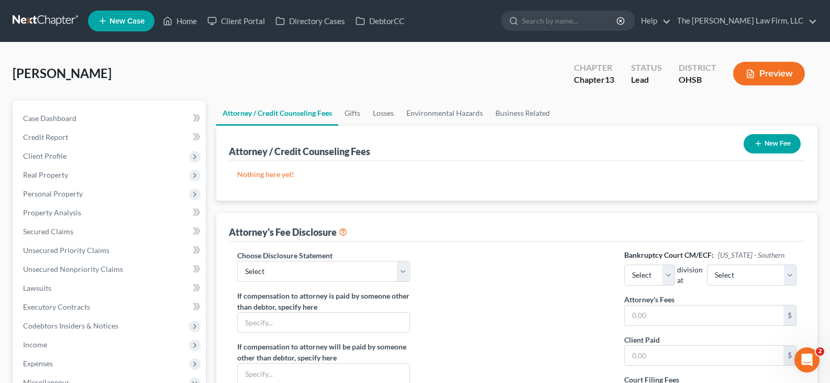
click at [758, 144] on line "button" at bounding box center [758, 143] width 0 height 5
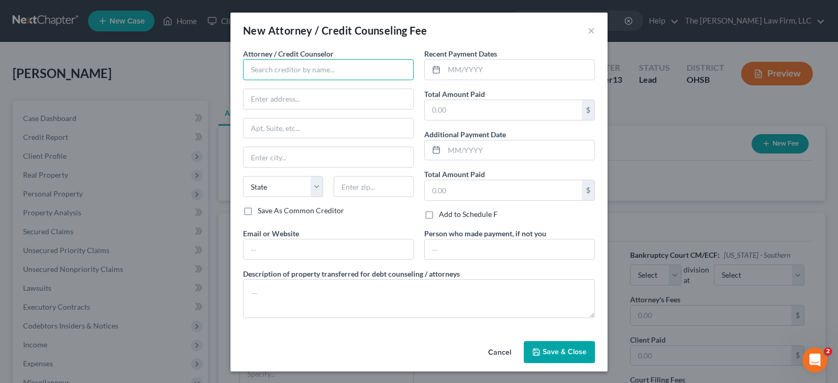
click at [397, 71] on input "text" at bounding box center [328, 69] width 171 height 21
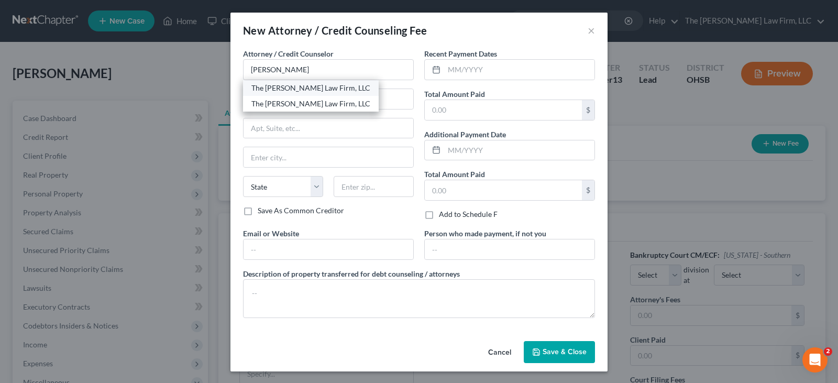
click at [318, 88] on div "The [PERSON_NAME] Law Firm, LLC" at bounding box center [310, 88] width 119 height 10
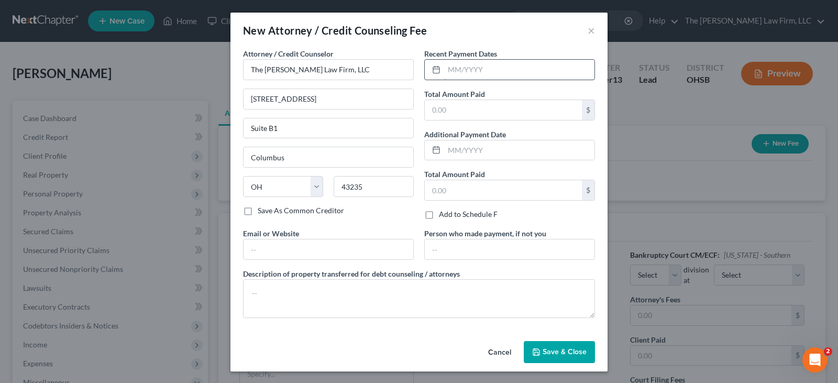
click at [447, 71] on input "text" at bounding box center [519, 70] width 150 height 20
click at [444, 108] on input "text" at bounding box center [503, 110] width 157 height 20
drag, startPoint x: 385, startPoint y: 247, endPoint x: 377, endPoint y: 258, distance: 13.1
click at [385, 247] on input "text" at bounding box center [328, 249] width 170 height 20
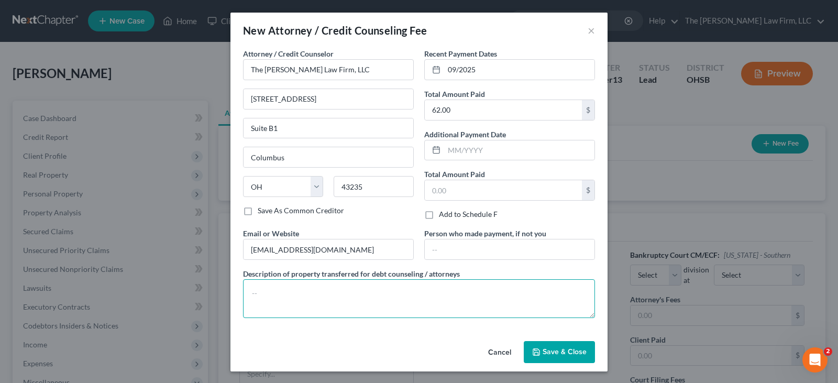
click at [376, 305] on textarea at bounding box center [419, 298] width 352 height 39
click at [532, 353] on icon "button" at bounding box center [536, 352] width 8 height 8
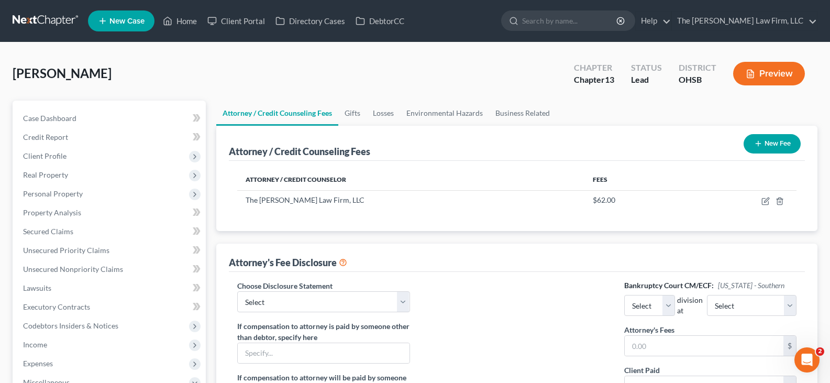
click at [754, 142] on icon "button" at bounding box center [758, 143] width 8 height 8
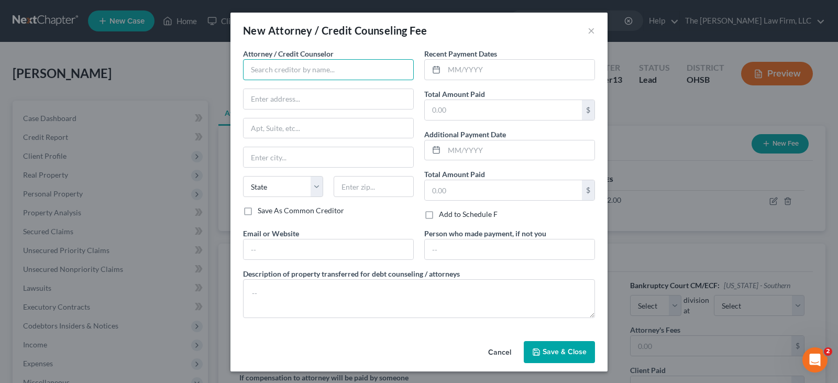
click at [298, 70] on input "text" at bounding box center [328, 69] width 171 height 21
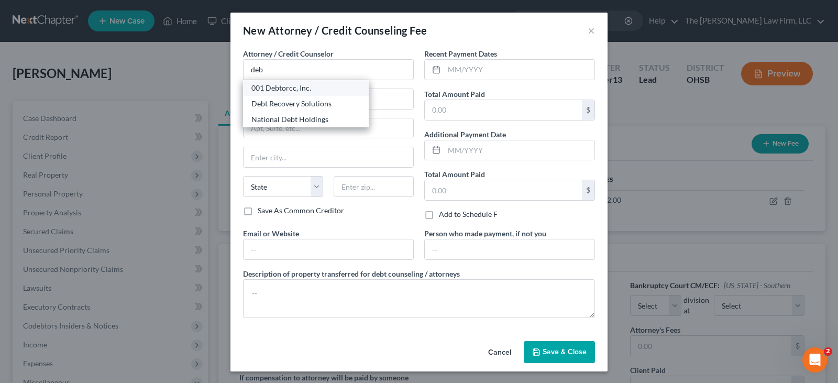
click at [291, 88] on div "001 Debtorcc, Inc." at bounding box center [305, 88] width 109 height 10
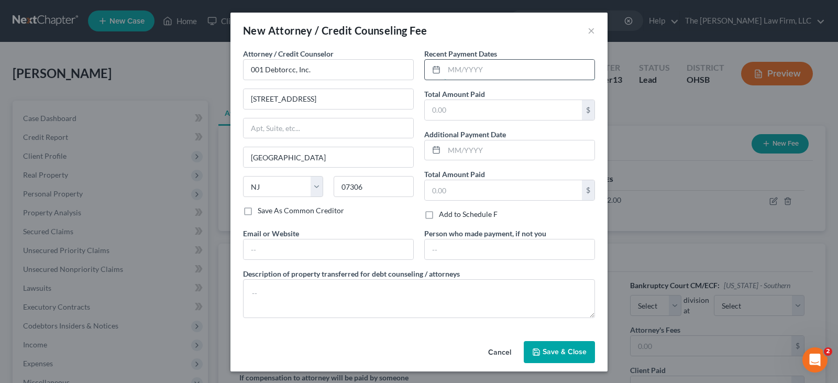
click at [446, 73] on input "text" at bounding box center [519, 70] width 150 height 20
drag, startPoint x: 447, startPoint y: 112, endPoint x: 465, endPoint y: 129, distance: 25.6
click at [447, 112] on input "text" at bounding box center [503, 110] width 157 height 20
click at [374, 246] on input "text" at bounding box center [328, 249] width 170 height 20
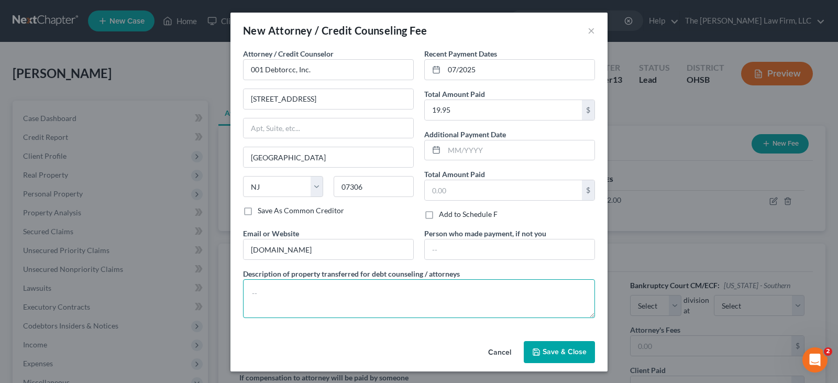
click at [328, 309] on textarea at bounding box center [419, 298] width 352 height 39
click at [536, 350] on icon "button" at bounding box center [536, 352] width 8 height 8
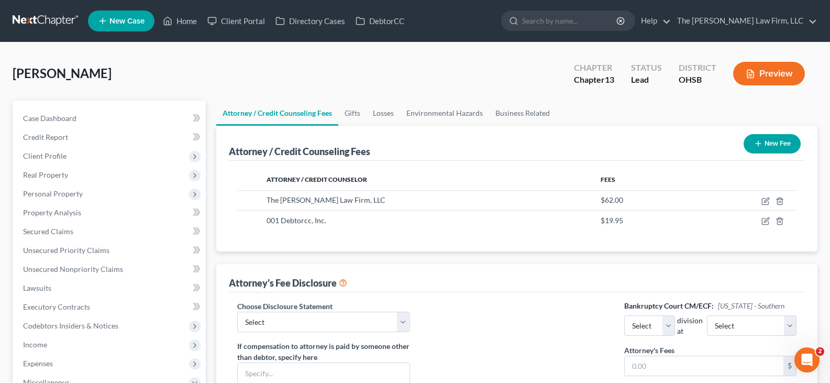
click at [758, 142] on icon "button" at bounding box center [758, 143] width 8 height 8
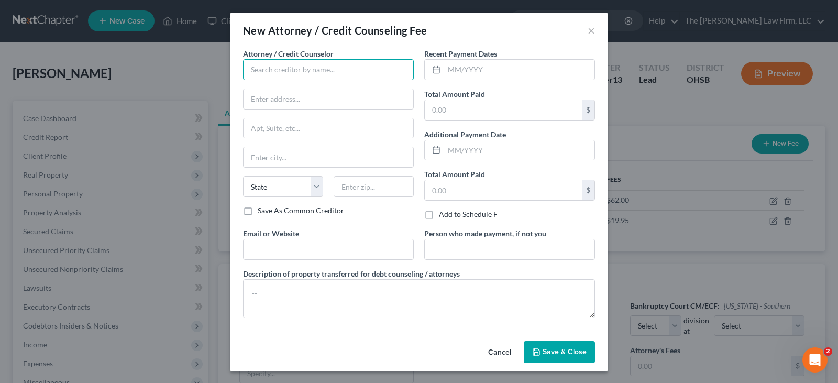
click at [313, 68] on input "text" at bounding box center [328, 69] width 171 height 21
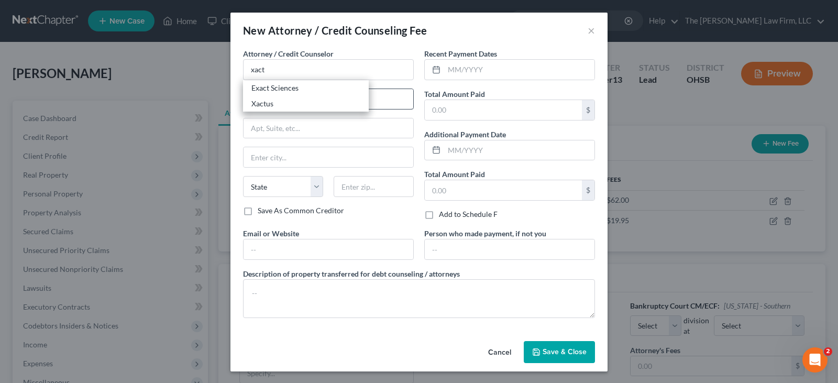
drag, startPoint x: 263, startPoint y: 103, endPoint x: 353, endPoint y: 90, distance: 91.0
click at [263, 103] on div "Xactus" at bounding box center [305, 103] width 109 height 10
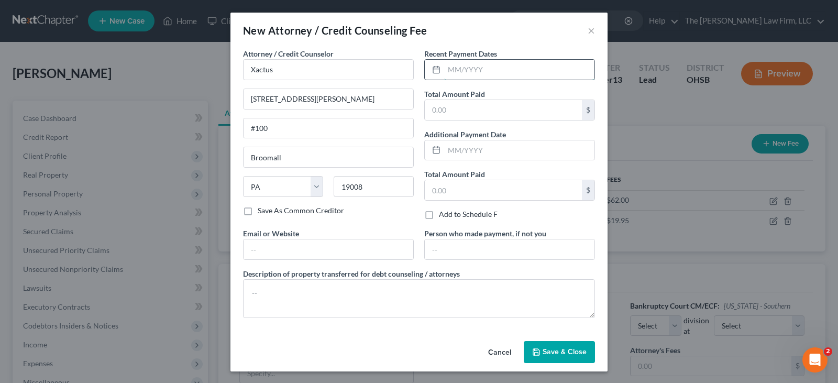
click at [450, 74] on input "text" at bounding box center [519, 70] width 150 height 20
click at [443, 109] on input "text" at bounding box center [503, 110] width 157 height 20
click at [391, 250] on input "text" at bounding box center [328, 249] width 170 height 20
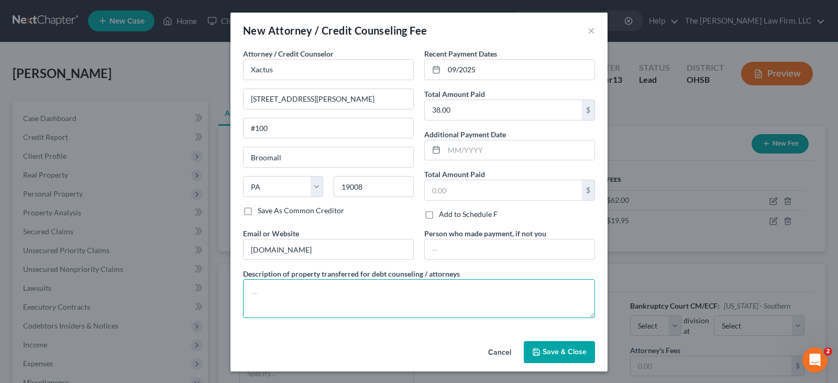
click at [324, 298] on textarea at bounding box center [419, 298] width 352 height 39
click at [542, 350] on span "Save & Close" at bounding box center [564, 351] width 44 height 9
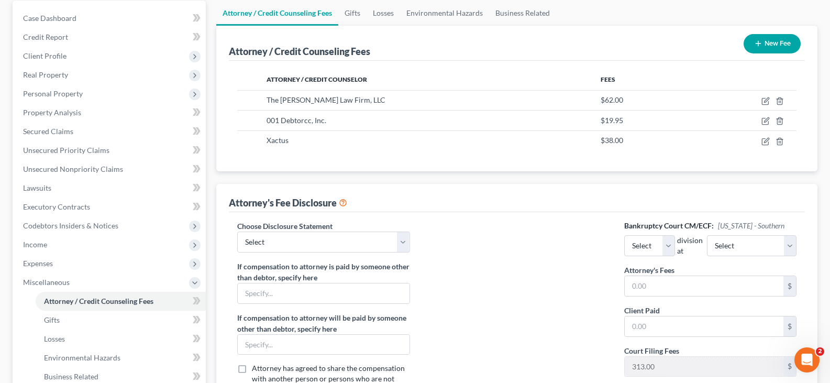
scroll to position [105, 0]
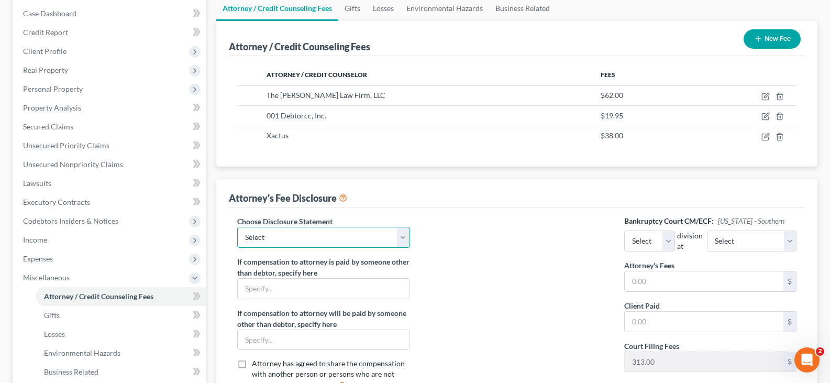
drag, startPoint x: 407, startPoint y: 241, endPoint x: 404, endPoint y: 247, distance: 6.8
click at [407, 241] on select "Select Disclosure of Compensation" at bounding box center [323, 237] width 172 height 21
click at [237, 227] on select "Select Disclosure of Compensation" at bounding box center [323, 237] width 172 height 21
click at [675, 243] on select "Select Eastern Western" at bounding box center [649, 240] width 51 height 21
click at [624, 230] on select "Select Eastern Western" at bounding box center [649, 240] width 51 height 21
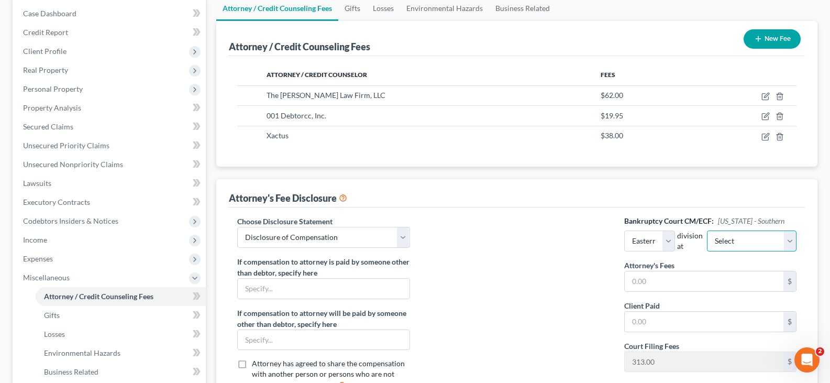
drag, startPoint x: 772, startPoint y: 242, endPoint x: 767, endPoint y: 250, distance: 9.0
click at [772, 242] on select "Select Cincinnati [GEOGRAPHIC_DATA] [GEOGRAPHIC_DATA]" at bounding box center [752, 240] width 90 height 21
click at [717, 230] on select "Select Cincinnati [GEOGRAPHIC_DATA] [GEOGRAPHIC_DATA]" at bounding box center [752, 240] width 90 height 21
click at [719, 277] on input "text" at bounding box center [704, 281] width 159 height 20
click at [704, 323] on input "text" at bounding box center [704, 321] width 159 height 20
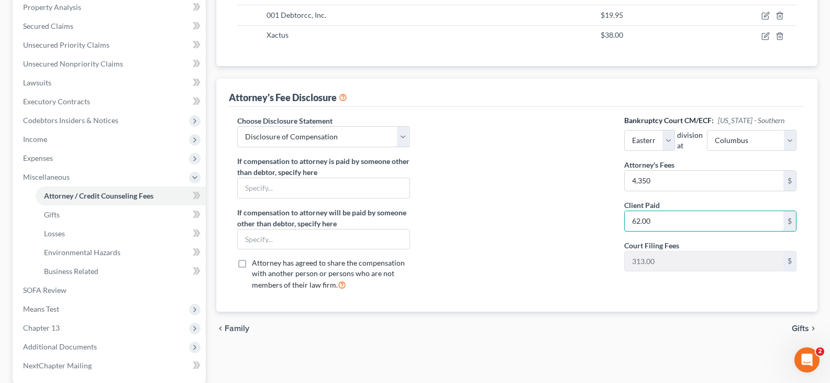
scroll to position [209, 0]
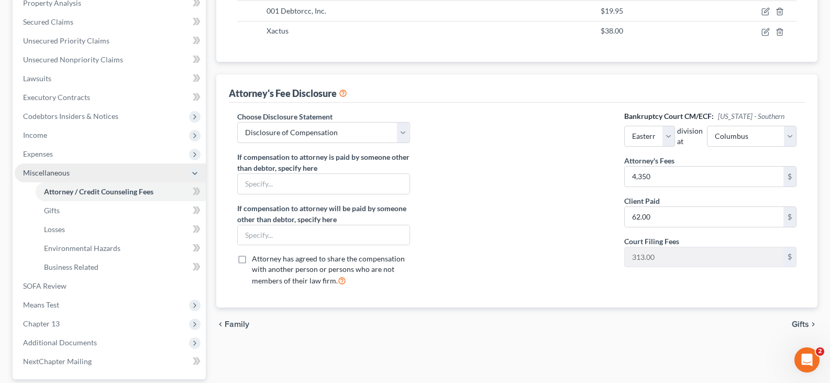
click at [75, 170] on span "Miscellaneous" at bounding box center [110, 172] width 191 height 19
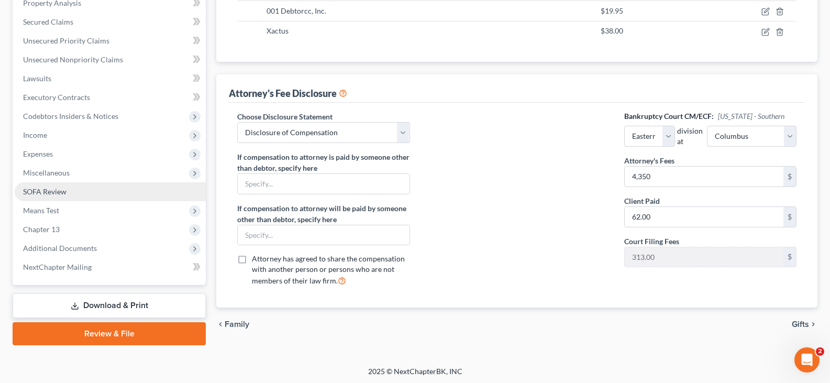
click at [64, 192] on span "SOFA Review" at bounding box center [44, 191] width 43 height 9
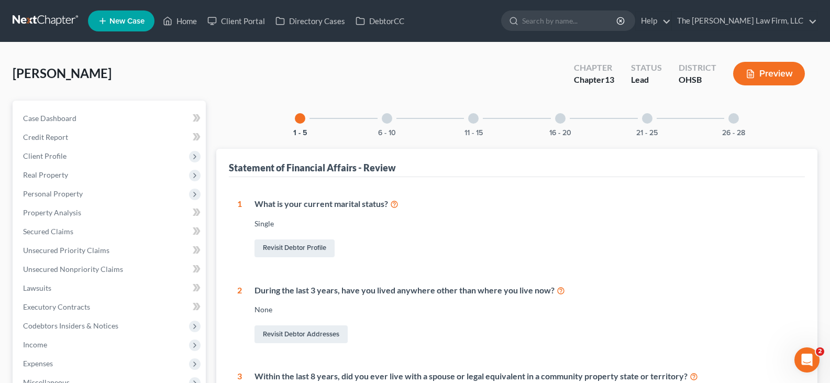
click at [750, 73] on icon "button" at bounding box center [749, 73] width 9 height 9
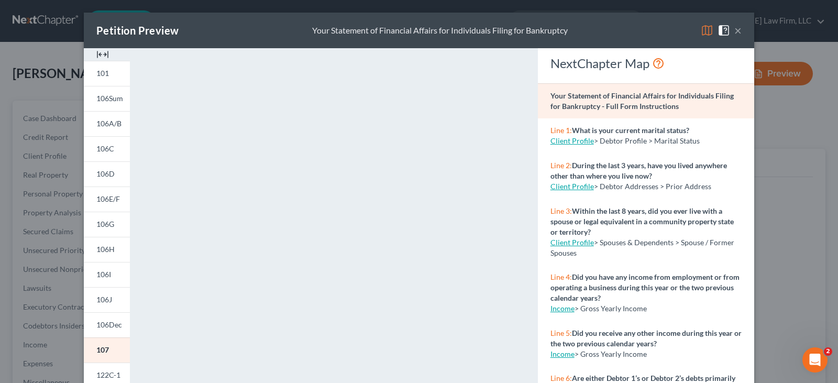
click at [99, 55] on img at bounding box center [102, 54] width 13 height 13
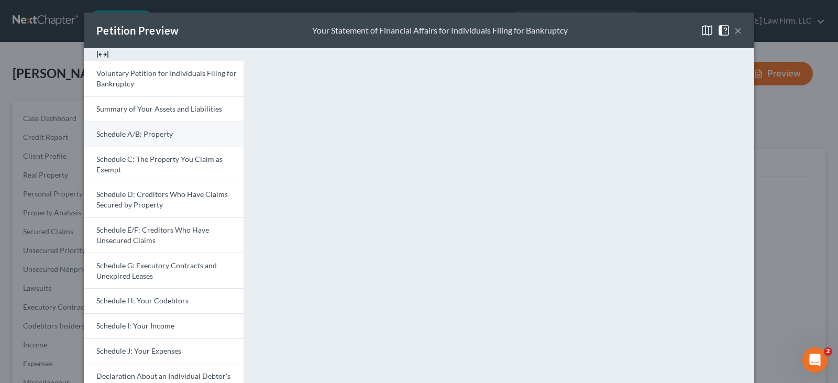
click at [122, 132] on span "Schedule A/B: Property" at bounding box center [134, 133] width 76 height 9
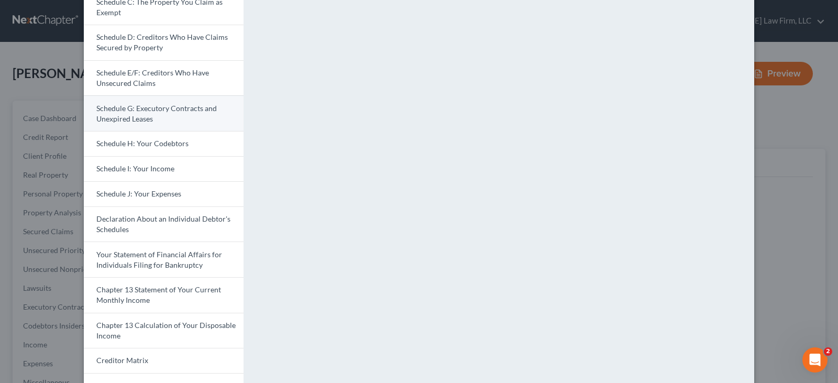
scroll to position [209, 0]
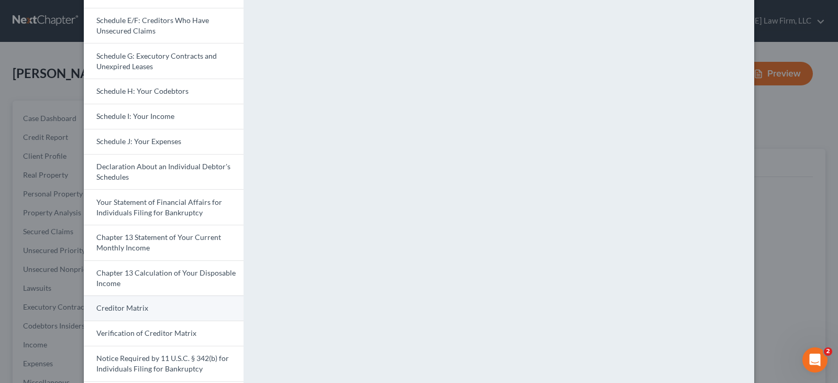
drag, startPoint x: 184, startPoint y: 306, endPoint x: 191, endPoint y: 298, distance: 10.4
click at [184, 306] on link "Creditor Matrix" at bounding box center [164, 307] width 160 height 25
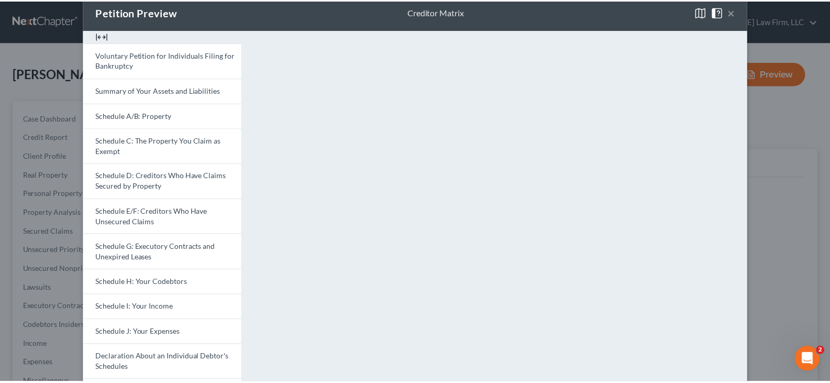
scroll to position [0, 0]
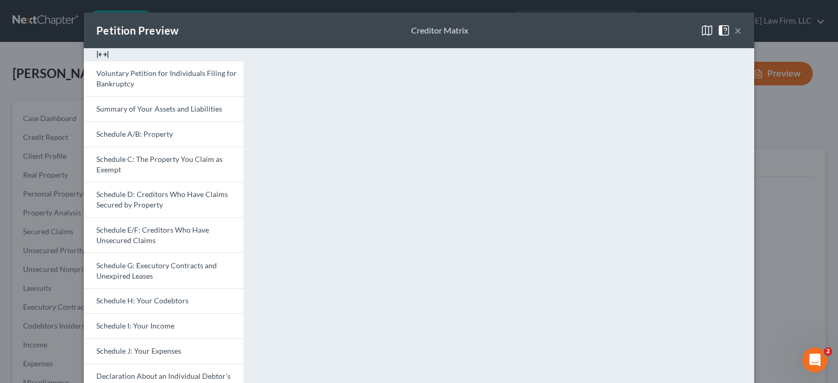
drag, startPoint x: 556, startPoint y: 30, endPoint x: 596, endPoint y: 32, distance: 40.3
click at [556, 30] on div "Petition Preview Creditor Matrix ×" at bounding box center [419, 31] width 670 height 36
click at [734, 30] on button "×" at bounding box center [737, 30] width 7 height 13
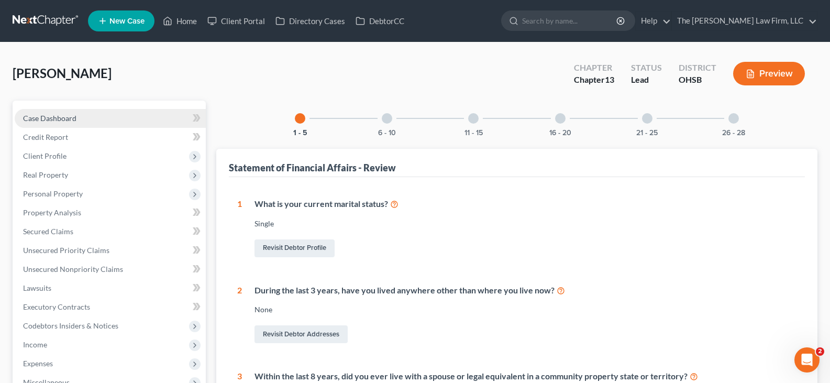
click at [66, 119] on span "Case Dashboard" at bounding box center [49, 118] width 53 height 9
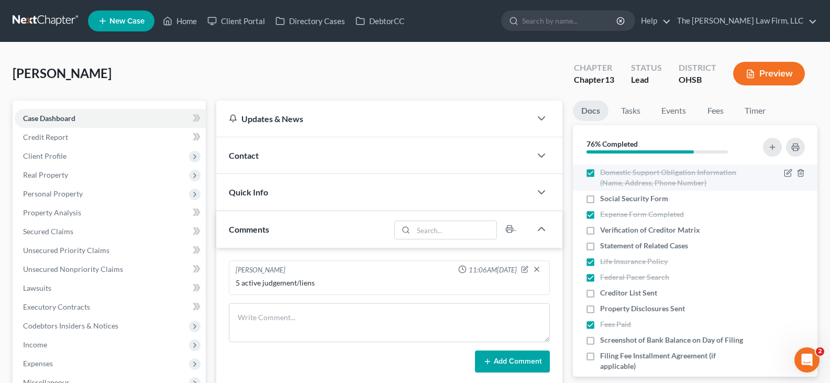
scroll to position [366, 0]
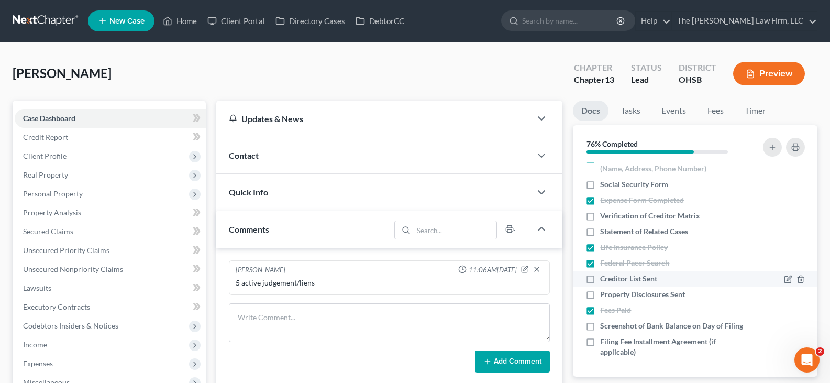
click at [600, 273] on label "Creditor List Sent" at bounding box center [628, 278] width 57 height 10
click at [604, 273] on input "Creditor List Sent" at bounding box center [607, 276] width 7 height 7
click at [600, 289] on label "Property Disclosures Sent" at bounding box center [642, 294] width 85 height 10
click at [604, 289] on input "Property Disclosures Sent" at bounding box center [607, 292] width 7 height 7
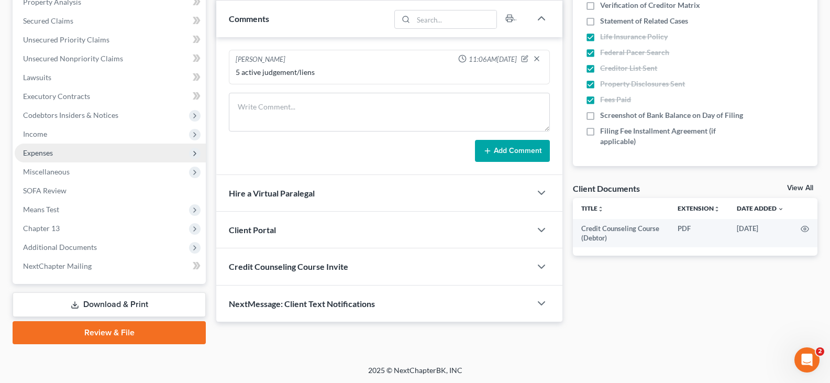
scroll to position [211, 0]
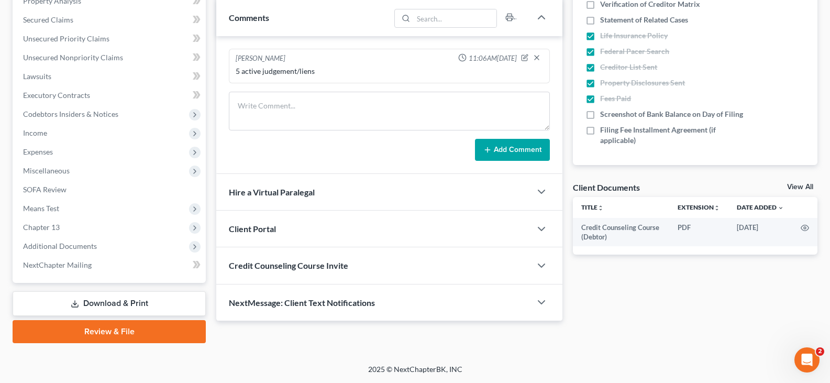
click at [73, 301] on icon at bounding box center [75, 303] width 8 height 8
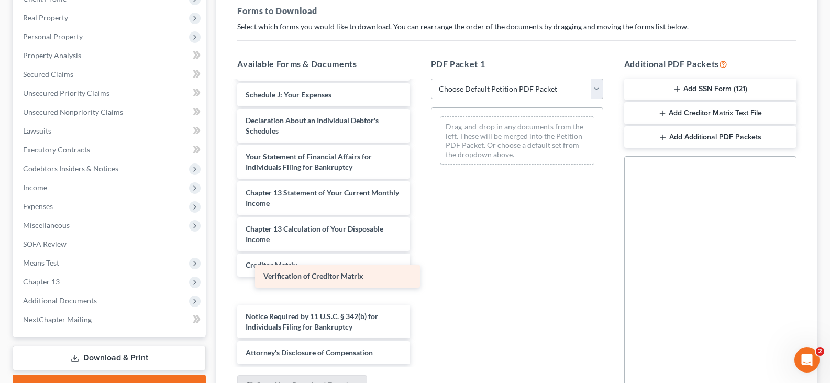
scroll to position [281, 0]
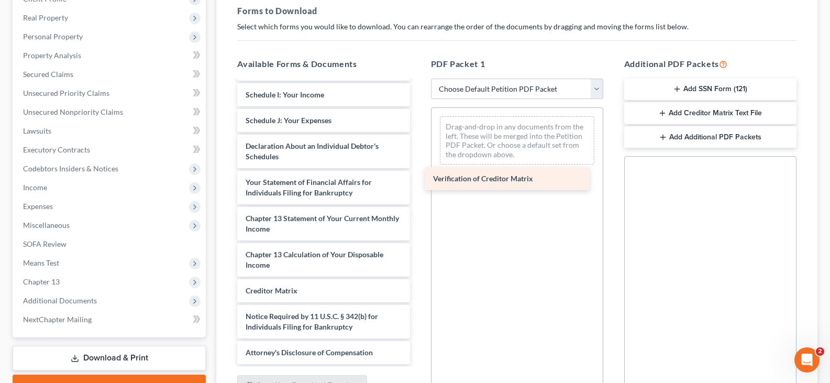
drag, startPoint x: 328, startPoint y: 288, endPoint x: 539, endPoint y: 176, distance: 238.7
click at [418, 176] on div "Verification of Creditor Matrix Credit Counseling Course (Debtor) Voluntary Pet…" at bounding box center [323, 86] width 189 height 553
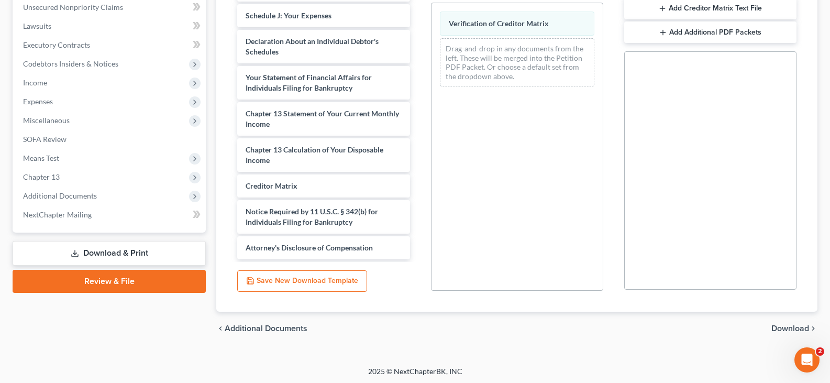
scroll to position [264, 0]
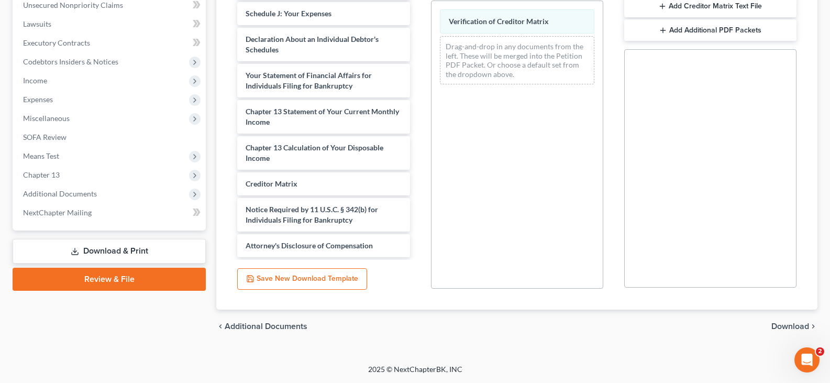
click at [775, 326] on span "Download" at bounding box center [790, 326] width 38 height 8
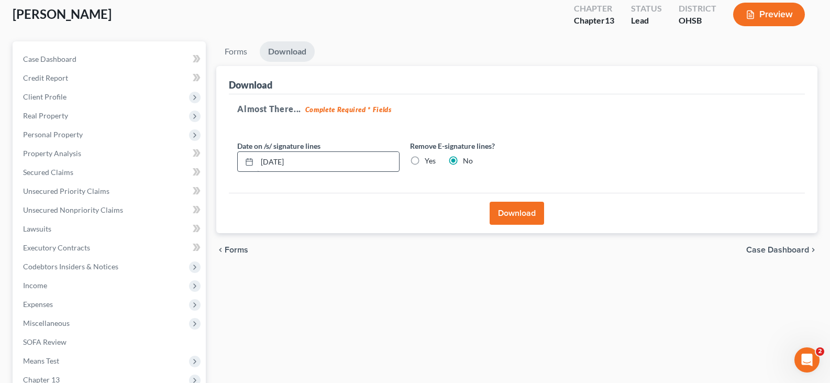
scroll to position [54, 0]
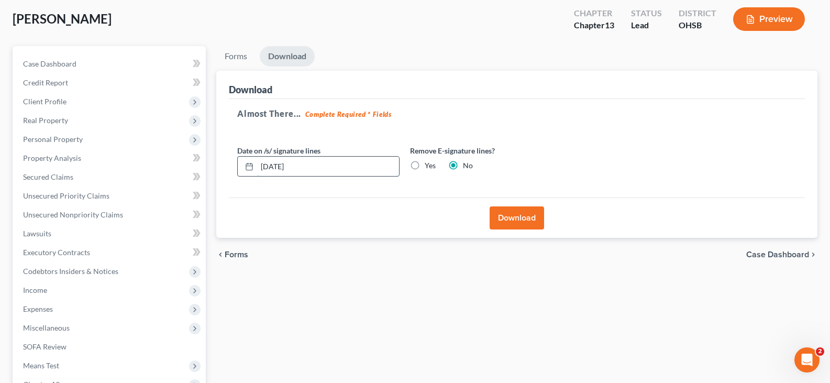
click at [307, 166] on input "[DATE]" at bounding box center [328, 167] width 142 height 20
click at [514, 217] on button "Download" at bounding box center [516, 217] width 54 height 23
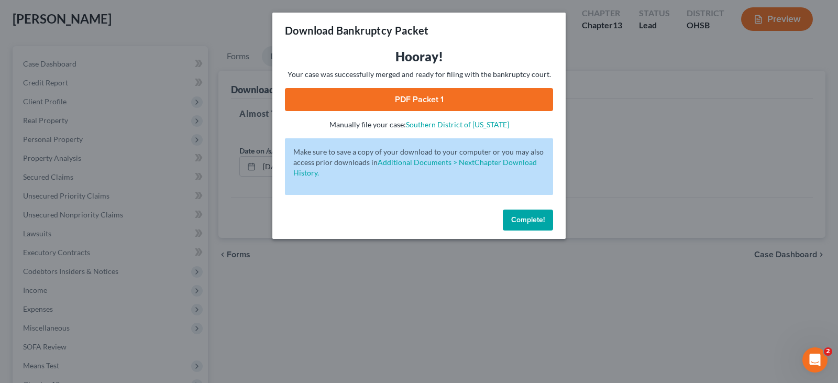
click at [398, 97] on link "PDF Packet 1" at bounding box center [419, 99] width 268 height 23
click at [517, 219] on span "Complete!" at bounding box center [528, 219] width 34 height 9
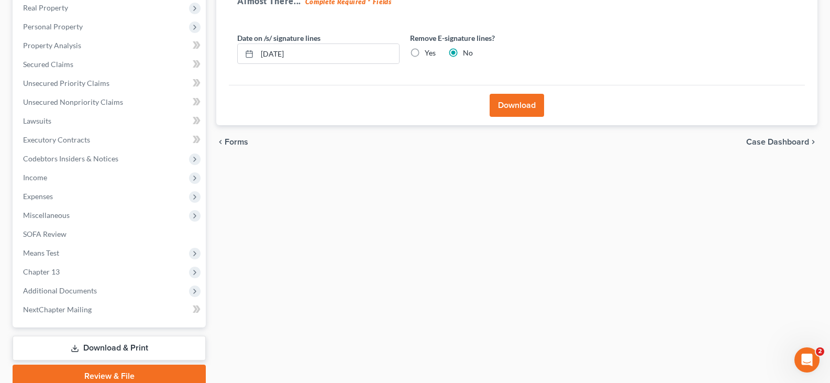
scroll to position [211, 0]
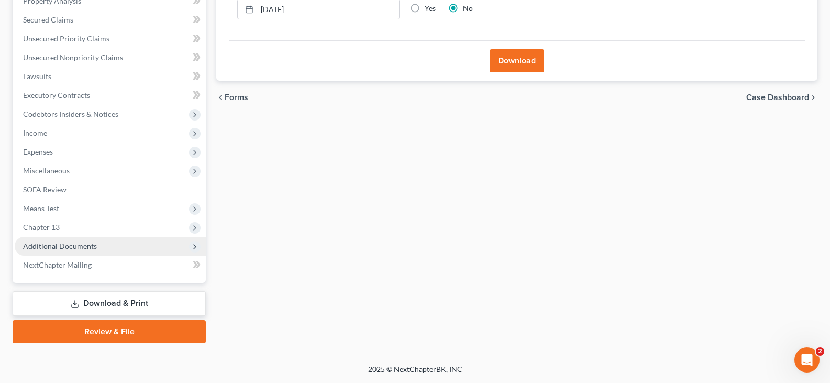
click at [74, 249] on span "Additional Documents" at bounding box center [60, 245] width 74 height 9
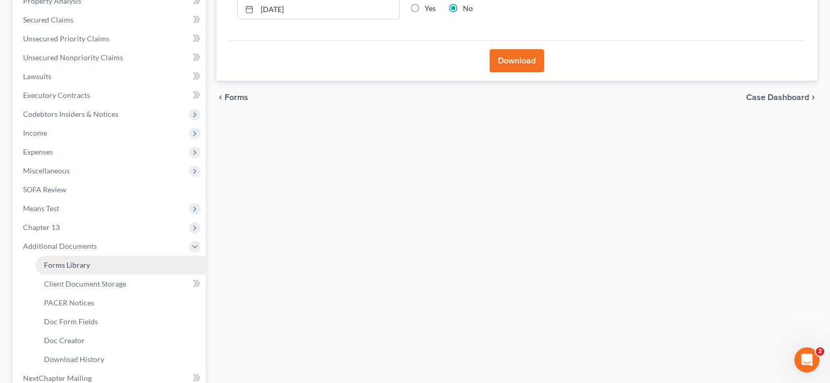
click at [82, 266] on span "Forms Library" at bounding box center [67, 264] width 46 height 9
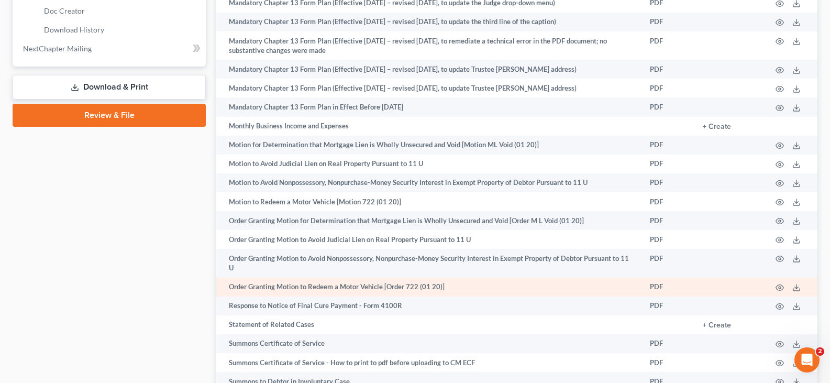
scroll to position [628, 0]
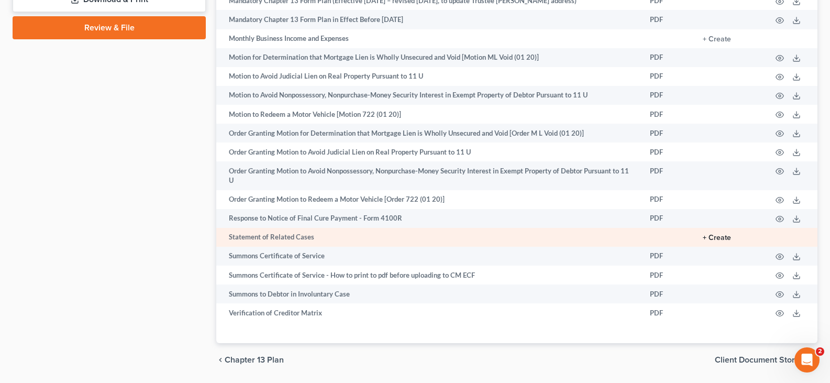
click at [707, 241] on button "+ Create" at bounding box center [717, 237] width 28 height 7
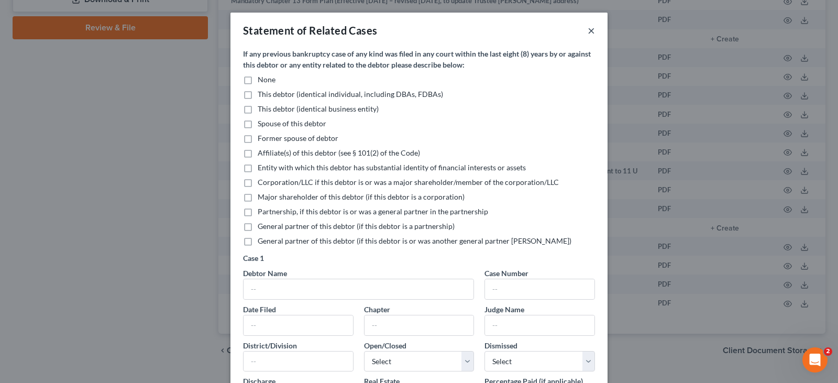
click at [587, 30] on button "×" at bounding box center [590, 30] width 7 height 13
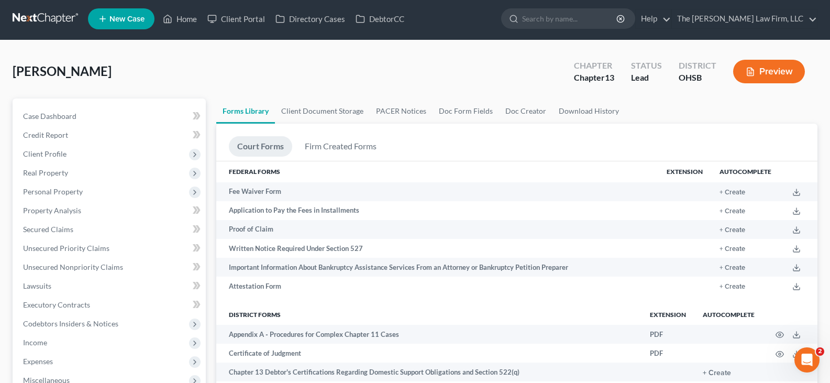
scroll to position [0, 0]
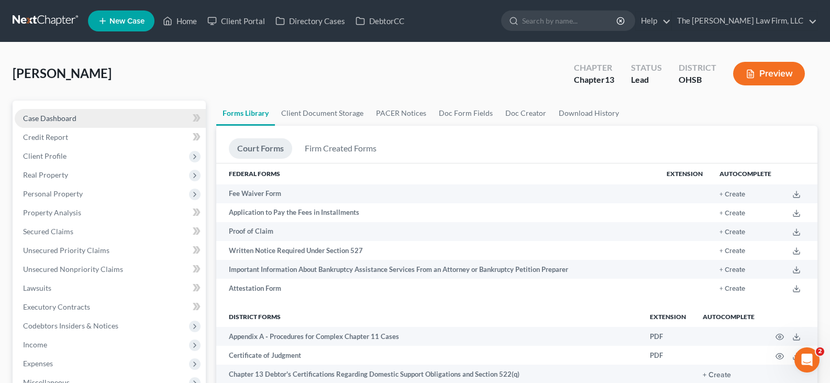
click at [62, 116] on span "Case Dashboard" at bounding box center [49, 118] width 53 height 9
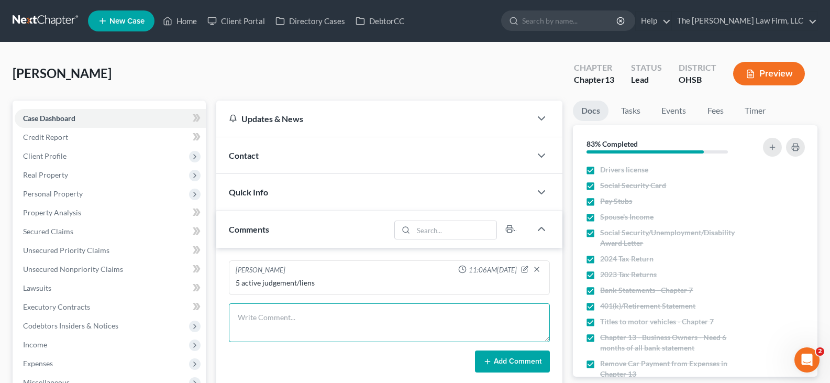
click at [382, 316] on textarea at bounding box center [389, 322] width 321 height 39
click at [504, 362] on button "Add Comment" at bounding box center [512, 361] width 75 height 22
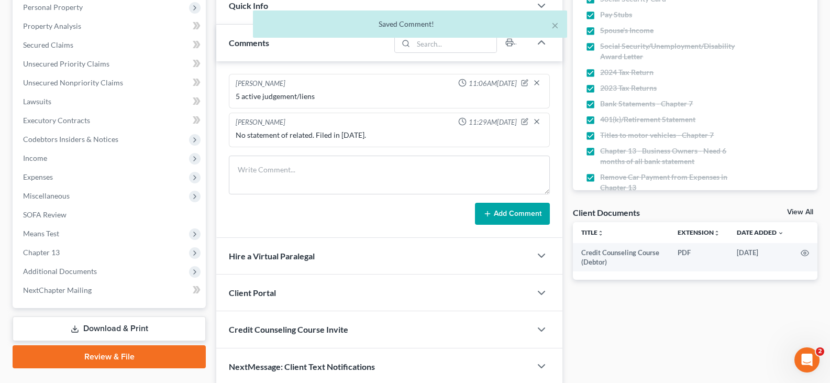
scroll to position [209, 0]
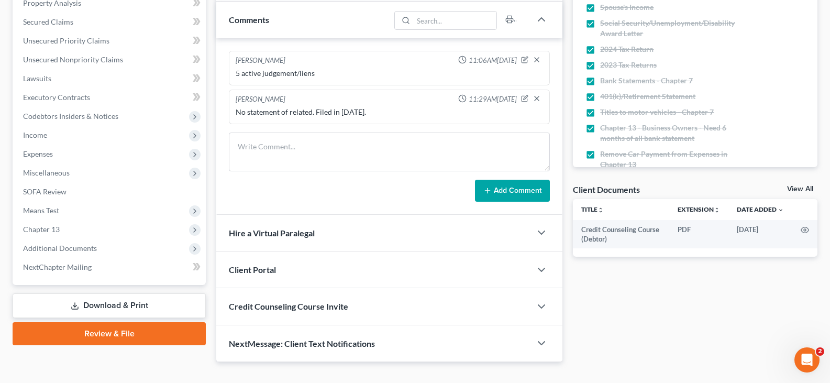
click at [144, 305] on link "Download & Print" at bounding box center [109, 305] width 193 height 25
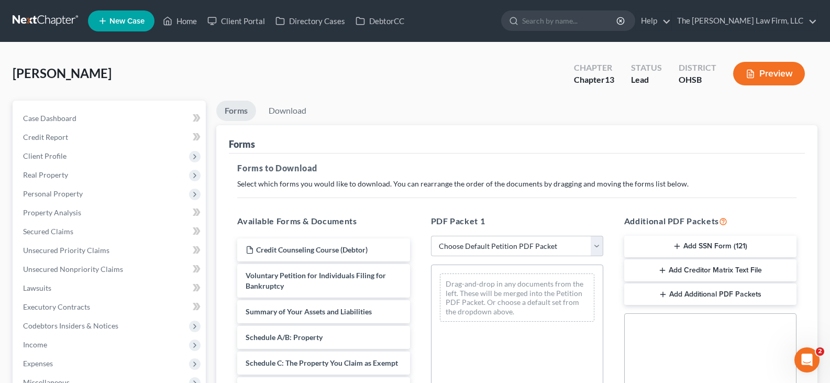
click at [679, 246] on icon "button" at bounding box center [677, 246] width 8 height 8
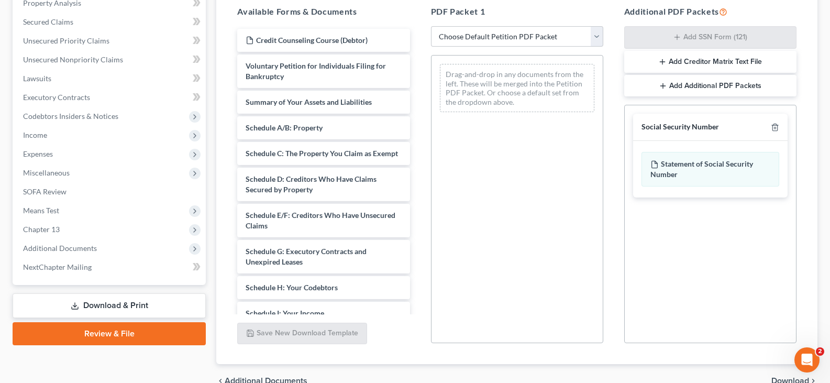
scroll to position [264, 0]
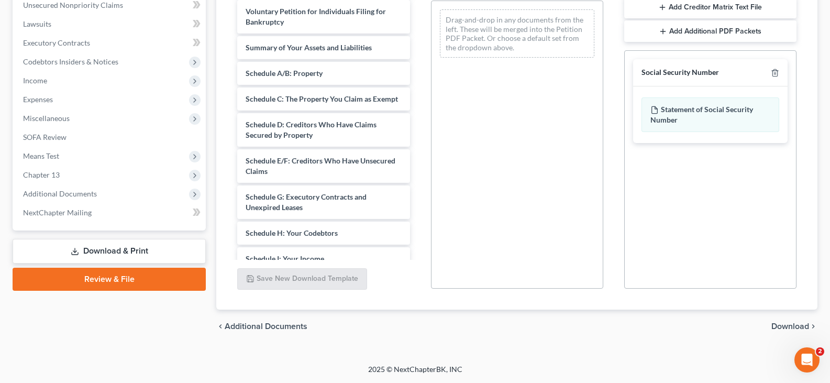
click at [779, 326] on span "Download" at bounding box center [790, 326] width 38 height 8
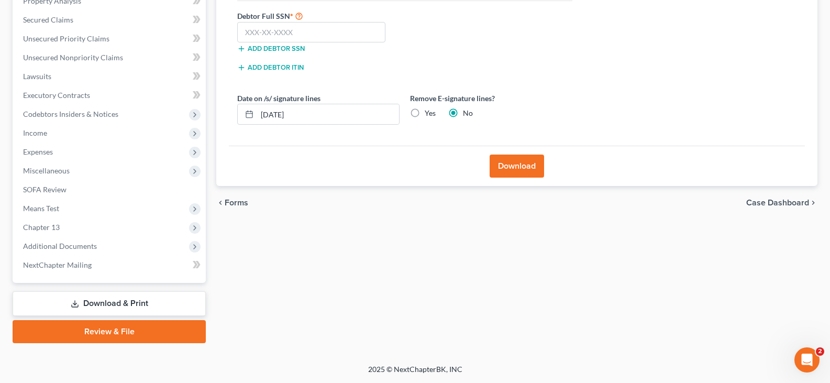
scroll to position [211, 0]
click at [249, 30] on input "text" at bounding box center [311, 32] width 148 height 21
click at [301, 116] on input "[DATE]" at bounding box center [328, 114] width 142 height 20
click at [519, 164] on button "Download" at bounding box center [516, 165] width 54 height 23
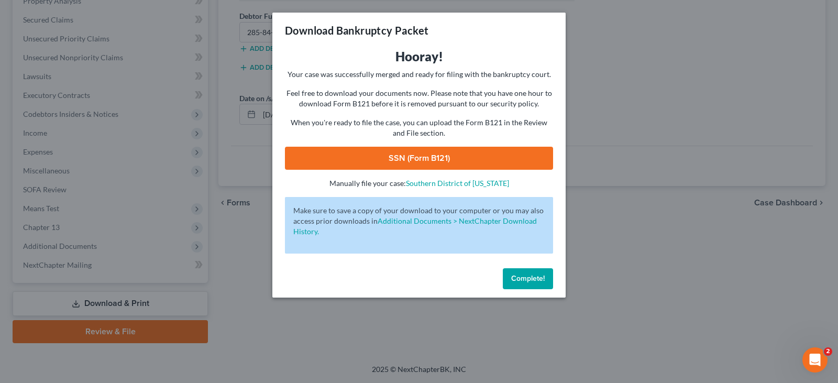
click at [410, 157] on link "SSN (Form B121)" at bounding box center [419, 158] width 268 height 23
click at [519, 279] on span "Complete!" at bounding box center [528, 278] width 34 height 9
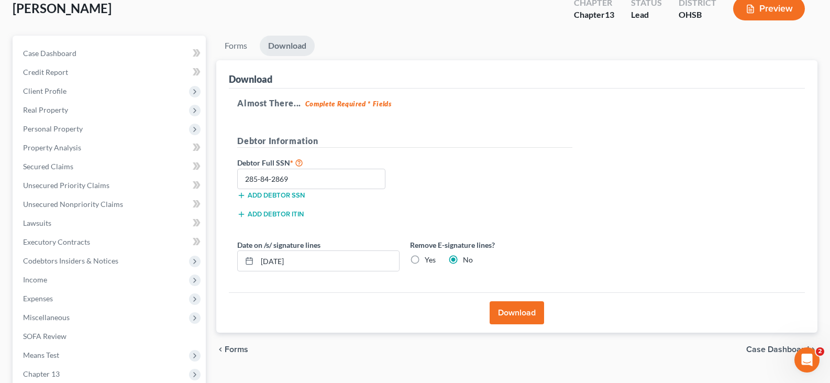
scroll to position [54, 0]
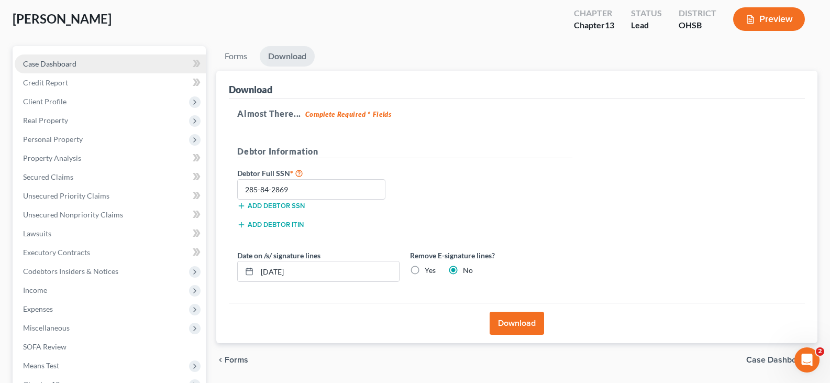
click at [35, 65] on span "Case Dashboard" at bounding box center [49, 63] width 53 height 9
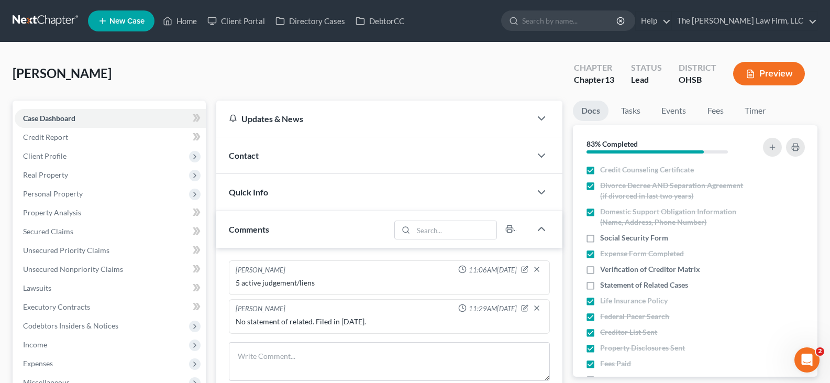
scroll to position [314, 0]
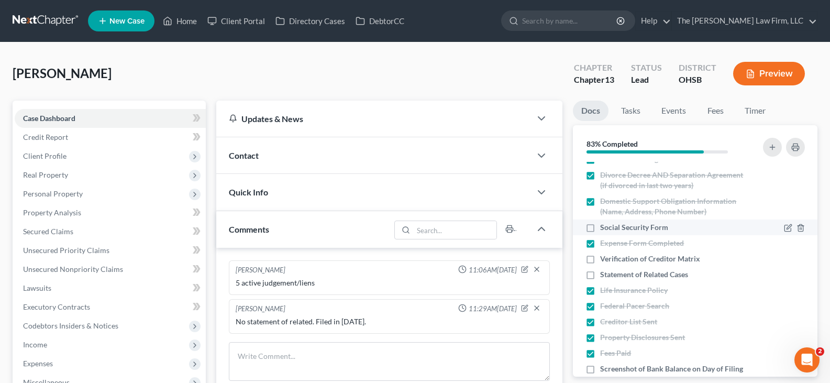
click at [600, 227] on label "Social Security Form" at bounding box center [634, 227] width 68 height 10
click at [604, 227] on input "Social Security Form" at bounding box center [607, 225] width 7 height 7
click at [600, 259] on label "Verification of Creditor Matrix" at bounding box center [650, 258] width 100 height 10
click at [604, 259] on input "Verification of Creditor Matrix" at bounding box center [607, 256] width 7 height 7
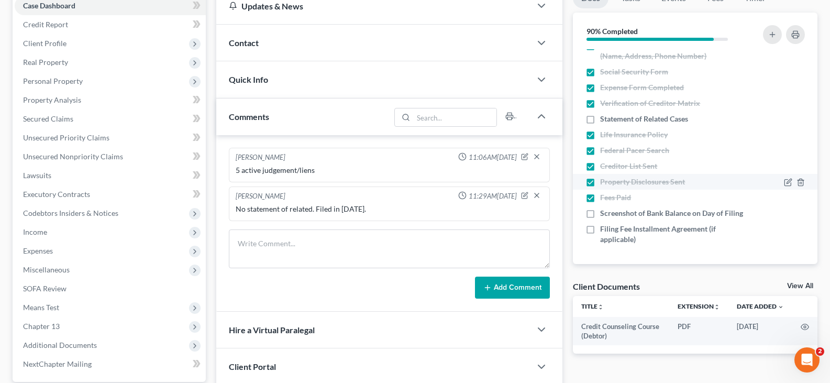
scroll to position [157, 0]
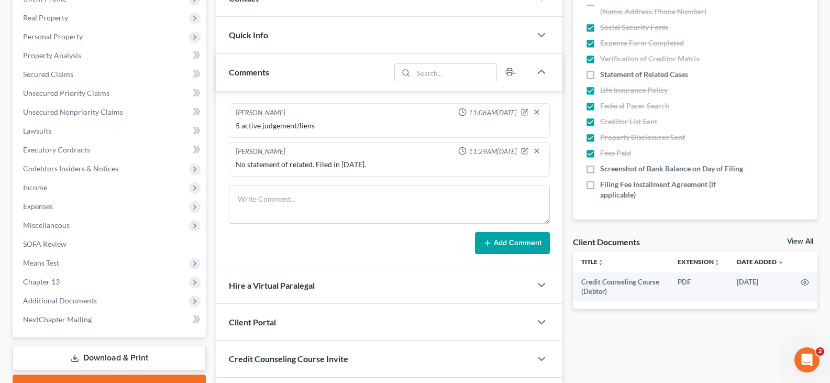
drag, startPoint x: 798, startPoint y: 242, endPoint x: 834, endPoint y: 236, distance: 36.2
click at [798, 242] on link "View All" at bounding box center [800, 241] width 26 height 7
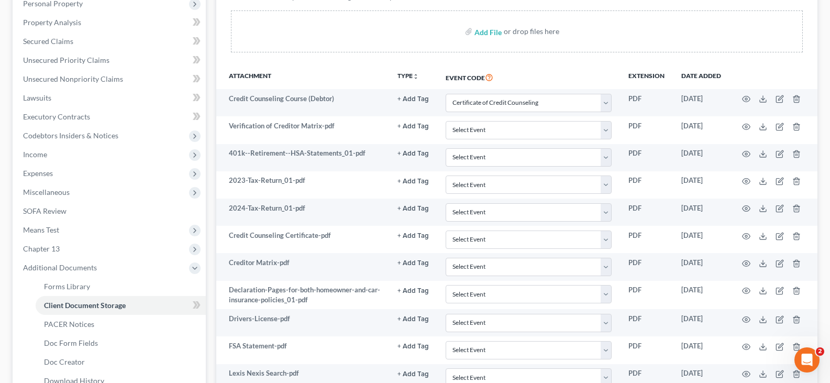
scroll to position [209, 0]
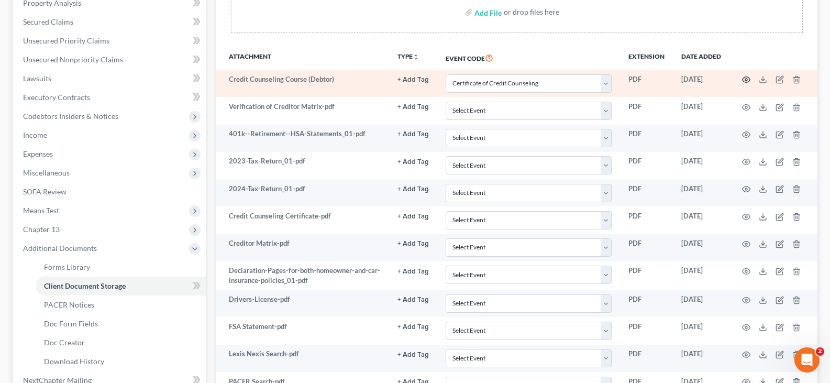
click at [746, 80] on icon "button" at bounding box center [746, 79] width 8 height 8
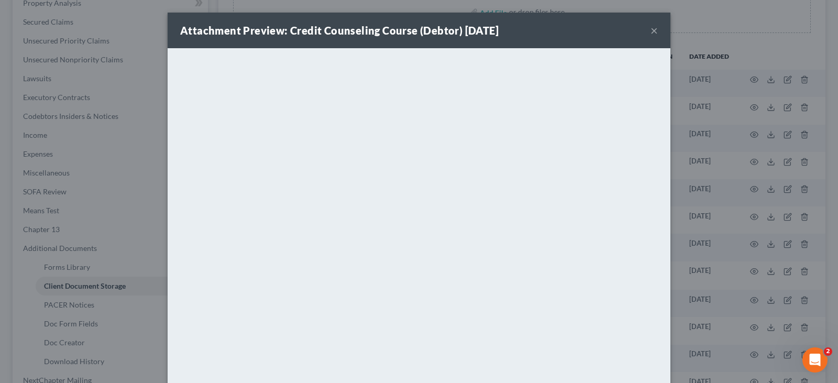
click at [650, 29] on button "×" at bounding box center [653, 30] width 7 height 13
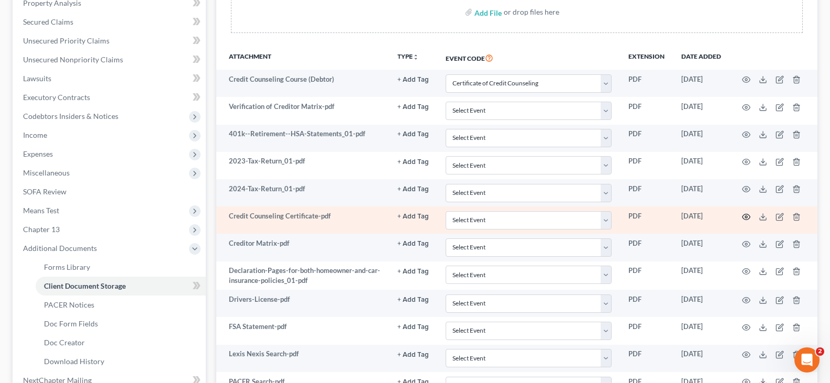
click at [745, 216] on circle "button" at bounding box center [746, 217] width 2 height 2
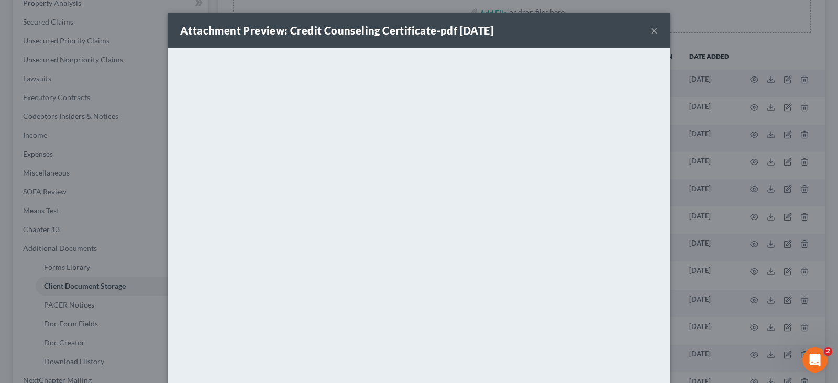
click at [650, 30] on button "×" at bounding box center [653, 30] width 7 height 13
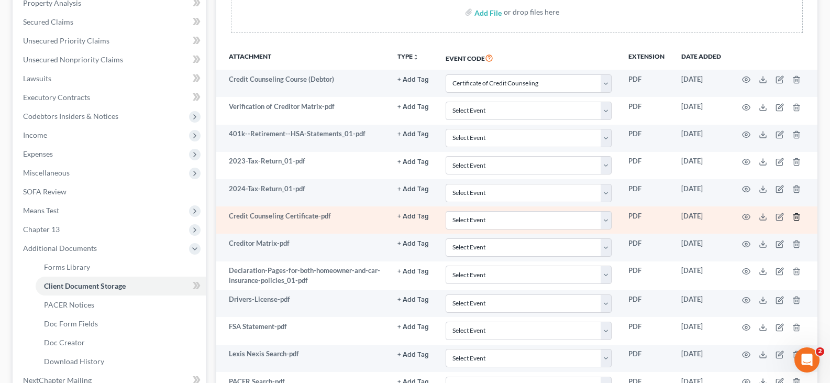
click at [796, 216] on line "button" at bounding box center [796, 217] width 0 height 2
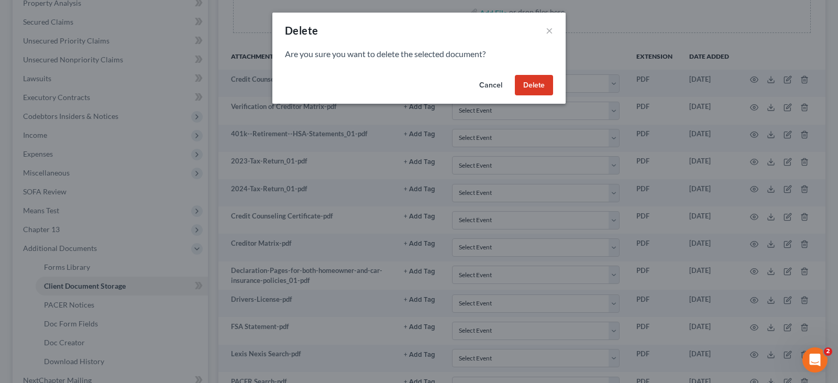
click at [541, 85] on button "Delete" at bounding box center [534, 85] width 38 height 21
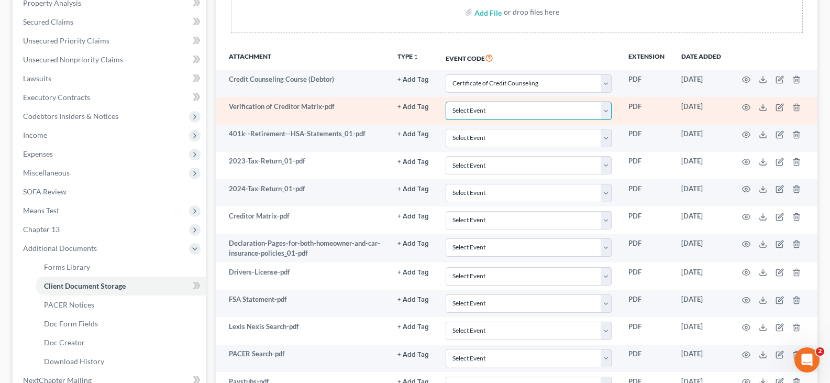
click at [608, 109] on select "Select Event 20 Largest Unsecured Creditors Amended Document Amended List of Cr…" at bounding box center [529, 111] width 166 height 18
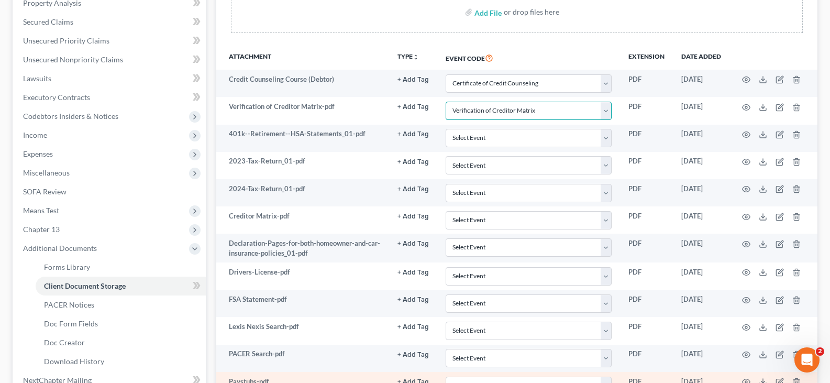
click at [446, 102] on select "Select Event 20 Largest Unsecured Creditors Amended Document Amended List of Cr…" at bounding box center [529, 111] width 166 height 18
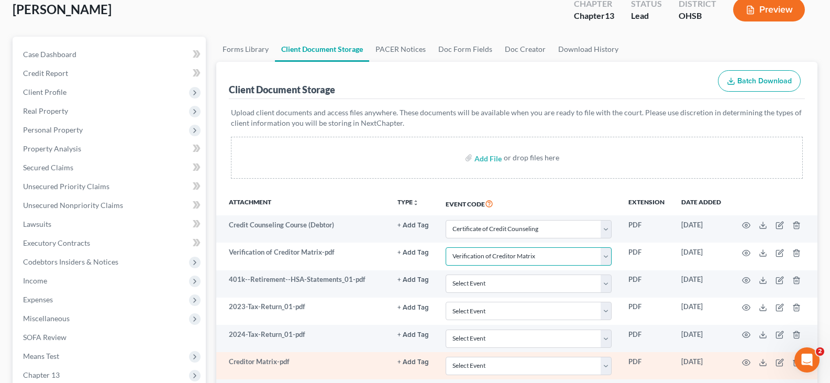
scroll to position [50, 0]
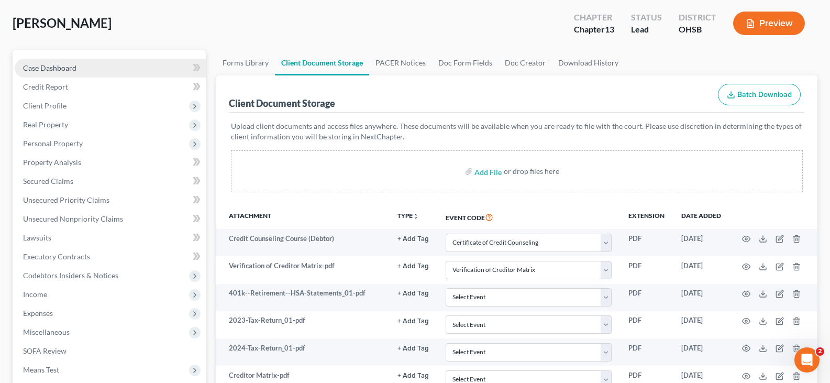
click at [38, 69] on span "Case Dashboard" at bounding box center [49, 67] width 53 height 9
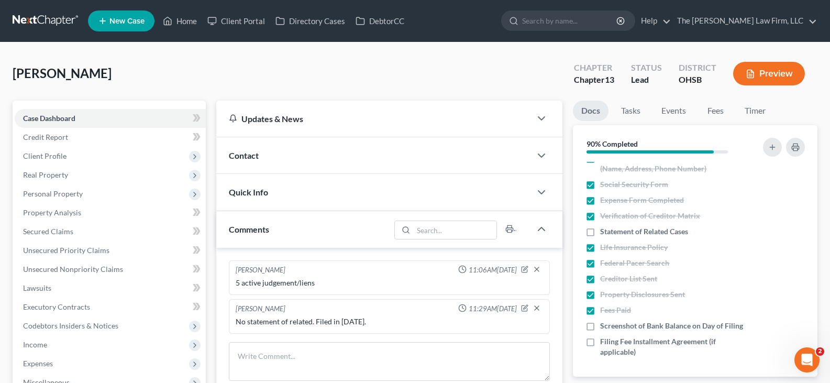
scroll to position [366, 0]
click at [526, 306] on icon "button" at bounding box center [524, 307] width 7 height 7
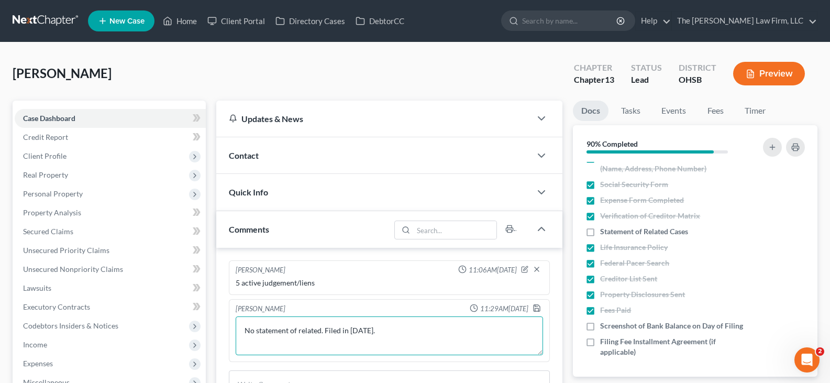
click at [321, 330] on textarea "No statement of related. Filed in [DATE]." at bounding box center [389, 335] width 307 height 39
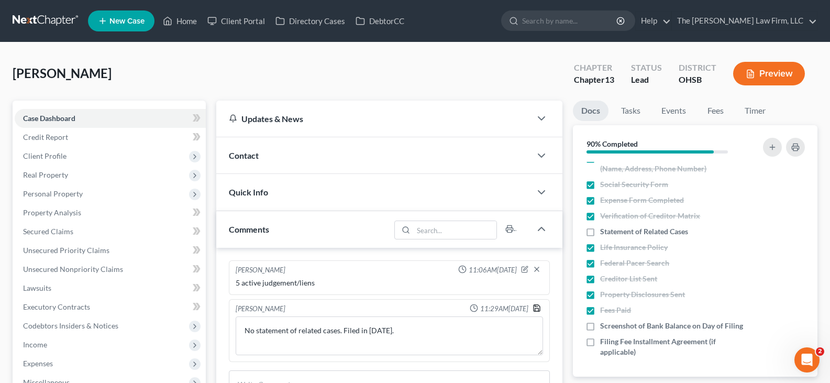
click at [536, 308] on icon "button" at bounding box center [536, 308] width 8 height 8
drag, startPoint x: 191, startPoint y: 19, endPoint x: 382, endPoint y: 73, distance: 198.5
click at [191, 19] on link "Home" at bounding box center [180, 21] width 44 height 19
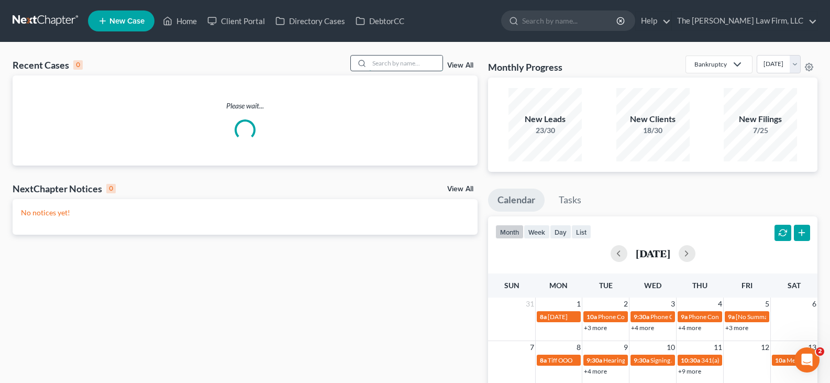
click at [398, 64] on input "search" at bounding box center [405, 62] width 73 height 15
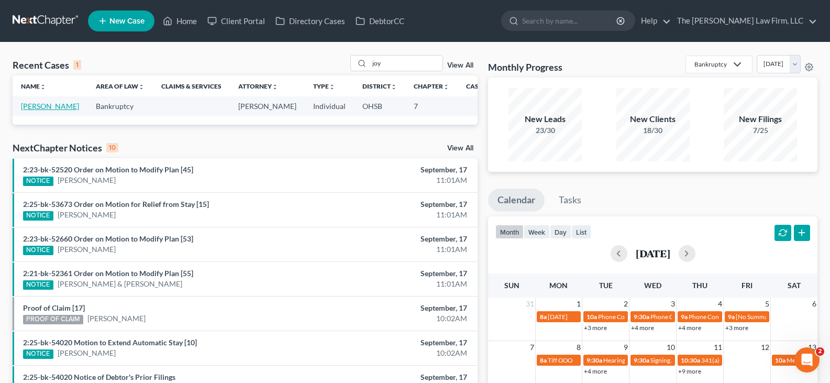
click at [38, 106] on link "[PERSON_NAME]" at bounding box center [50, 106] width 58 height 9
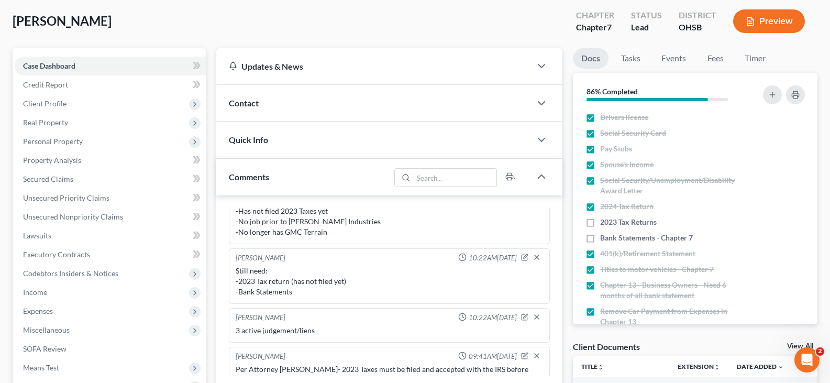
scroll to position [36, 0]
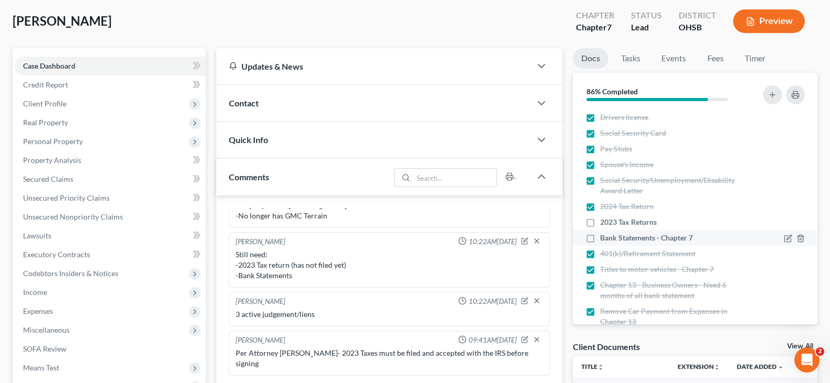
click at [600, 239] on label "Bank Statements - Chapter 7" at bounding box center [646, 237] width 93 height 10
click at [604, 239] on input "Bank Statements - Chapter 7" at bounding box center [607, 235] width 7 height 7
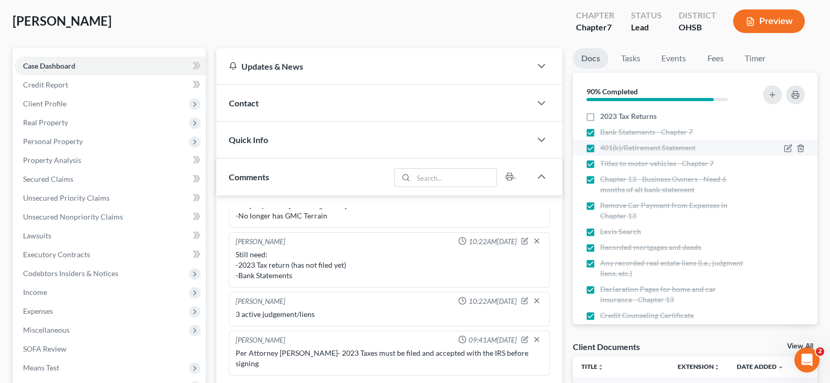
scroll to position [53, 0]
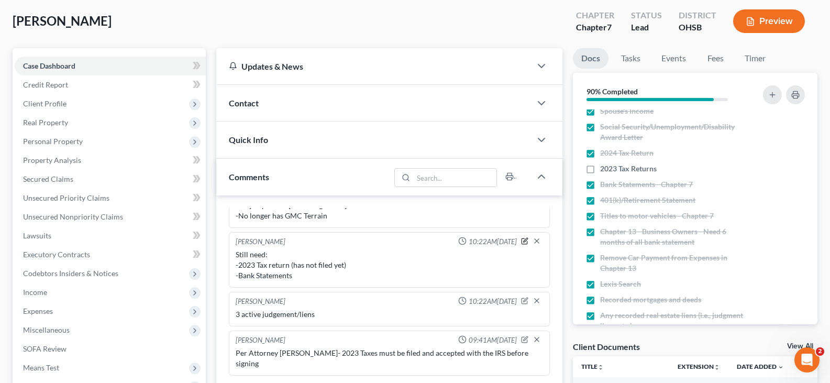
click at [524, 242] on icon "button" at bounding box center [526, 240] width 4 height 4
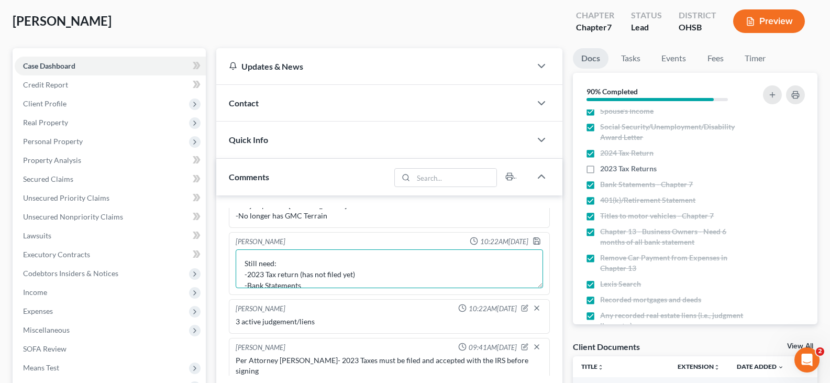
click at [305, 284] on textarea "Still need: -2023 Tax return (has not filed yet) -Bank Statements" at bounding box center [389, 268] width 307 height 39
click at [532, 241] on icon "button" at bounding box center [536, 241] width 8 height 8
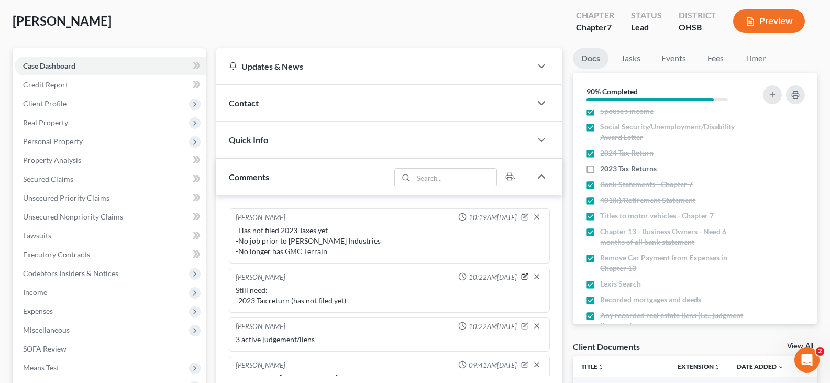
click at [524, 277] on icon "button" at bounding box center [526, 275] width 4 height 4
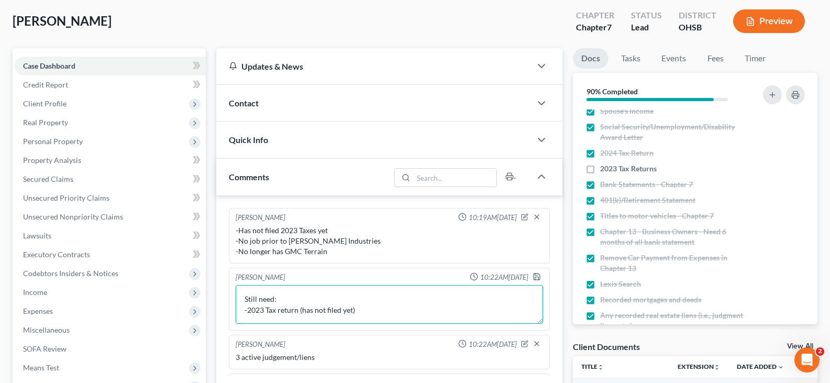
click at [288, 298] on textarea "Still need: -2023 Tax return (has not filed yet)" at bounding box center [389, 304] width 307 height 39
click at [532, 279] on icon "button" at bounding box center [536, 276] width 8 height 8
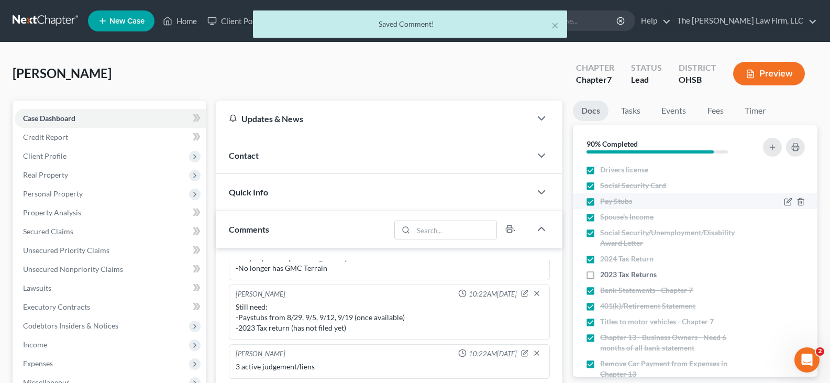
click at [600, 201] on label "Pay Stubs" at bounding box center [616, 201] width 32 height 10
click at [604, 201] on input "Pay Stubs" at bounding box center [607, 199] width 7 height 7
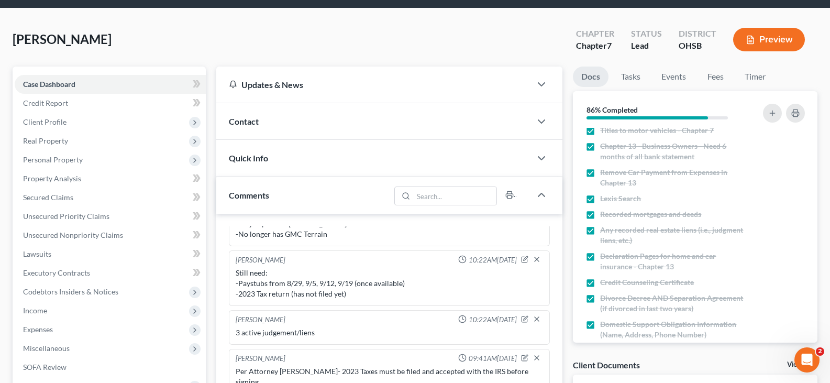
scroll to position [105, 0]
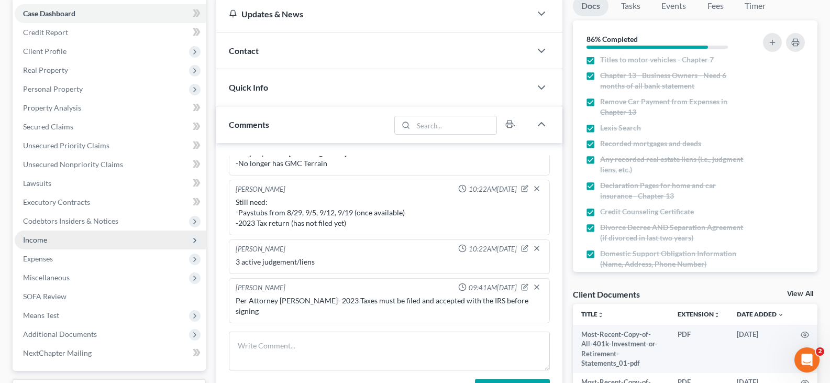
click at [39, 239] on span "Income" at bounding box center [35, 239] width 24 height 9
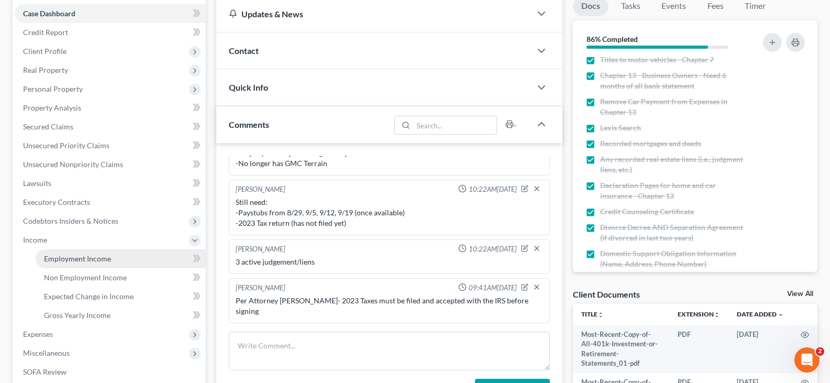
click at [60, 258] on span "Employment Income" at bounding box center [77, 258] width 67 height 9
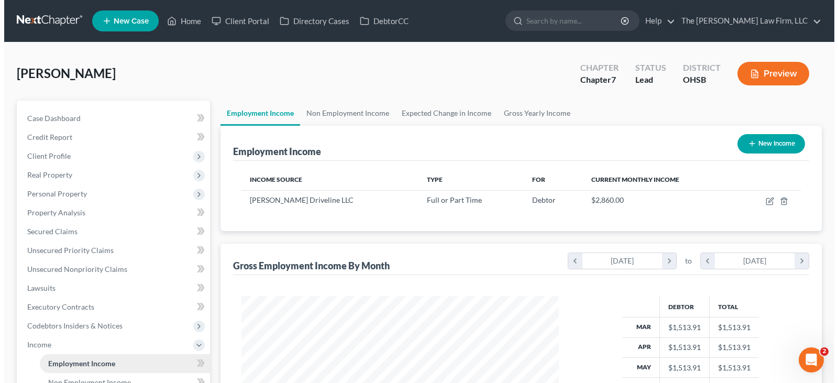
scroll to position [188, 338]
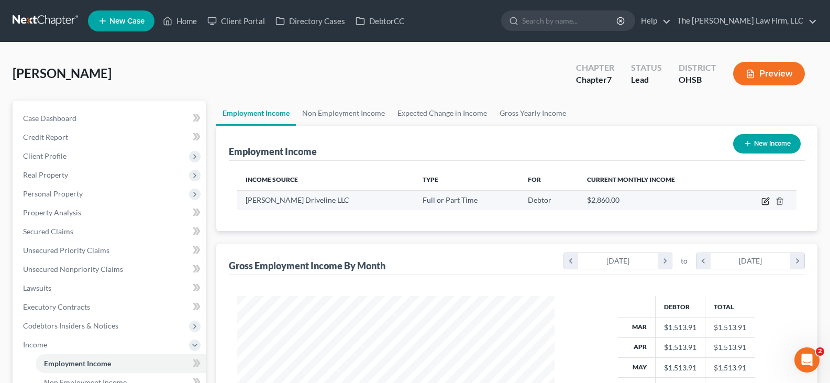
click at [764, 200] on icon "button" at bounding box center [765, 201] width 8 height 8
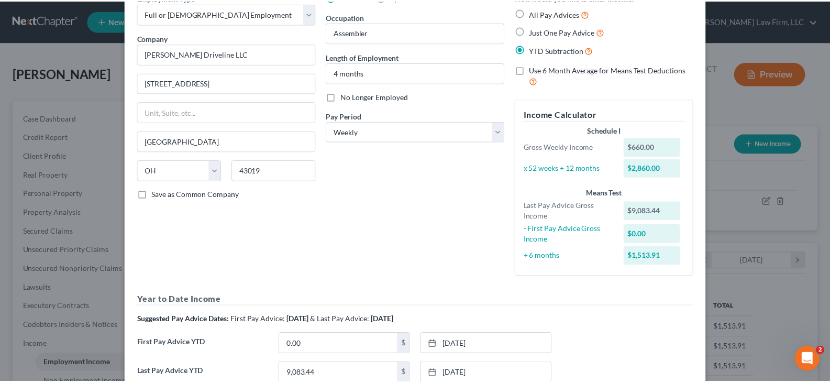
scroll to position [0, 0]
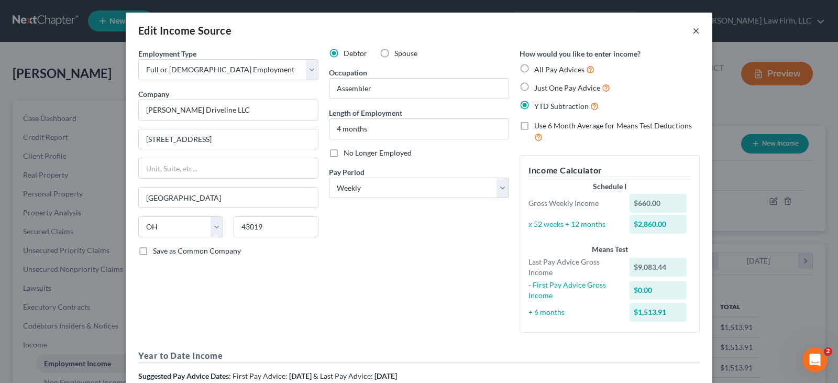
click at [692, 29] on button "×" at bounding box center [695, 30] width 7 height 13
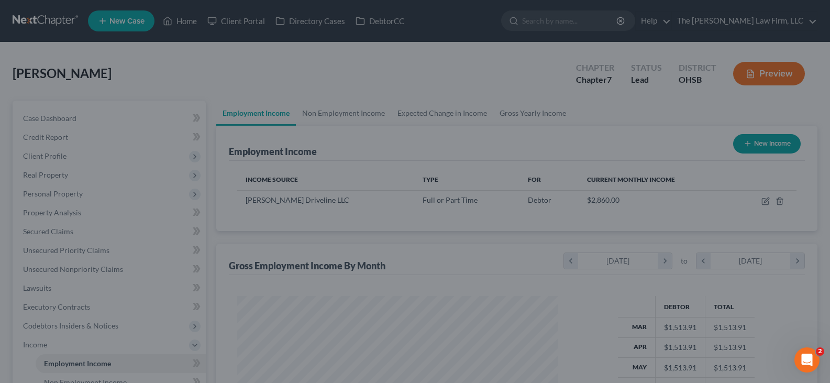
scroll to position [523322, 523171]
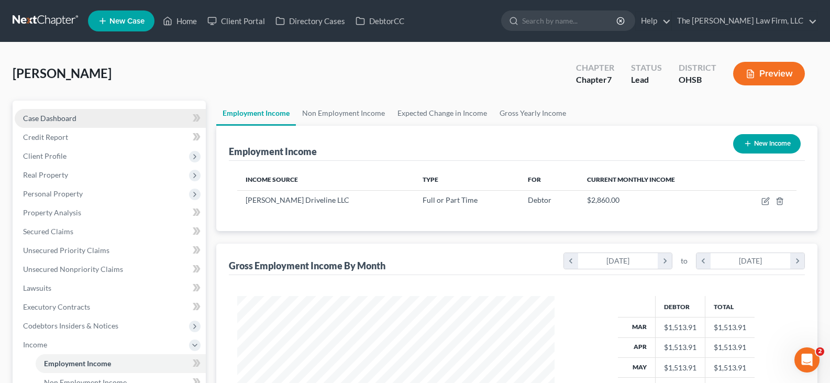
click at [68, 116] on span "Case Dashboard" at bounding box center [49, 118] width 53 height 9
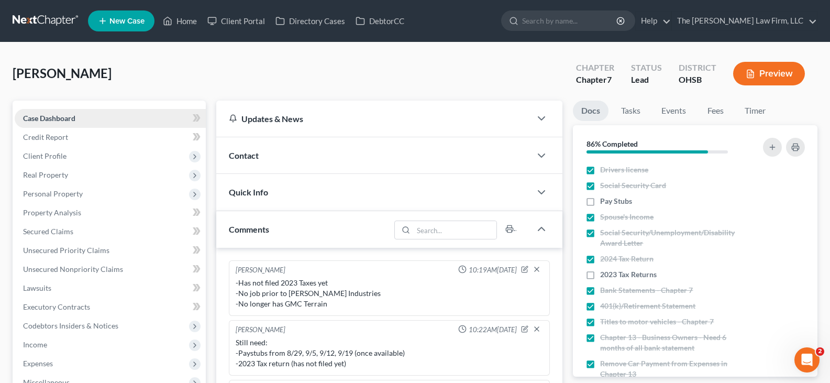
scroll to position [36, 0]
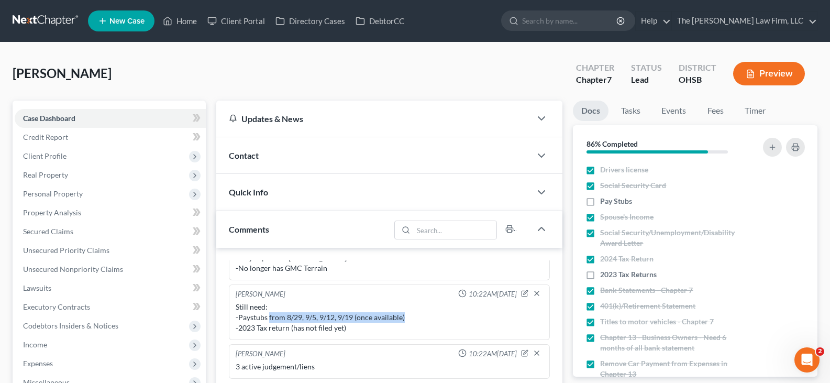
drag, startPoint x: 268, startPoint y: 316, endPoint x: 395, endPoint y: 316, distance: 126.7
click at [409, 316] on div "Still need: -Paystubs from 8/29, 9/5, 9/12, 9/19 (once available) -2023 Tax ret…" at bounding box center [389, 317] width 307 height 31
copy div "from 8/29, 9/5, 9/12, 9/19 (once available)"
click at [416, 72] on div "[PERSON_NAME] Upgraded Chapter Chapter 7 Status Lead District [GEOGRAPHIC_DATA]…" at bounding box center [415, 78] width 805 height 46
drag, startPoint x: 191, startPoint y: 22, endPoint x: 384, endPoint y: 68, distance: 198.5
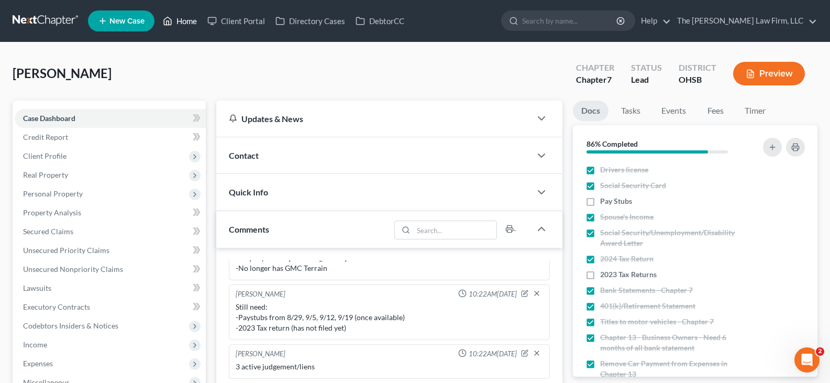
click at [191, 22] on link "Home" at bounding box center [180, 21] width 44 height 19
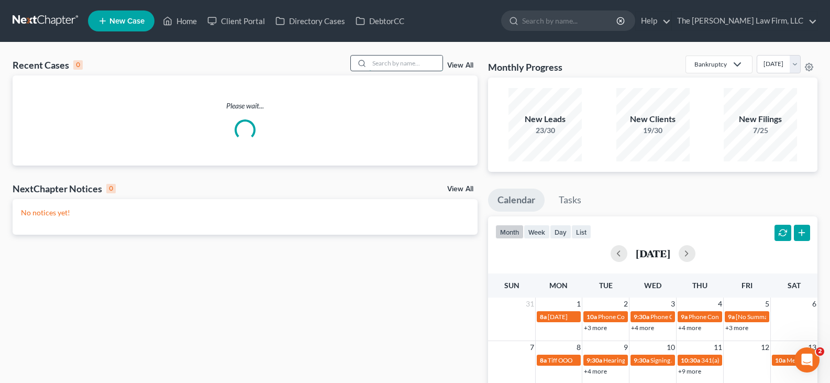
click at [393, 62] on input "search" at bounding box center [405, 62] width 73 height 15
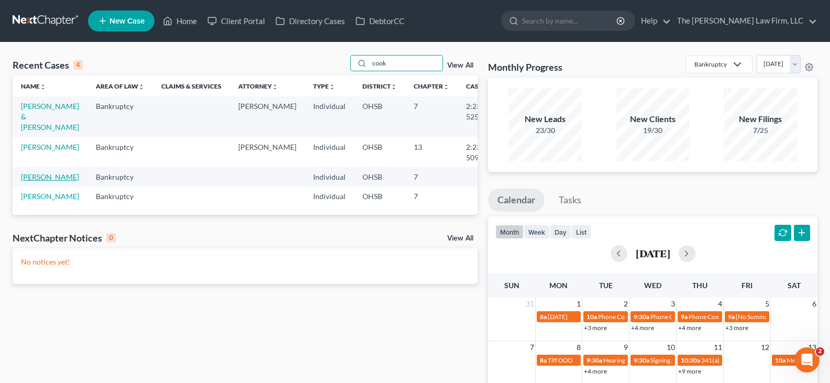
click at [38, 179] on link "[PERSON_NAME]" at bounding box center [50, 176] width 58 height 9
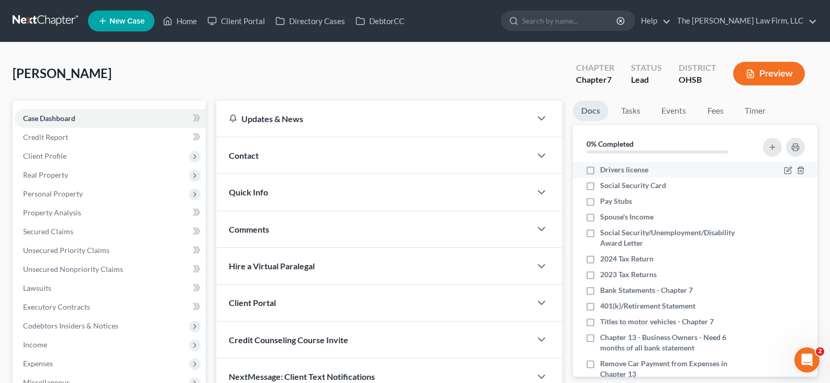
click at [600, 168] on label "Drivers license" at bounding box center [624, 169] width 48 height 10
click at [604, 168] on input "Drivers license" at bounding box center [607, 167] width 7 height 7
click at [600, 186] on label "Social Security Card" at bounding box center [633, 185] width 66 height 10
click at [604, 186] on input "Social Security Card" at bounding box center [607, 183] width 7 height 7
drag, startPoint x: 387, startPoint y: 21, endPoint x: 405, endPoint y: 27, distance: 18.7
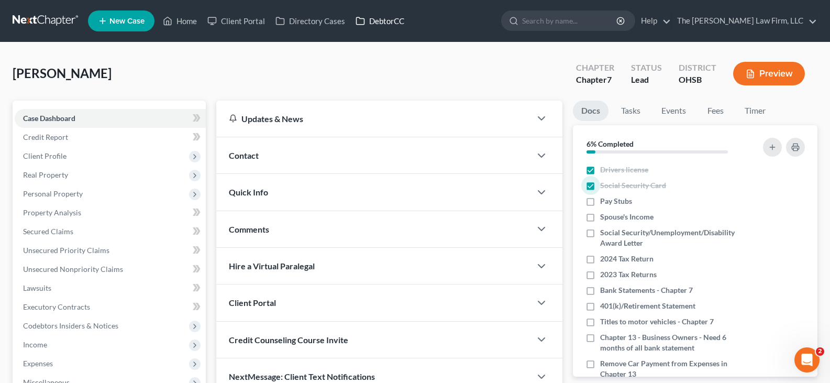
click at [387, 21] on link "DebtorCC" at bounding box center [379, 21] width 59 height 19
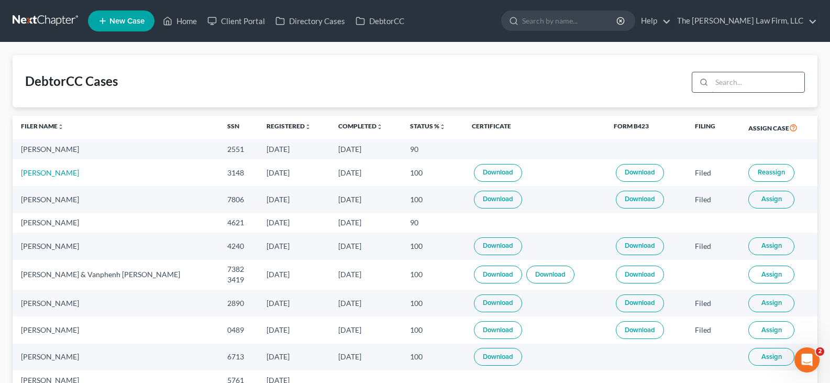
click at [739, 83] on input "search" at bounding box center [757, 82] width 93 height 20
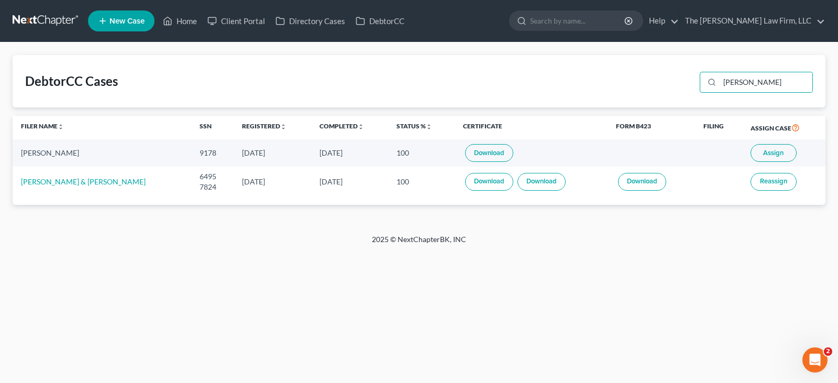
click at [466, 150] on link "Download" at bounding box center [489, 153] width 48 height 18
click at [188, 21] on link "Home" at bounding box center [180, 21] width 44 height 19
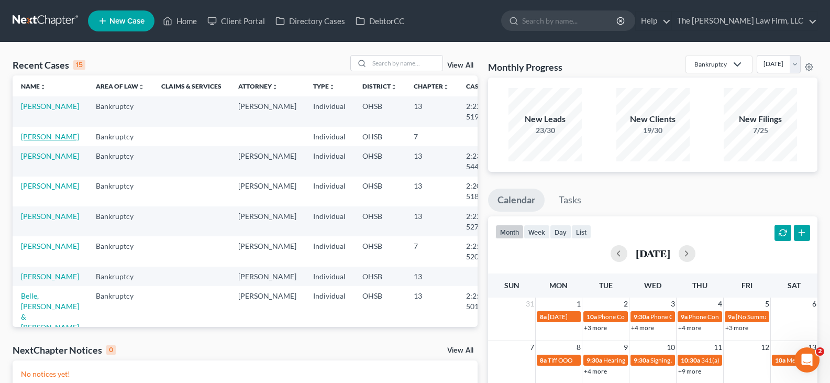
click at [27, 141] on link "[PERSON_NAME]" at bounding box center [50, 136] width 58 height 9
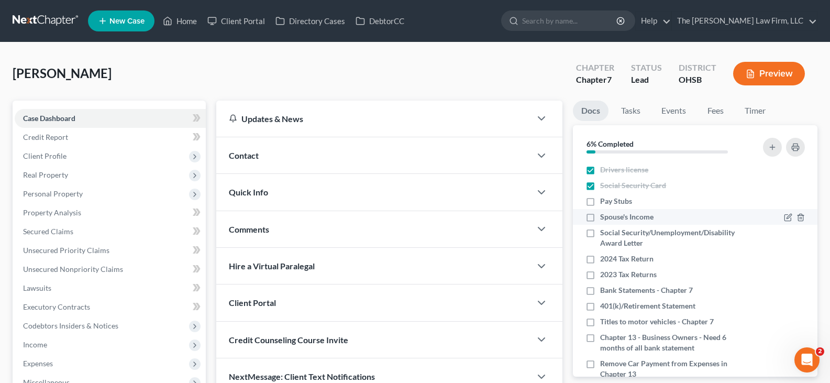
click at [600, 217] on label "Spouse's Income" at bounding box center [626, 216] width 53 height 10
click at [604, 217] on input "Spouse's Income" at bounding box center [607, 214] width 7 height 7
click at [600, 233] on label "Social Security/Unemployment/Disability Award Letter" at bounding box center [673, 237] width 147 height 21
click at [604, 233] on input "Social Security/Unemployment/Disability Award Letter" at bounding box center [607, 230] width 7 height 7
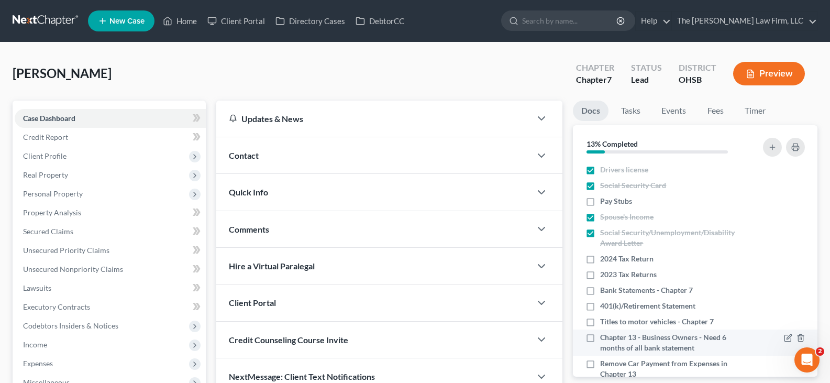
click at [600, 338] on label "Chapter 13 - Business Owners - Need 6 months of all bank statement" at bounding box center [673, 342] width 147 height 21
click at [604, 338] on input "Chapter 13 - Business Owners - Need 6 months of all bank statement" at bounding box center [607, 335] width 7 height 7
click at [600, 365] on label "Remove Car Payment from Expenses in Chapter 13" at bounding box center [673, 368] width 147 height 21
click at [604, 365] on input "Remove Car Payment from Expenses in Chapter 13" at bounding box center [607, 361] width 7 height 7
